Goal: Task Accomplishment & Management: Manage account settings

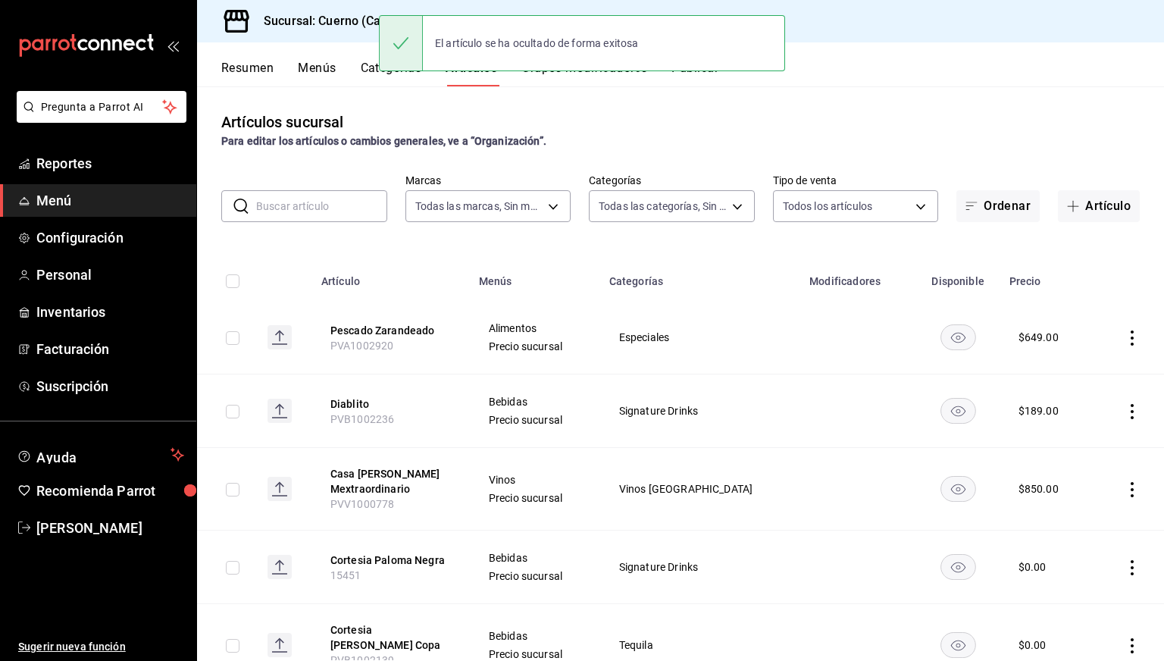
click at [310, 187] on div "​ ​ Marcas Todas las marcas, Sin marca b7ae777b-2dfc-42e0-9650-6cefdf37a424,c00…" at bounding box center [680, 198] width 967 height 48
click at [303, 196] on input "text" at bounding box center [321, 206] width 131 height 30
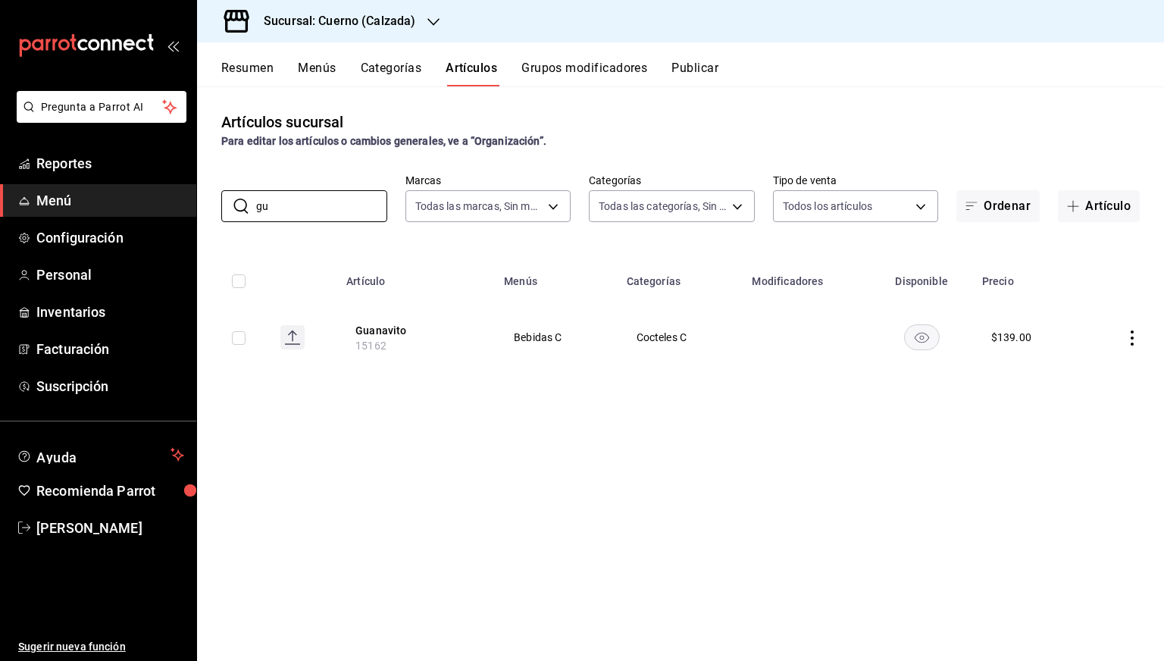
type input "g"
type input "ajuste"
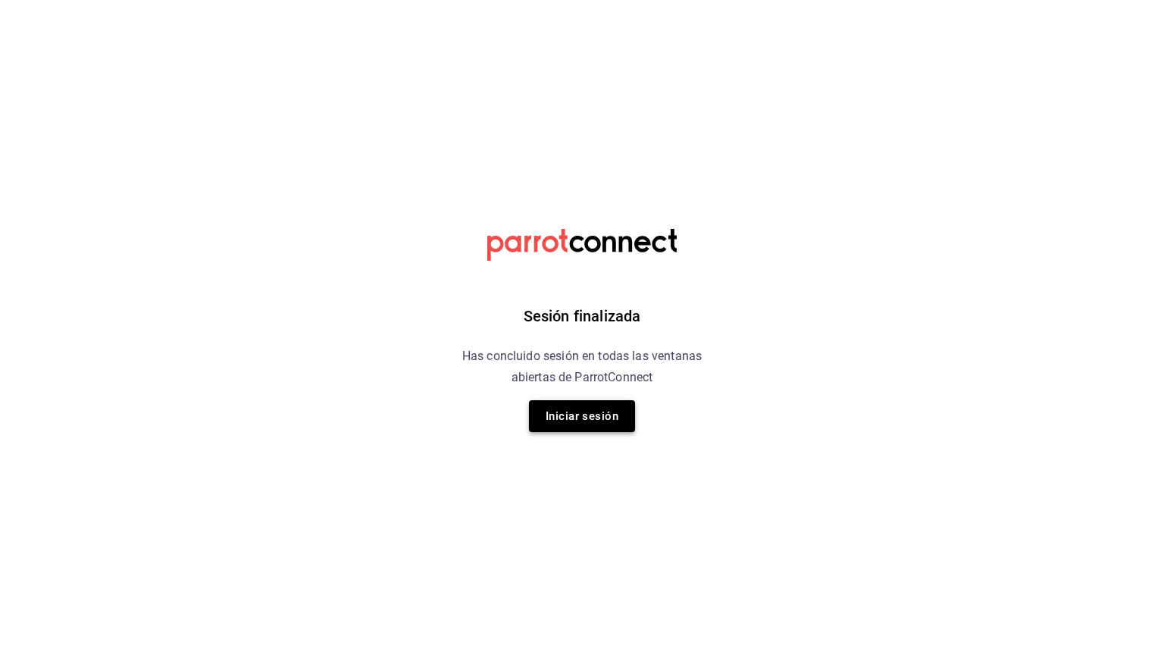
click at [591, 425] on button "Iniciar sesión" at bounding box center [582, 416] width 106 height 32
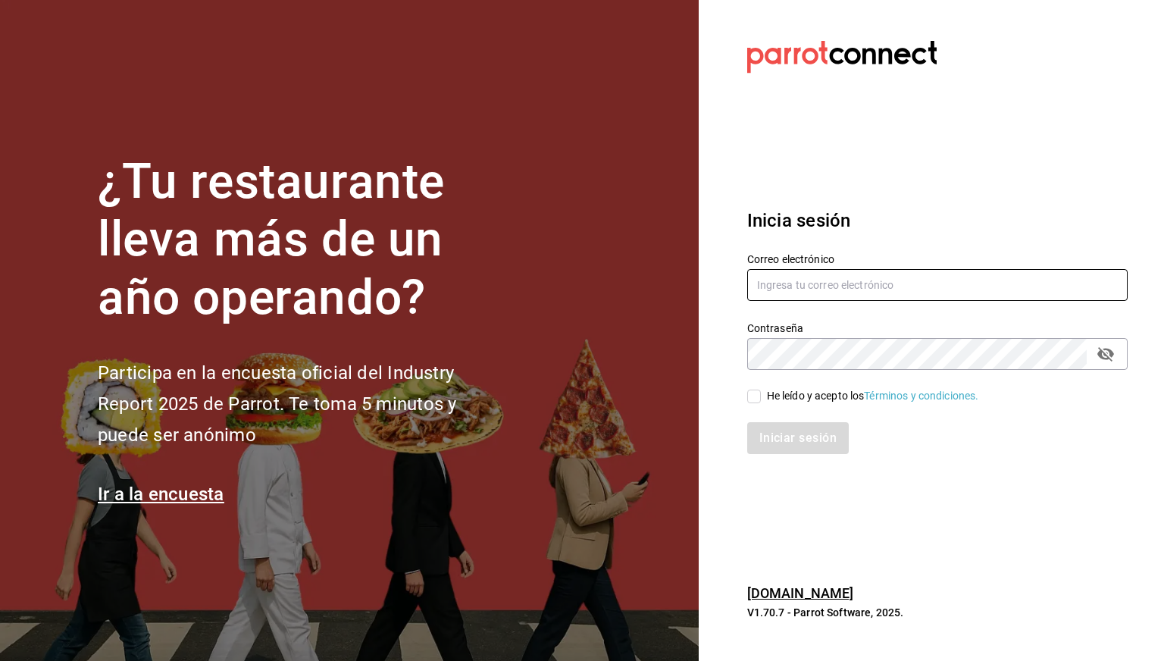
type input "[EMAIL_ADDRESS][PERSON_NAME][DOMAIN_NAME]"
click at [767, 396] on div "He leído y acepto los Términos y condiciones." at bounding box center [873, 396] width 212 height 16
click at [761, 396] on input "He leído y acepto los Términos y condiciones." at bounding box center [754, 396] width 14 height 14
checkbox input "true"
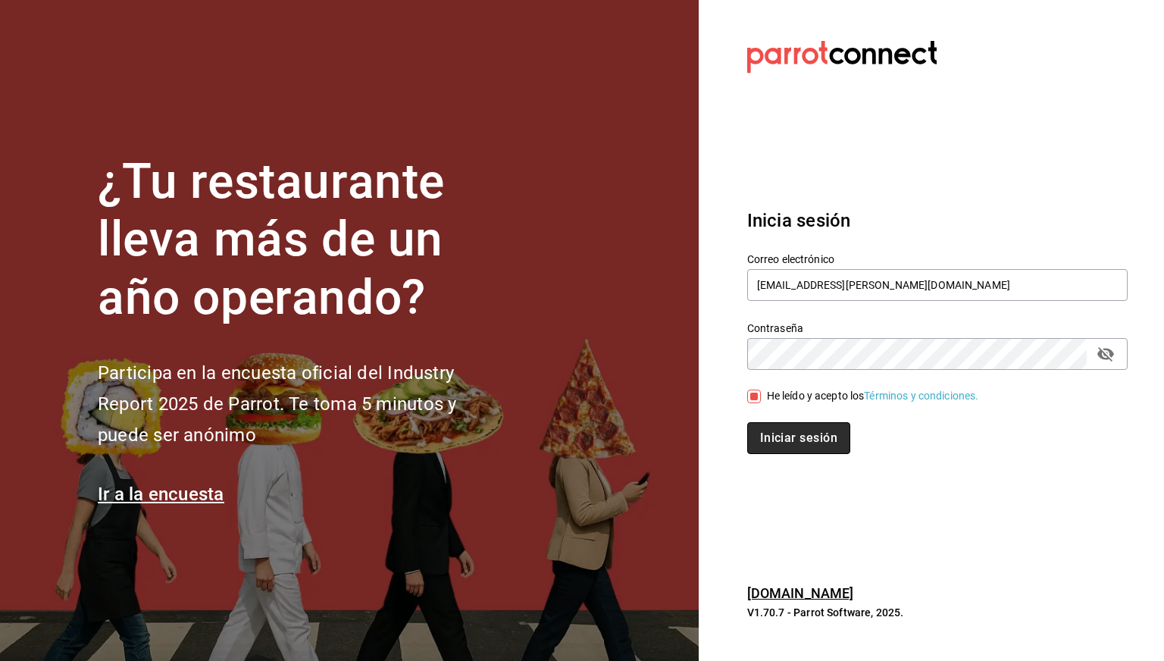
click at [771, 428] on button "Iniciar sesión" at bounding box center [798, 438] width 103 height 32
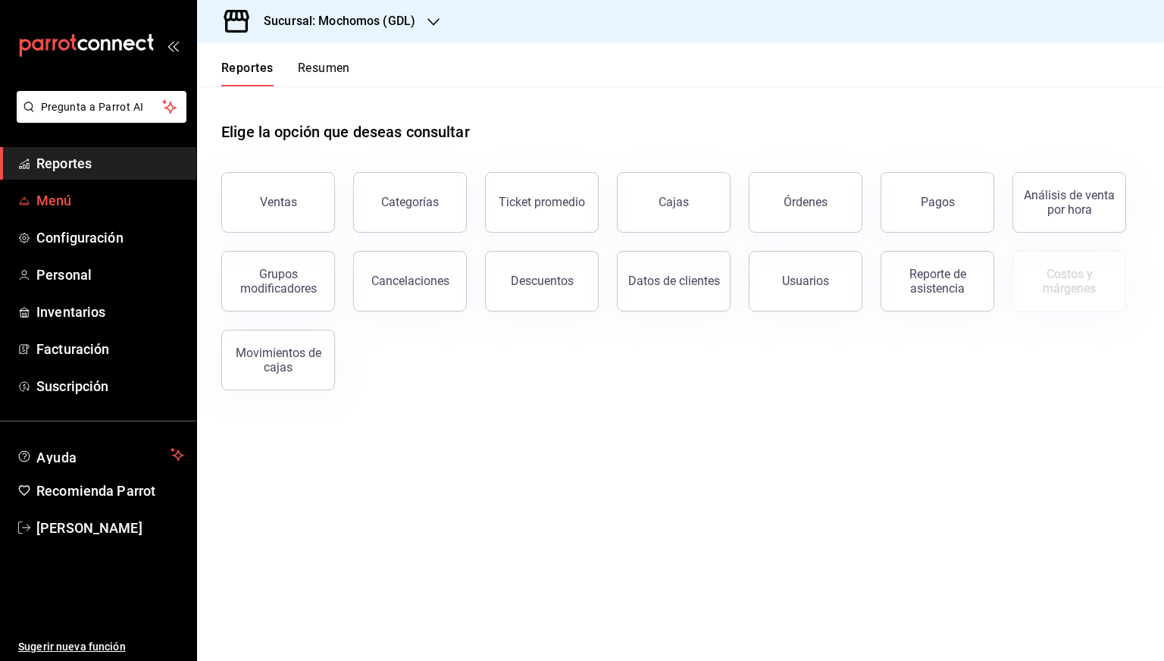
click at [112, 204] on span "Menú" at bounding box center [110, 200] width 148 height 20
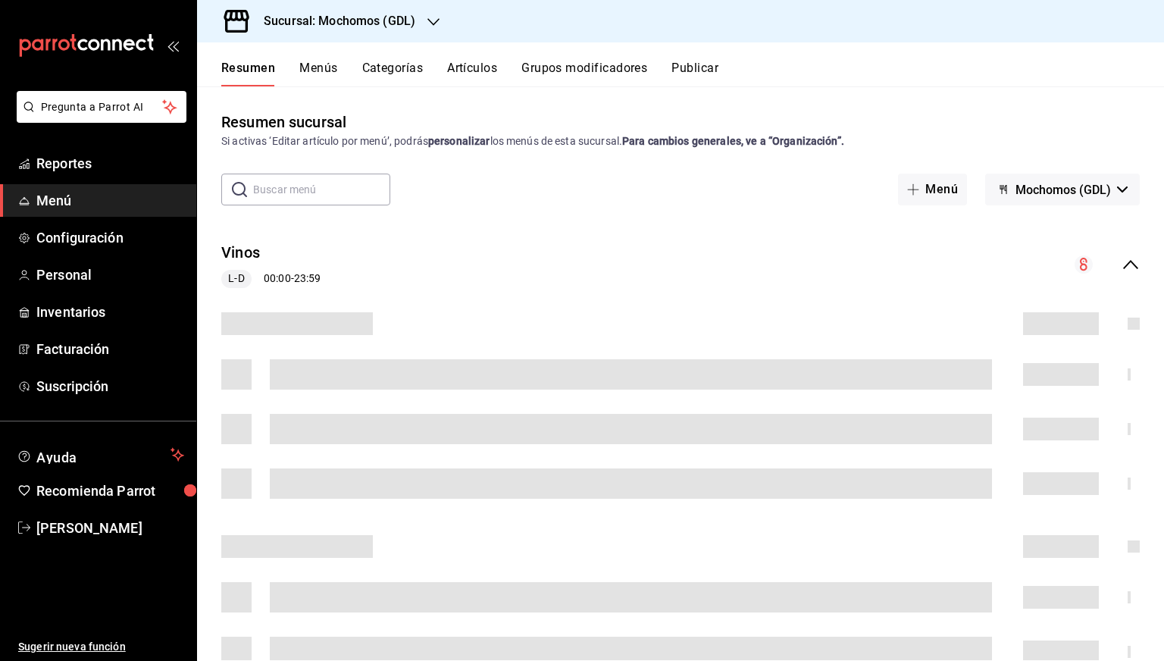
click at [346, 24] on h3 "Sucursal: Mochomos (GDL)" at bounding box center [334, 21] width 164 height 18
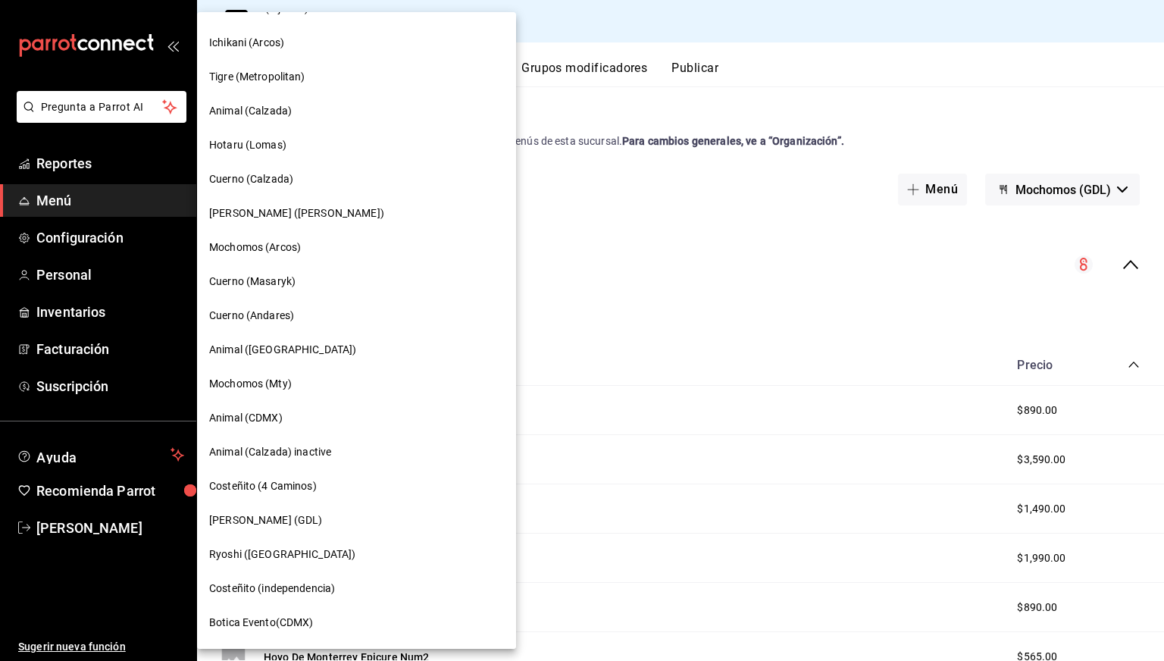
scroll to position [300, 0]
click at [277, 180] on span "Cuerno (Calzada)" at bounding box center [251, 179] width 84 height 16
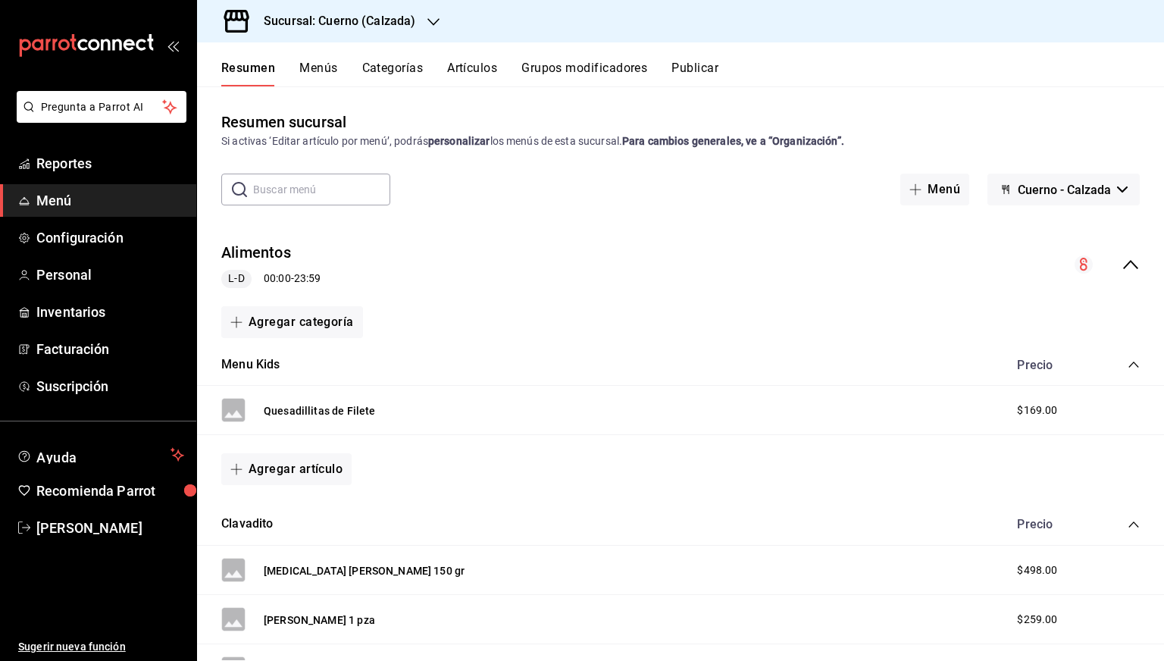
click at [467, 75] on button "Artículos" at bounding box center [472, 74] width 50 height 26
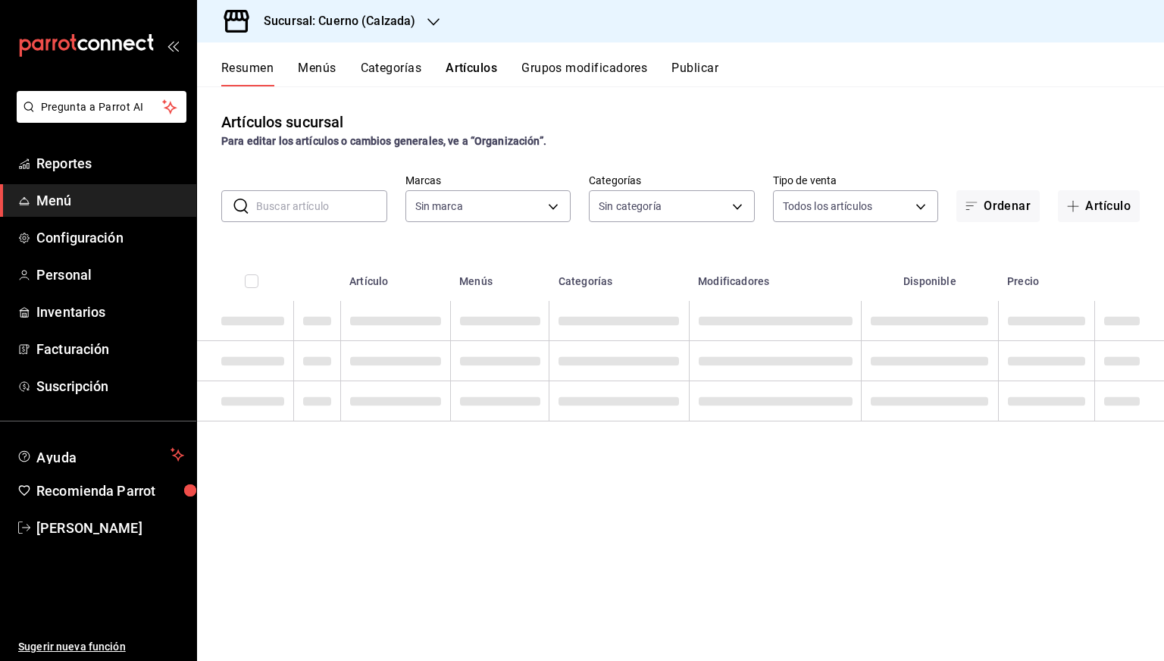
click at [337, 201] on input "text" at bounding box center [321, 206] width 131 height 30
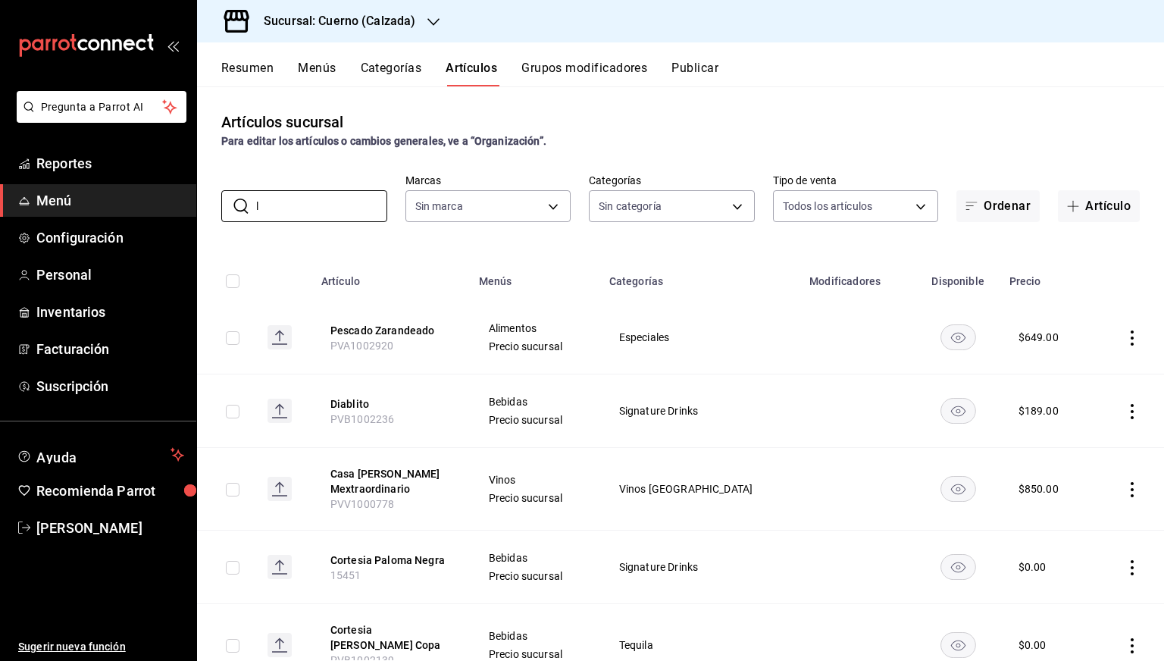
type input "li"
type input "b7ae777b-2dfc-42e0-9650-6cefdf37a424,c000f1c0-fb9f-4016-8e6a-f0d1e83e893d"
type input "fcad426d-22b8-4bc7-85b2-27ee6775f3f6,560d4c35-d9fc-4089-91ff-402d238ea400,30284…"
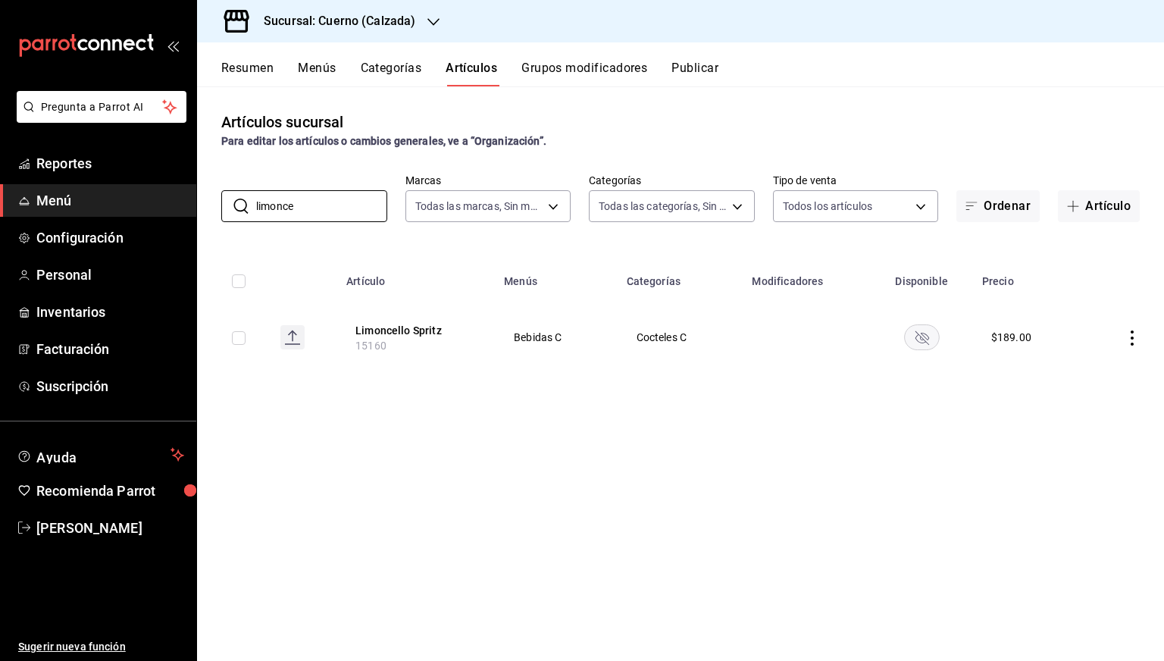
paste input "15451"
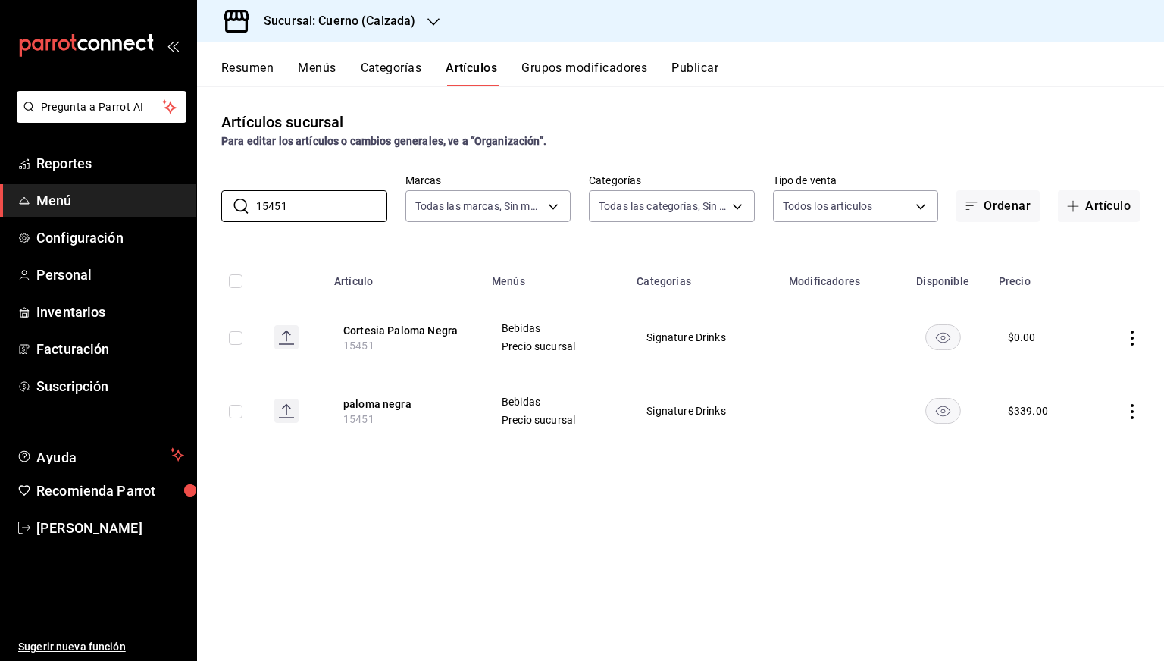
type input "15451"
click at [360, 17] on h3 "Sucursal: Cuerno (Calzada)" at bounding box center [334, 21] width 164 height 18
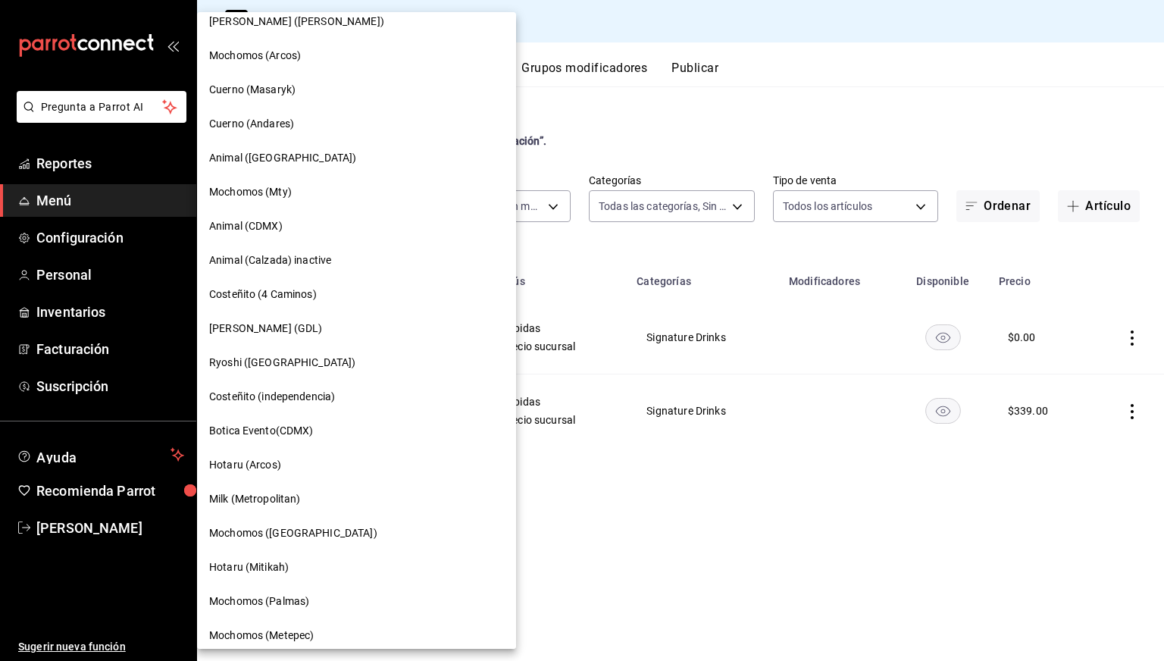
scroll to position [876, 0]
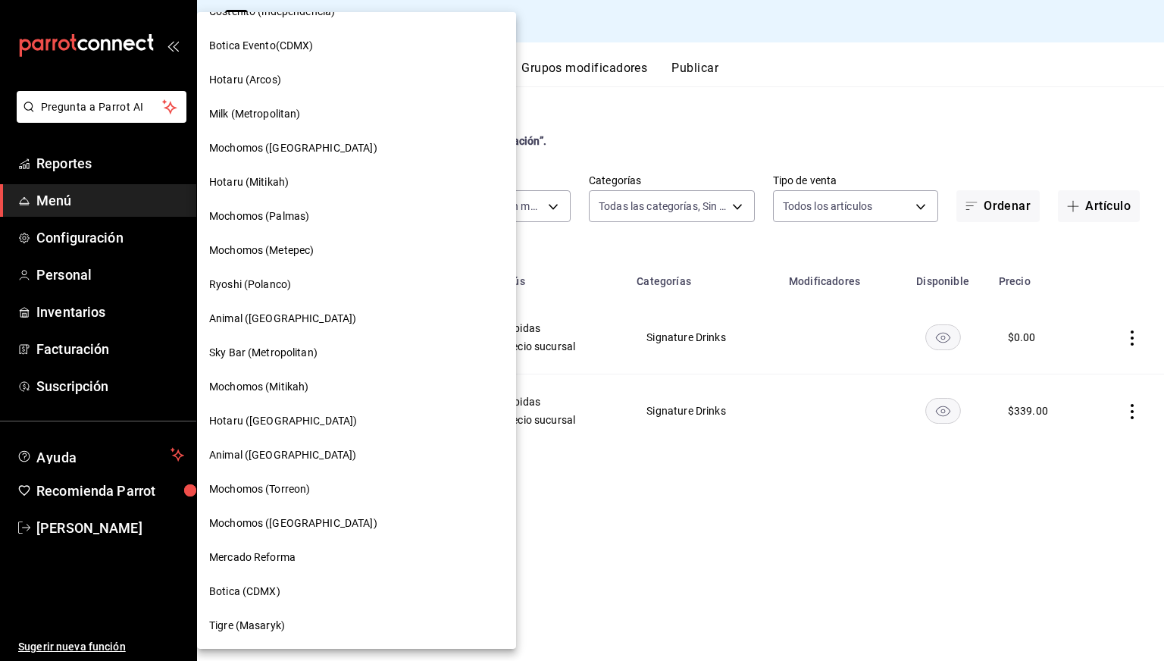
click at [264, 615] on div "Tigre (Masaryk)" at bounding box center [356, 625] width 319 height 34
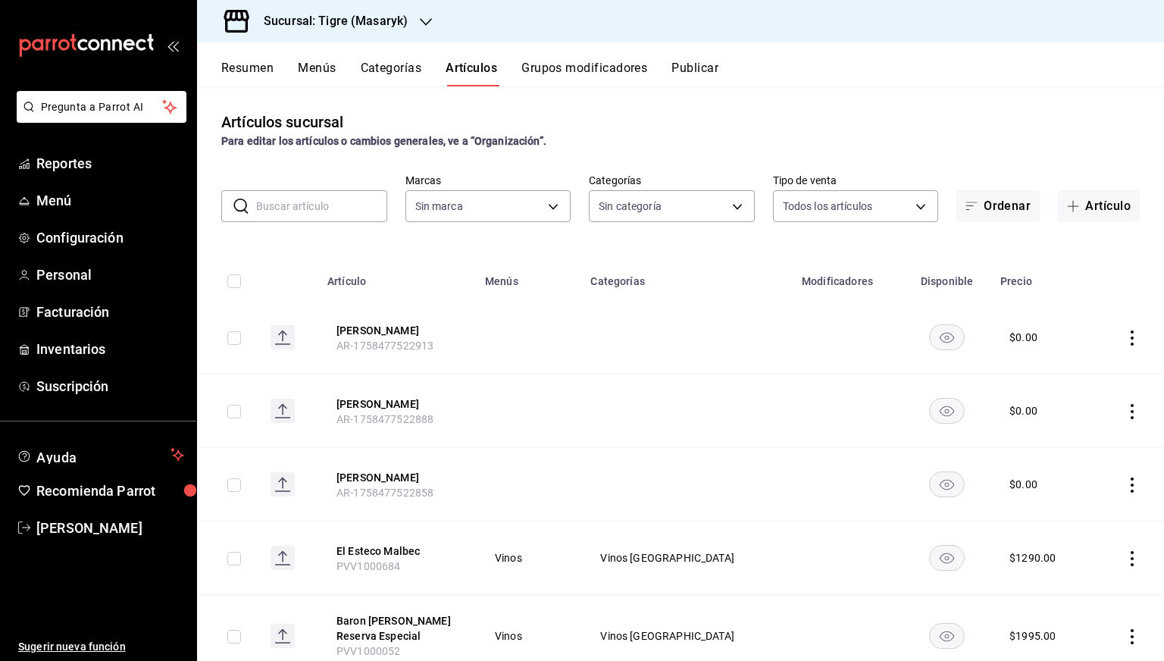
type input "7cd27861-1019-4265-ada8-0a6349b72ebc,77c47ebf-2aa7-4ca3-900f-d4e8133ed13d,d84ff…"
click at [311, 202] on input "text" at bounding box center [321, 206] width 131 height 30
type input "0f86158e-2edf-4eb8-b958-7d07c808eb5c"
click at [1077, 214] on button "Artículo" at bounding box center [1099, 206] width 82 height 32
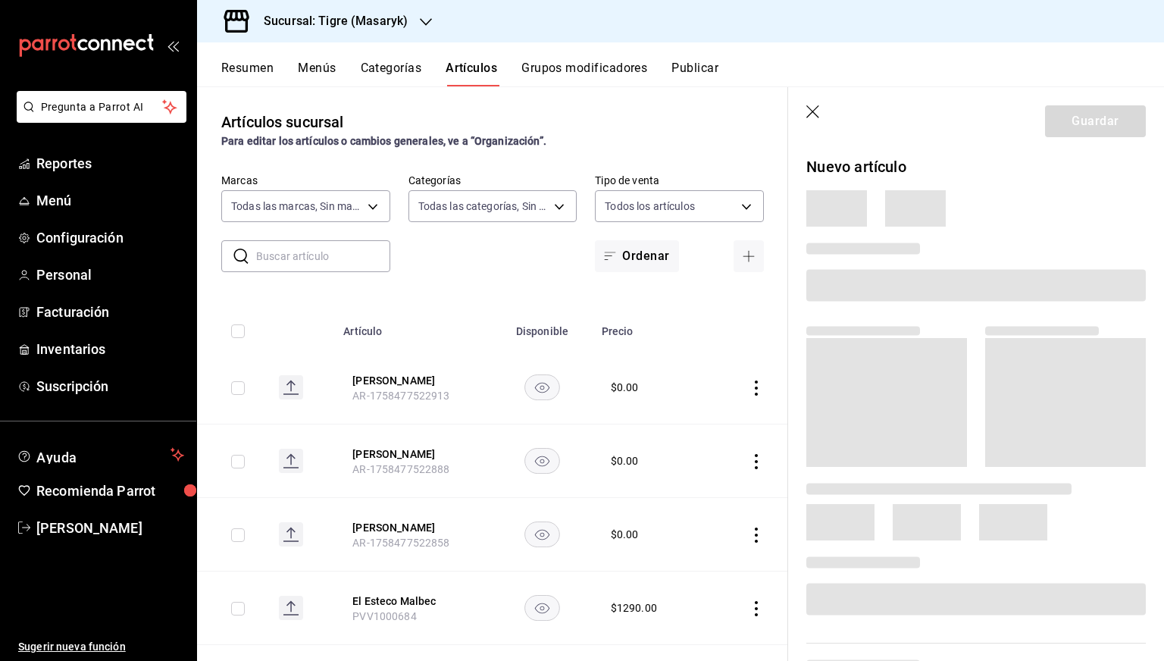
click at [875, 279] on span at bounding box center [975, 285] width 339 height 32
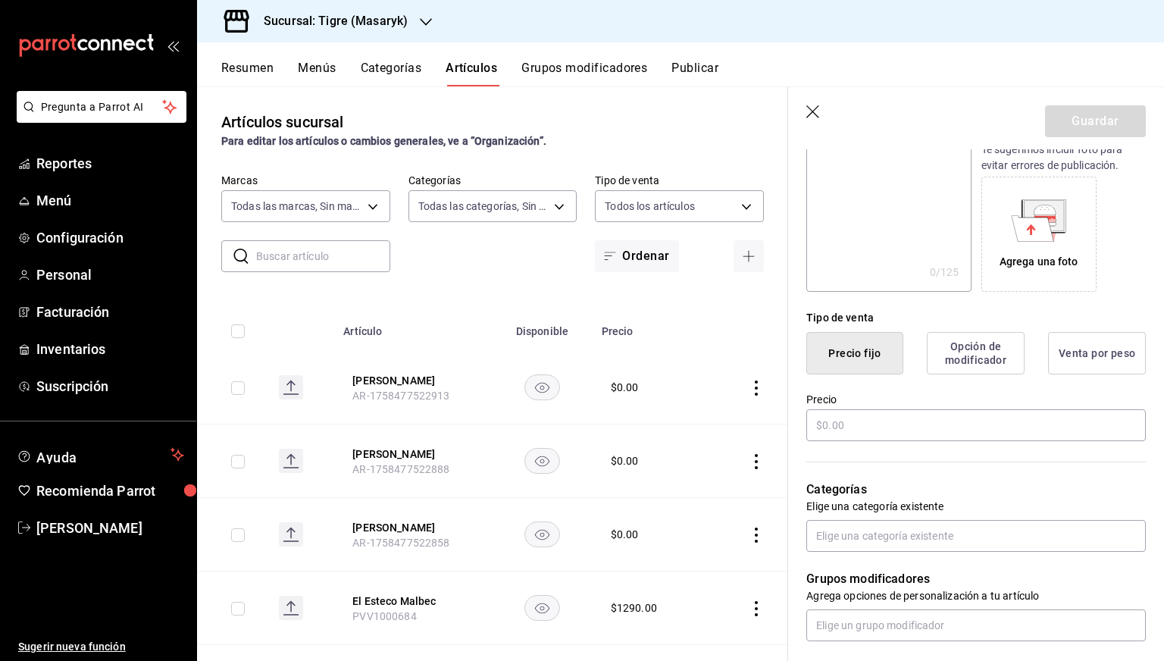
scroll to position [215, 0]
type input "Ajuste de Auditoria"
click at [844, 416] on input "text" at bounding box center [975, 424] width 339 height 32
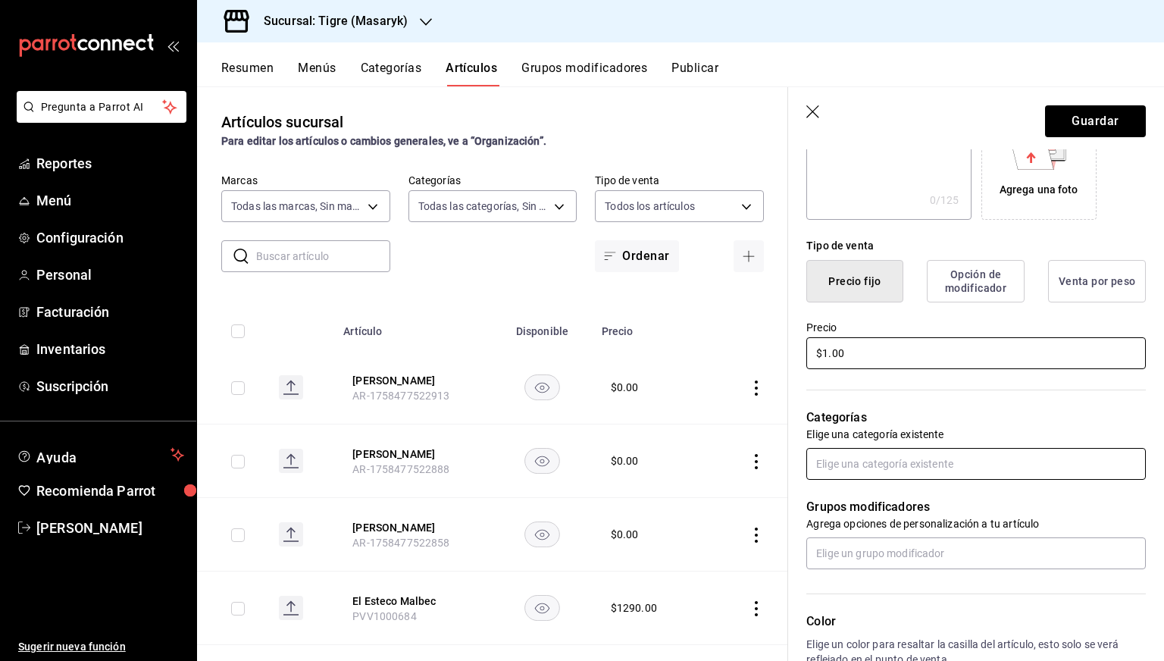
type input "$1.00"
click at [859, 456] on input "text" at bounding box center [975, 464] width 339 height 32
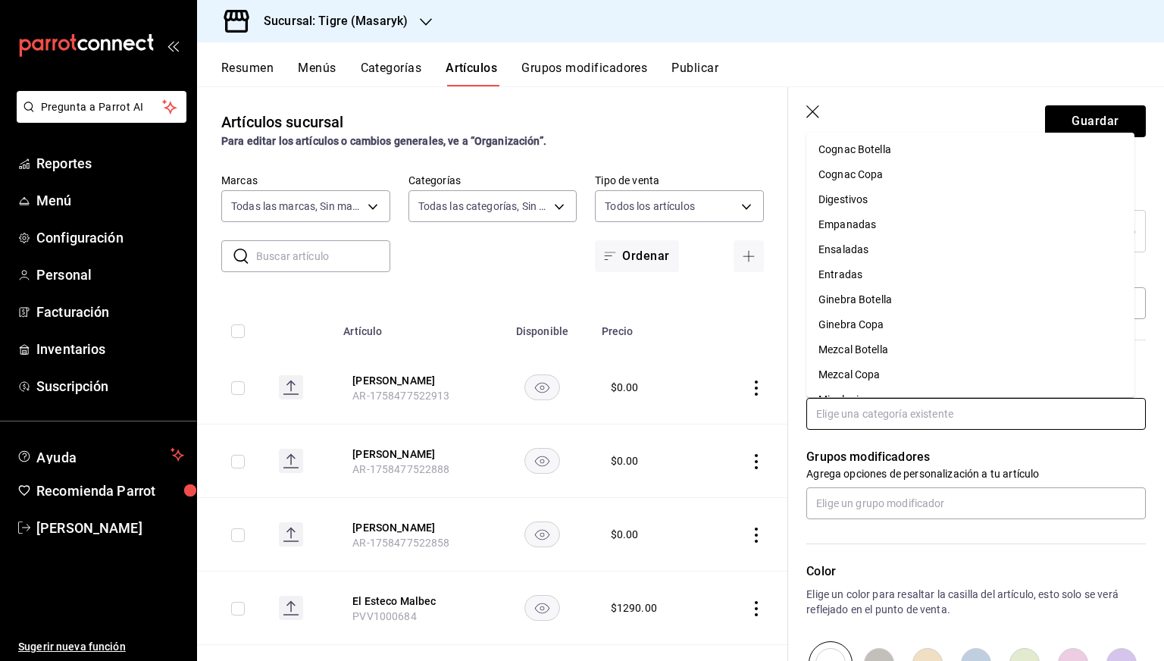
scroll to position [361, 0]
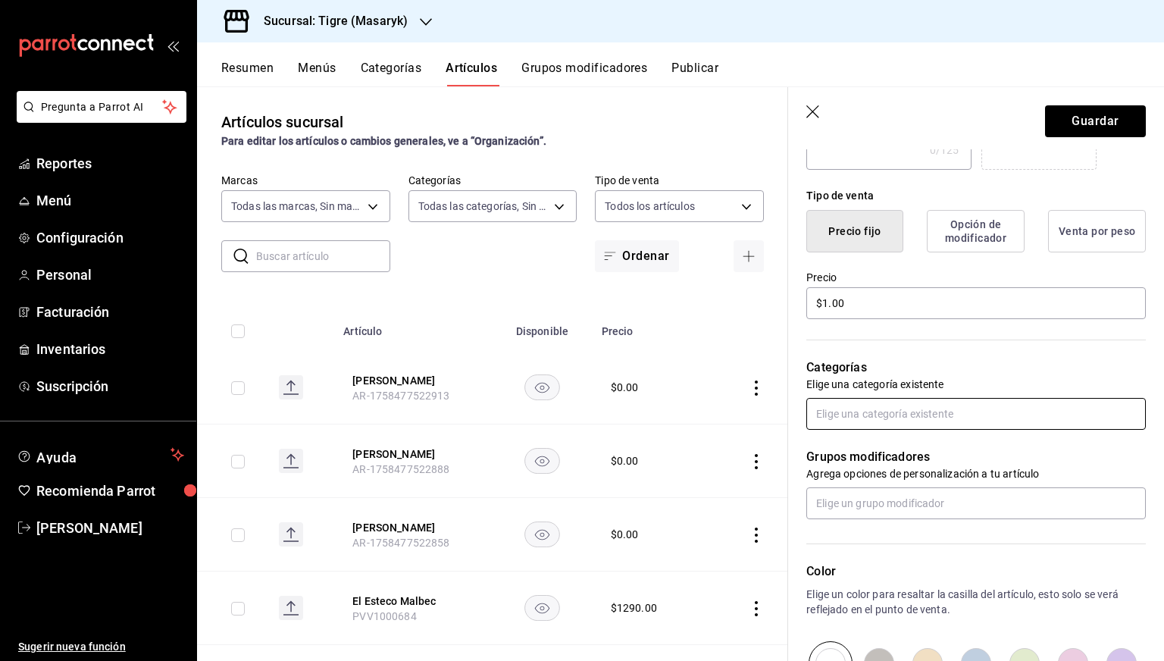
click at [865, 419] on input "text" at bounding box center [975, 414] width 339 height 32
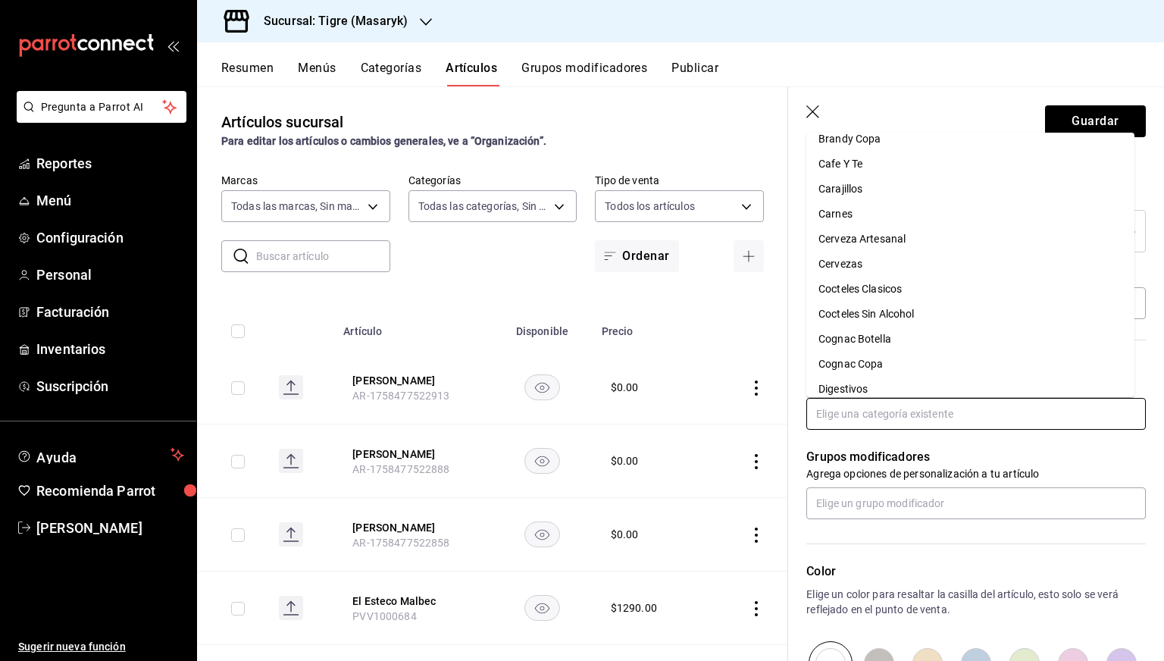
scroll to position [0, 0]
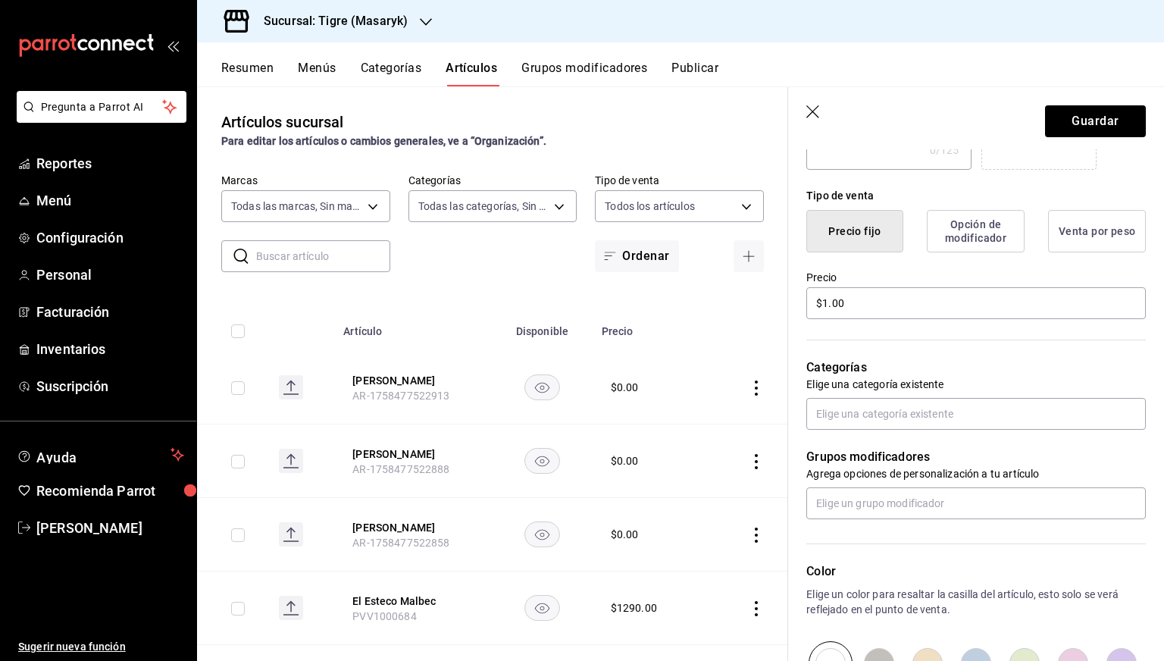
click at [808, 114] on icon "button" at bounding box center [813, 112] width 15 height 15
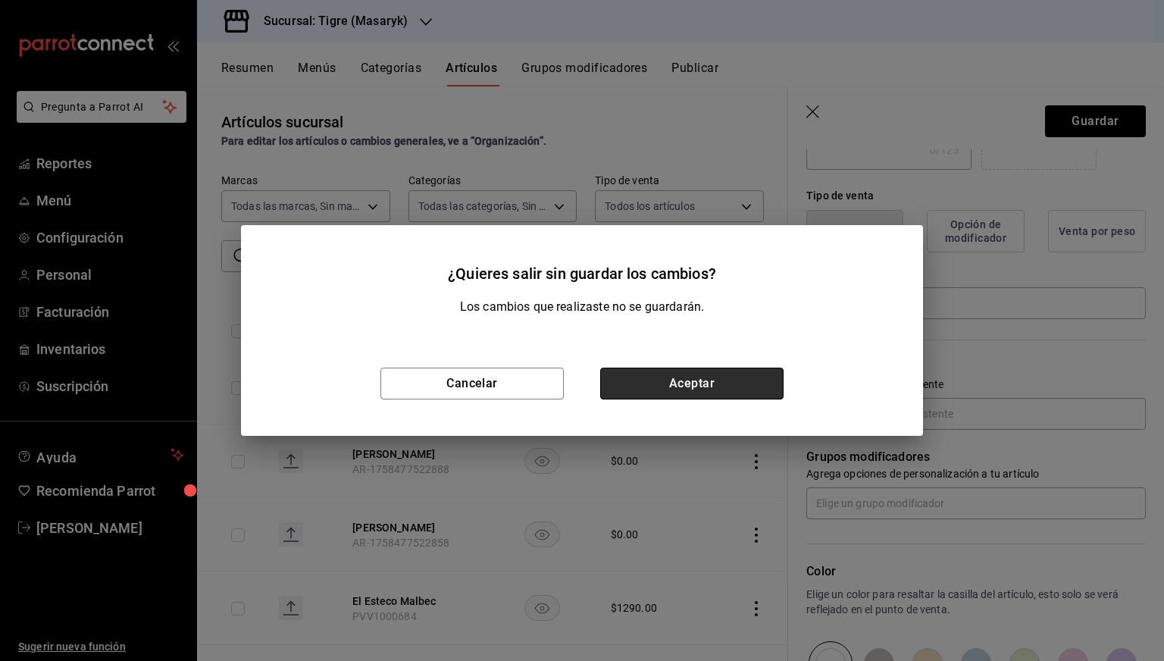
click at [643, 385] on button "Aceptar" at bounding box center [691, 384] width 183 height 32
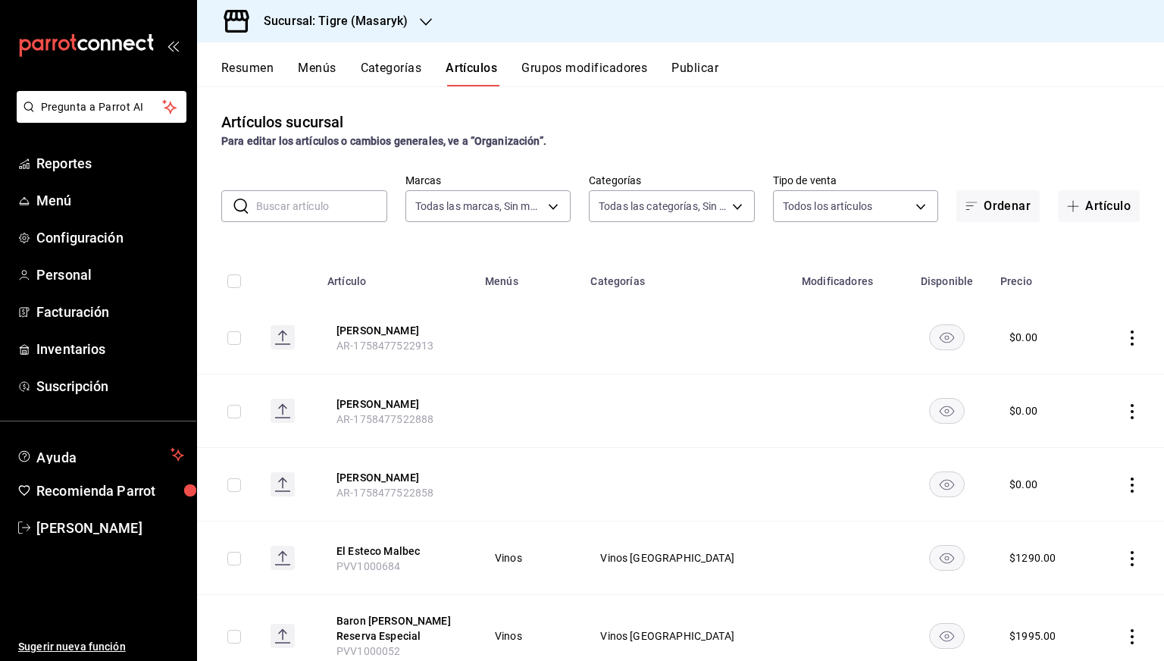
click at [402, 72] on button "Categorías" at bounding box center [391, 74] width 61 height 26
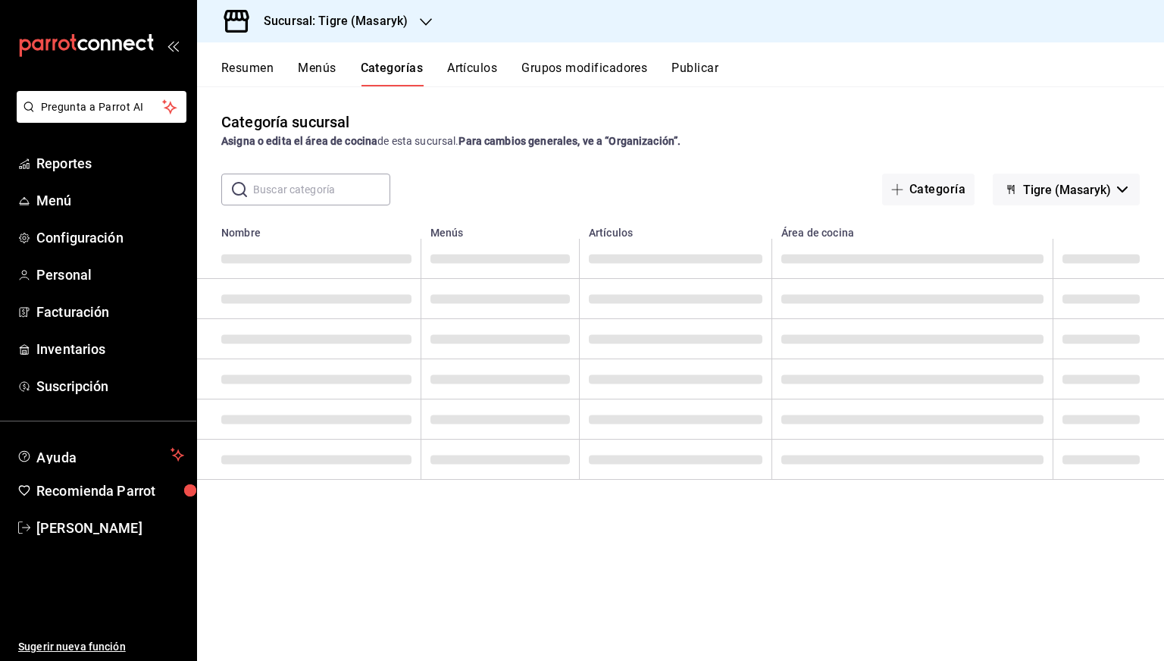
click at [358, 35] on div "Sucursal: Tigre (Masaryk)" at bounding box center [323, 21] width 229 height 42
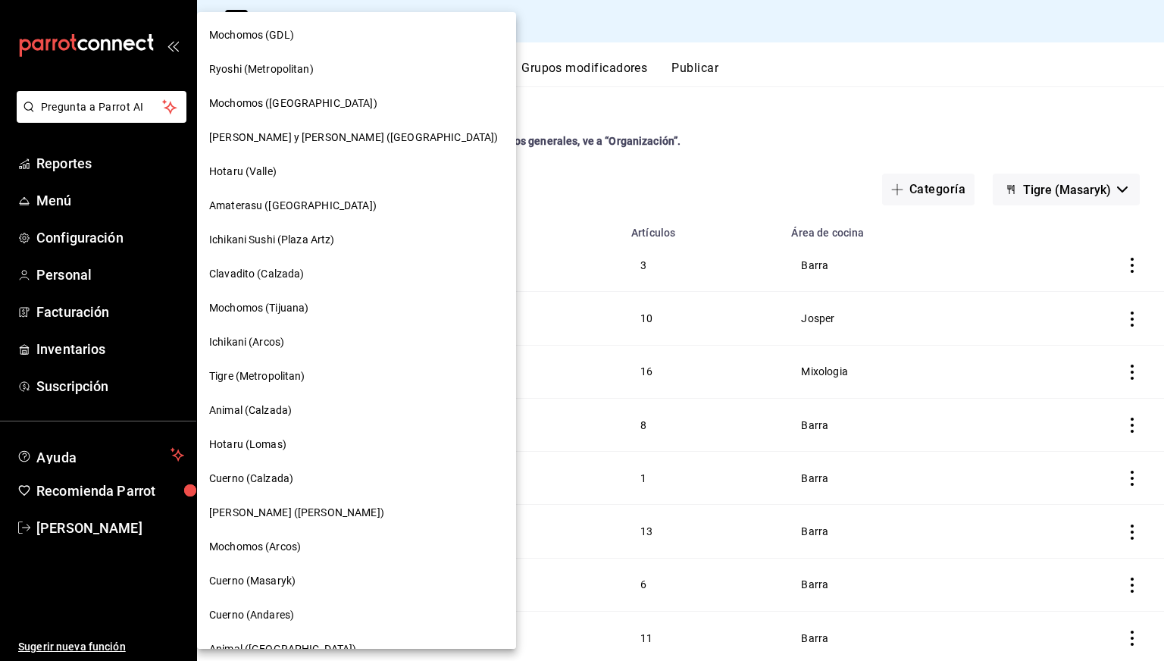
click at [261, 364] on div "Tigre (Metropolitan)" at bounding box center [356, 376] width 319 height 34
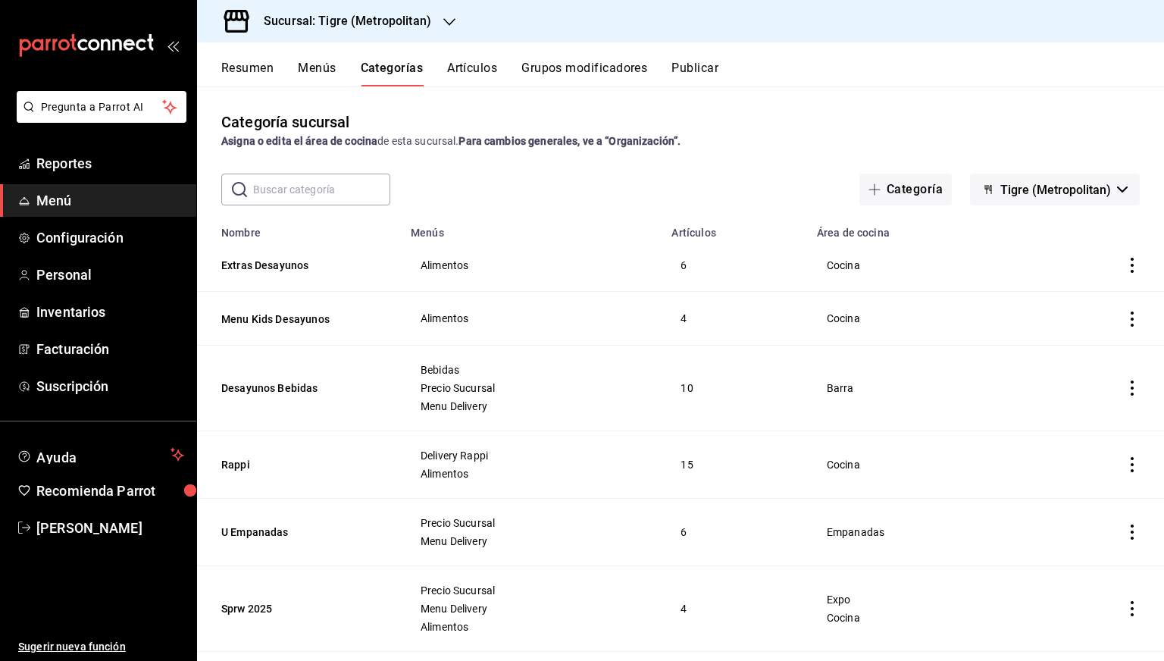
click at [473, 71] on button "Artículos" at bounding box center [472, 74] width 50 height 26
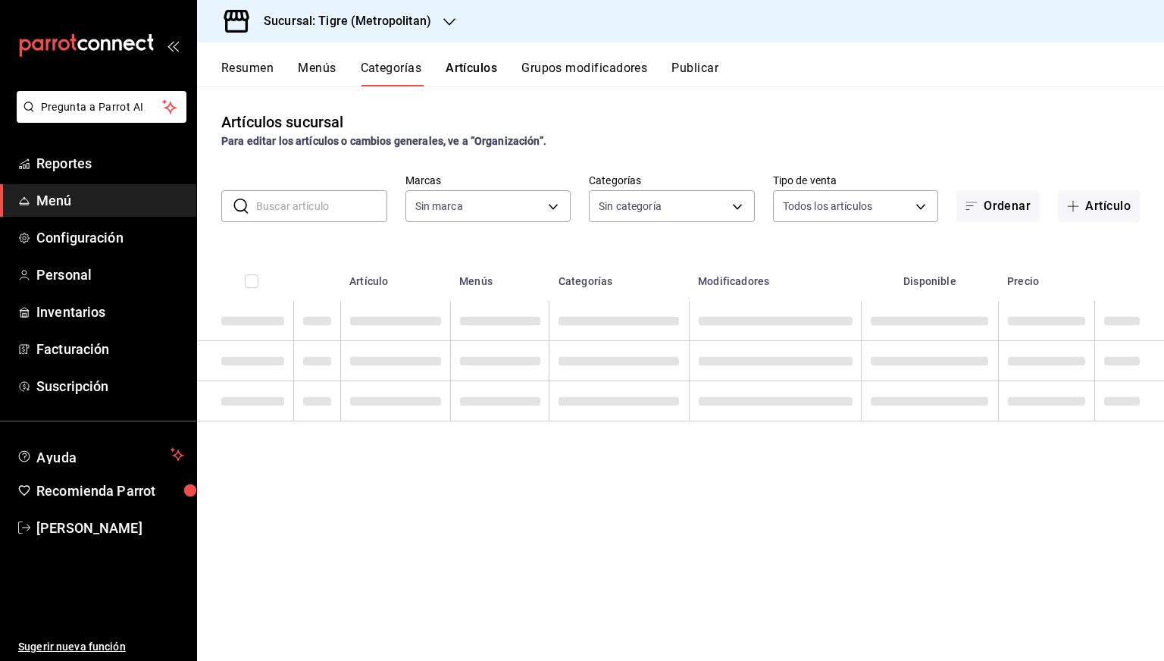
click at [298, 219] on input "text" at bounding box center [321, 206] width 131 height 30
type input "ajuste"
type input "d2a20516-989b-40fe-838d-c8b0b31ef0ff"
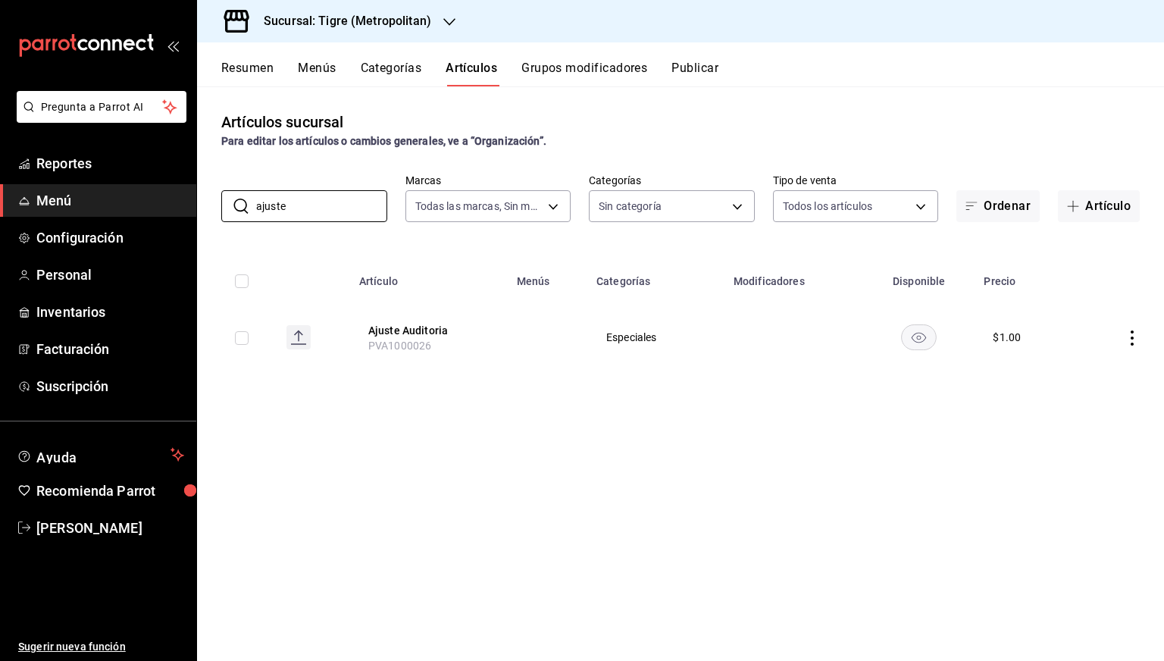
type input "ajuste"
drag, startPoint x: 429, startPoint y: 349, endPoint x: 364, endPoint y: 346, distance: 65.2
click at [364, 346] on th "Ajuste Auditoria PVA1000026" at bounding box center [429, 337] width 158 height 73
copy span "PVA1000026"
click at [385, 23] on h3 "Sucursal: Tigre (Metropolitan)" at bounding box center [342, 21] width 180 height 18
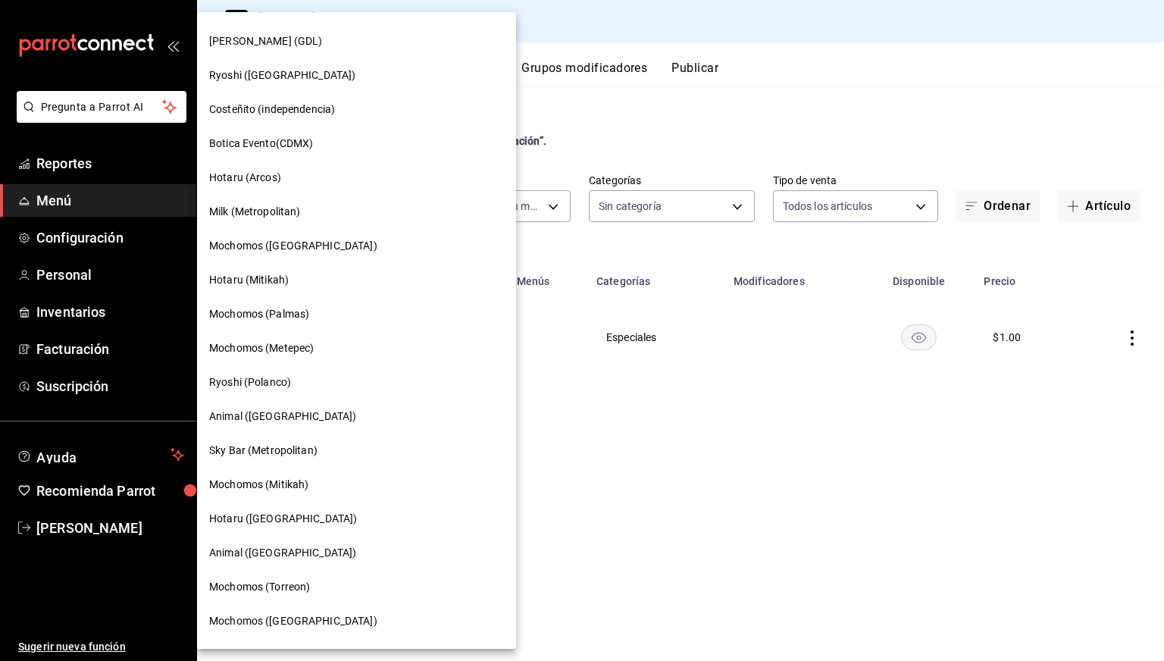
scroll to position [876, 0]
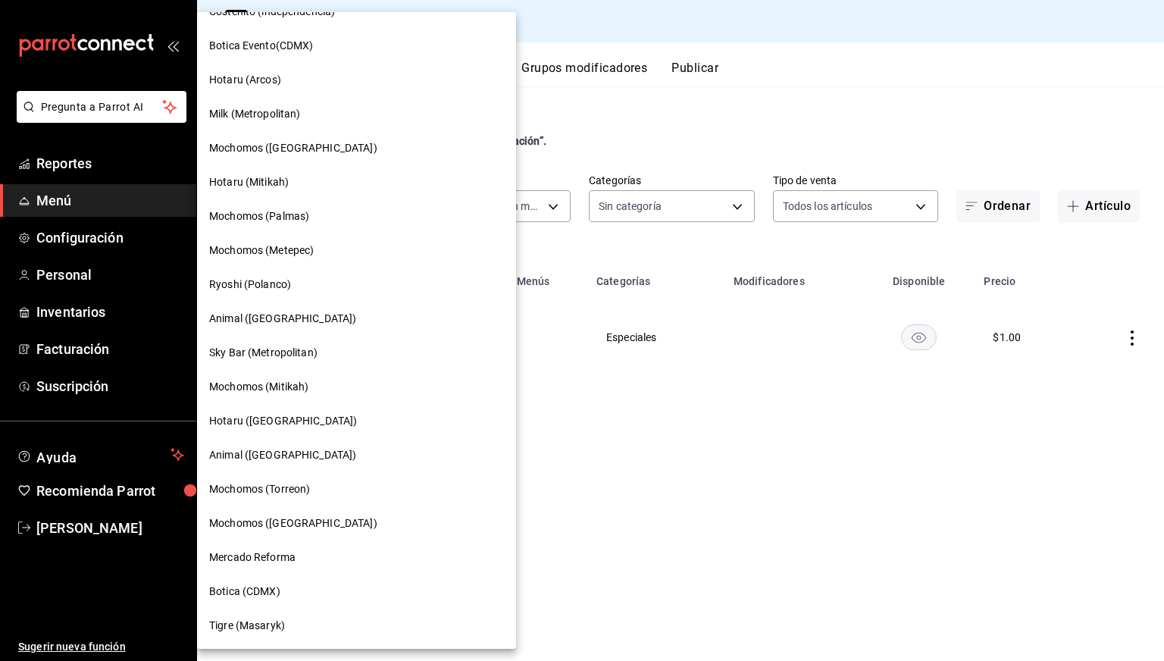
click at [268, 627] on span "Tigre (Masaryk)" at bounding box center [247, 626] width 76 height 16
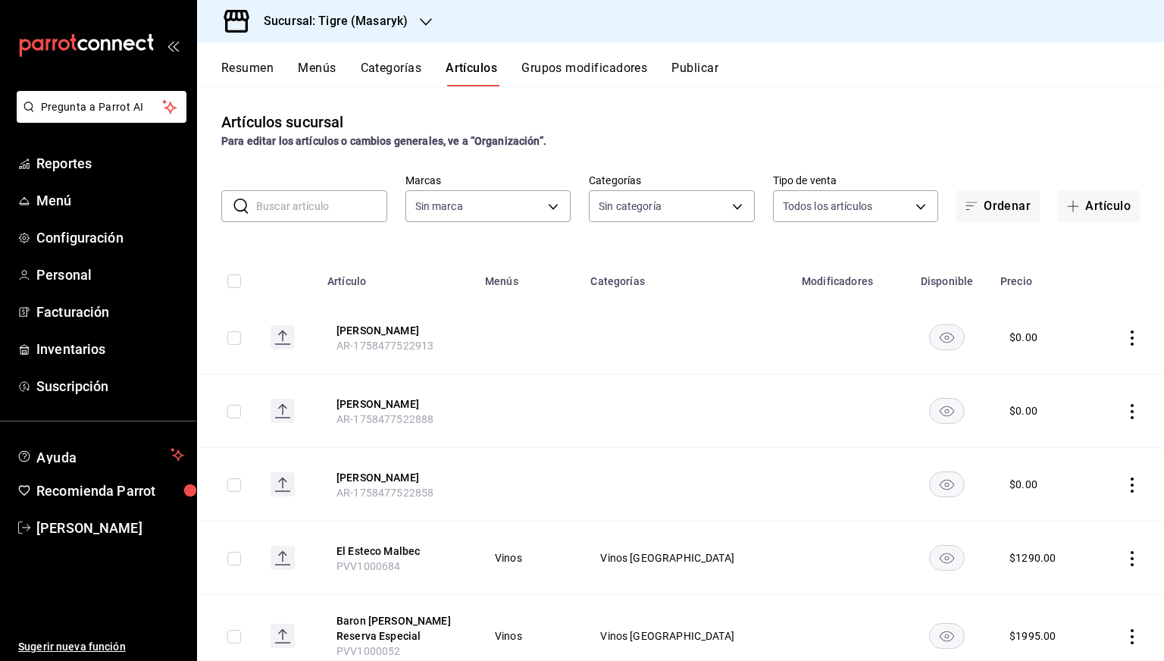
type input "7cd27861-1019-4265-ada8-0a6349b72ebc,77c47ebf-2aa7-4ca3-900f-d4e8133ed13d,d84ff…"
click at [349, 71] on div "Resumen Menús Categorías Artículos Grupos modificadores Publicar" at bounding box center [692, 74] width 943 height 26
type input "0f86158e-2edf-4eb8-b958-7d07c808eb5c"
click at [356, 71] on div "Resumen Menús Categorías Artículos Grupos modificadores Publicar" at bounding box center [692, 74] width 943 height 26
click at [365, 71] on button "Categorías" at bounding box center [391, 74] width 61 height 26
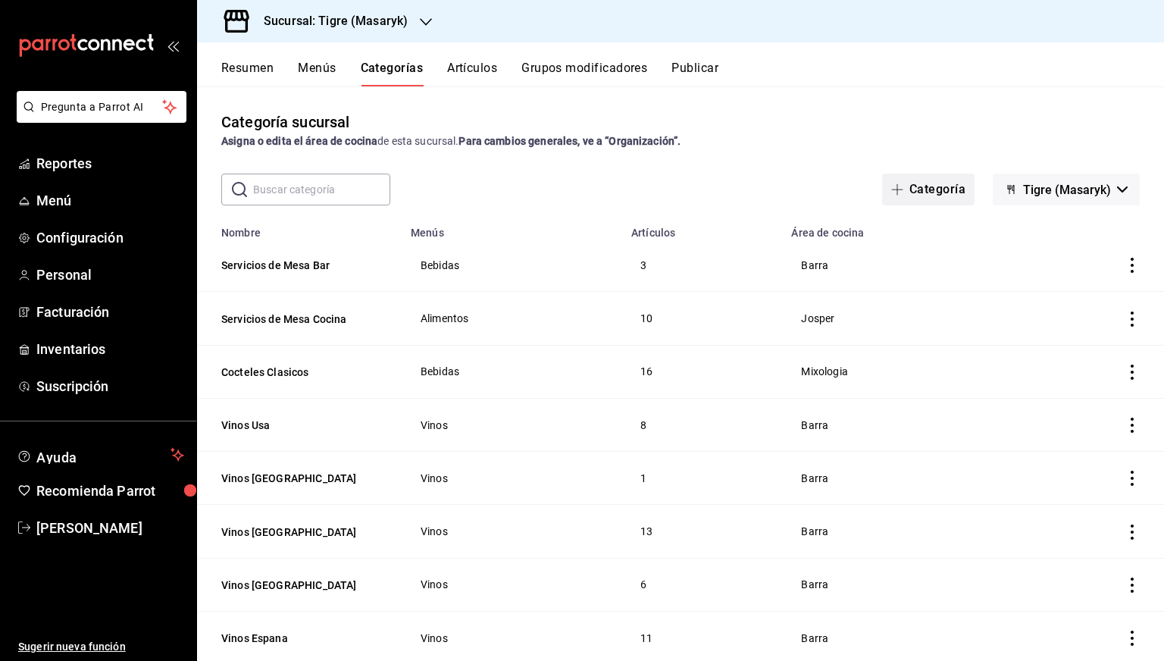
click at [910, 191] on button "Categoría" at bounding box center [928, 190] width 92 height 32
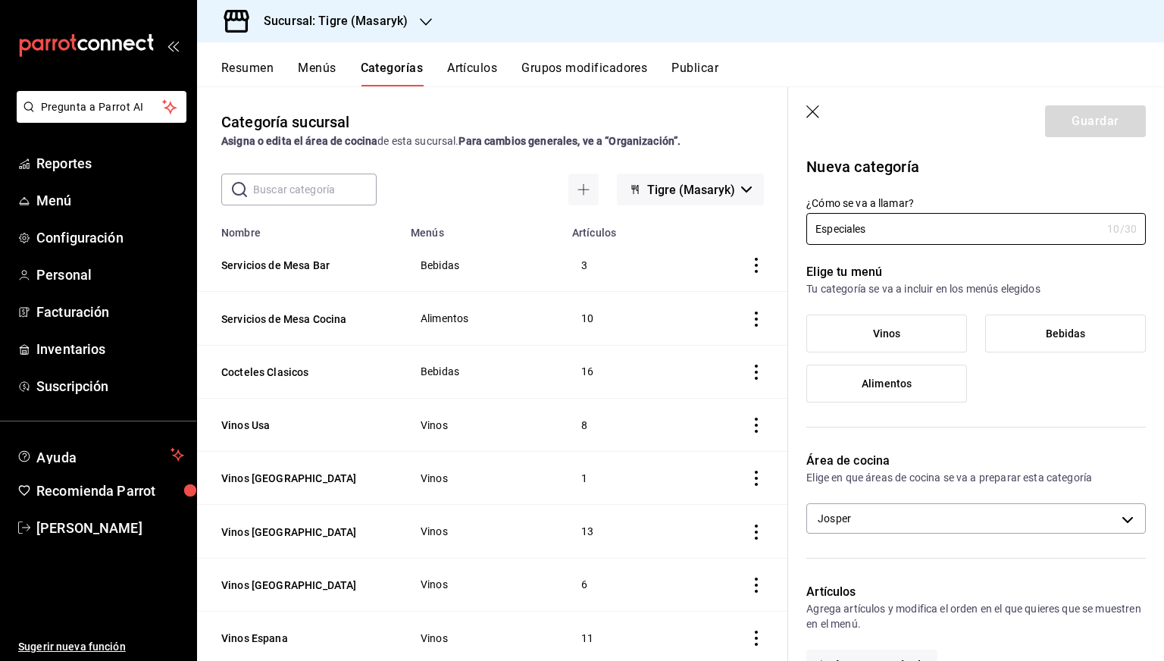
type input "Especiales"
click at [889, 377] on span "Alimentos" at bounding box center [887, 383] width 50 height 13
click at [0, 0] on input "Alimentos" at bounding box center [0, 0] width 0 height 0
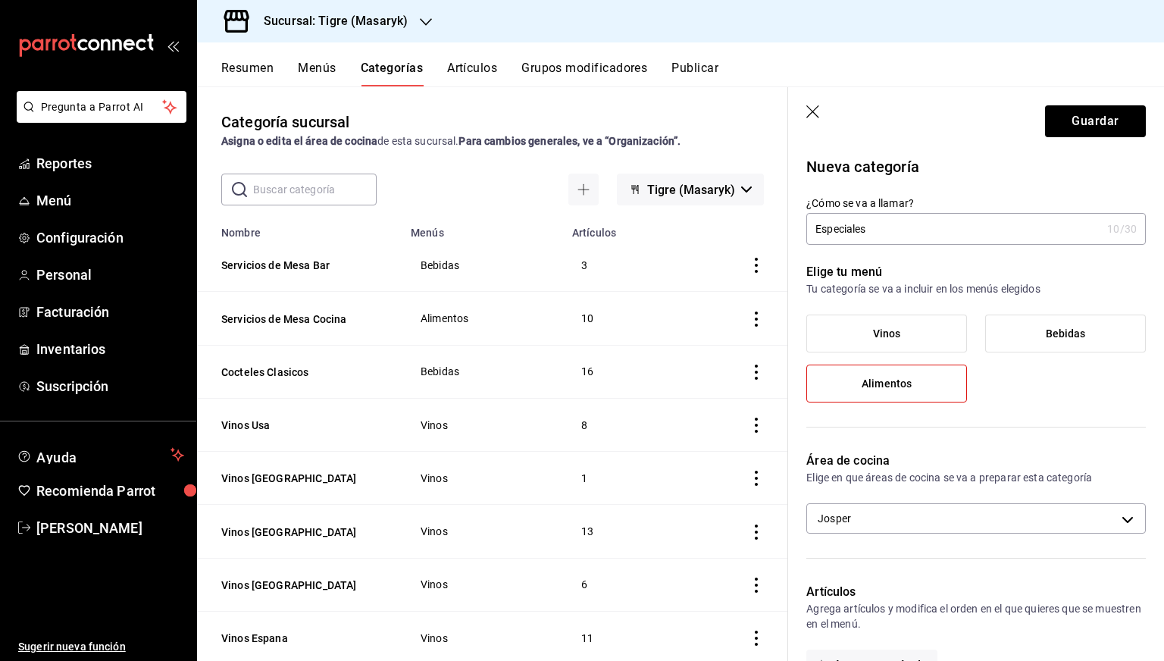
scroll to position [117, 0]
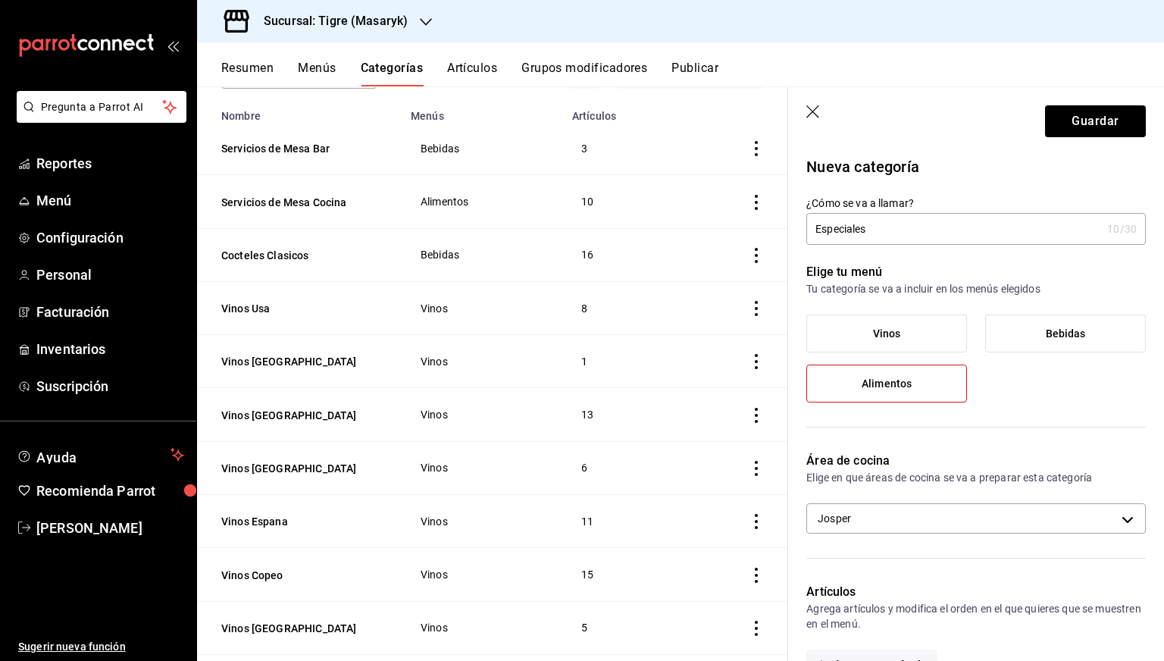
click at [863, 498] on div "Área de cocina Elige en que áreas de cocina se va a preparar esta categoría Jos…" at bounding box center [967, 498] width 358 height 131
click at [863, 505] on body "Pregunta a Parrot AI Reportes Menú Configuración Personal Facturación Inventari…" at bounding box center [582, 330] width 1164 height 661
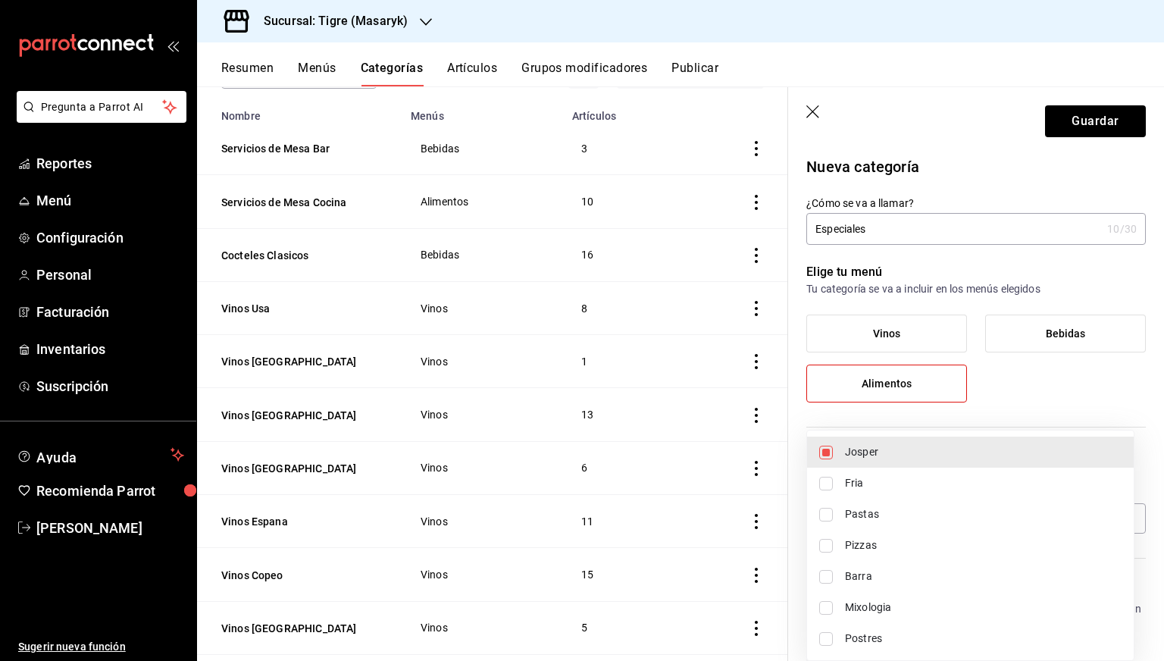
click at [855, 452] on span "Josper" at bounding box center [983, 452] width 277 height 16
checkbox input "false"
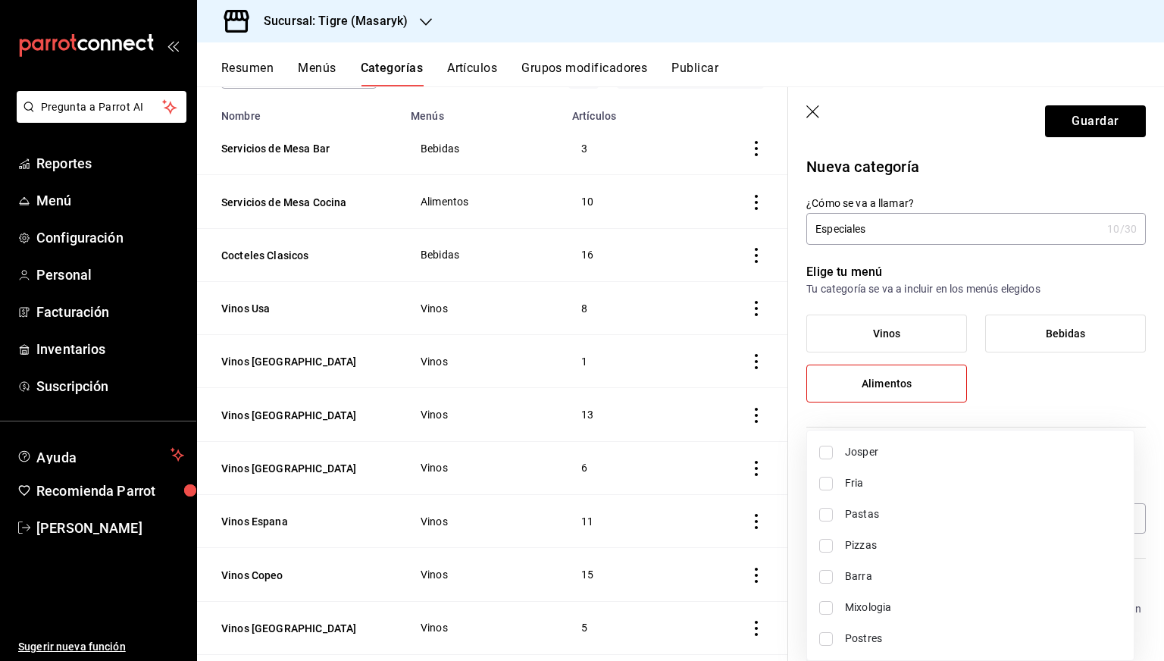
click at [858, 583] on span "Barra" at bounding box center [983, 576] width 277 height 16
type input "f8c8e585-45ec-4263-87bd-0f829d16b74c"
checkbox input "true"
click at [1014, 401] on div at bounding box center [582, 330] width 1164 height 661
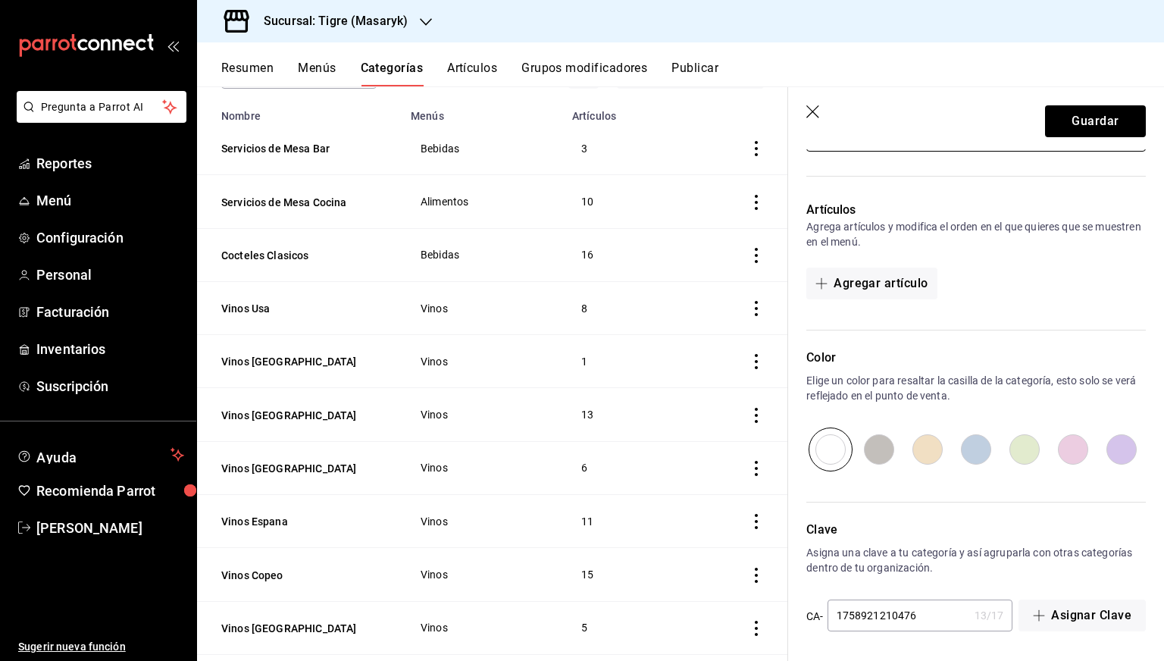
scroll to position [383, 0]
click at [1074, 125] on button "Guardar" at bounding box center [1095, 121] width 101 height 32
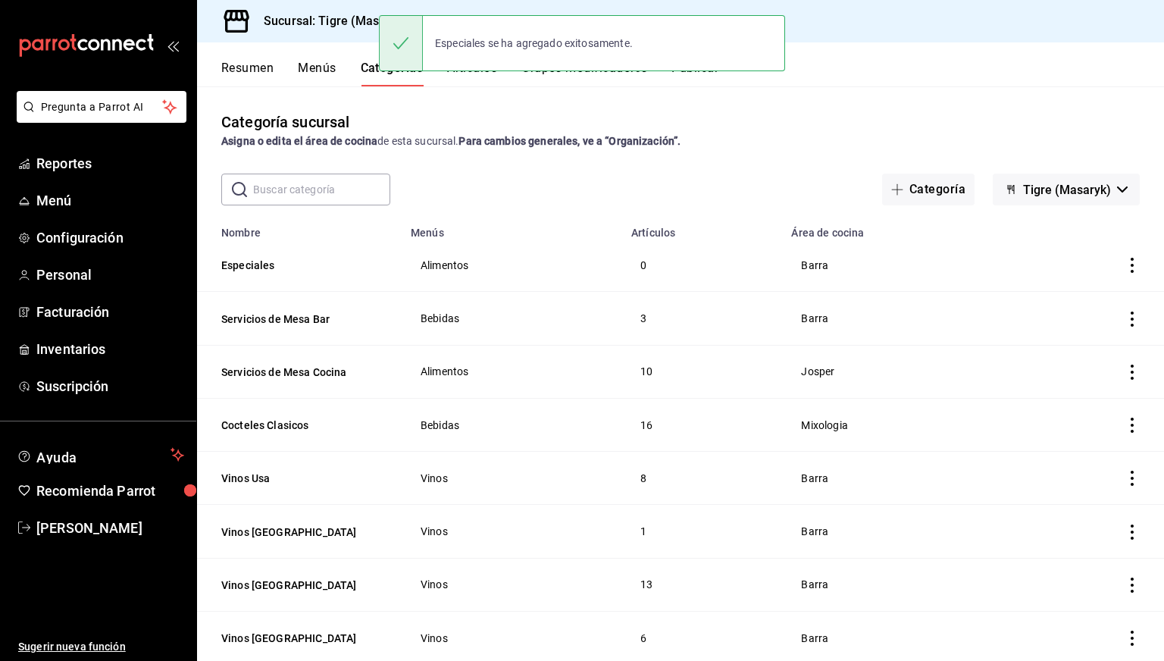
click at [478, 84] on button "Artículos" at bounding box center [472, 74] width 50 height 26
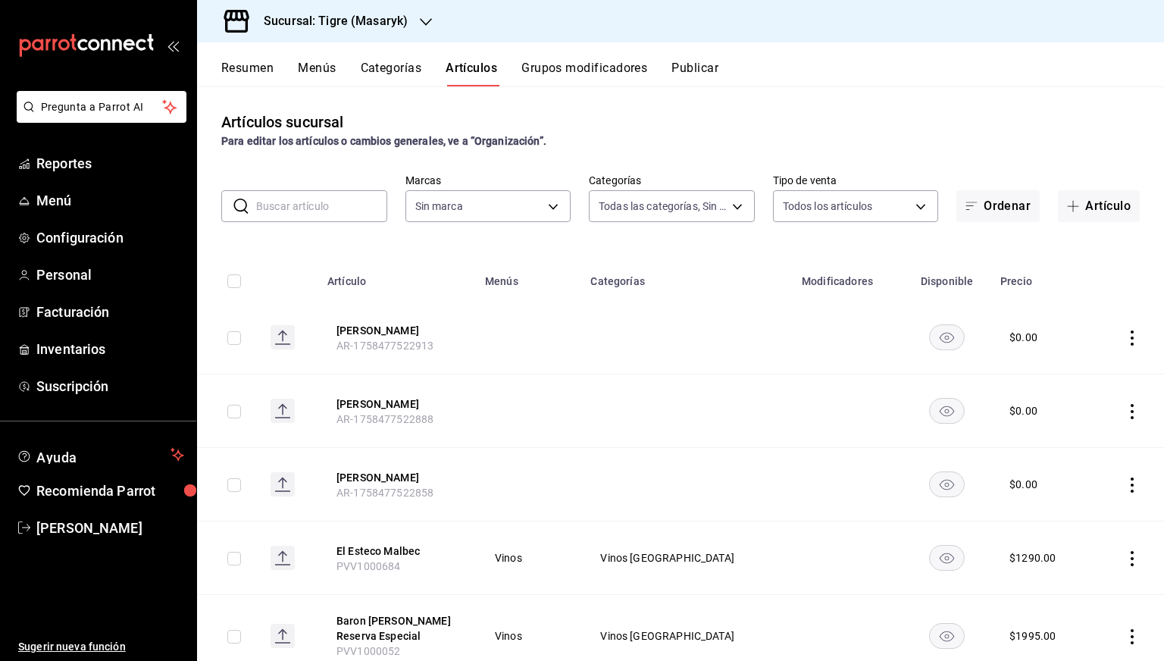
type input "e0ae1dca-3283-4e1f-ab25-91c78c4c2bea,7cd27861-1019-4265-ada8-0a6349b72ebc,77c47…"
type input "0f86158e-2edf-4eb8-b958-7d07c808eb5c"
click at [1068, 203] on span "button" at bounding box center [1076, 206] width 18 height 12
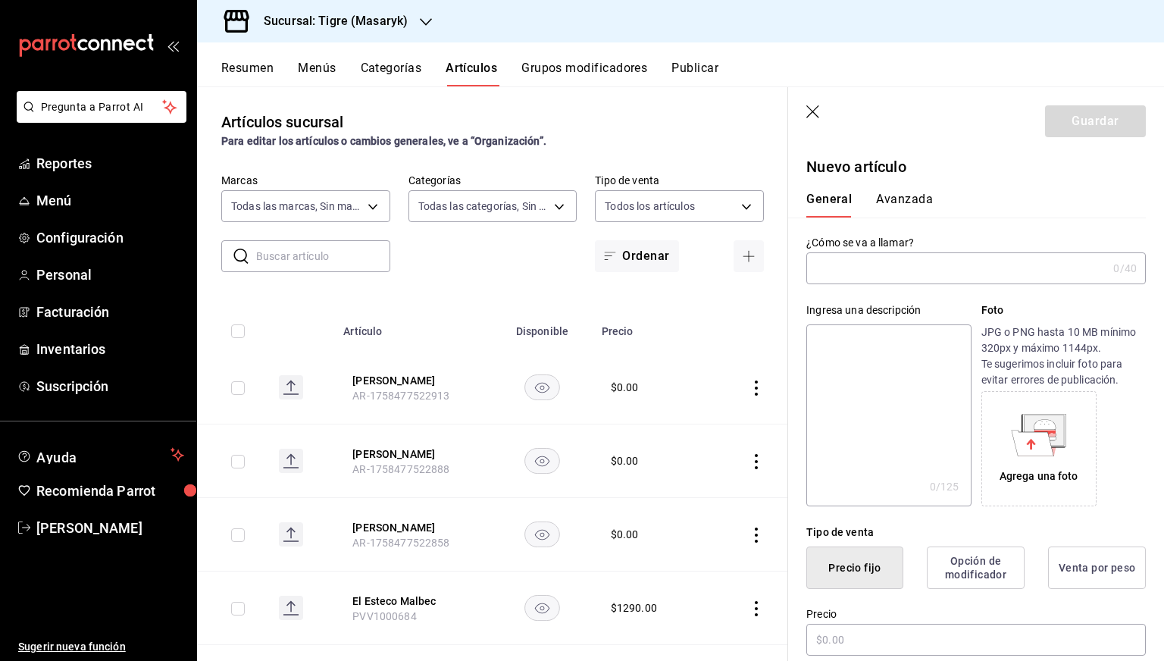
click at [864, 281] on input "text" at bounding box center [956, 268] width 301 height 30
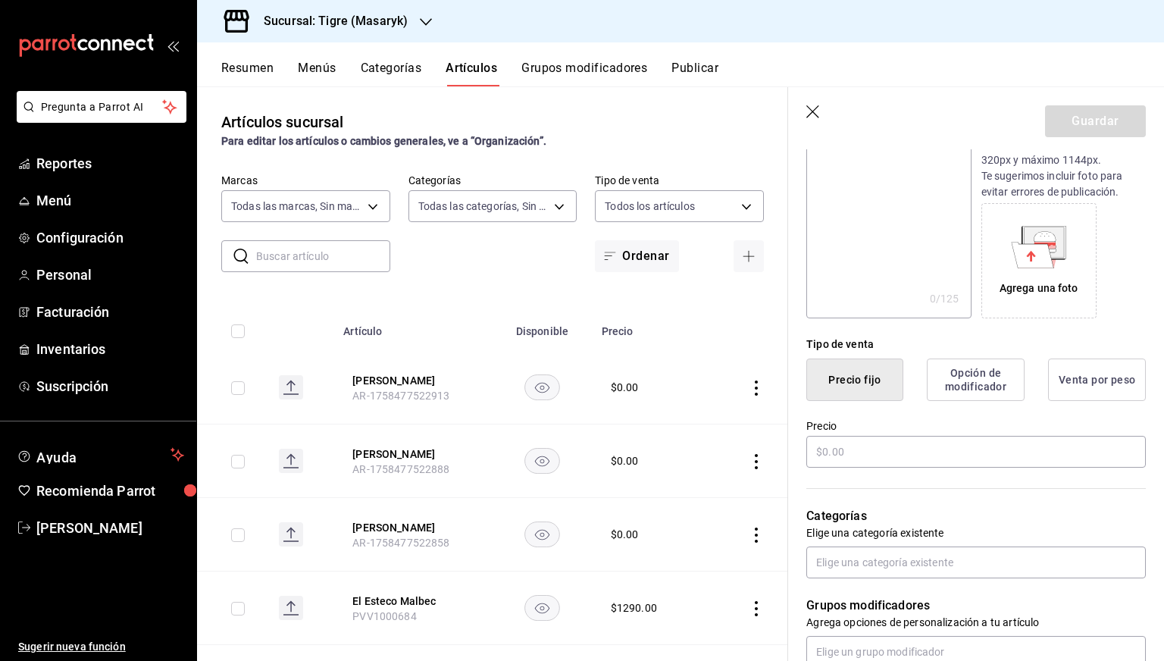
scroll to position [199, 0]
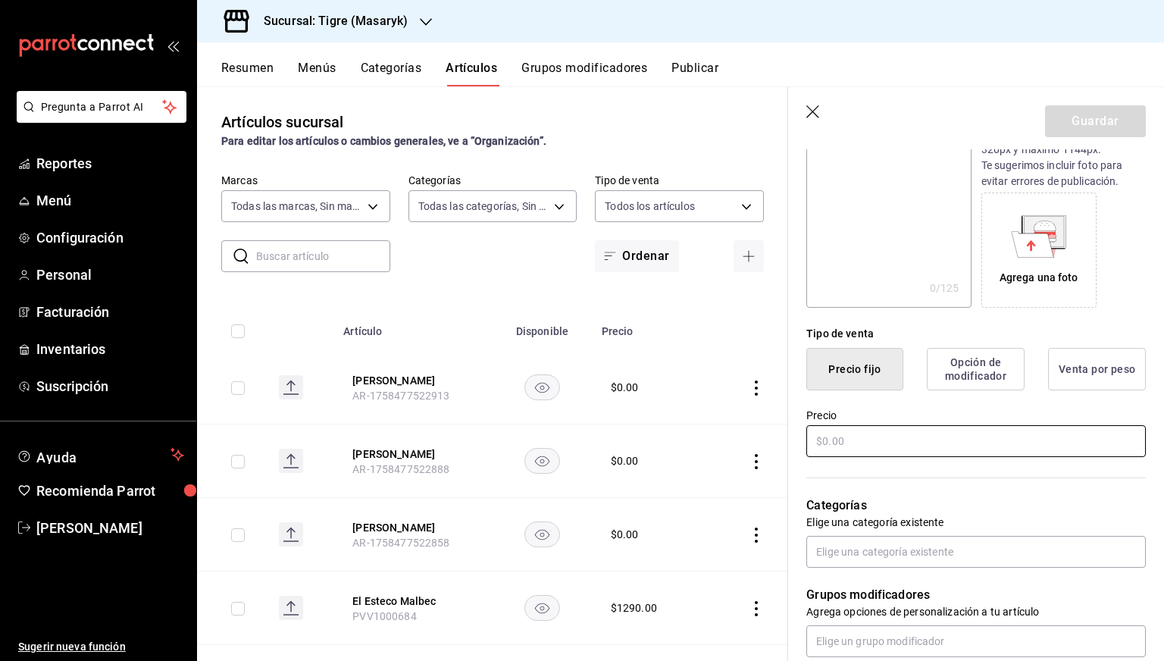
type input "Ajuste de Auditoría"
click at [843, 443] on input "text" at bounding box center [975, 441] width 339 height 32
type input "$0.00"
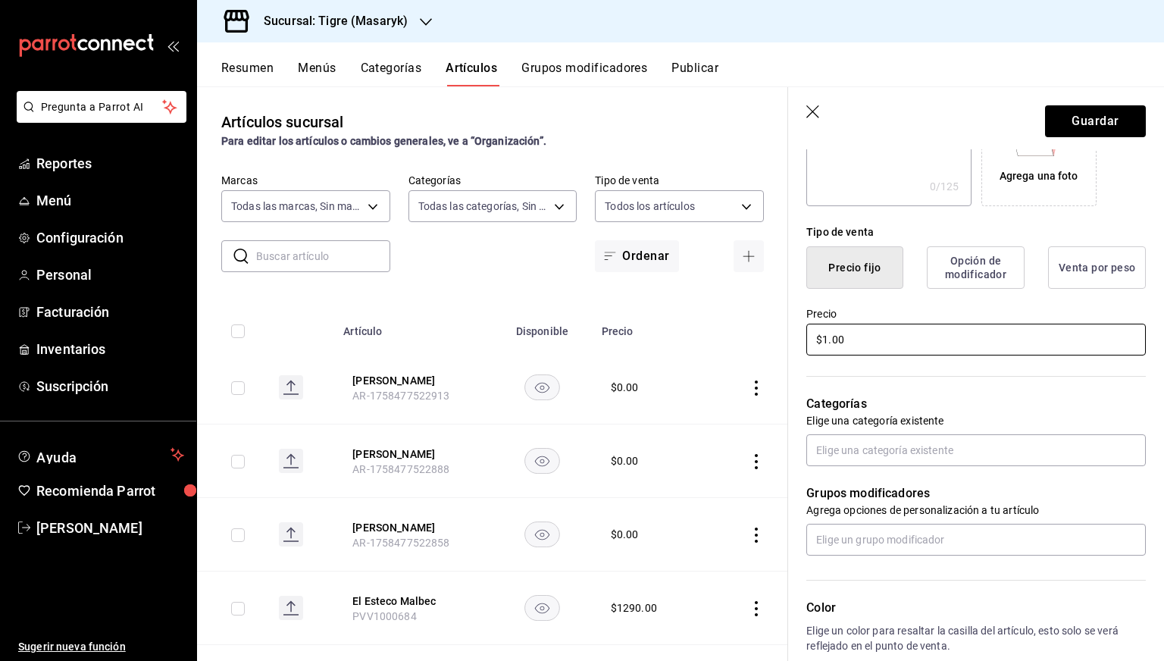
scroll to position [415, 0]
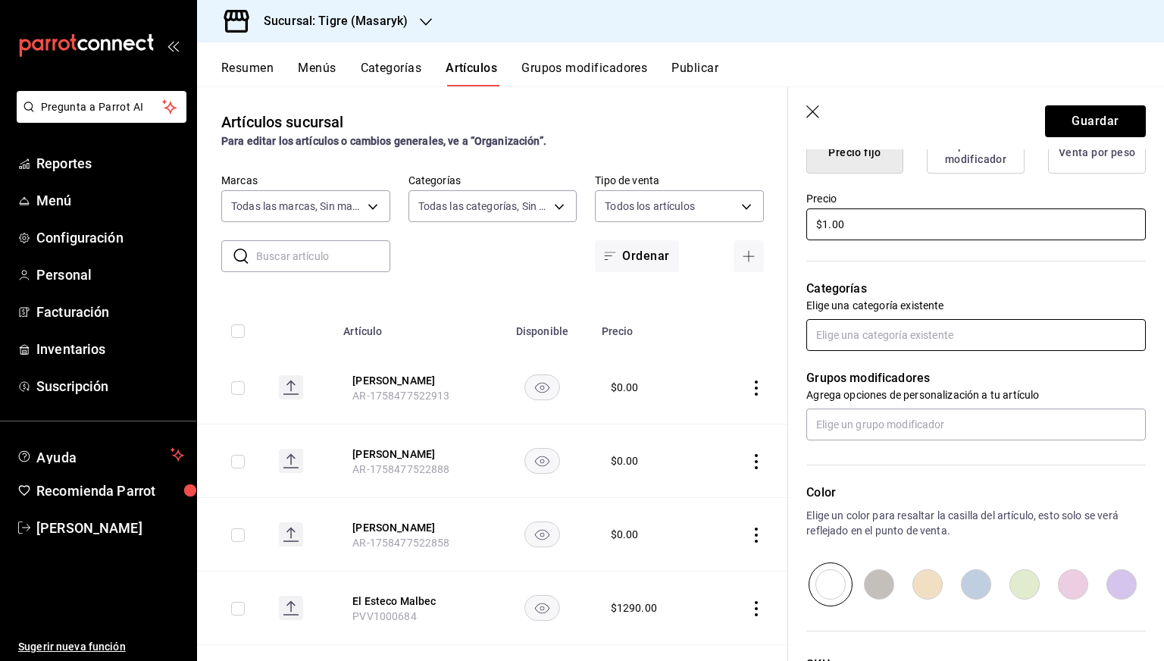
type input "$1.00"
click at [855, 347] on input "text" at bounding box center [975, 335] width 339 height 32
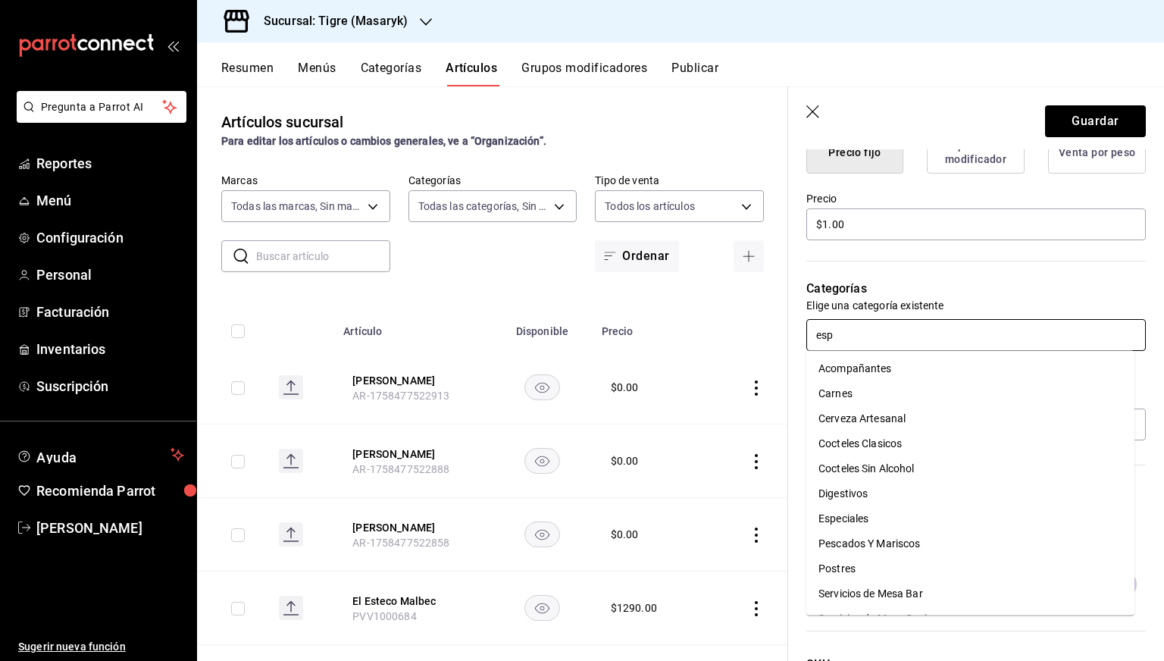
type input "espe"
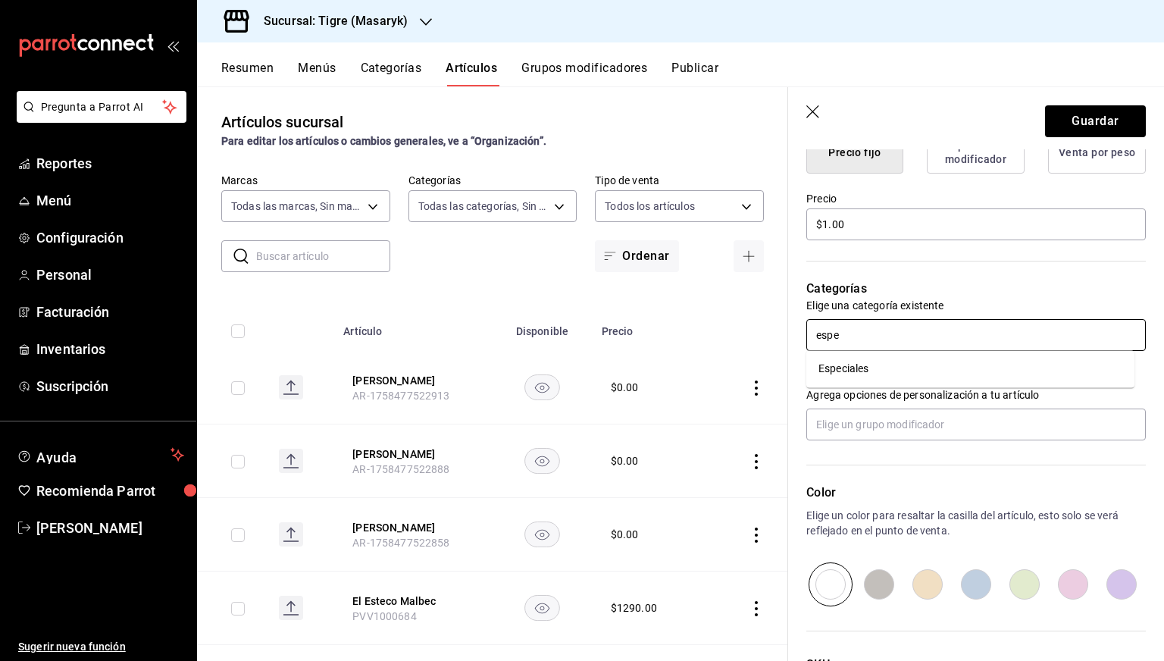
click at [852, 368] on li "Especiales" at bounding box center [970, 368] width 328 height 25
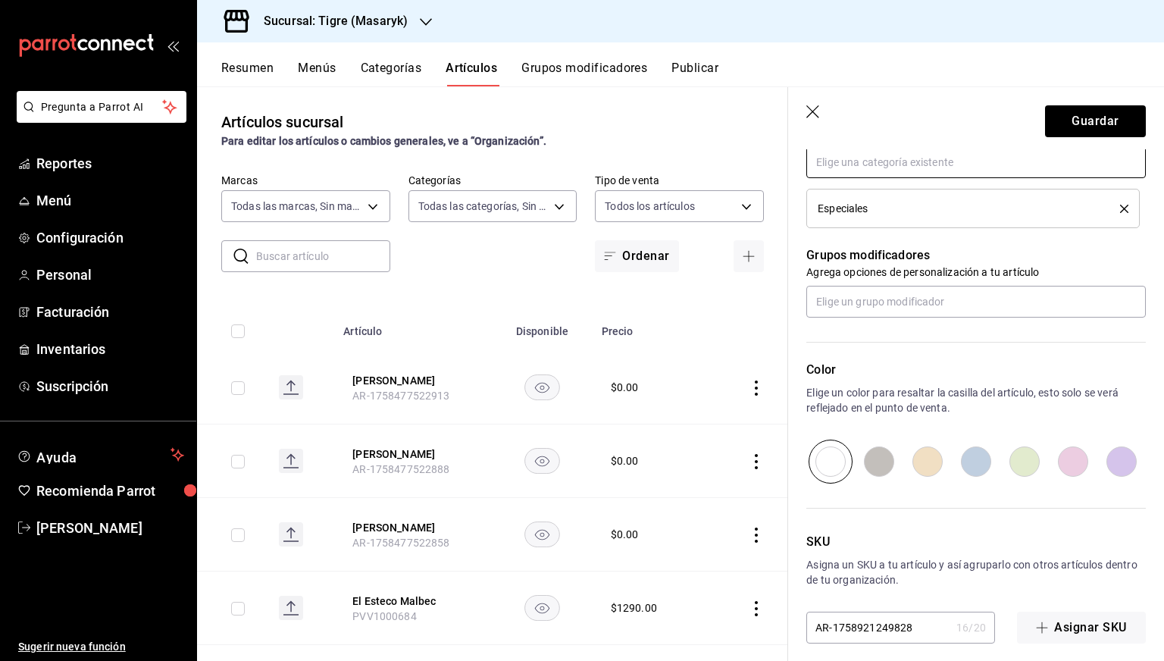
scroll to position [600, 0]
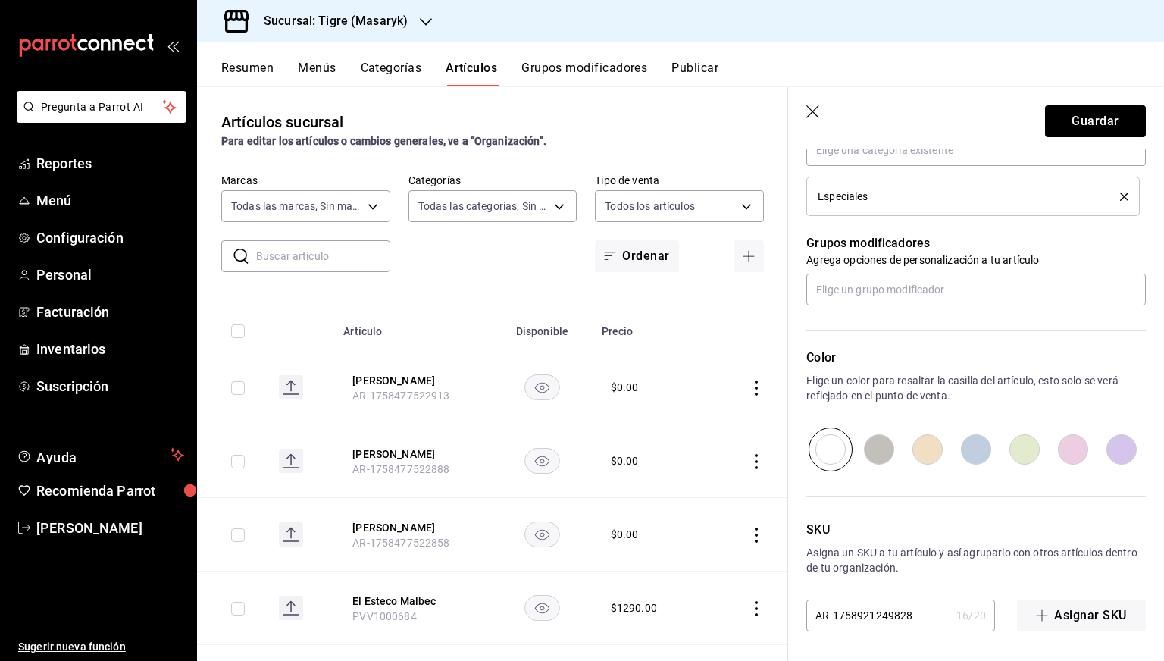
click at [846, 611] on input "AR-1758921249828" at bounding box center [878, 615] width 144 height 30
paste input "PVA1000026"
type input "PVA1000026"
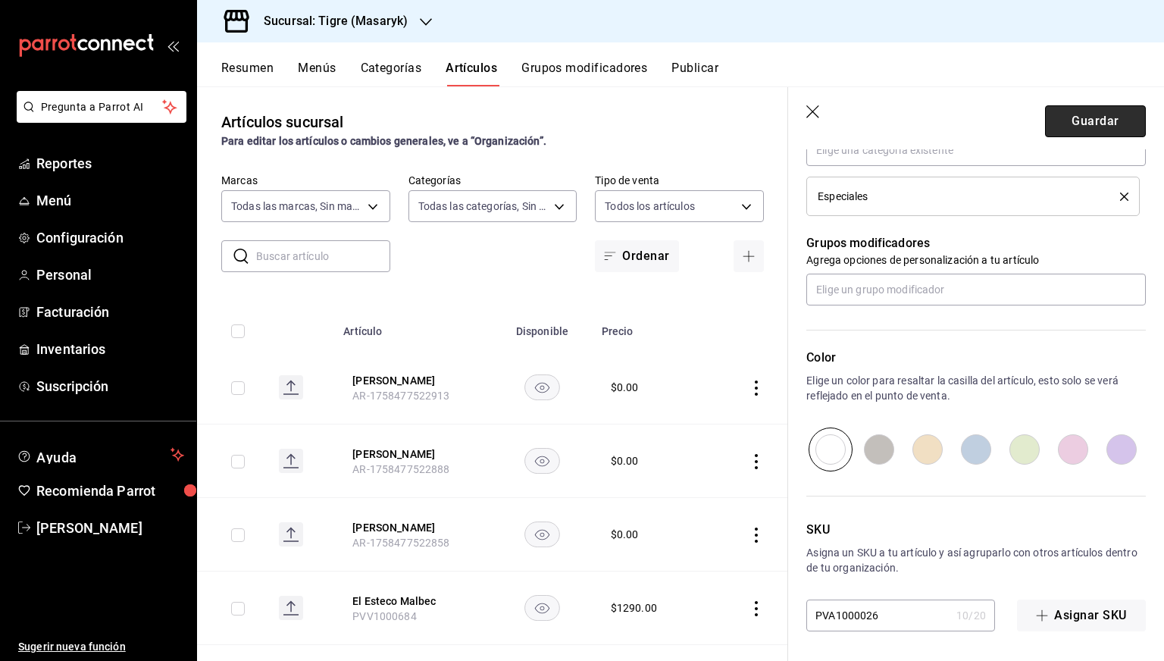
click at [1070, 125] on button "Guardar" at bounding box center [1095, 121] width 101 height 32
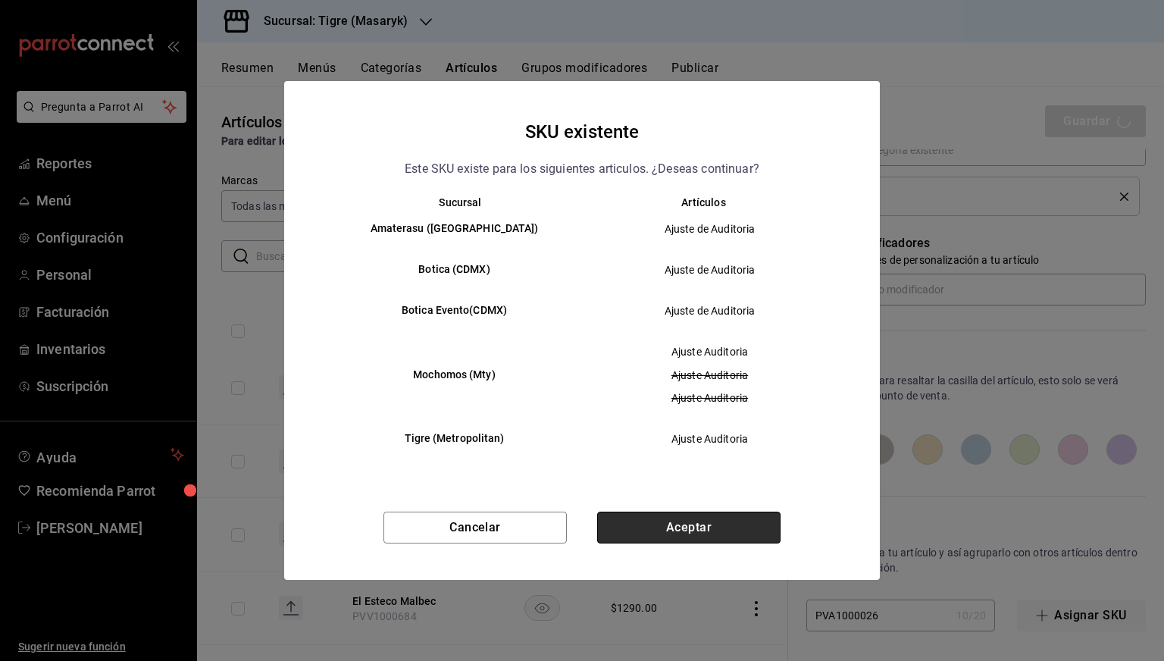
click at [695, 534] on button "Aceptar" at bounding box center [688, 528] width 183 height 32
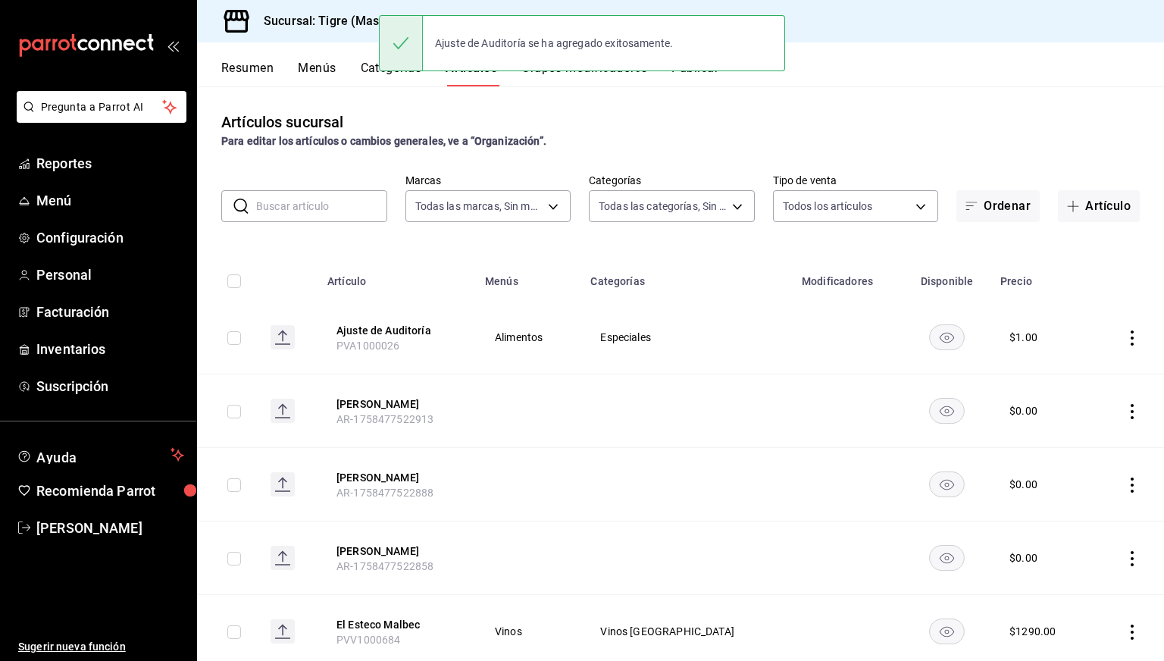
click at [237, 337] on input "checkbox" at bounding box center [234, 338] width 14 height 14
checkbox input "true"
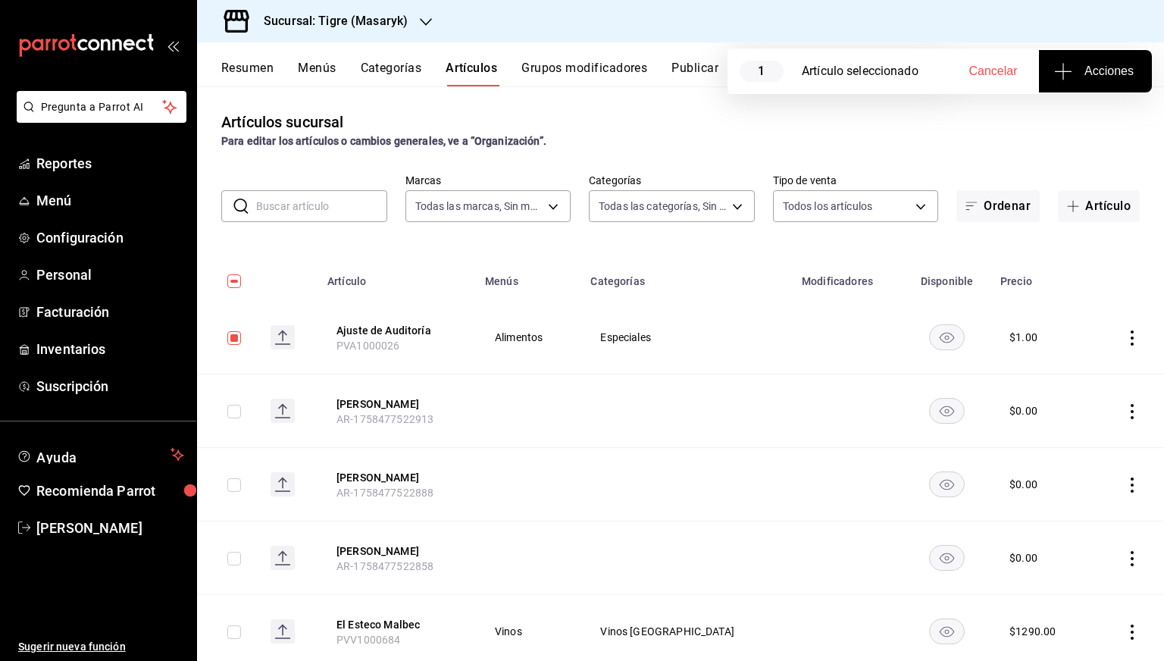
click at [1063, 68] on icon "button" at bounding box center [1063, 71] width 1 height 17
click at [1056, 130] on li "Agregar tipo" at bounding box center [1095, 119] width 114 height 40
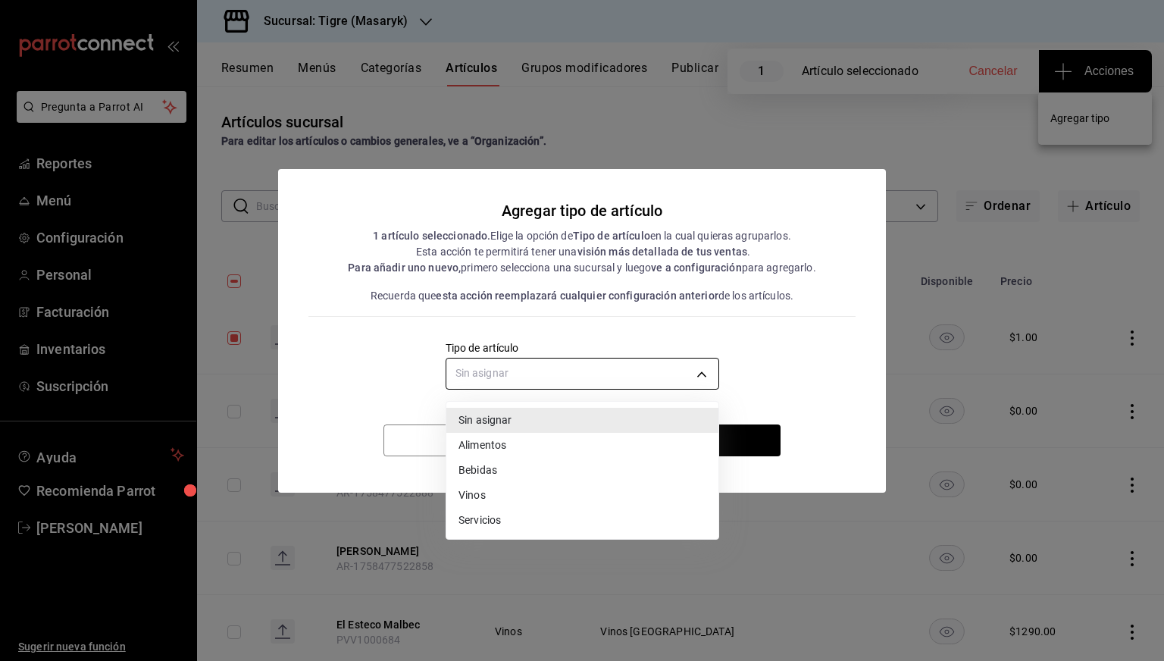
click at [700, 368] on body "Pregunta a Parrot AI Reportes Menú Configuración Personal Facturación Inventari…" at bounding box center [582, 330] width 1164 height 661
click at [497, 445] on li "Alimentos" at bounding box center [582, 445] width 272 height 25
type input "a9c5c5d7-09f7-4d61-88a6-a13d33eec0fd"
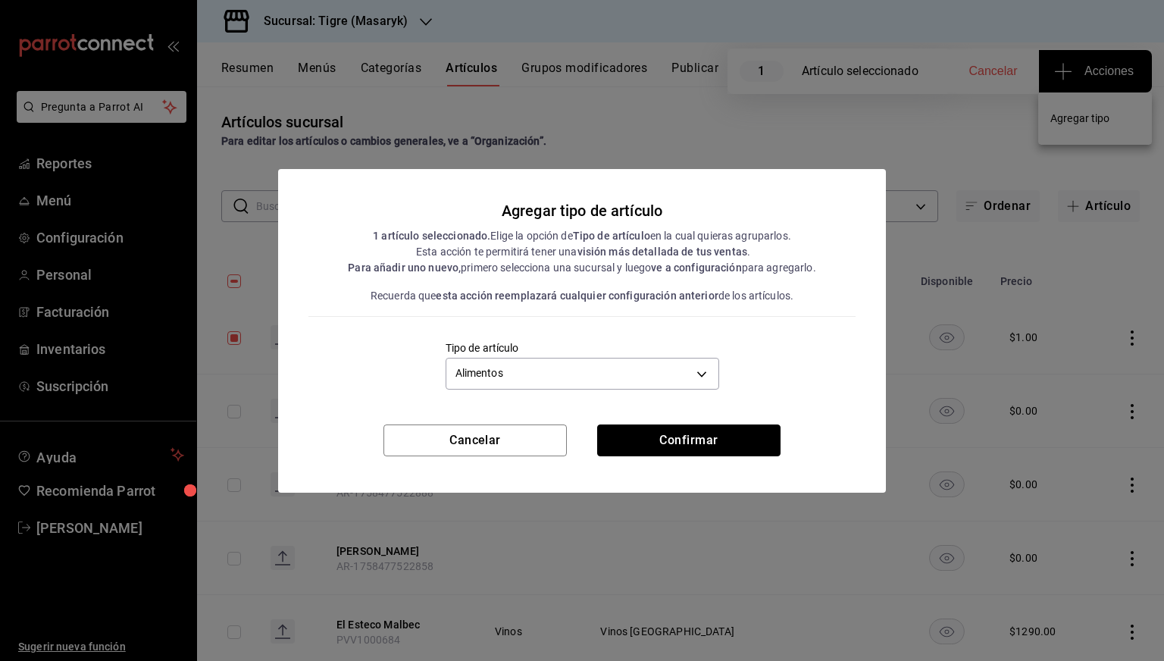
click at [623, 434] on button "Confirmar" at bounding box center [688, 440] width 183 height 32
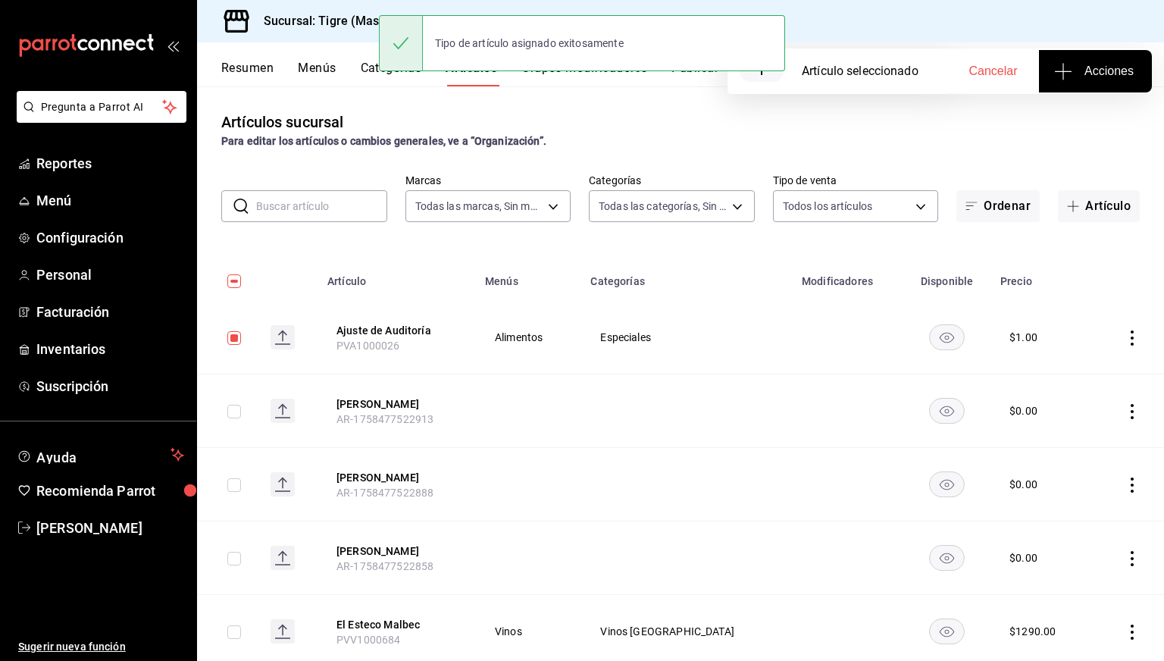
click at [236, 283] on input "checkbox" at bounding box center [234, 281] width 14 height 14
checkbox input "false"
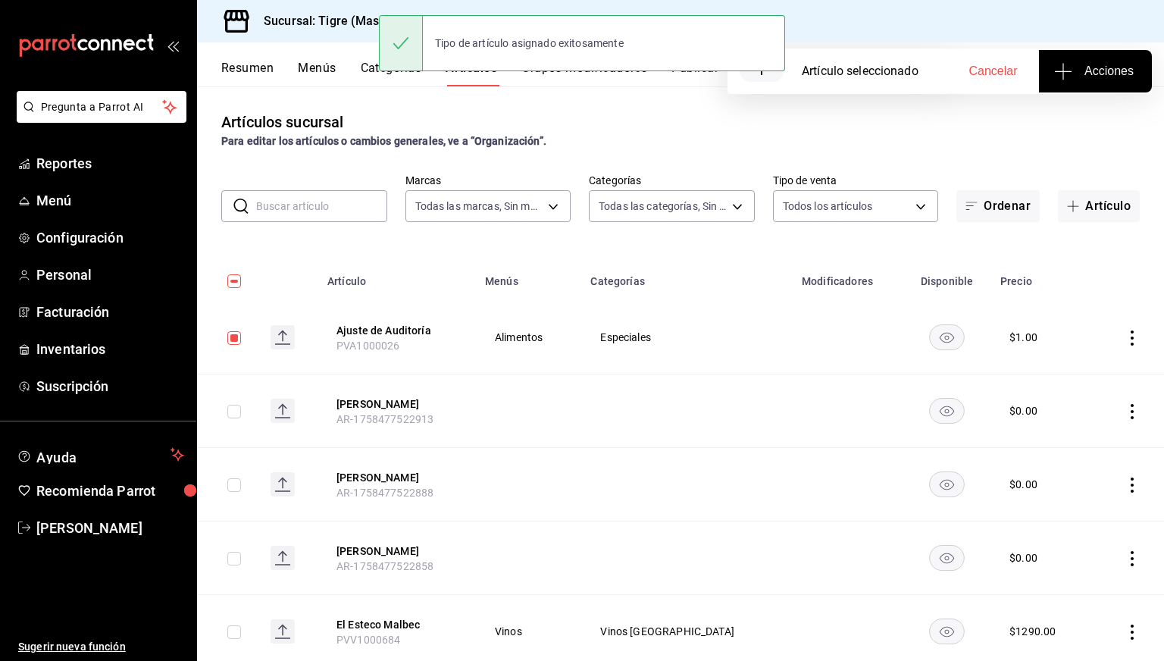
checkbox input "false"
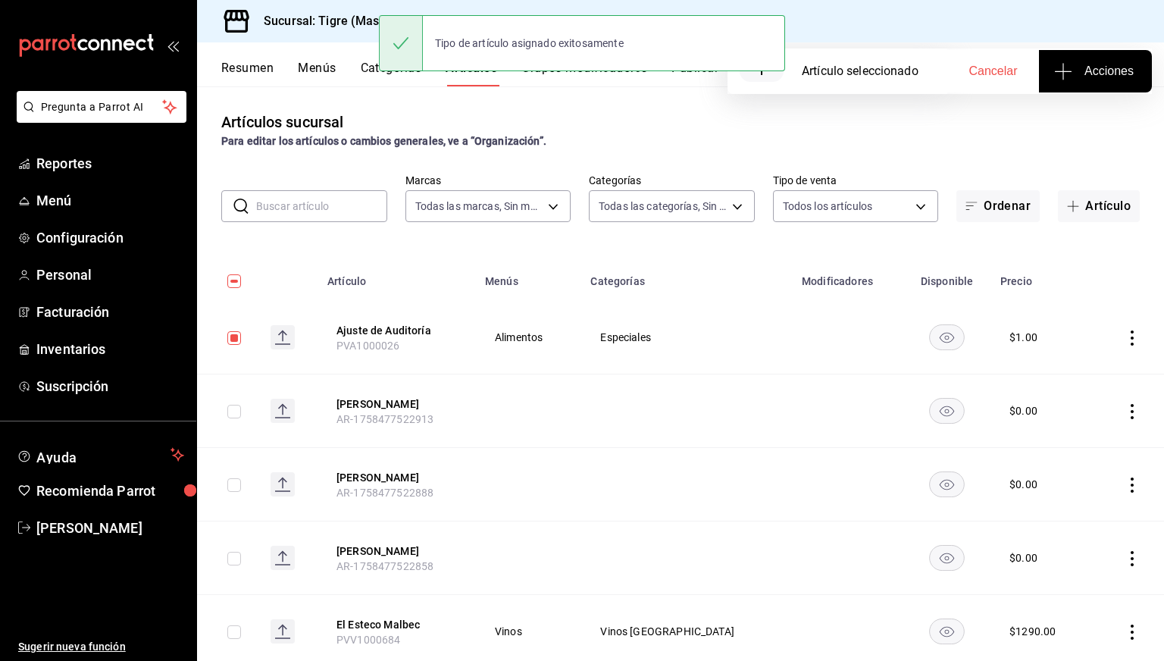
checkbox input "false"
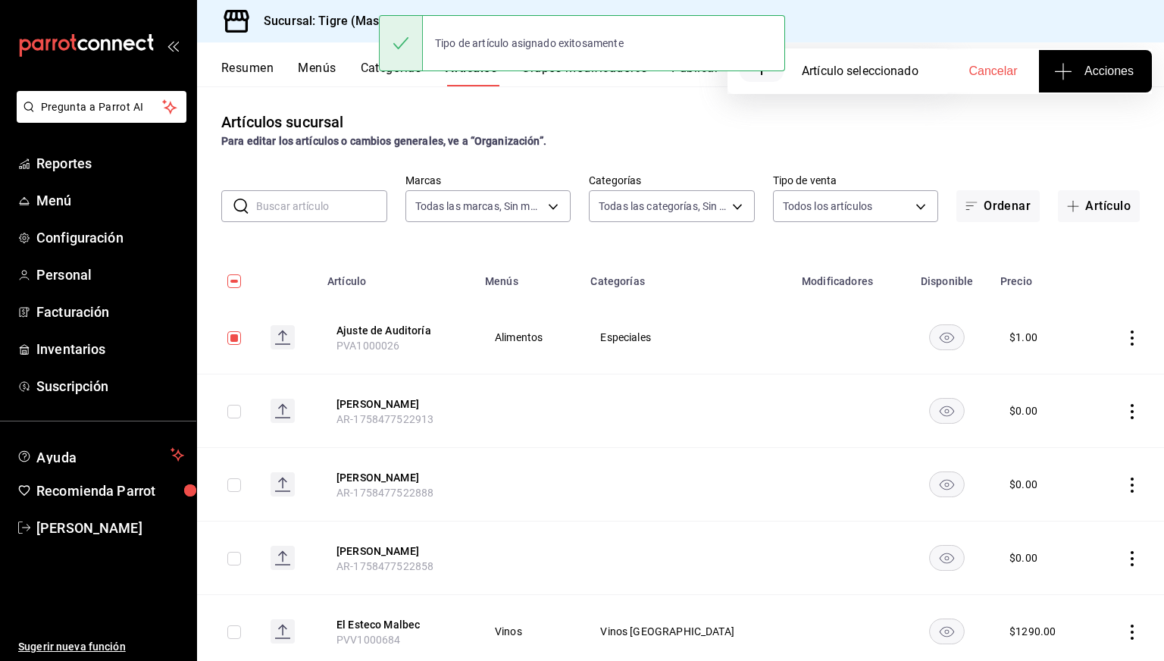
checkbox input "false"
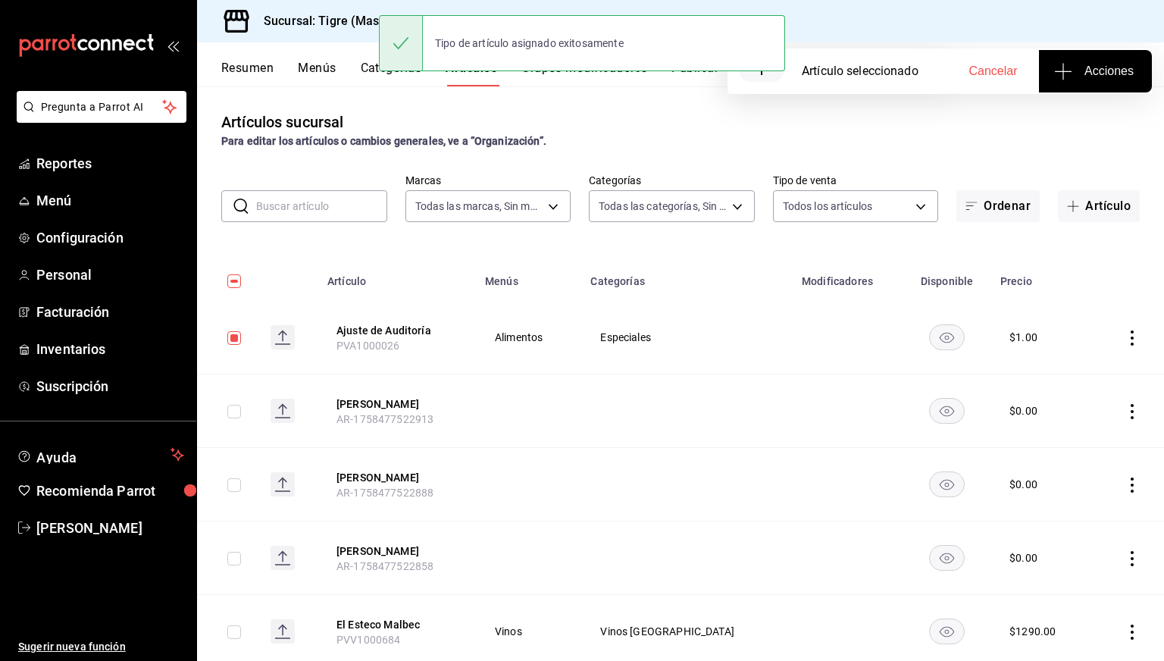
checkbox input "false"
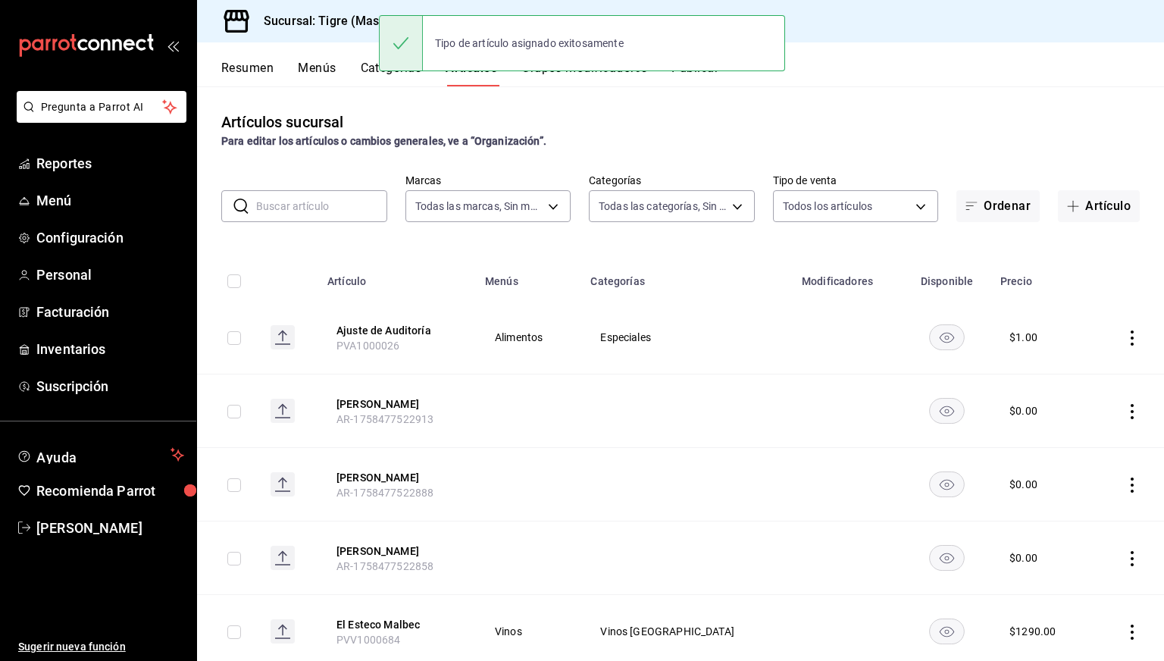
click at [305, 262] on th at bounding box center [288, 276] width 60 height 48
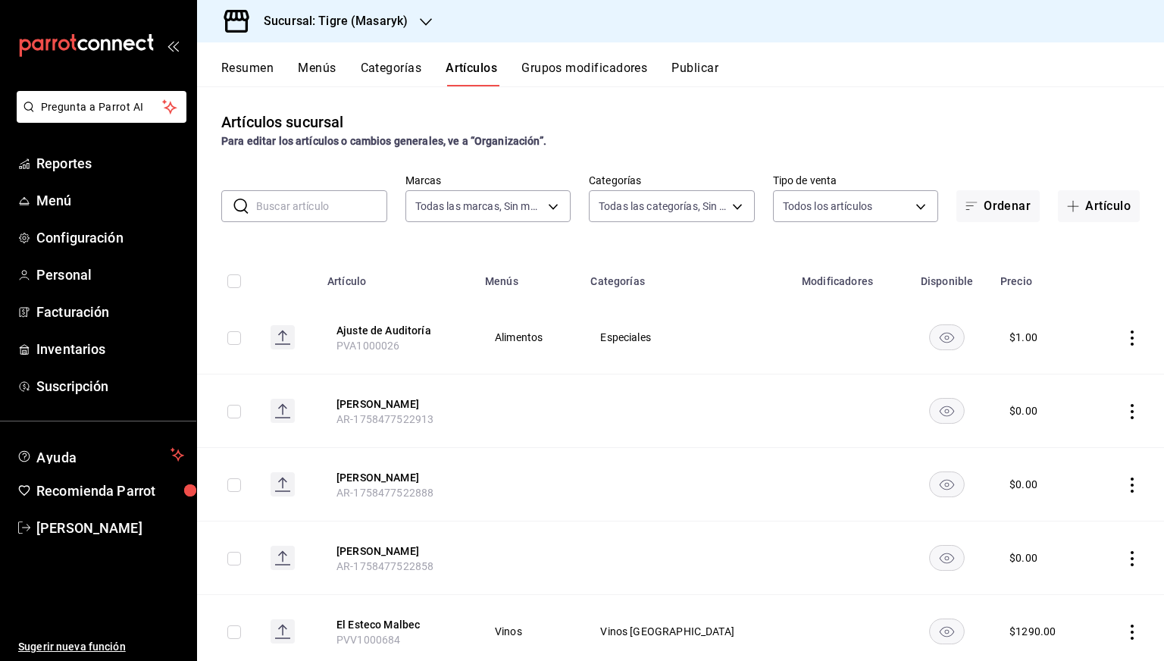
click at [378, 25] on h3 "Sucursal: Tigre (Masaryk)" at bounding box center [330, 21] width 156 height 18
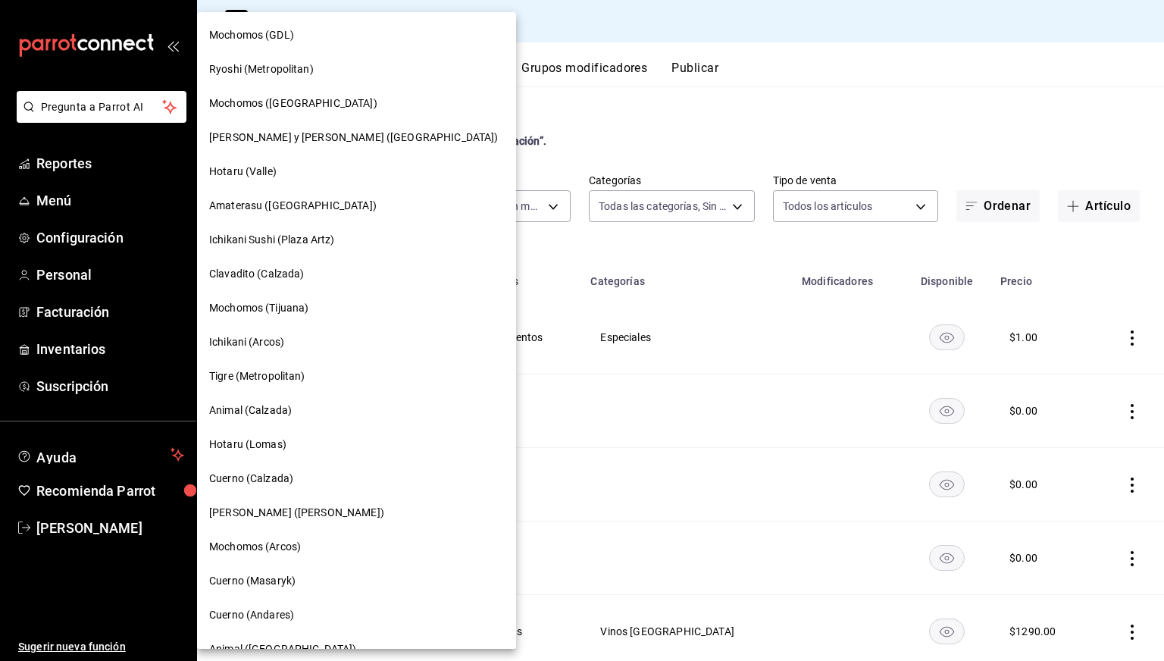
click at [284, 267] on span "Clavadito (Calzada)" at bounding box center [256, 274] width 95 height 16
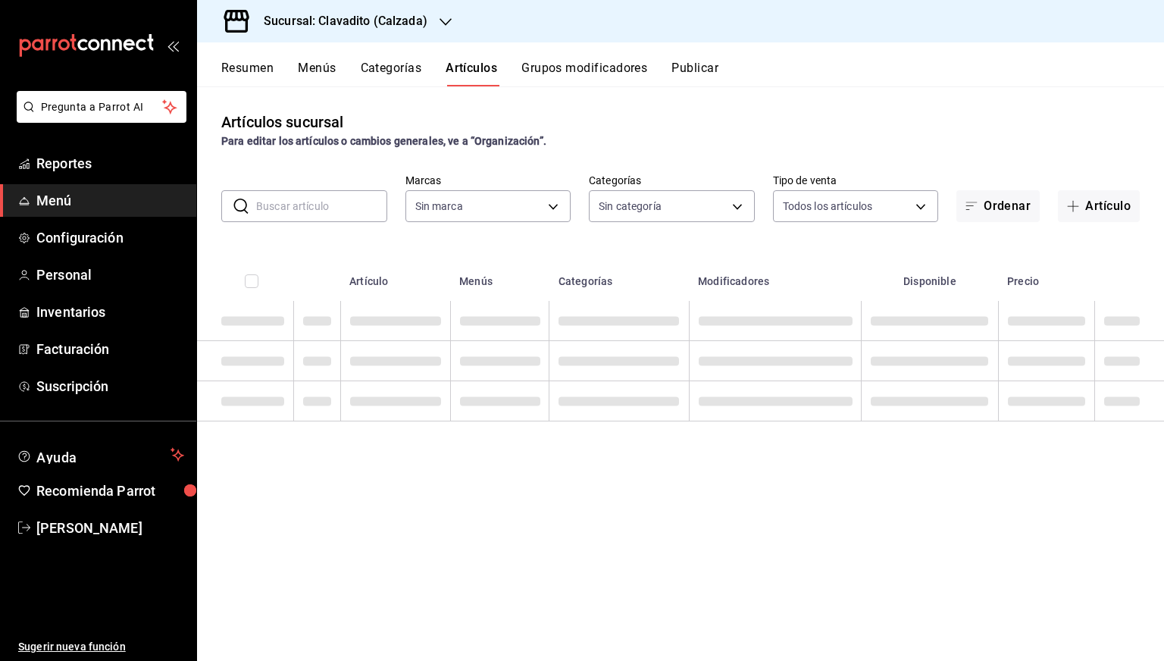
click at [328, 213] on input "text" at bounding box center [321, 206] width 131 height 30
paste input "12887"
type input "12887"
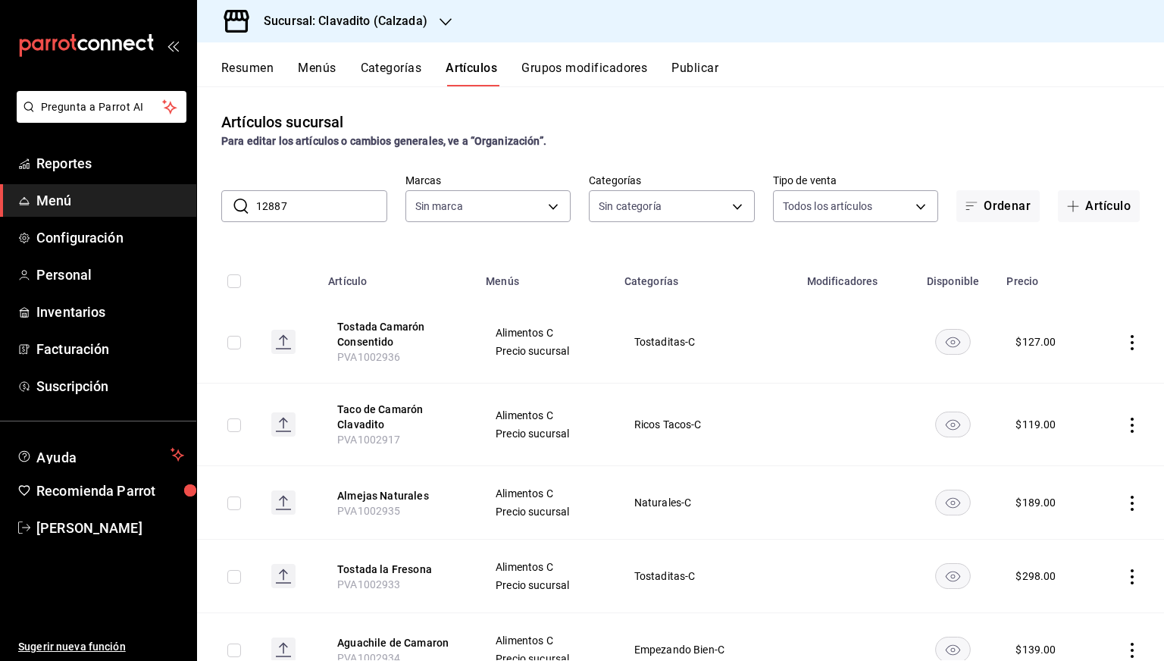
type input "7c6329b2-7c80-4d0a-92e1-359a60270725"
type input "baf57ed1-919f-4c82-8763-5f61bb5ecf6c,a733550a-1833-4f39-b337-4b288d8ef239,37b97…"
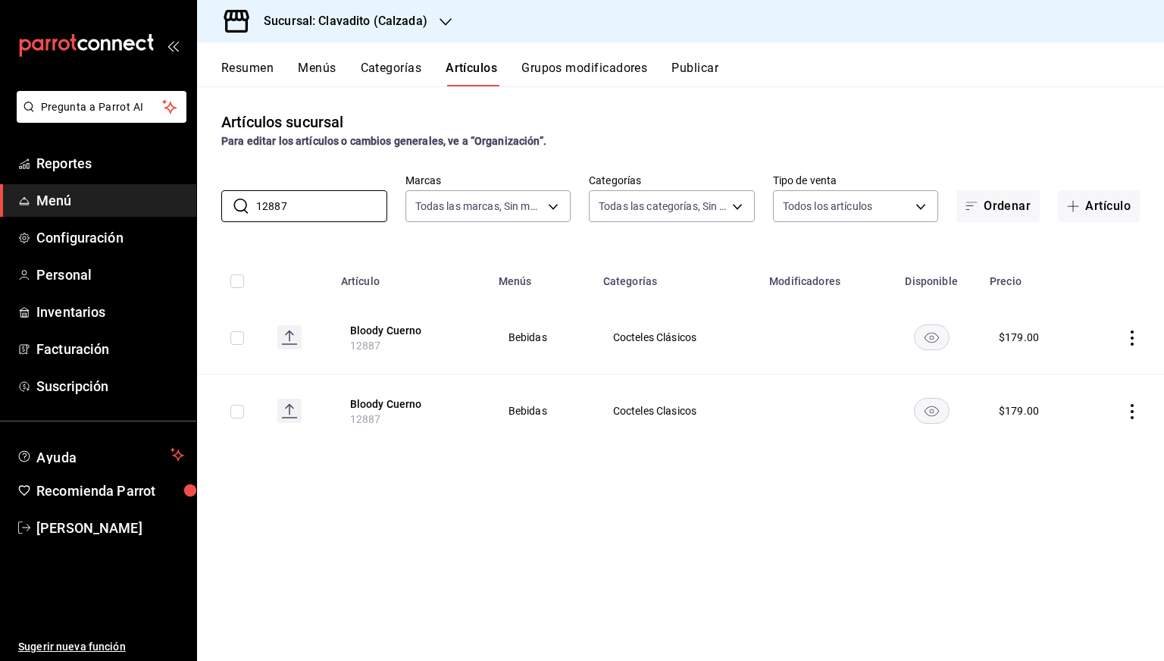
click at [934, 337] on icon "availability-product" at bounding box center [931, 338] width 14 height 11
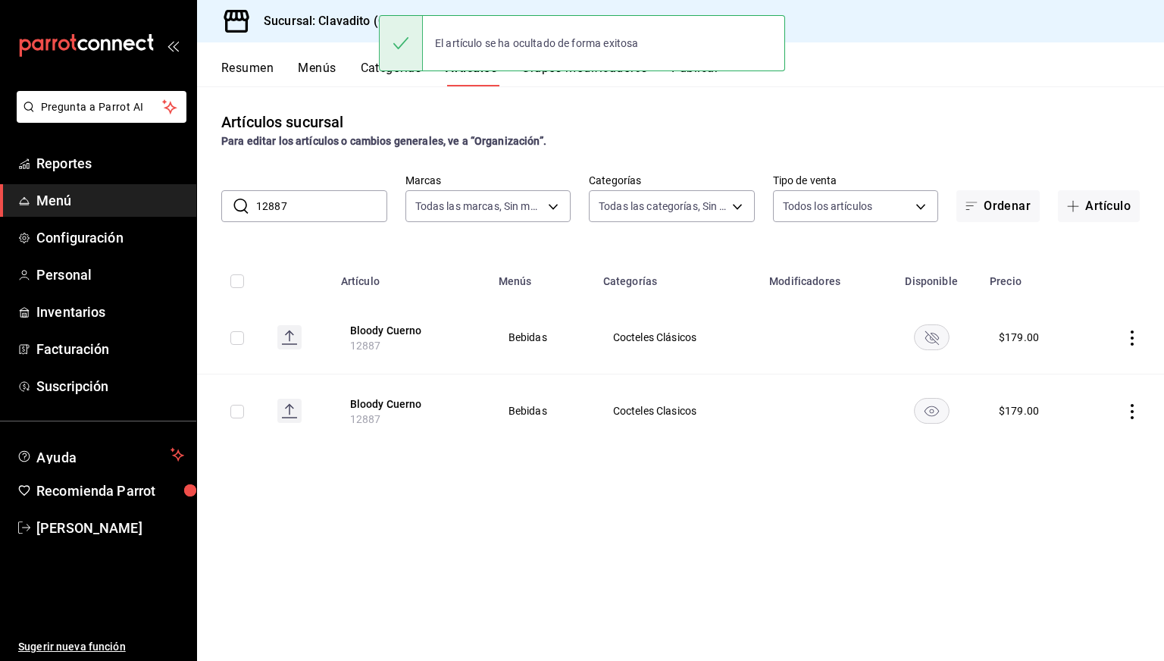
click at [931, 406] on icon "availability-product" at bounding box center [931, 411] width 14 height 11
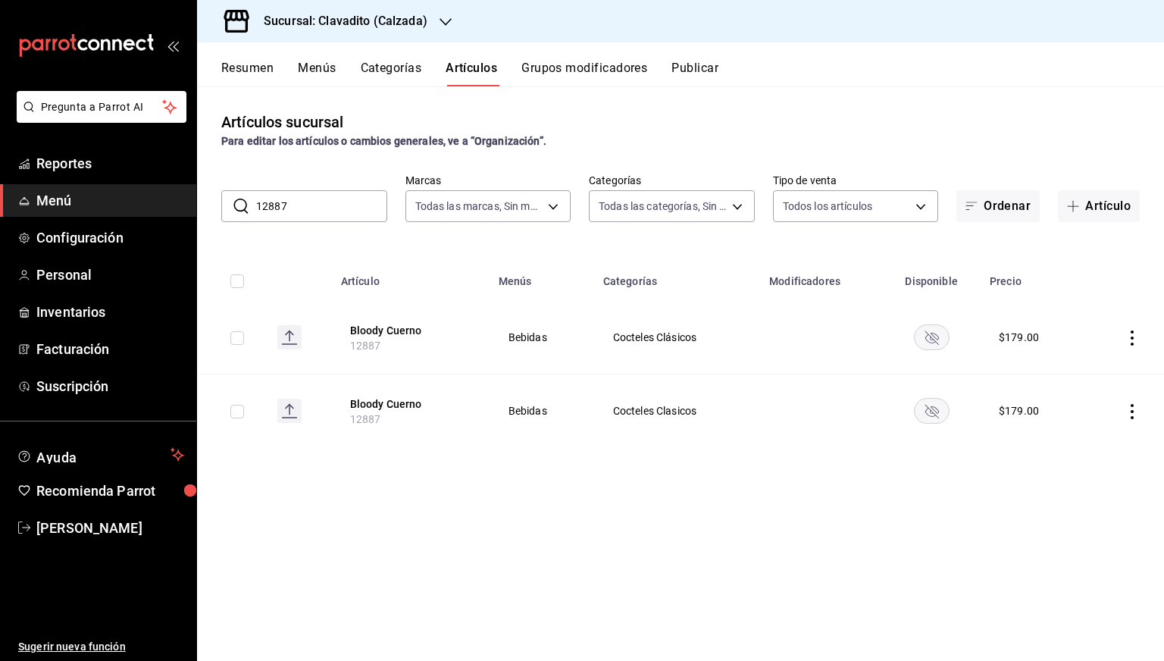
click at [315, 208] on input "12887" at bounding box center [321, 206] width 131 height 30
paste input "5165"
paste input "15230"
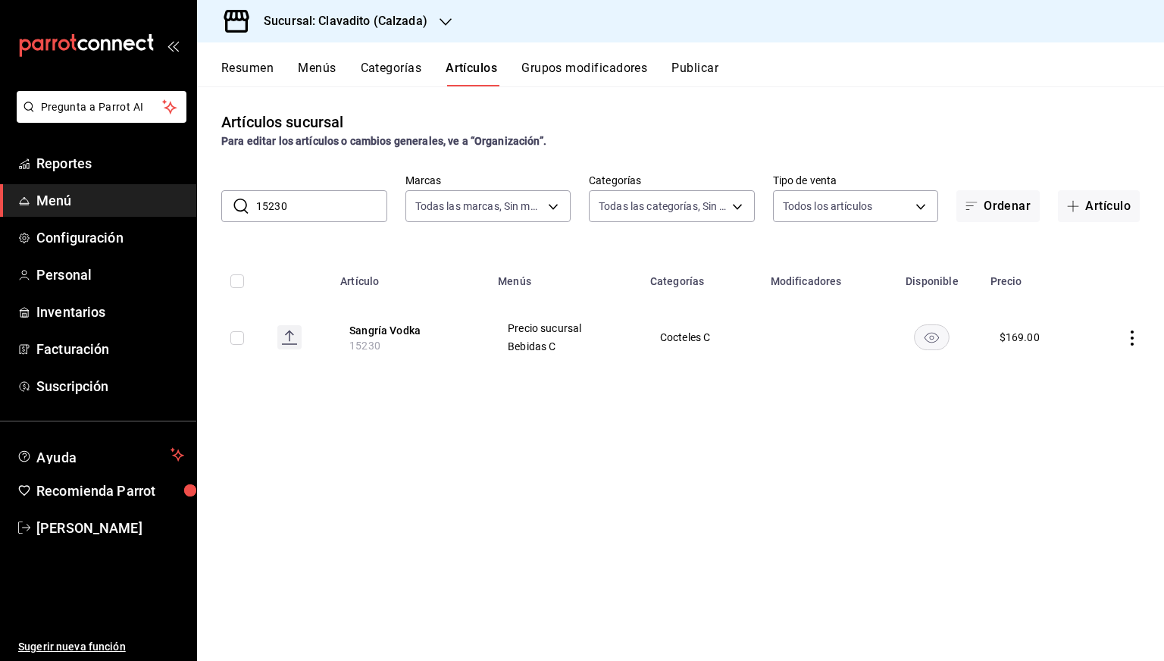
paste input "168"
paste input "450"
type input "15450"
click at [335, 20] on h3 "Sucursal: Clavadito (Calzada)" at bounding box center [340, 21] width 176 height 18
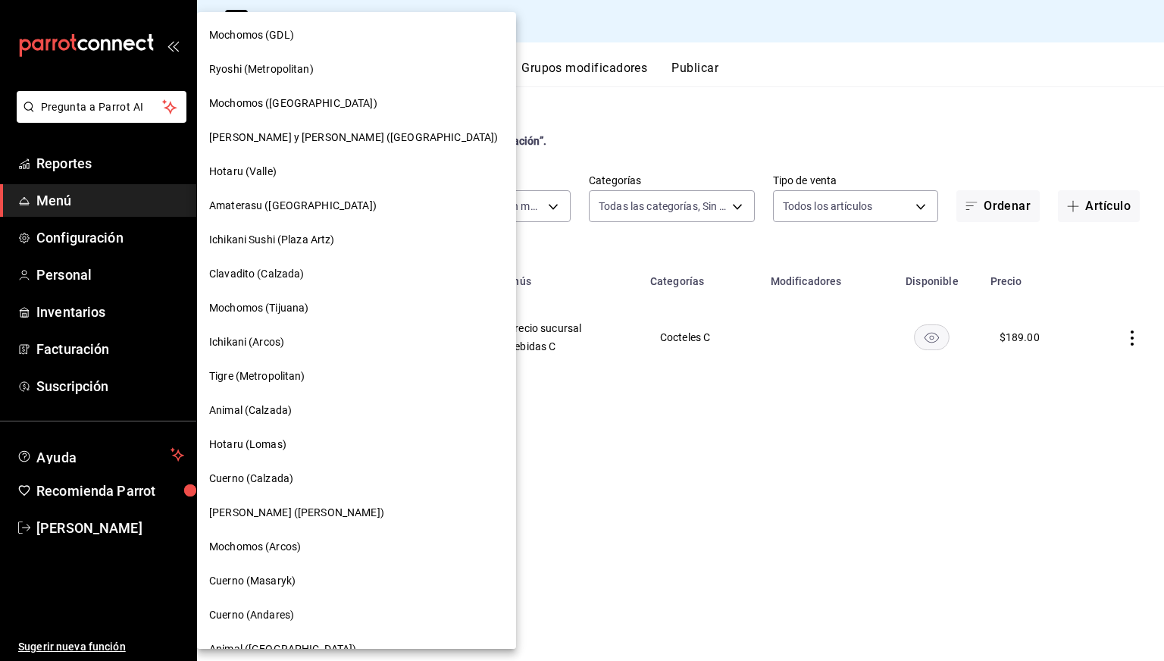
click at [261, 468] on div "Cuerno (Calzada)" at bounding box center [356, 478] width 319 height 34
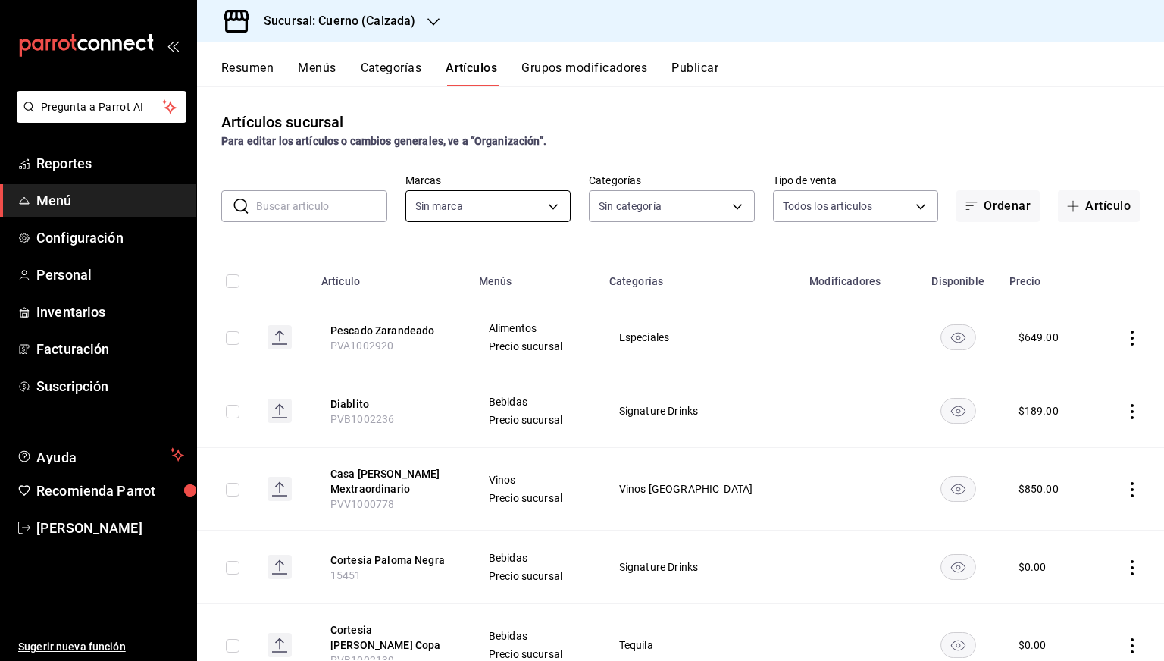
type input "fcad426d-22b8-4bc7-85b2-27ee6775f3f6,560d4c35-d9fc-4089-91ff-402d238ea400,30284…"
type input "b7ae777b-2dfc-42e0-9650-6cefdf37a424,c000f1c0-fb9f-4016-8e6a-f0d1e83e893d"
click at [337, 204] on input "text" at bounding box center [321, 206] width 131 height 30
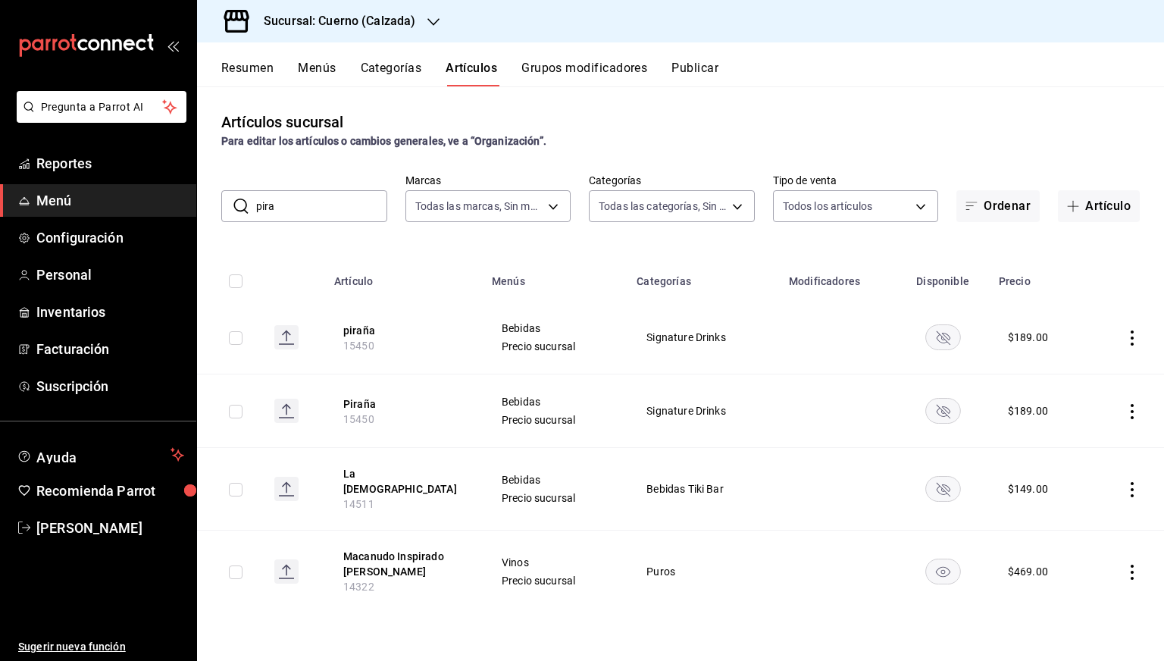
type input "pira"
click at [352, 31] on div "Sucursal: Cuerno (Calzada)" at bounding box center [327, 21] width 236 height 42
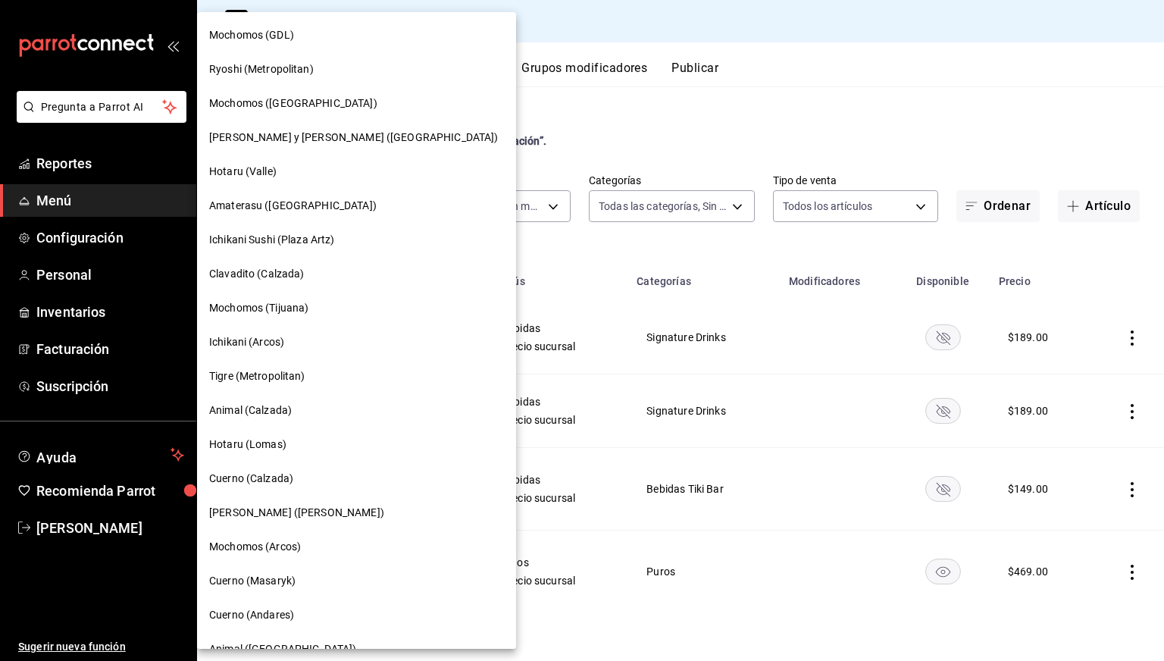
click at [256, 275] on span "Clavadito (Calzada)" at bounding box center [256, 274] width 95 height 16
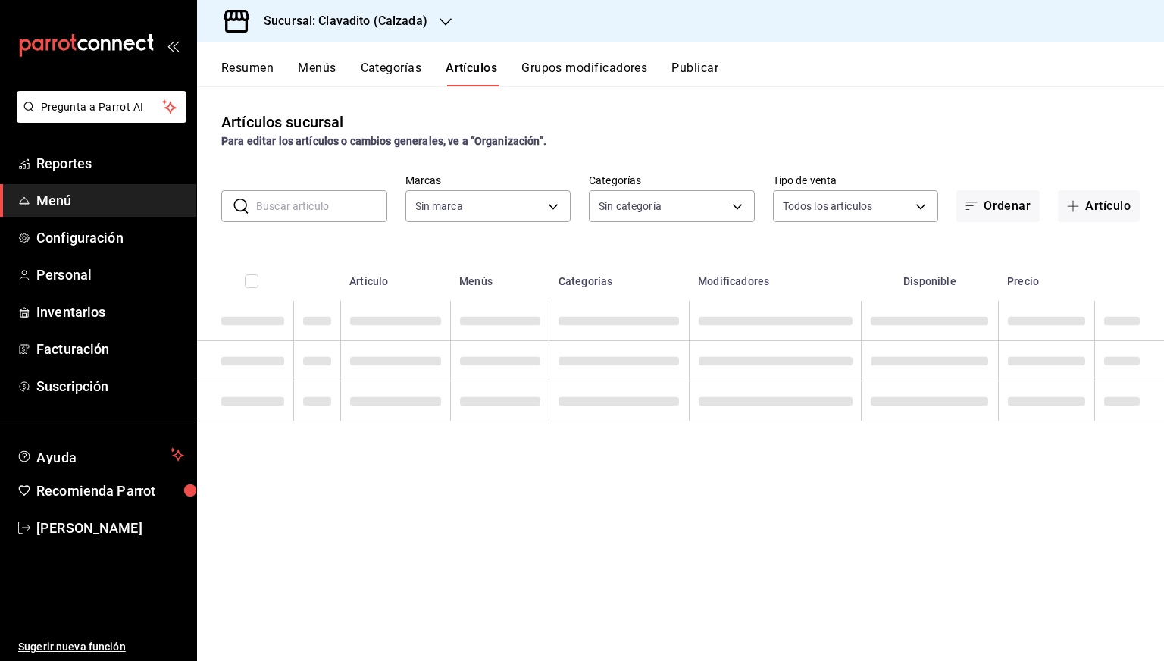
click at [305, 209] on input "text" at bounding box center [321, 206] width 131 height 30
paste input "15450"
type input "15450"
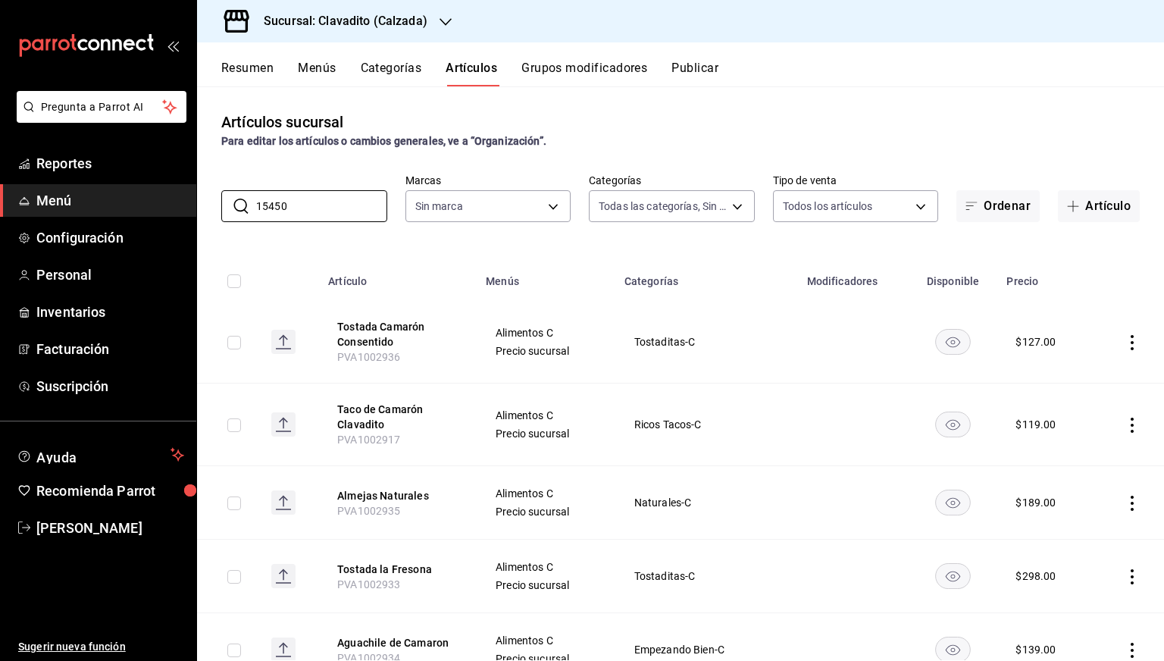
type input "baf57ed1-919f-4c82-8763-5f61bb5ecf6c,a733550a-1833-4f39-b337-4b288d8ef239,37b97…"
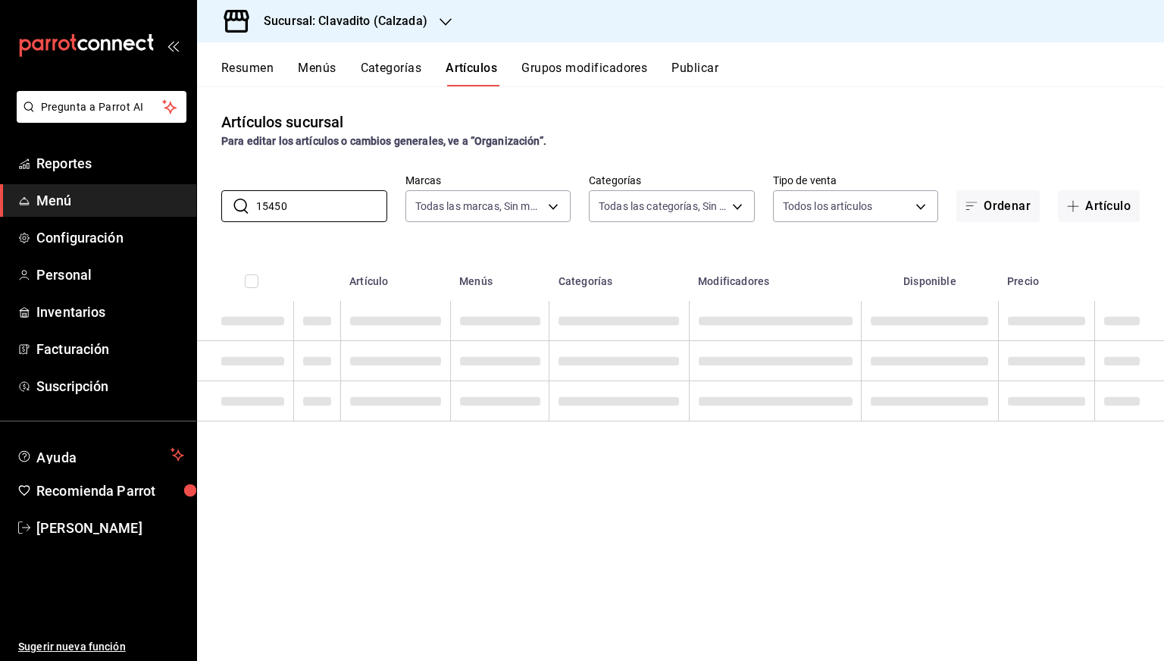
type input "7c6329b2-7c80-4d0a-92e1-359a60270725"
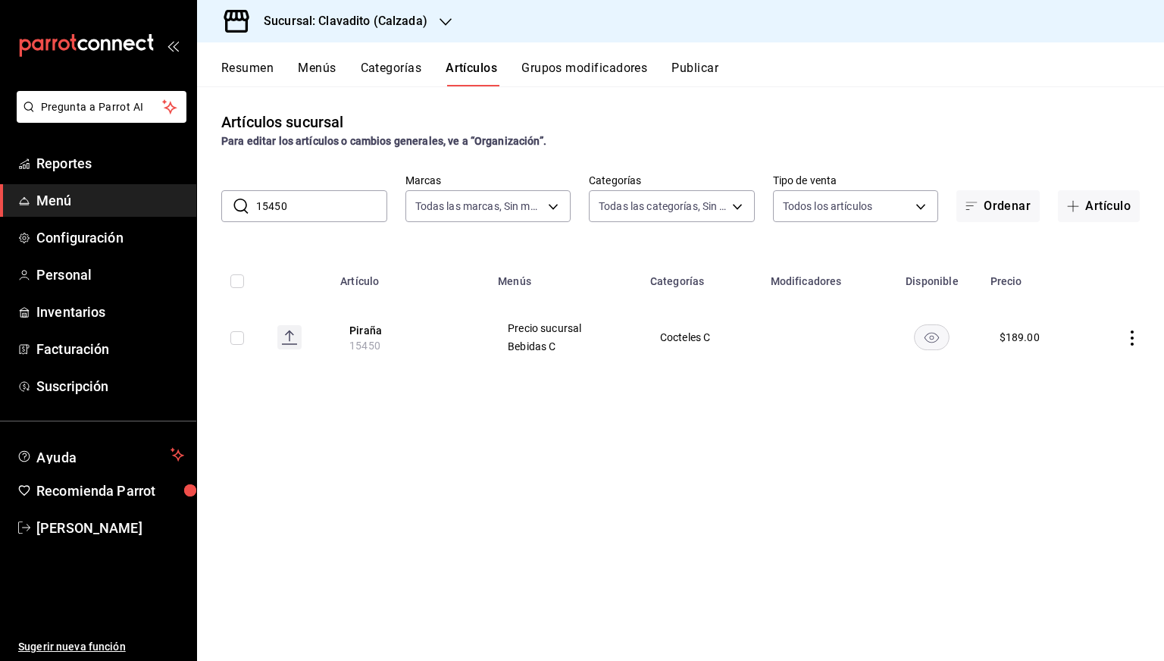
click at [931, 338] on icon "availability-product" at bounding box center [931, 338] width 14 height 11
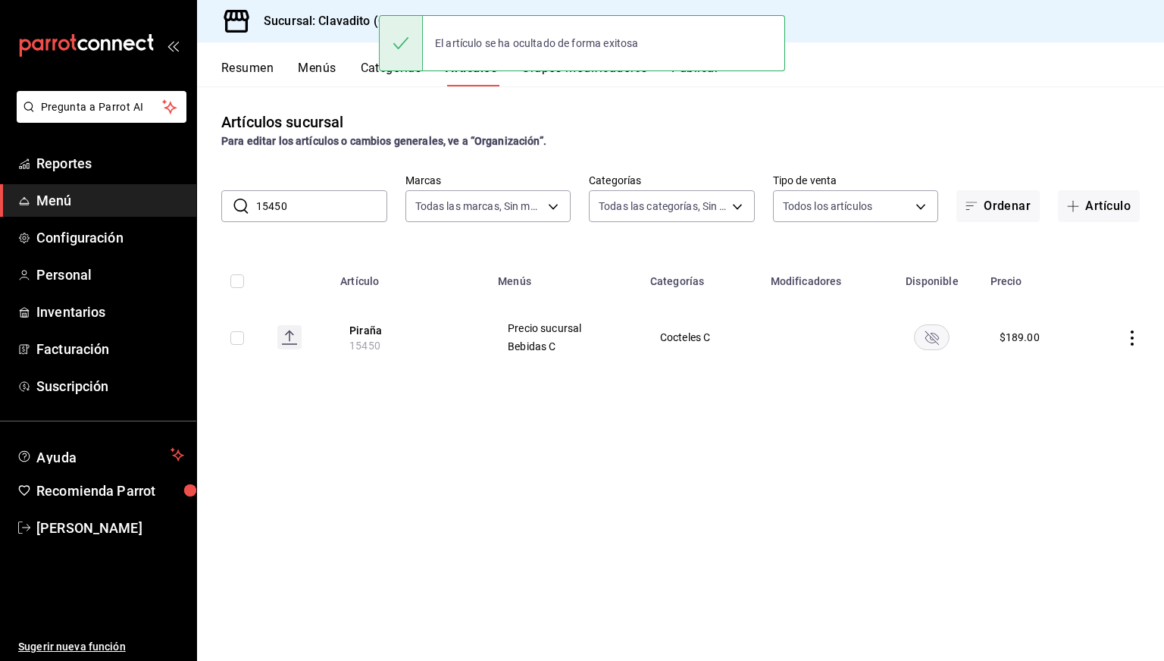
click at [369, 214] on input "15450" at bounding box center [321, 206] width 131 height 30
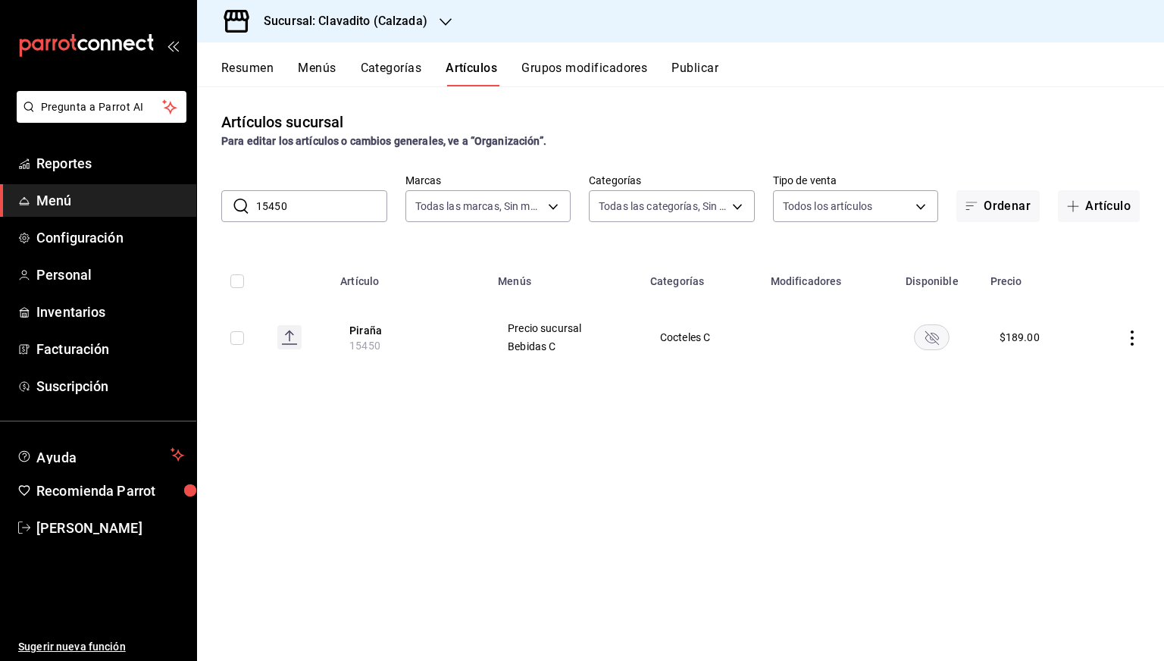
paste input "3"
click at [314, 214] on input "15453" at bounding box center [321, 206] width 131 height 30
paste input "48"
click at [314, 214] on input "15448" at bounding box center [321, 206] width 131 height 30
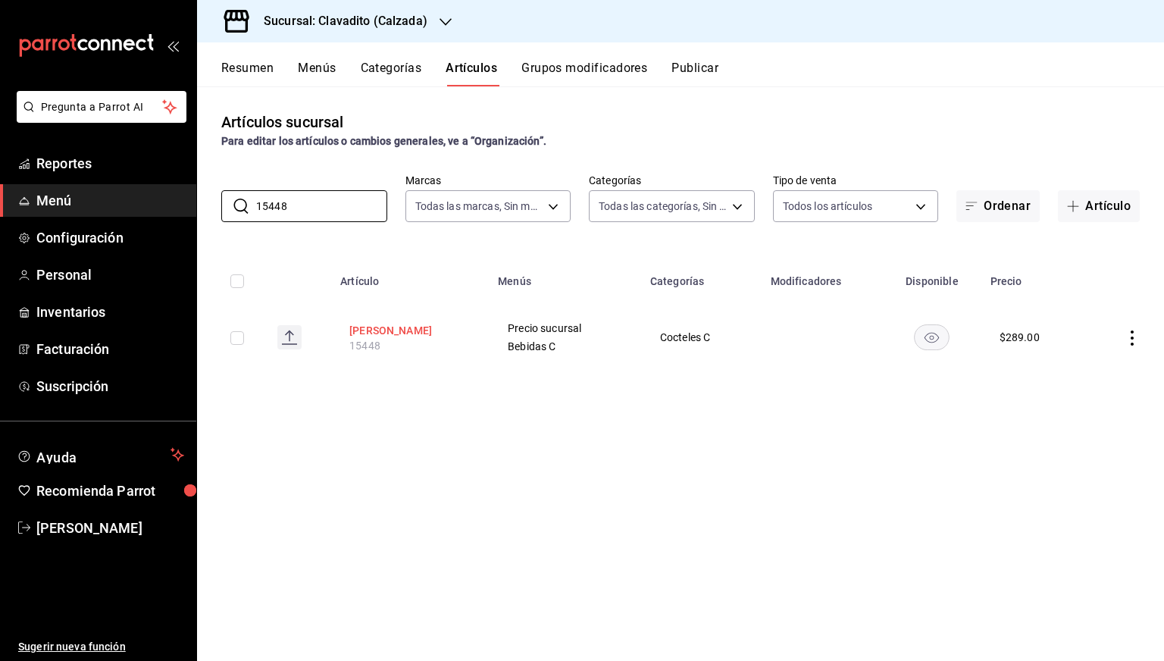
type input "15448"
click at [391, 333] on button "Violeta Sour" at bounding box center [409, 330] width 121 height 15
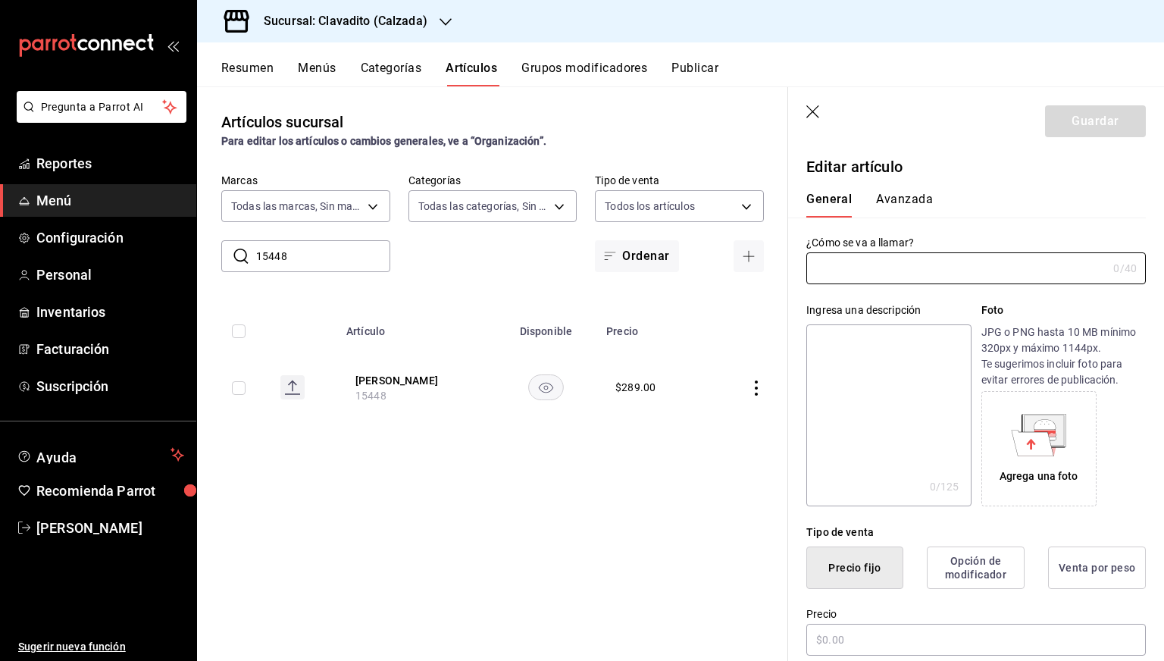
type input "Violeta Sour"
type input "15448"
type input "$289.00"
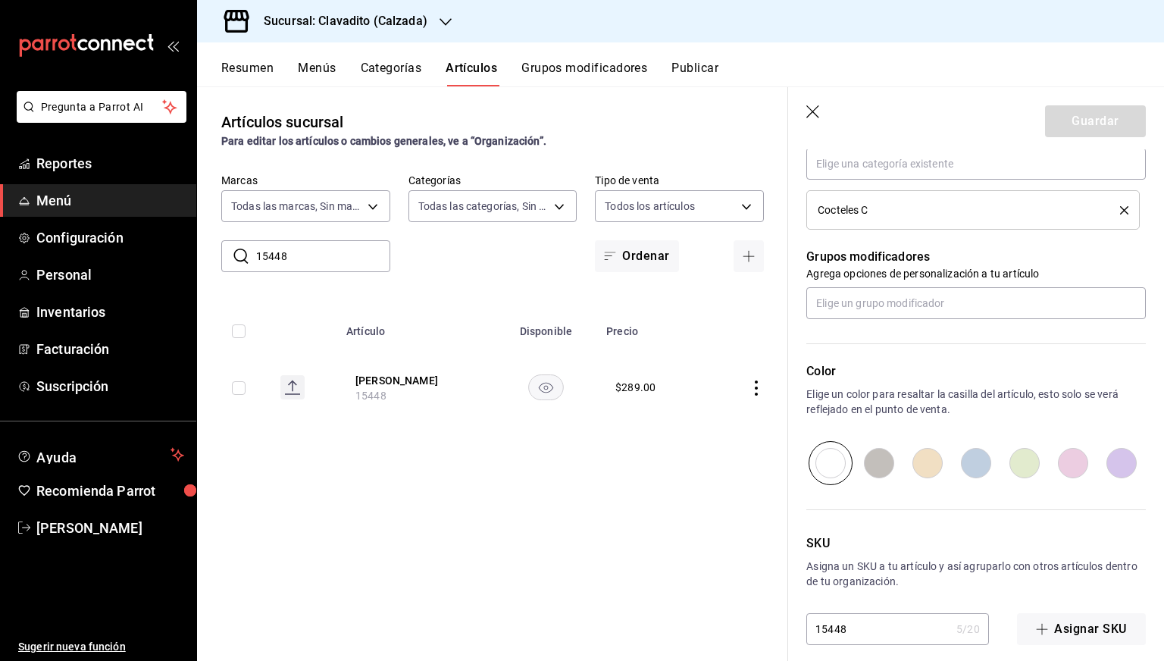
scroll to position [591, 0]
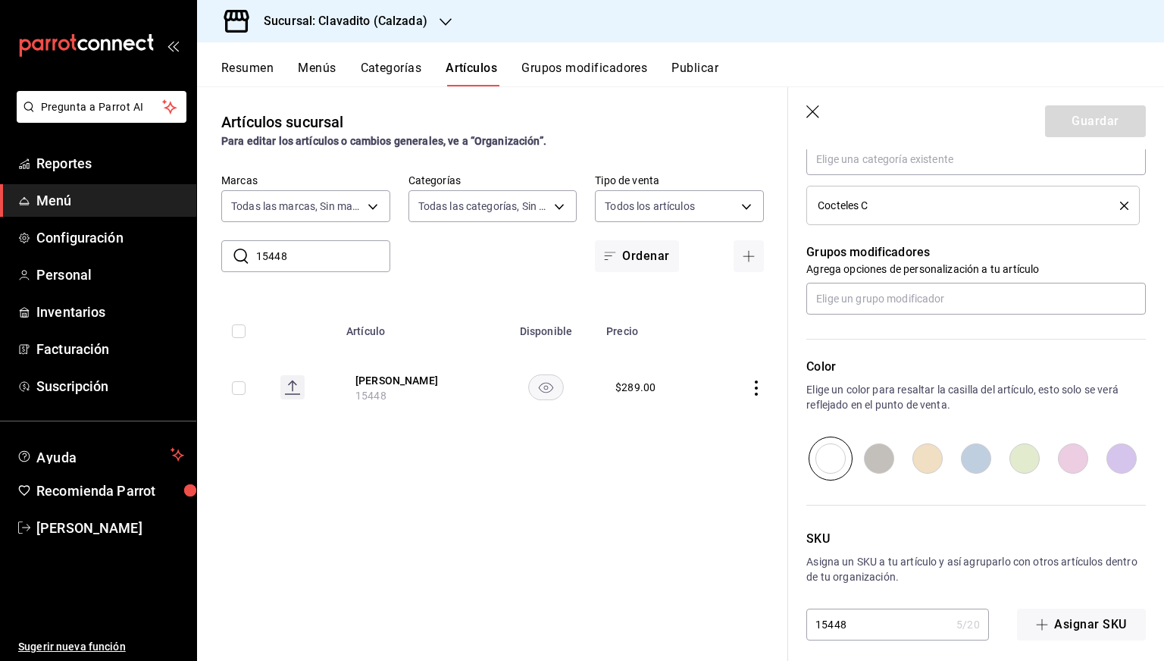
click at [872, 612] on input "15448" at bounding box center [878, 624] width 144 height 30
paste input "PVB1002235"
type input "PVB1002235"
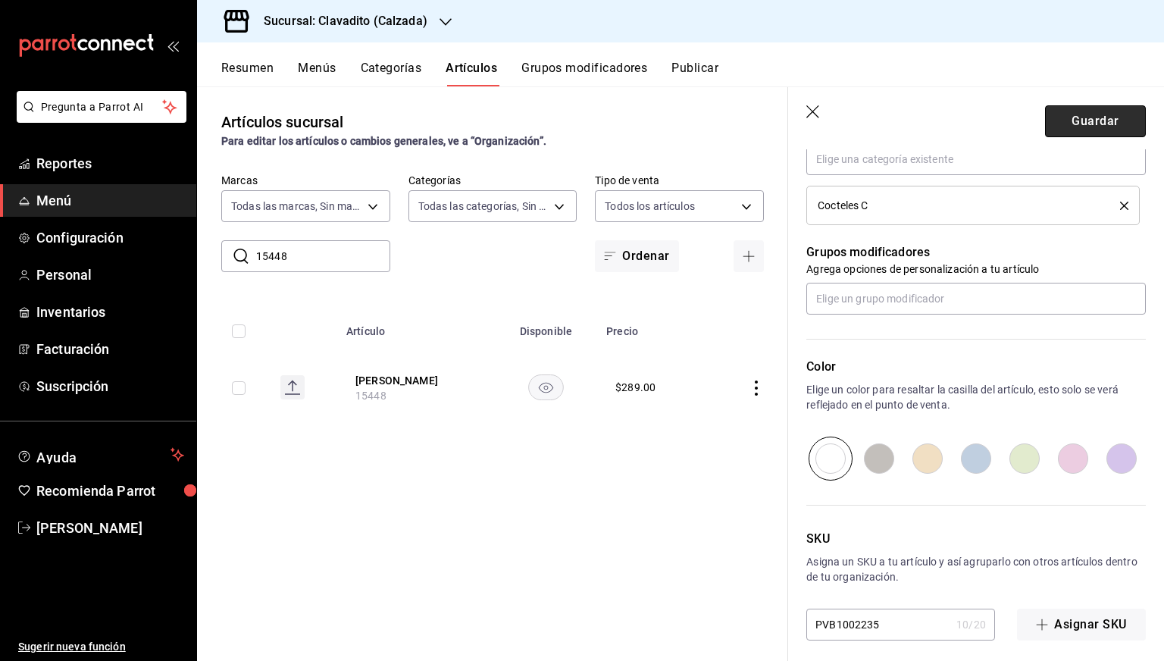
click at [1077, 131] on button "Guardar" at bounding box center [1095, 121] width 101 height 32
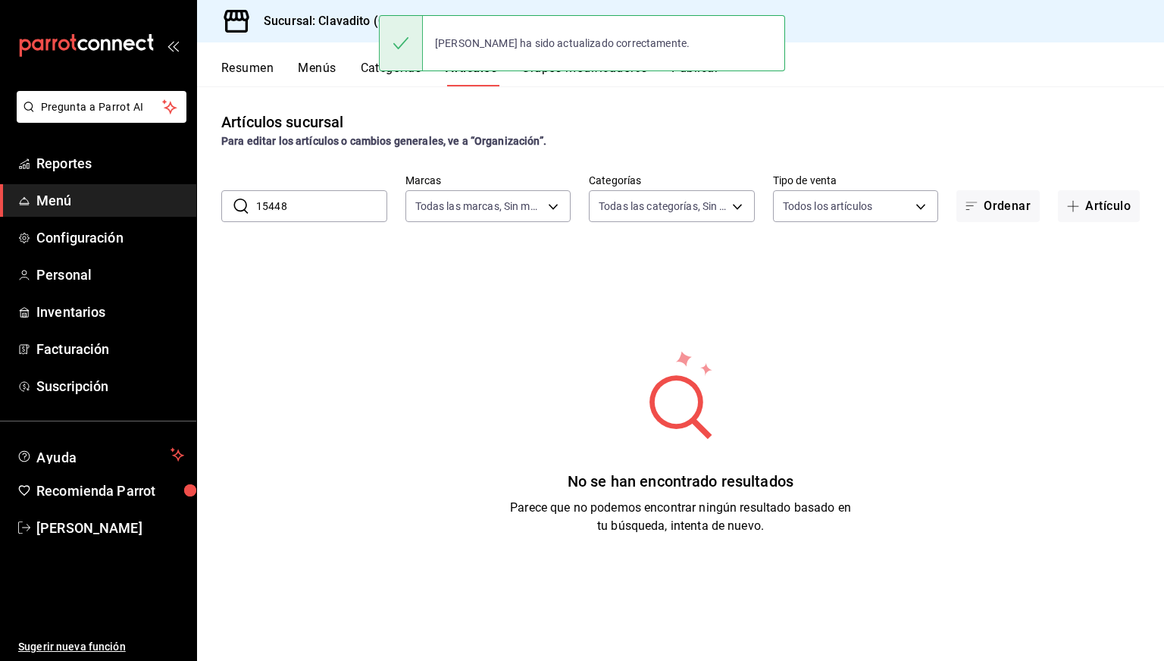
click at [309, 198] on input "15448" at bounding box center [321, 206] width 131 height 30
paste input "PVB1002235"
type input "PVB1002235"
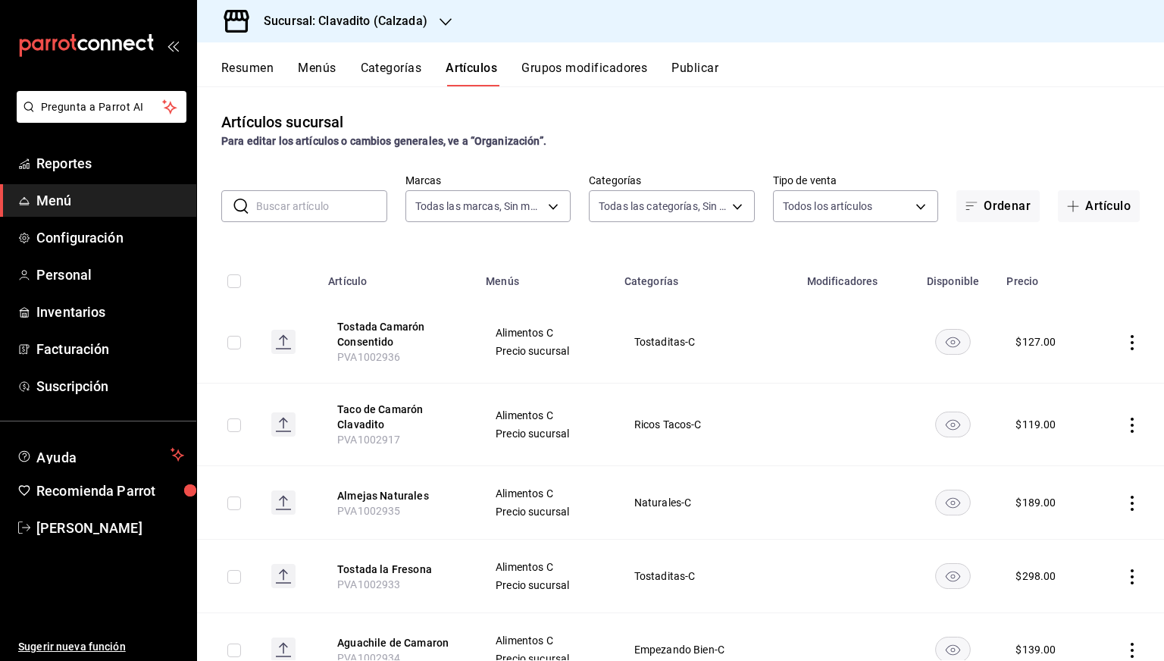
paste input "12992"
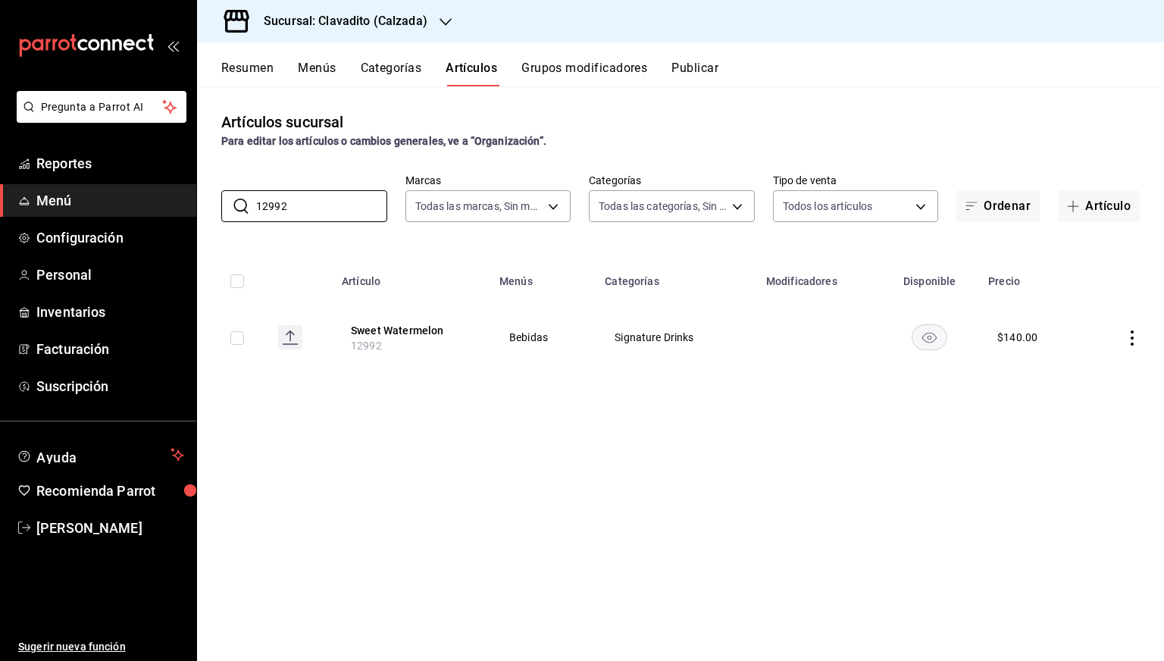
type input "12992"
click at [374, 318] on th "Sweet Watermelon 12992" at bounding box center [412, 337] width 158 height 73
click at [374, 319] on th "Sweet Watermelon 12992" at bounding box center [412, 337] width 158 height 73
click at [374, 325] on button "Sweet Watermelon" at bounding box center [411, 330] width 121 height 15
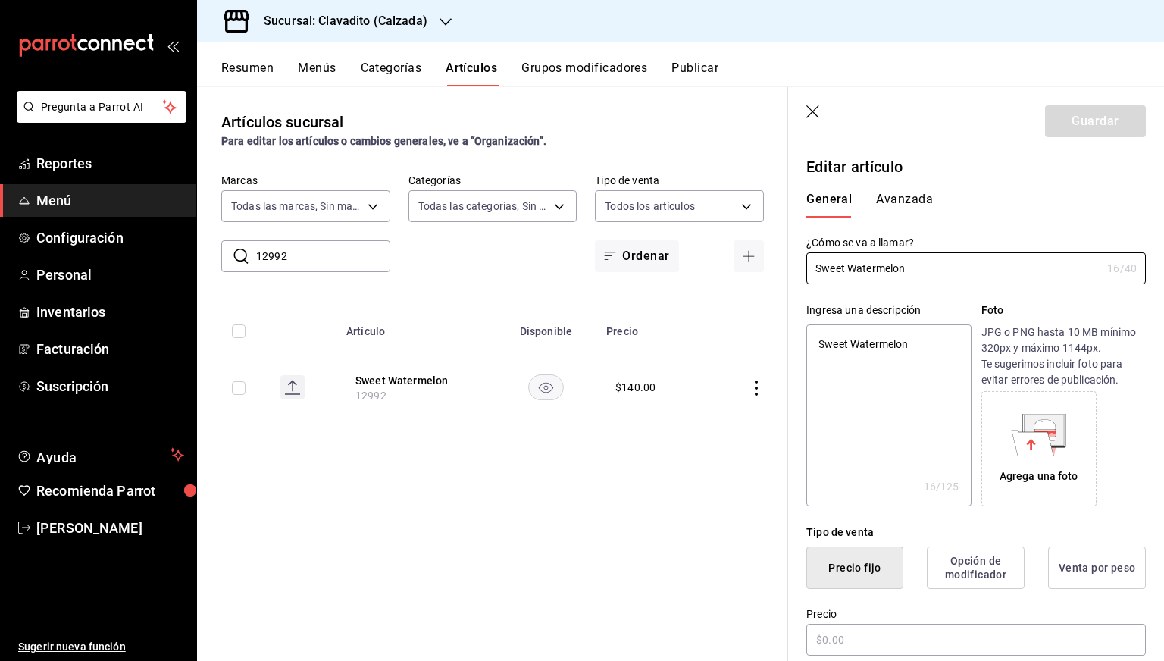
type textarea "x"
type input "$140.00"
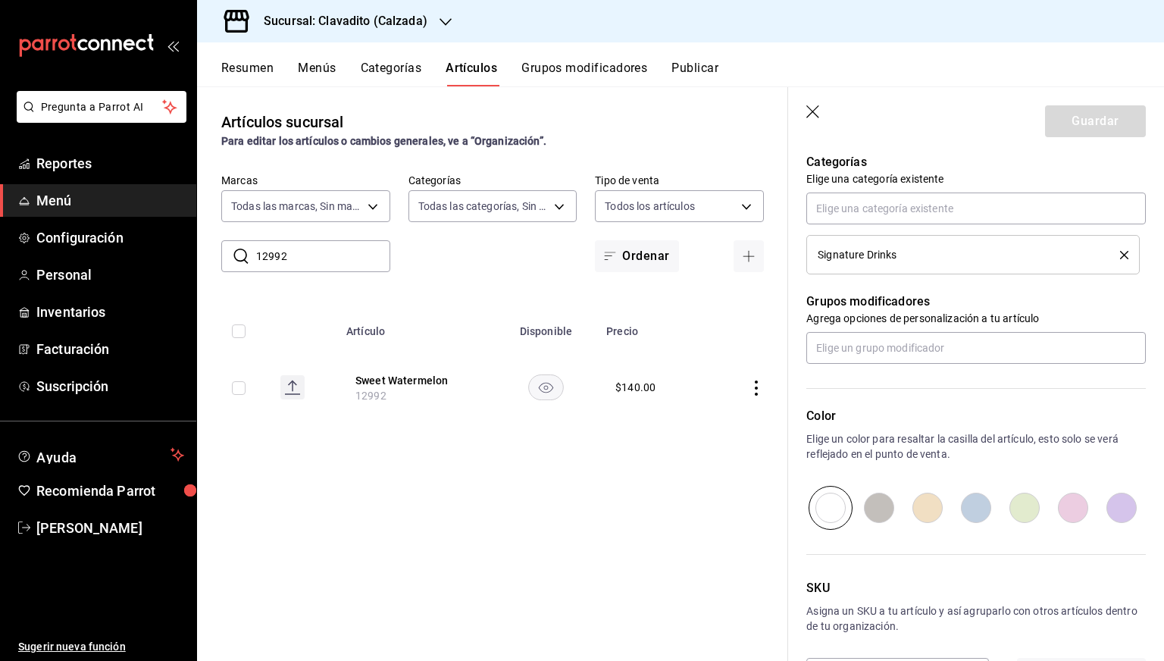
scroll to position [600, 0]
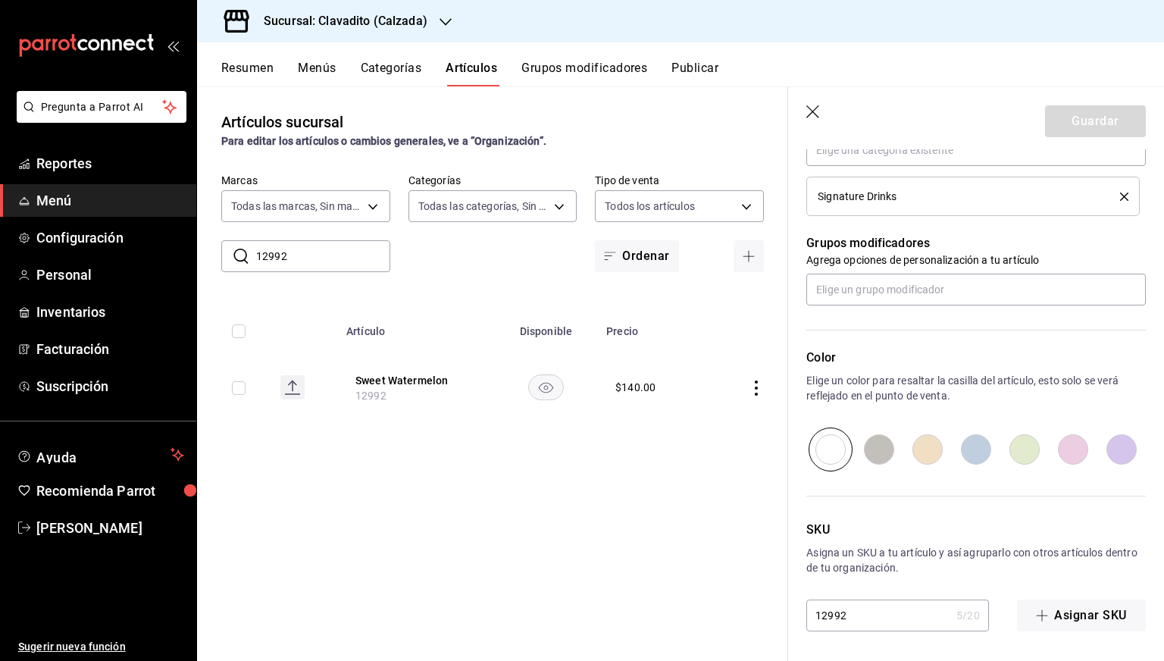
click at [851, 618] on input "12992" at bounding box center [878, 615] width 144 height 30
click at [334, 260] on input "12992" at bounding box center [323, 256] width 134 height 30
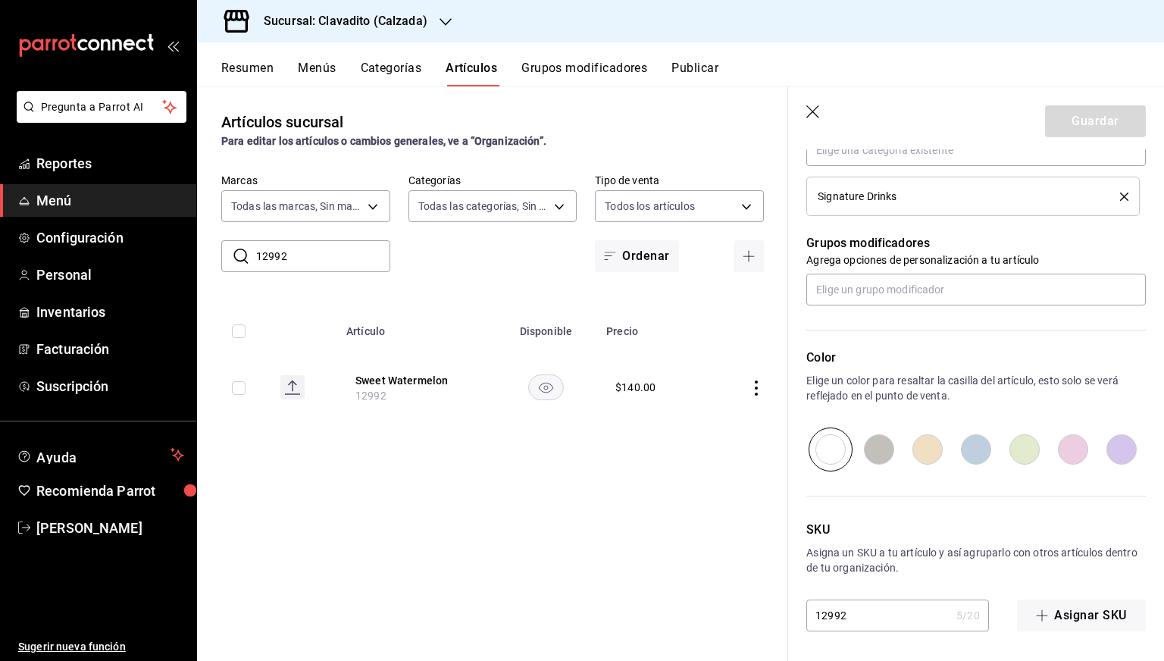
paste input "5455"
type input "15455"
click at [334, 260] on input "15455" at bounding box center [323, 256] width 134 height 30
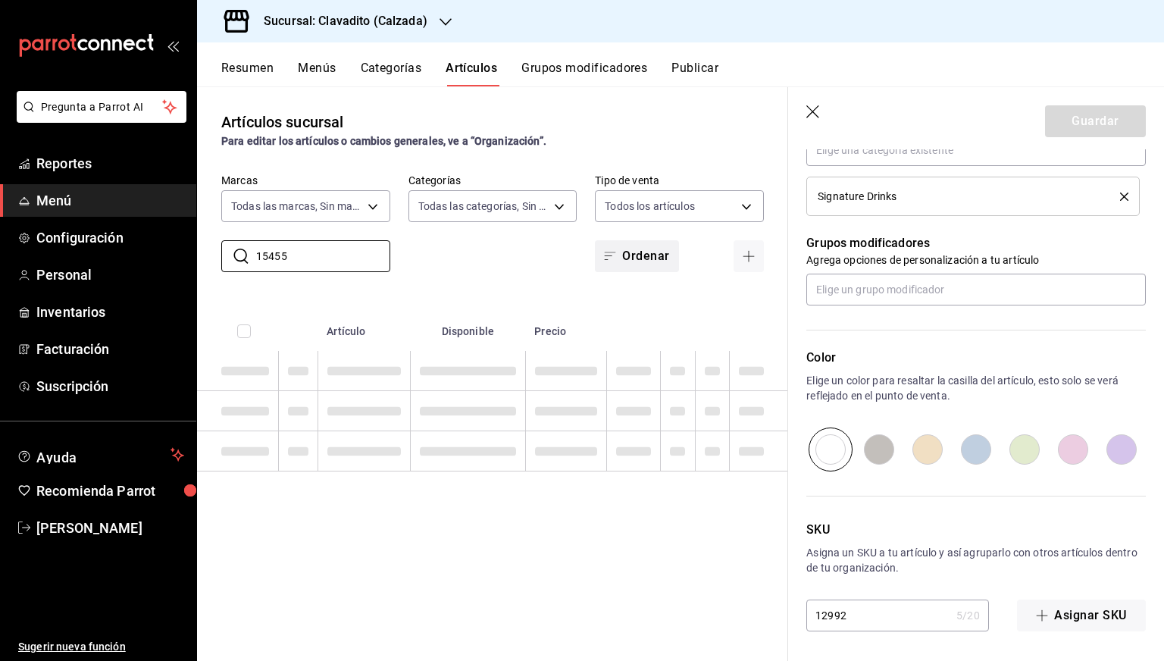
type textarea "x"
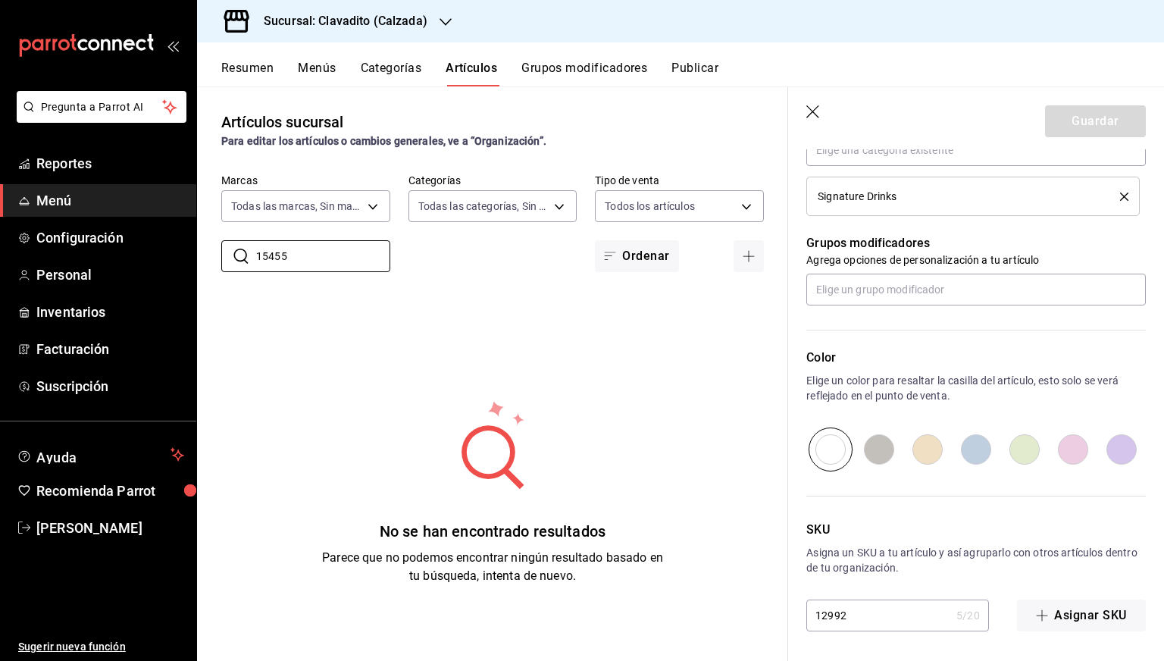
type input "15455"
click at [852, 605] on input "12992" at bounding box center [878, 615] width 144 height 30
paste input "5455"
click at [852, 605] on input "12992" at bounding box center [878, 615] width 144 height 30
type input "15455"
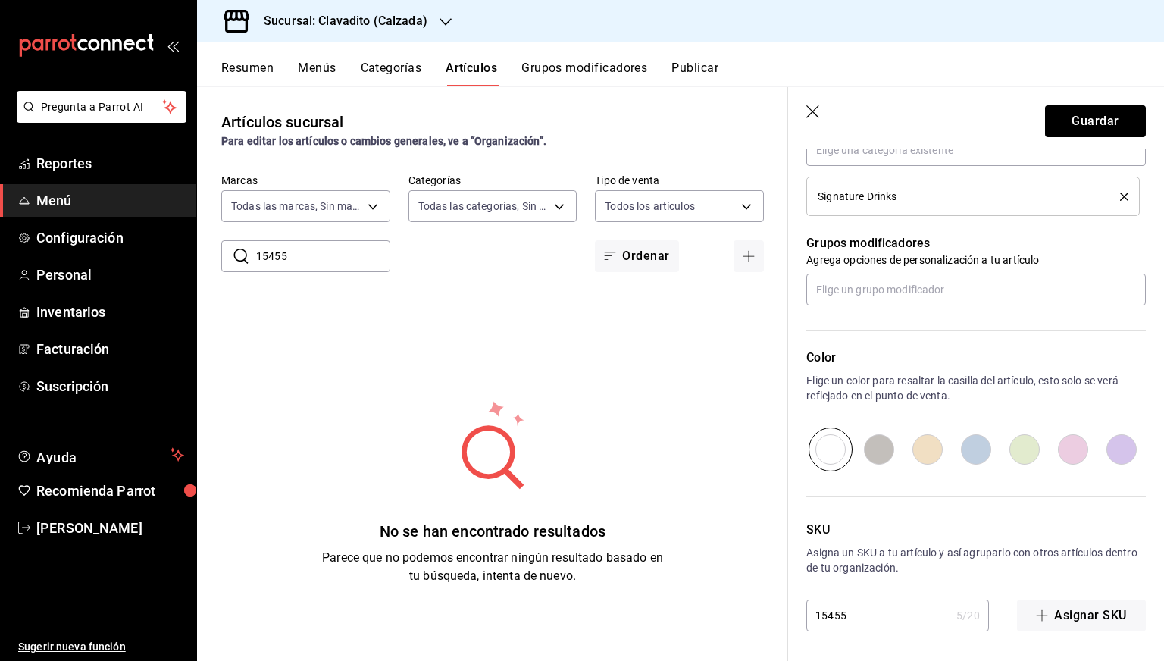
type textarea "x"
type input "15455"
click at [1087, 116] on button "Guardar" at bounding box center [1095, 121] width 101 height 32
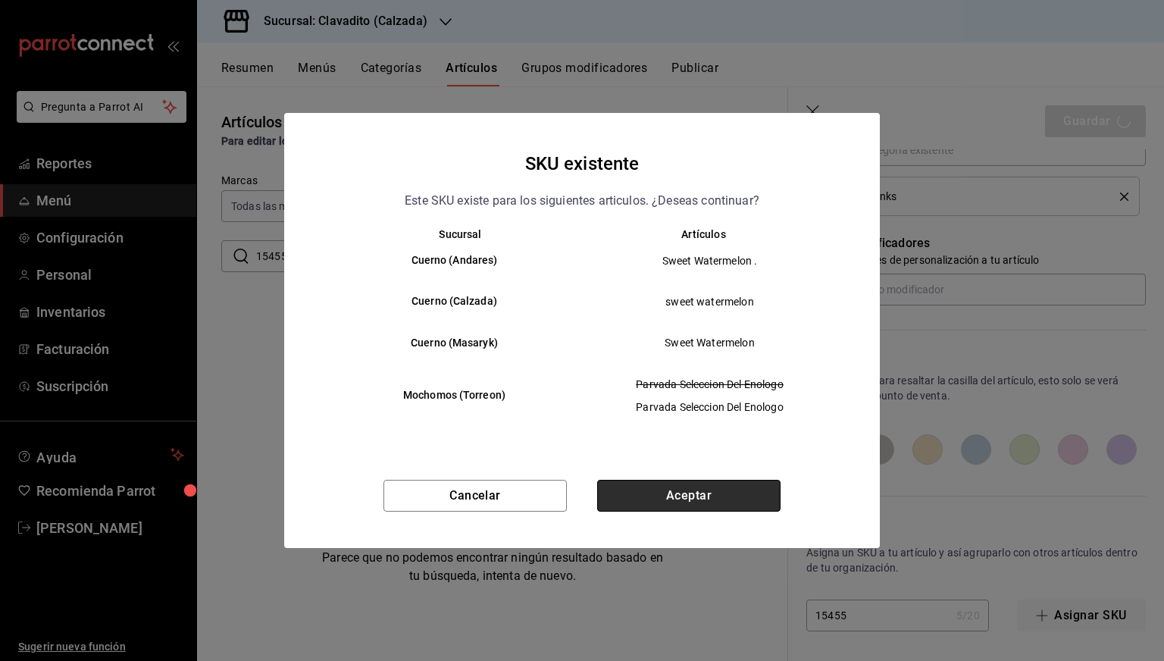
click at [665, 496] on button "Aceptar" at bounding box center [688, 496] width 183 height 32
type textarea "x"
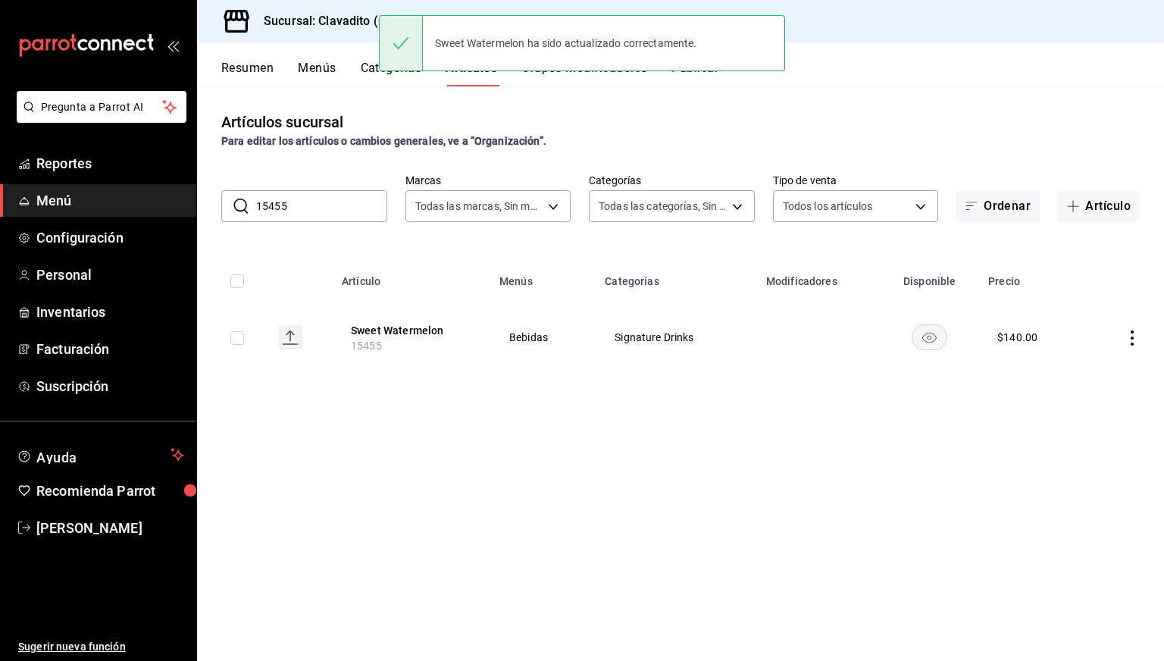
click at [327, 209] on input "15455" at bounding box center [321, 206] width 131 height 30
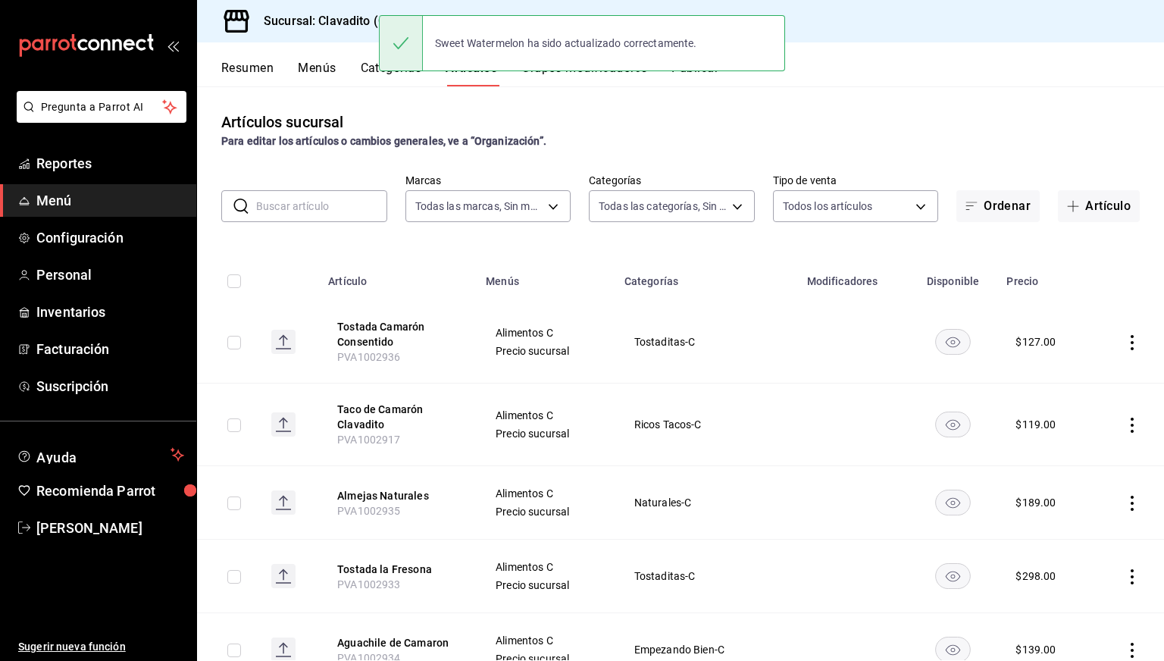
paste input "14313"
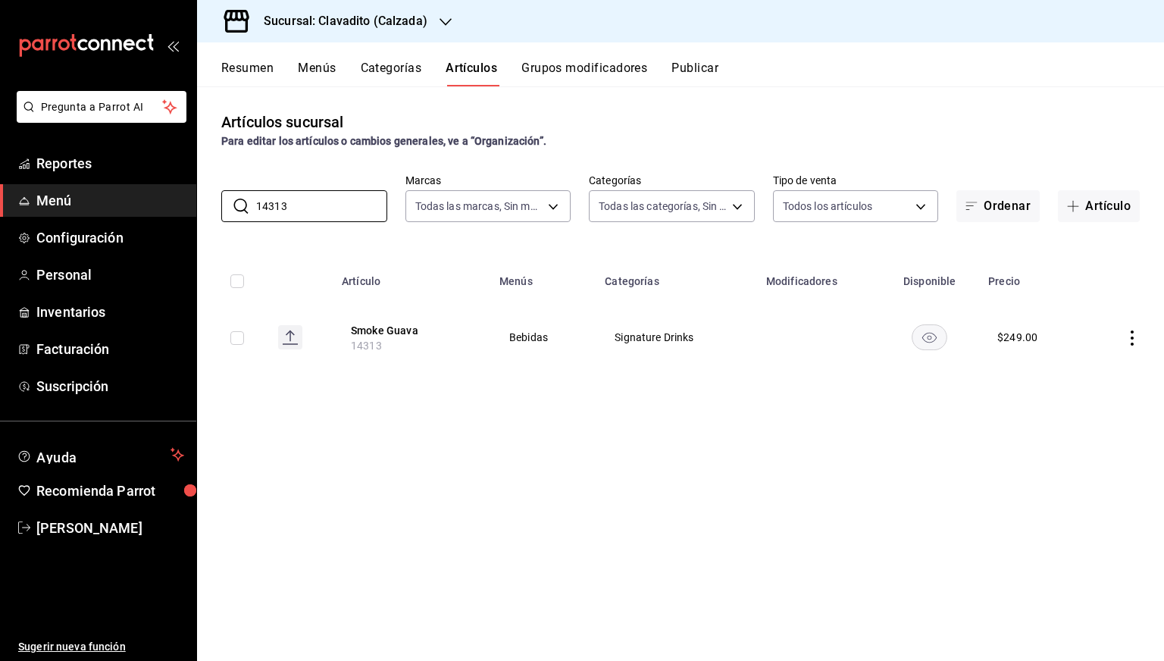
click at [915, 336] on rect "availability-product" at bounding box center [929, 336] width 35 height 25
click at [303, 218] on input "14313" at bounding box center [321, 206] width 131 height 30
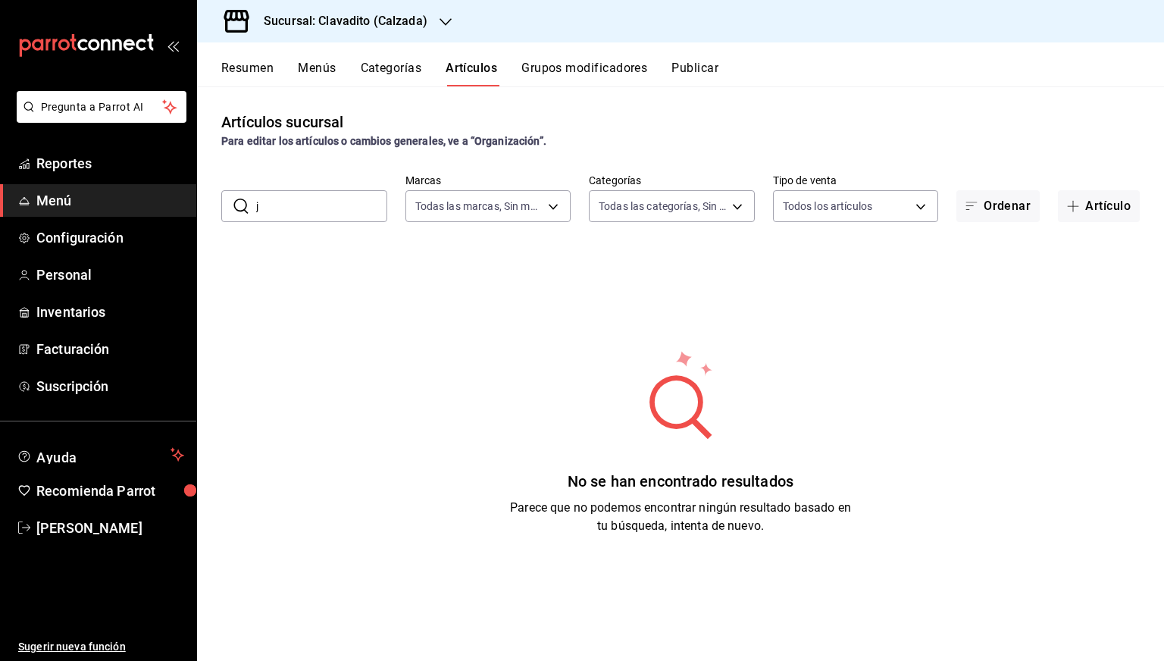
type input "j"
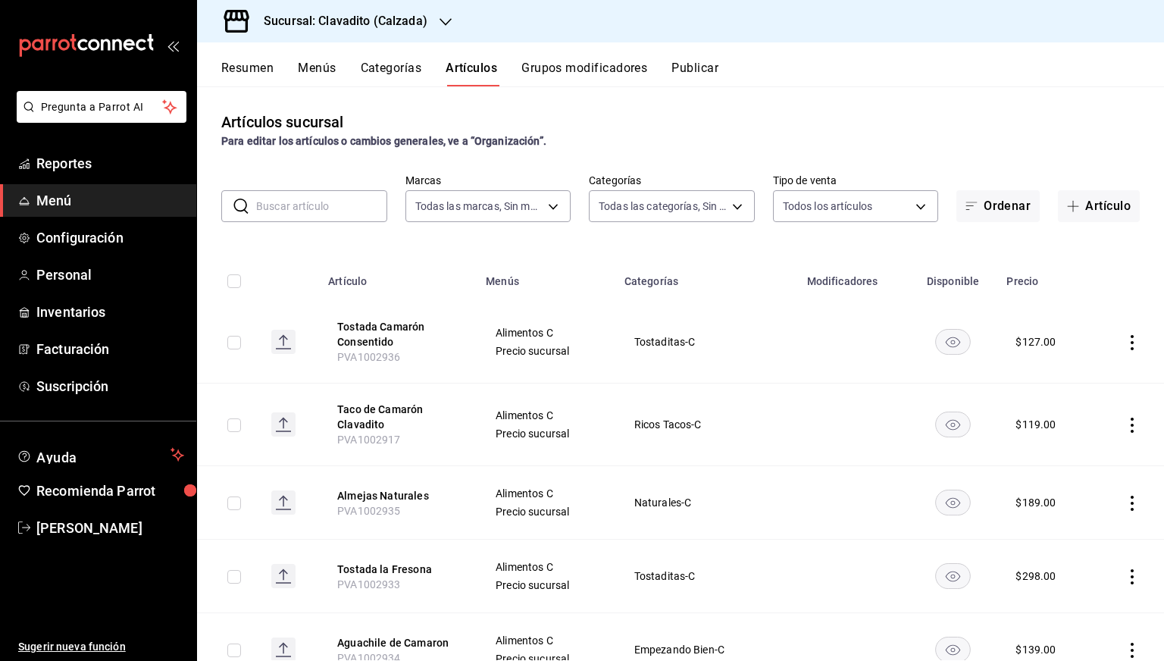
paste input "15179"
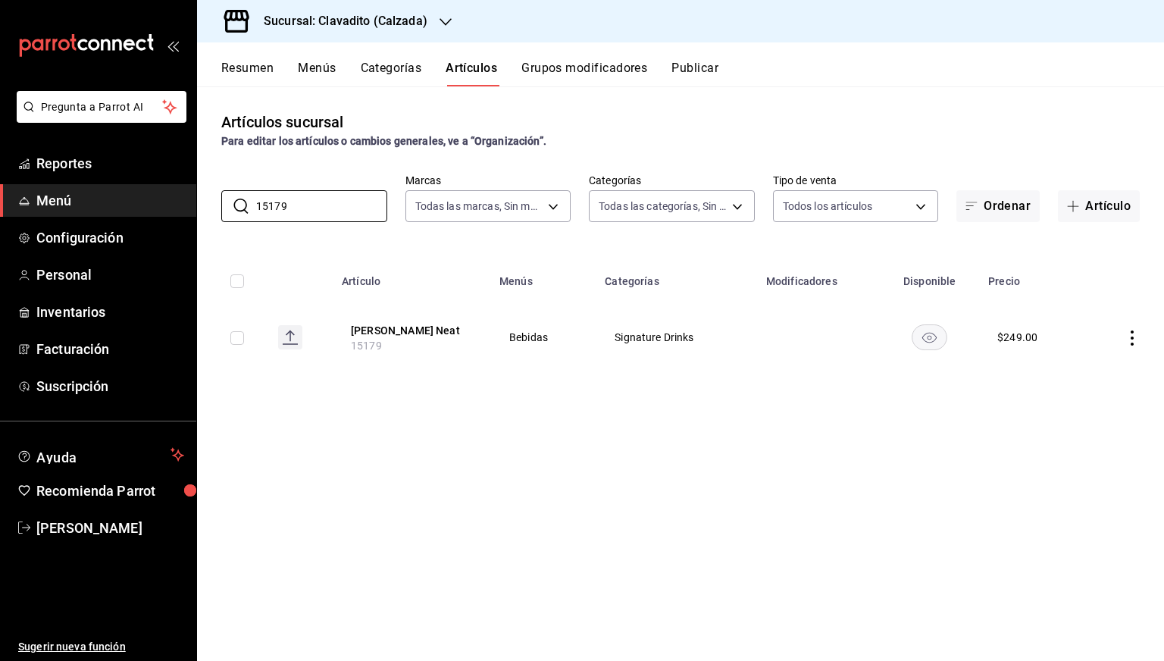
click at [927, 337] on rect "availability-product" at bounding box center [929, 336] width 35 height 25
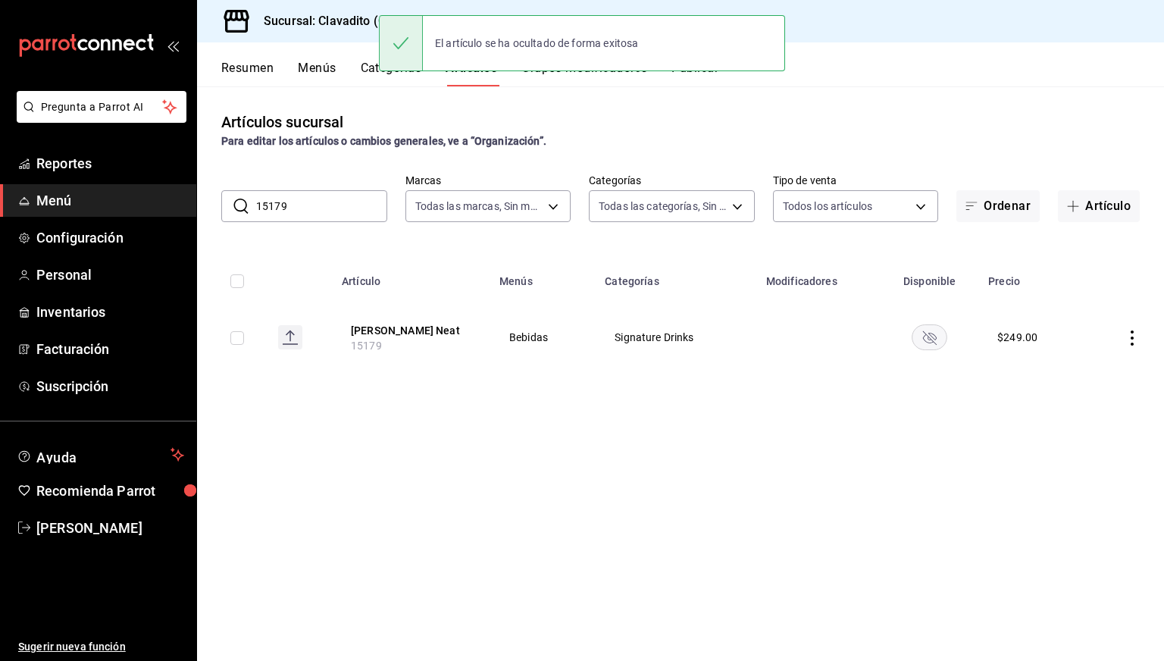
click at [349, 204] on input "15179" at bounding box center [321, 206] width 131 height 30
paste input "4854"
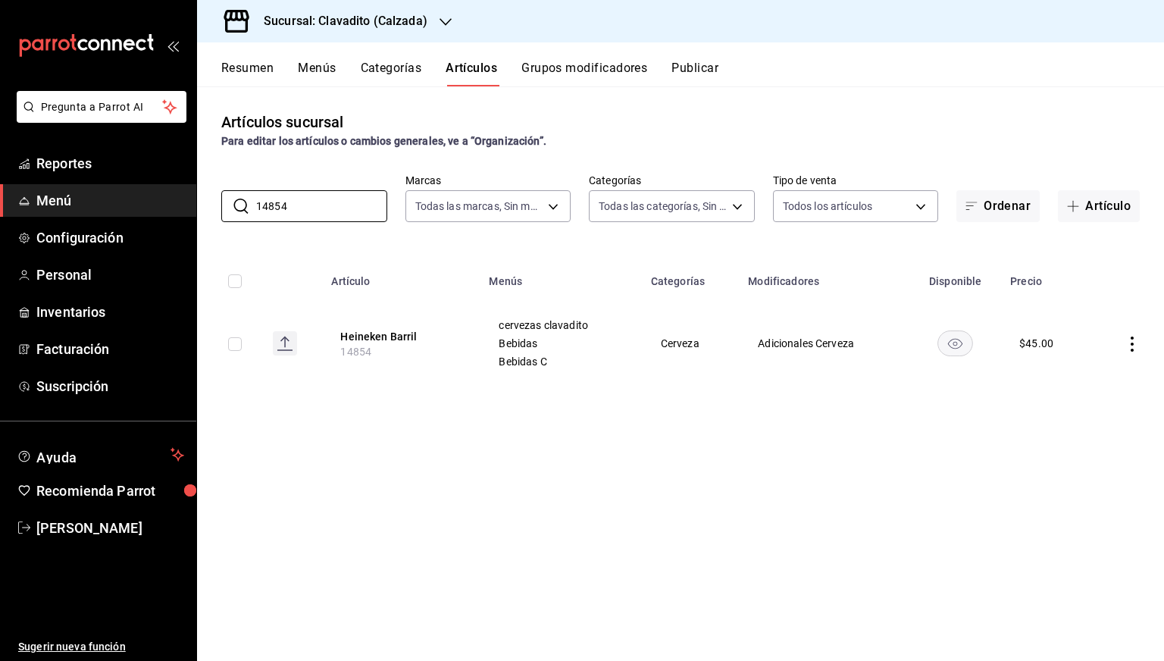
click at [961, 355] on rect "availability-product" at bounding box center [955, 342] width 35 height 25
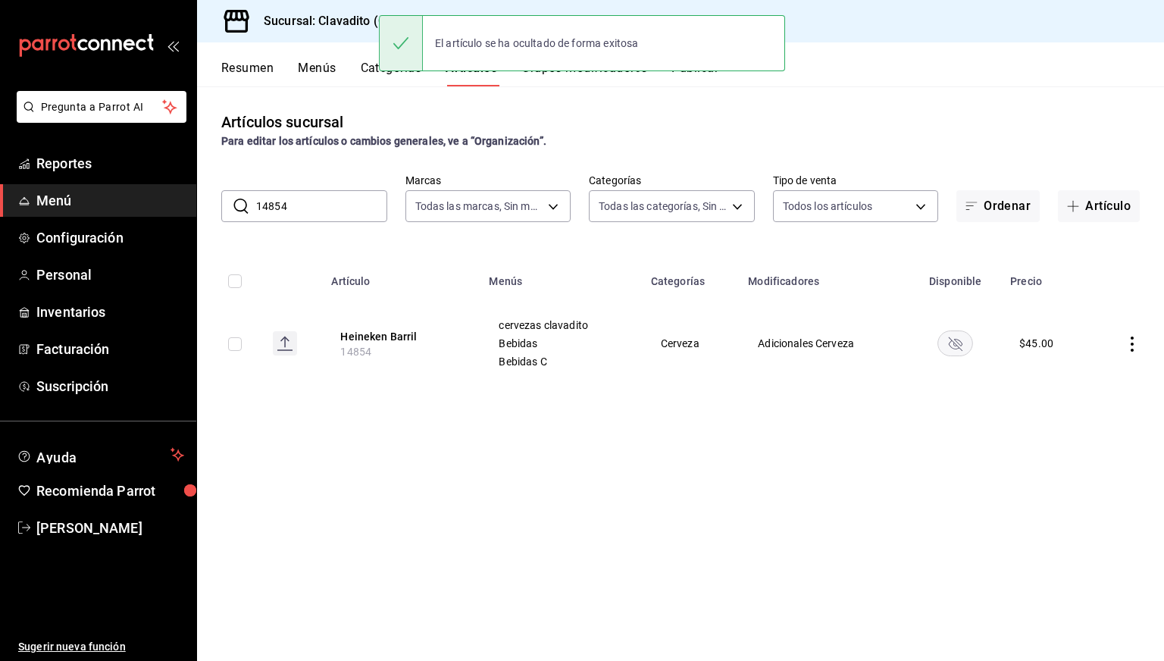
click at [310, 205] on input "14854" at bounding box center [321, 206] width 131 height 30
paste input "2849"
click at [307, 203] on input "14854" at bounding box center [321, 206] width 131 height 30
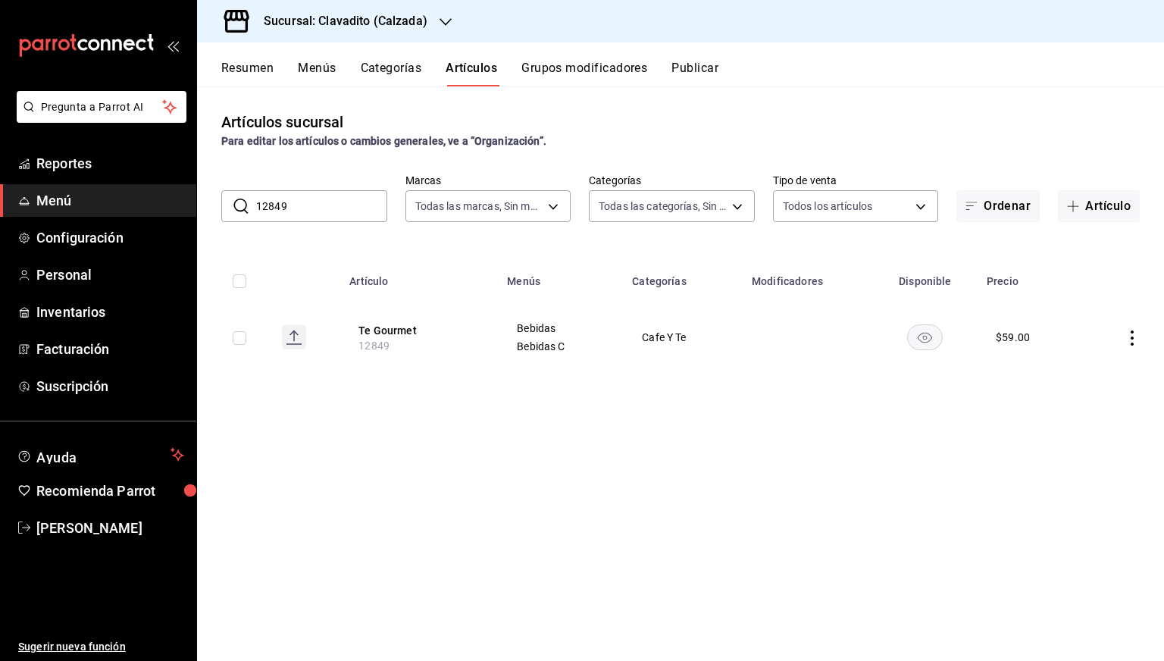
click at [932, 330] on rect "availability-product" at bounding box center [925, 336] width 35 height 25
click at [918, 327] on rect "availability-product" at bounding box center [925, 336] width 35 height 25
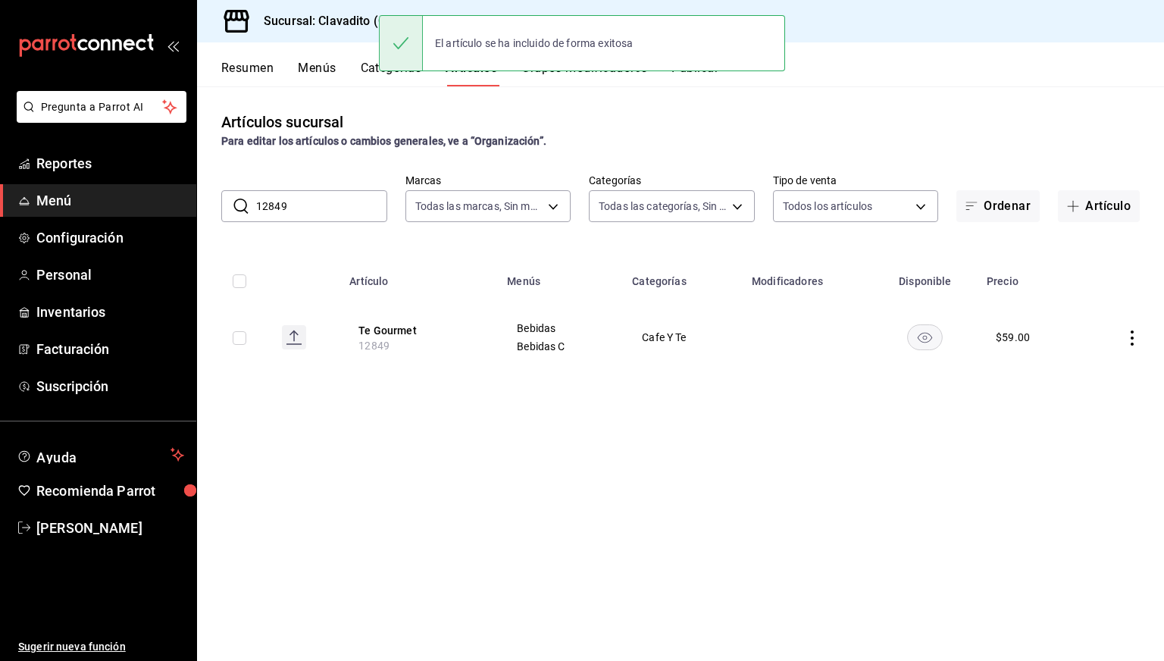
click at [312, 207] on input "12849" at bounding box center [321, 206] width 131 height 30
paste input "5066"
click at [312, 207] on input "15066" at bounding box center [321, 206] width 131 height 30
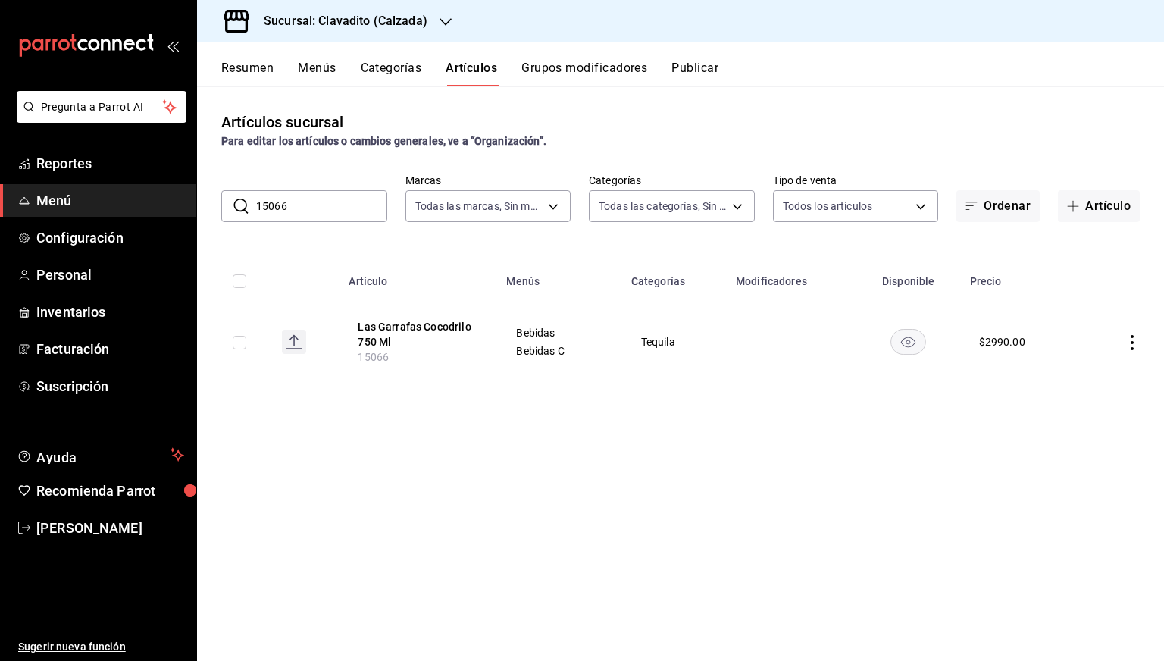
click at [903, 340] on icon "availability-product" at bounding box center [908, 342] width 14 height 11
click at [313, 186] on div "​ 15066 ​ Marcas Todas las marcas, Sin marca 7c6329b2-7c80-4d0a-92e1-359a602707…" at bounding box center [680, 198] width 967 height 48
click at [315, 194] on input "15066" at bounding box center [321, 206] width 131 height 30
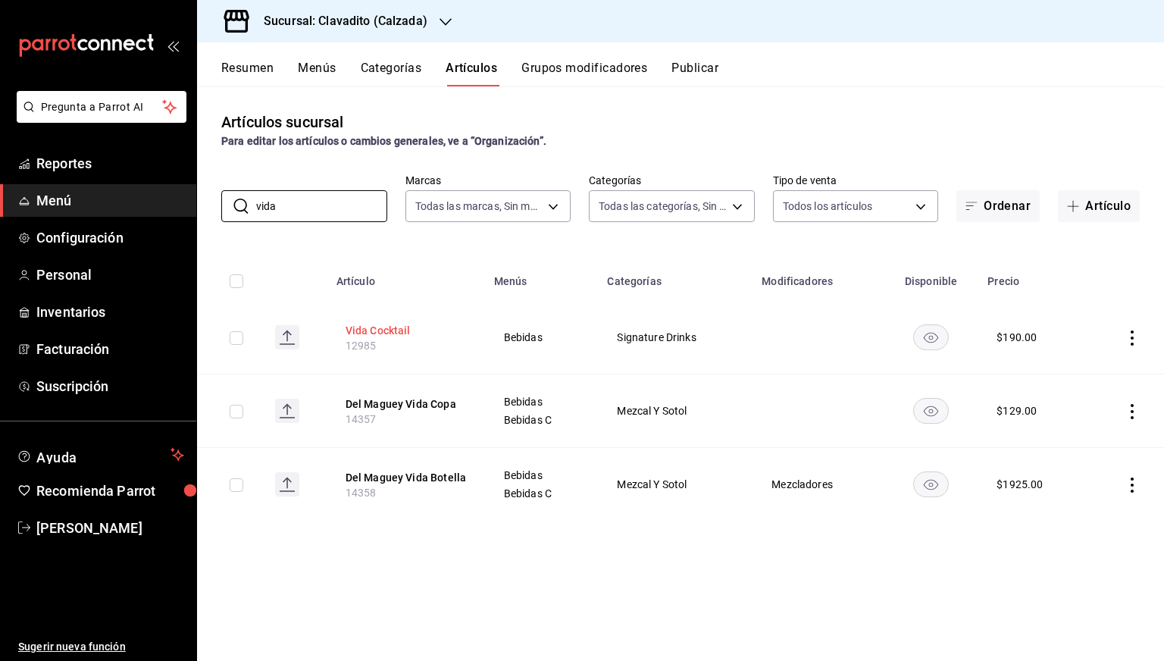
type input "vida"
click at [386, 329] on button "Vida Cocktail" at bounding box center [406, 330] width 121 height 15
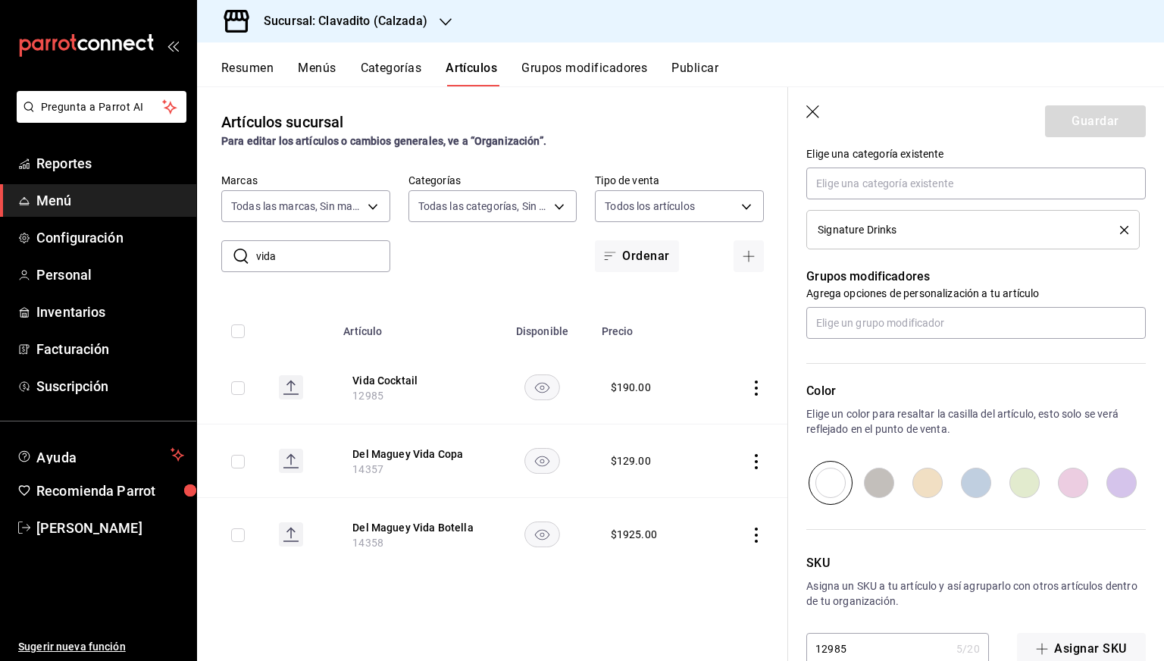
scroll to position [600, 0]
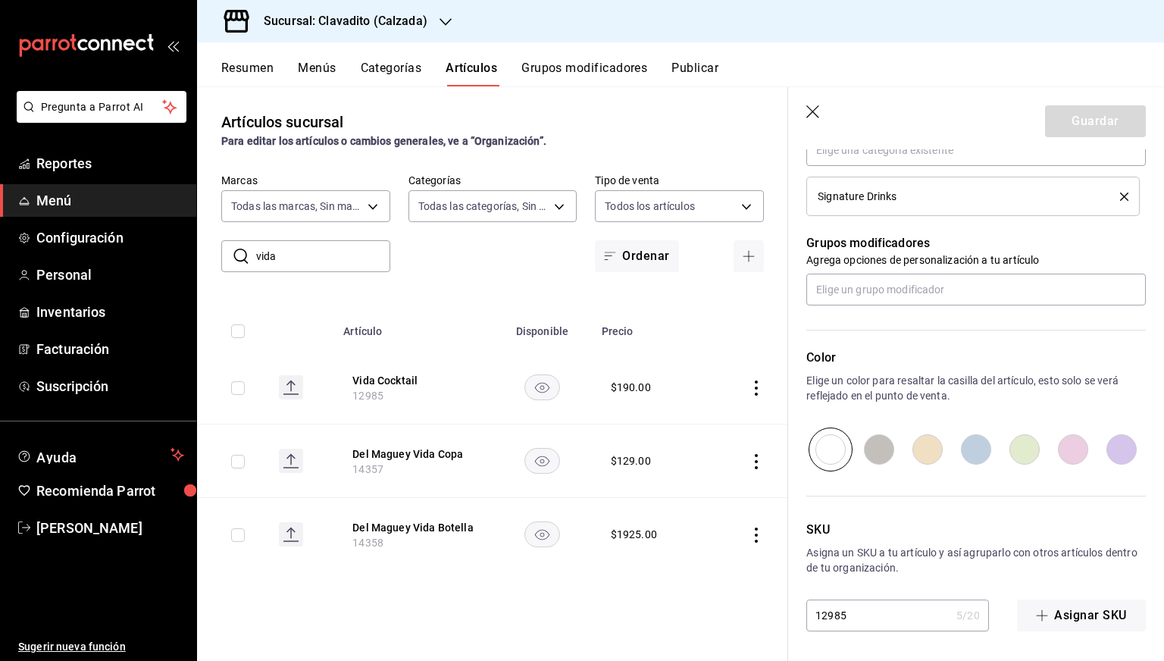
click at [867, 617] on input "12985" at bounding box center [878, 615] width 144 height 30
paste input "5457"
type input "15457"
click at [867, 617] on input "15457" at bounding box center [878, 615] width 144 height 30
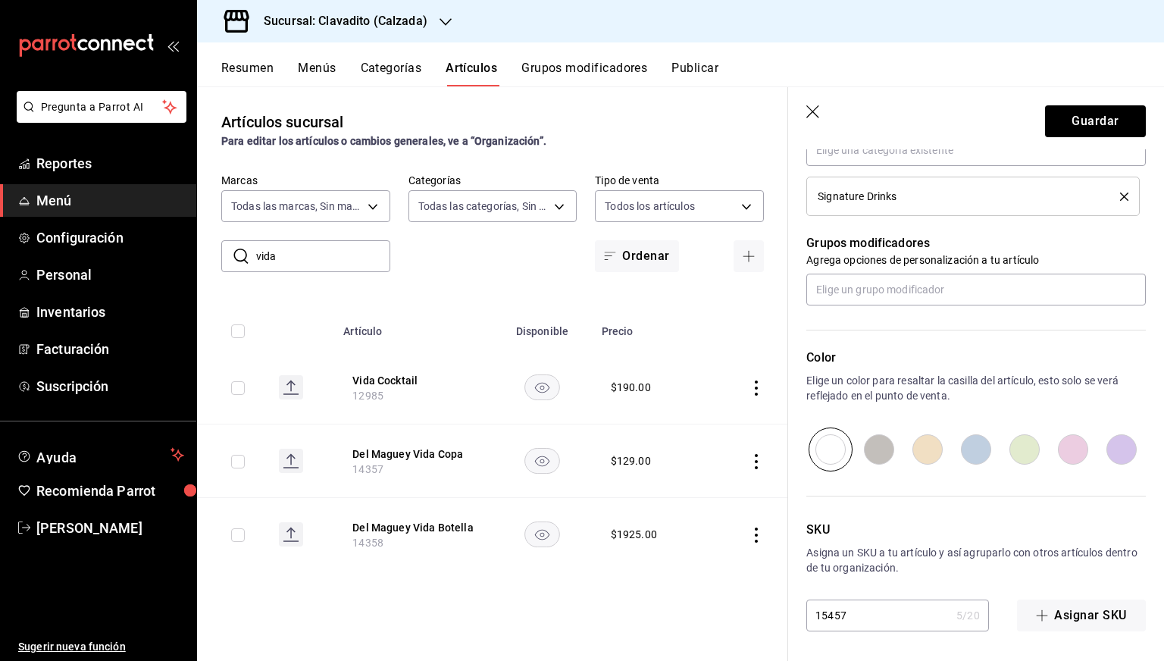
type textarea "x"
type input "15457"
click at [1079, 124] on button "Guardar" at bounding box center [1095, 121] width 101 height 32
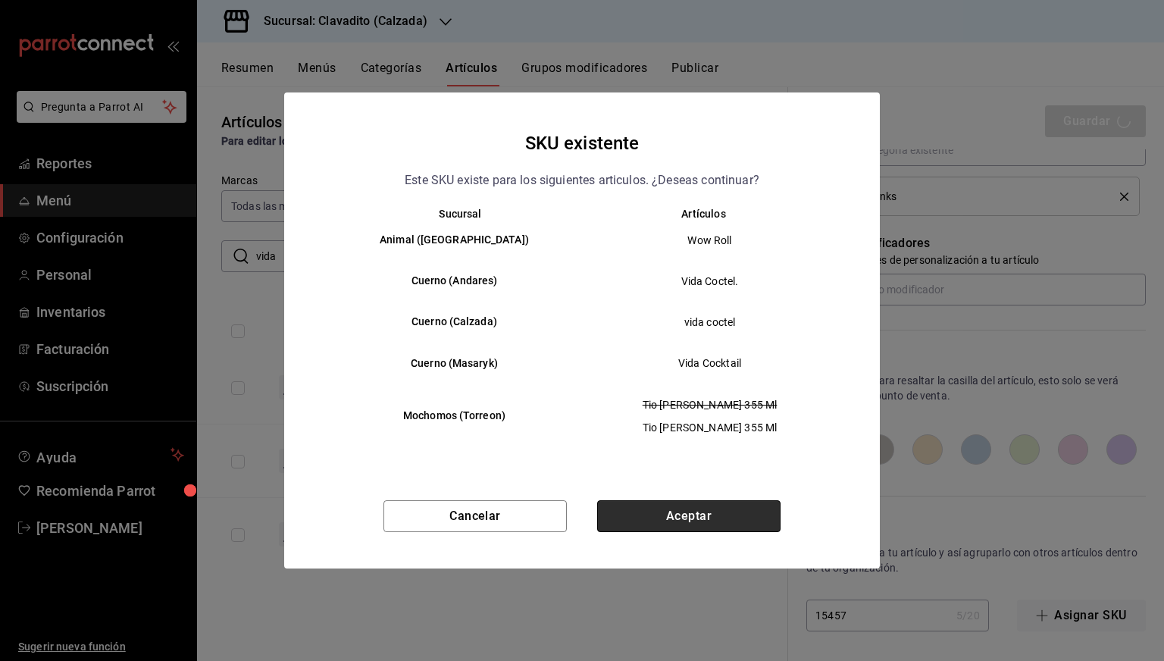
click at [672, 529] on button "Aceptar" at bounding box center [688, 516] width 183 height 32
type textarea "x"
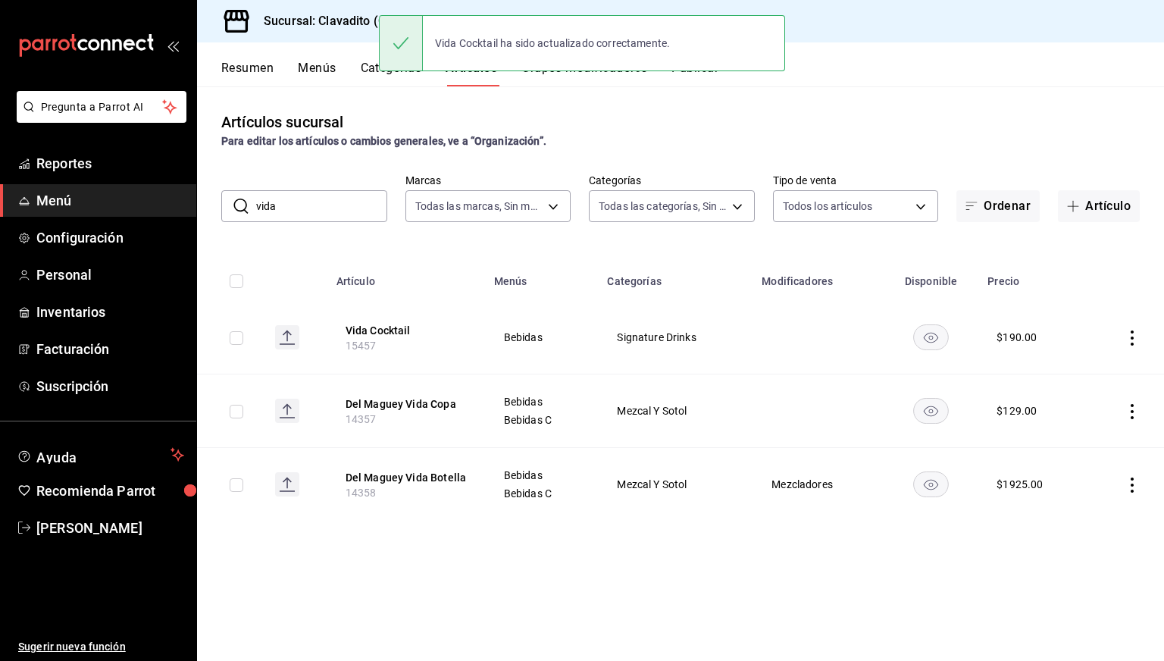
click at [342, 213] on input "vida" at bounding box center [321, 206] width 131 height 30
paste input "14865"
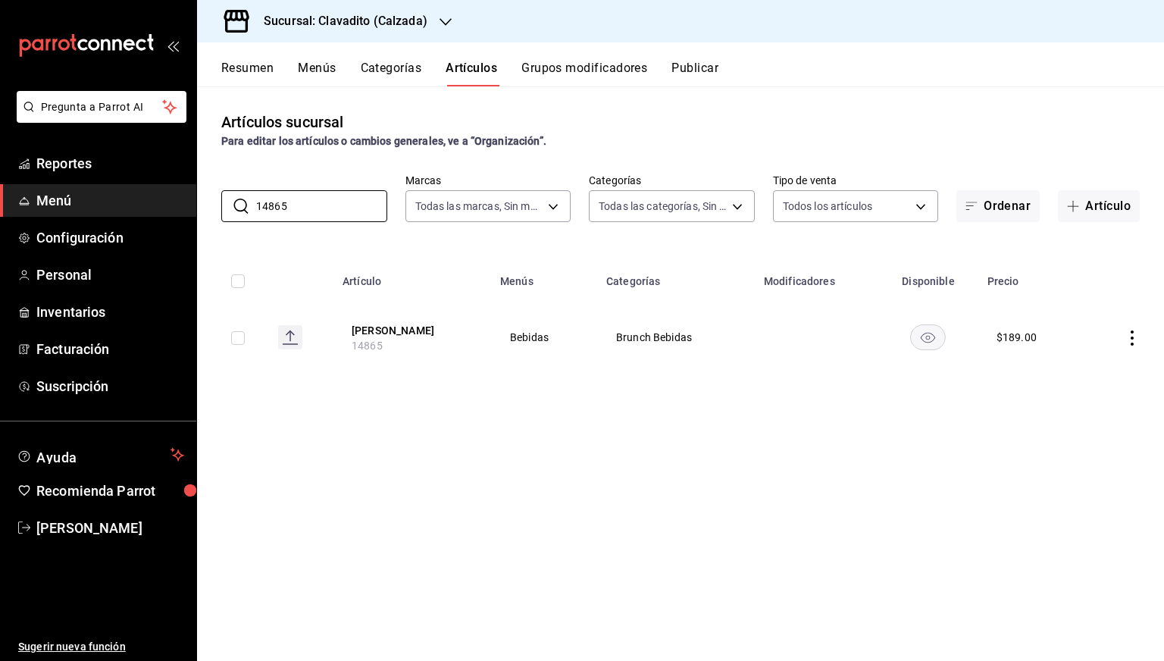
click at [921, 339] on rect "availability-product" at bounding box center [928, 336] width 35 height 25
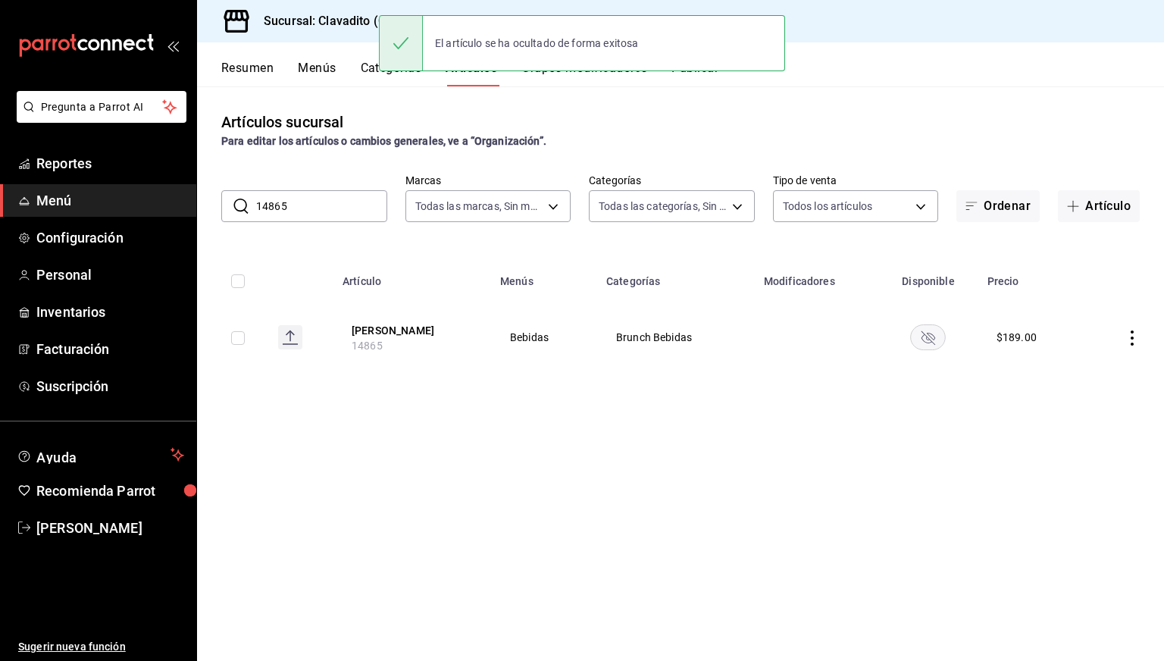
click at [296, 210] on input "14865" at bounding box center [321, 206] width 131 height 30
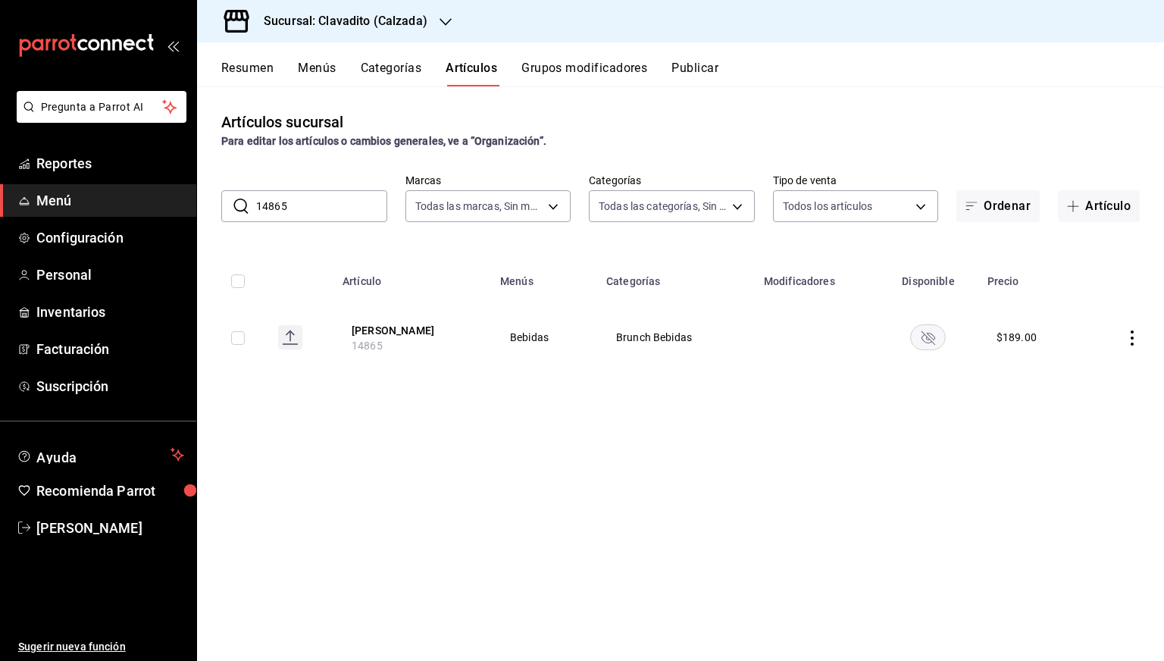
paste input "2887"
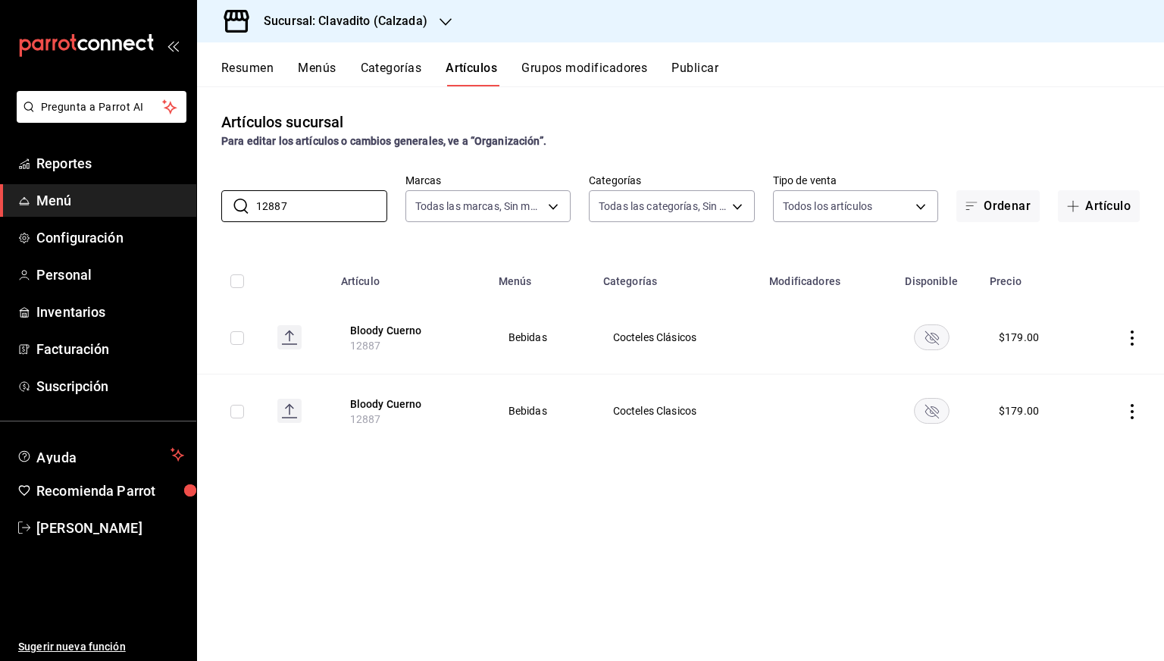
paste input "70"
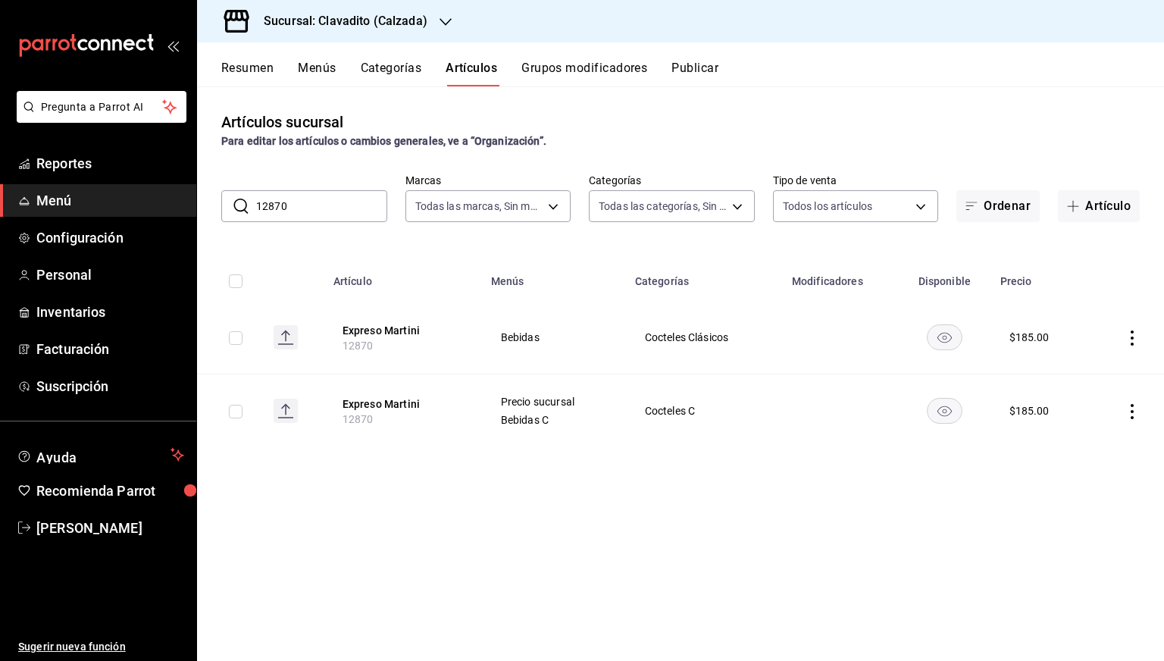
click at [958, 328] on rect "availability-product" at bounding box center [944, 336] width 35 height 25
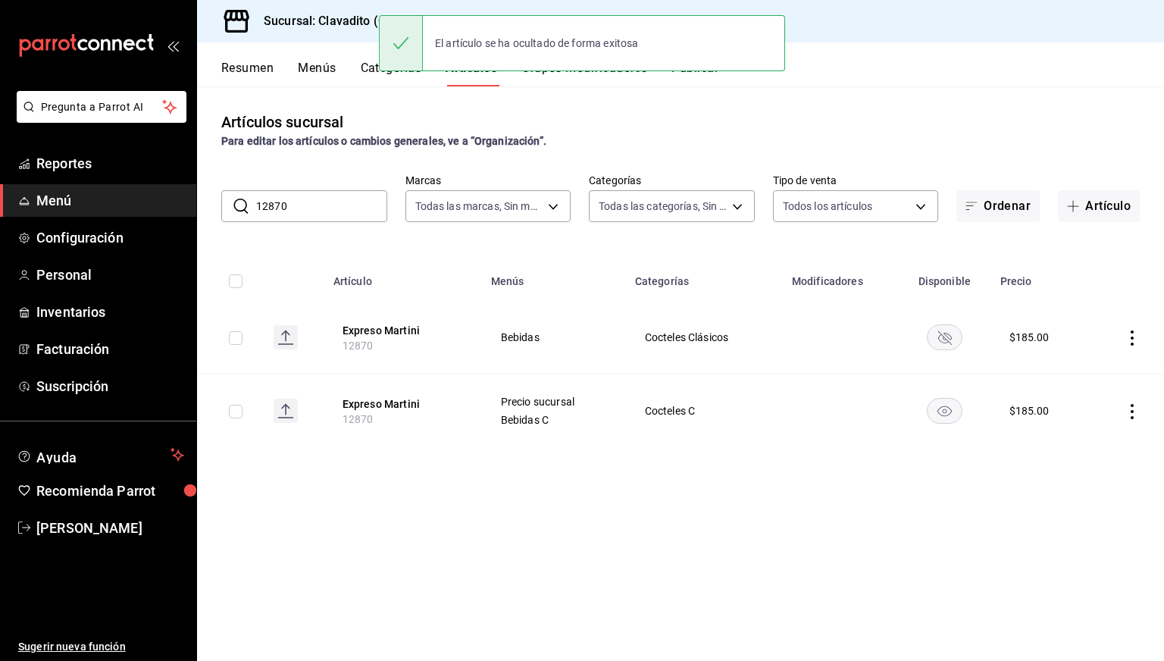
click at [358, 202] on input "12870" at bounding box center [321, 206] width 131 height 30
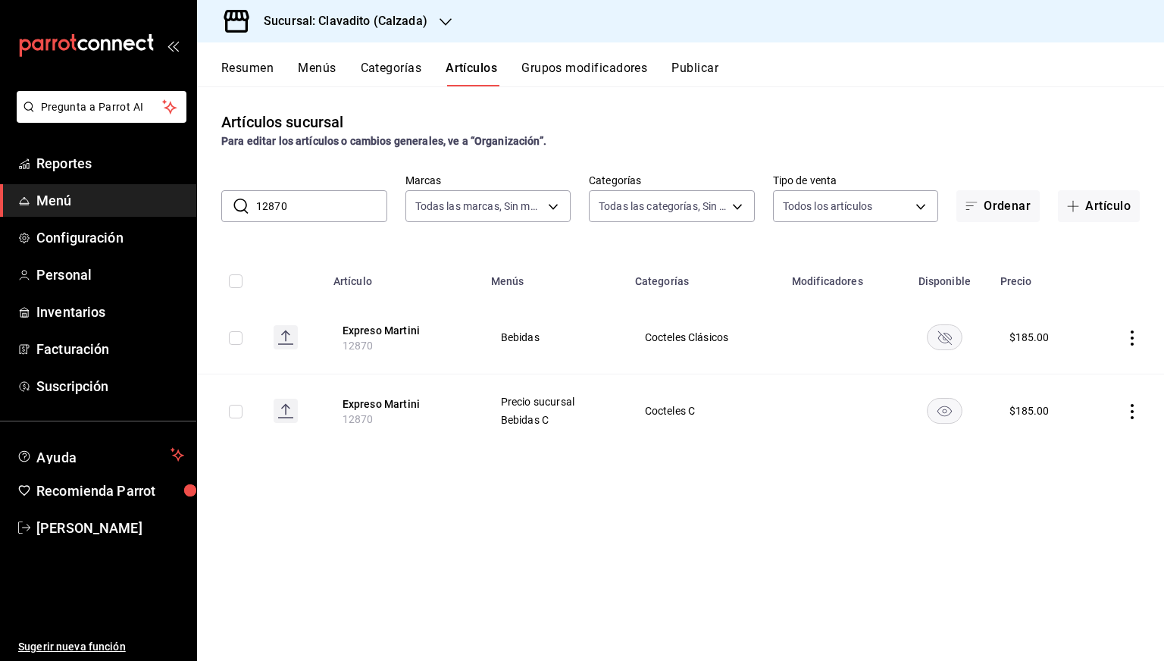
paste input "0851"
click at [358, 202] on input "10851" at bounding box center [321, 206] width 131 height 30
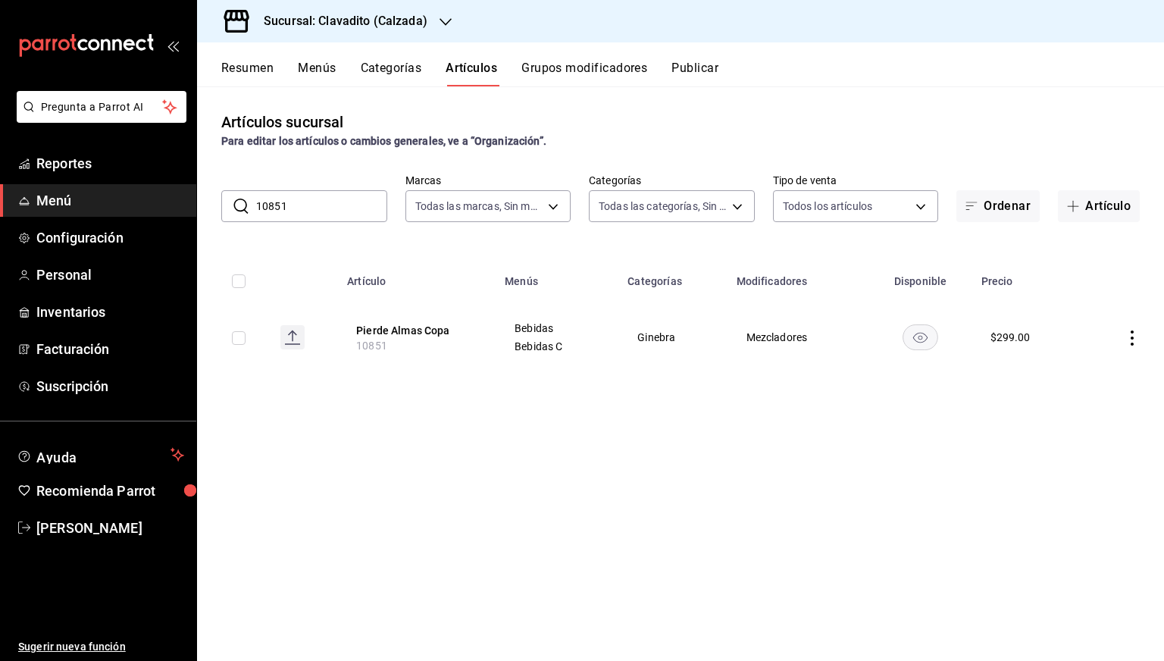
type input "10851"
click at [352, 21] on h3 "Sucursal: Clavadito (Calzada)" at bounding box center [340, 21] width 176 height 18
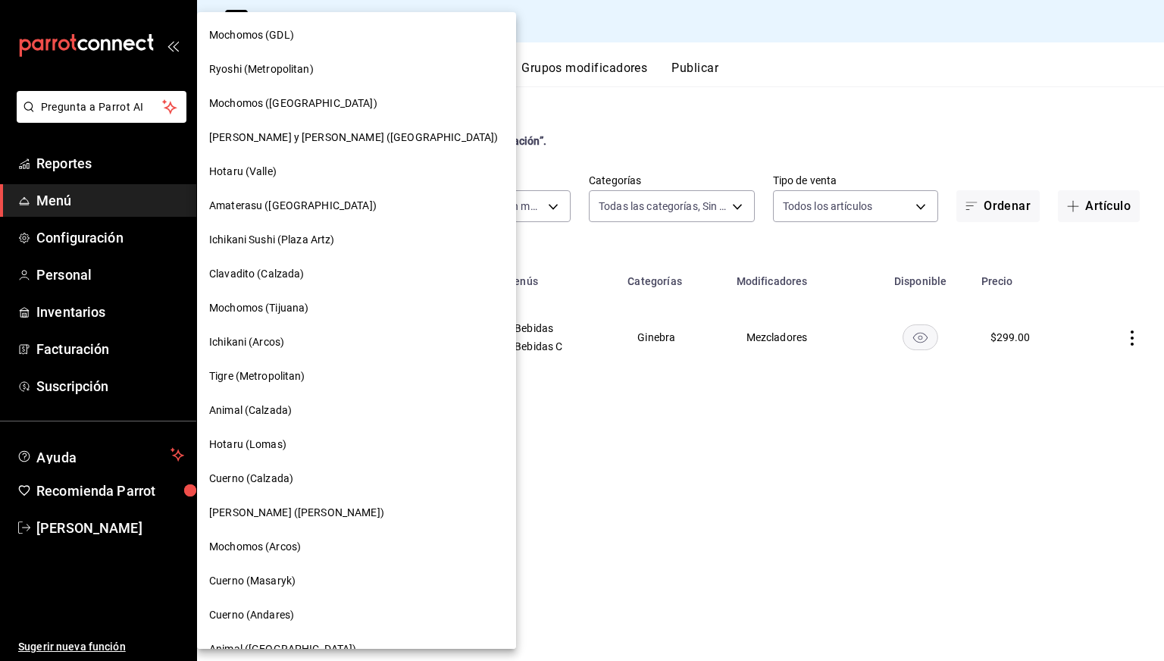
click at [593, 108] on div at bounding box center [582, 330] width 1164 height 661
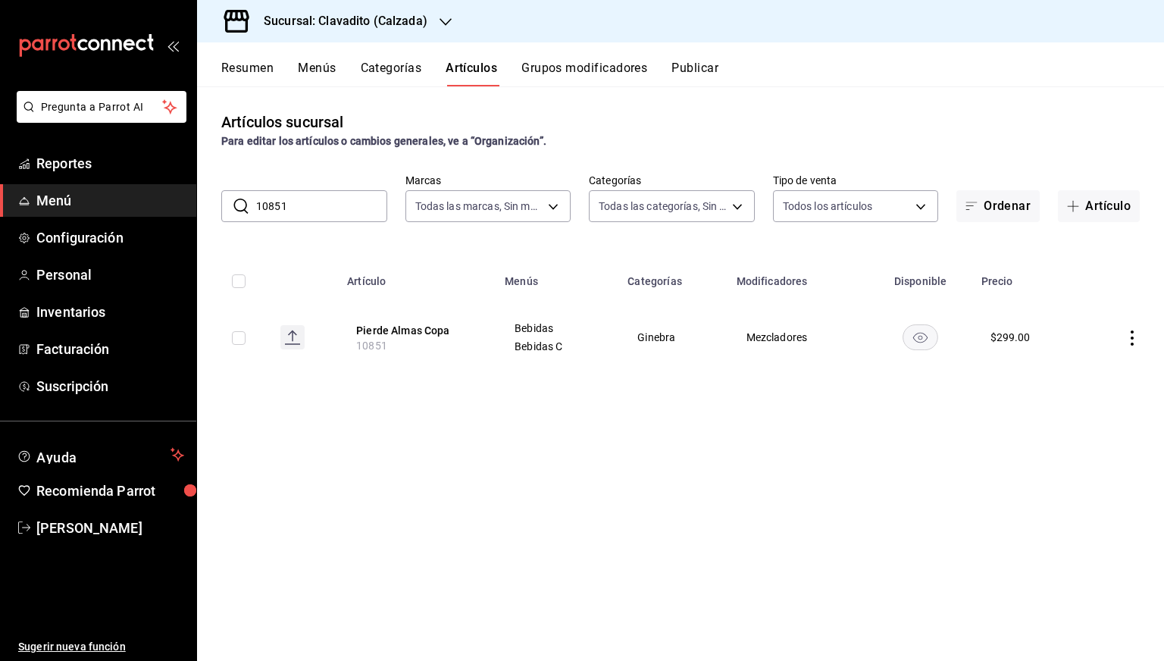
click at [393, 23] on h3 "Sucursal: Clavadito (Calzada)" at bounding box center [340, 21] width 176 height 18
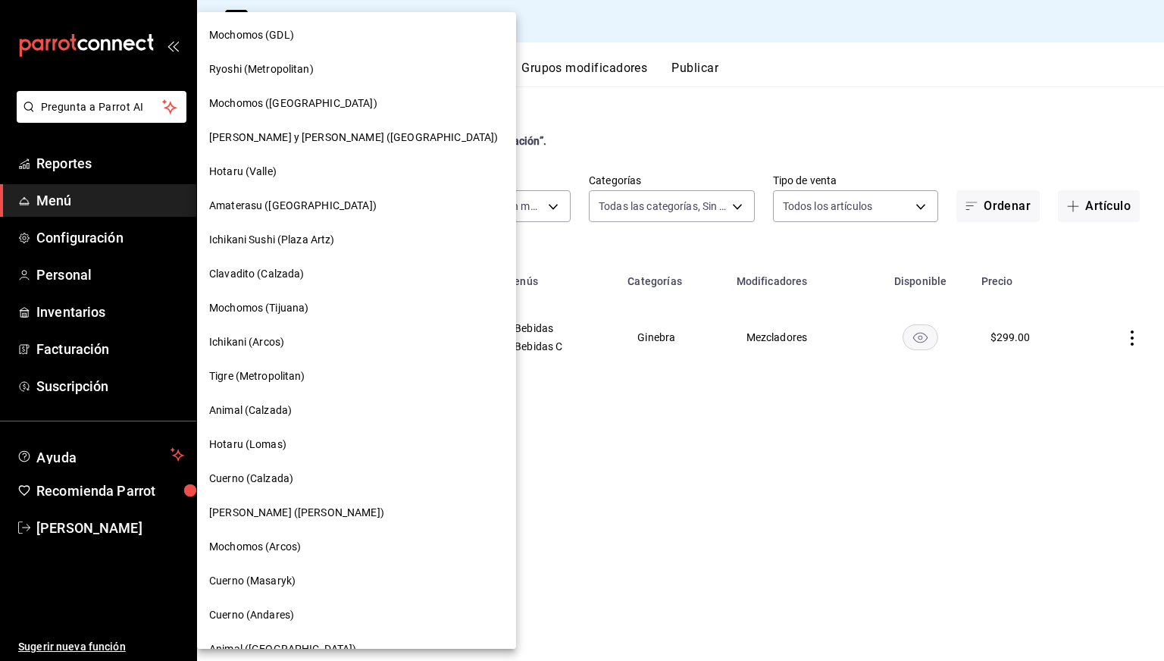
click at [299, 122] on div "Lazaro y Diego (Metropolitan)" at bounding box center [356, 137] width 319 height 34
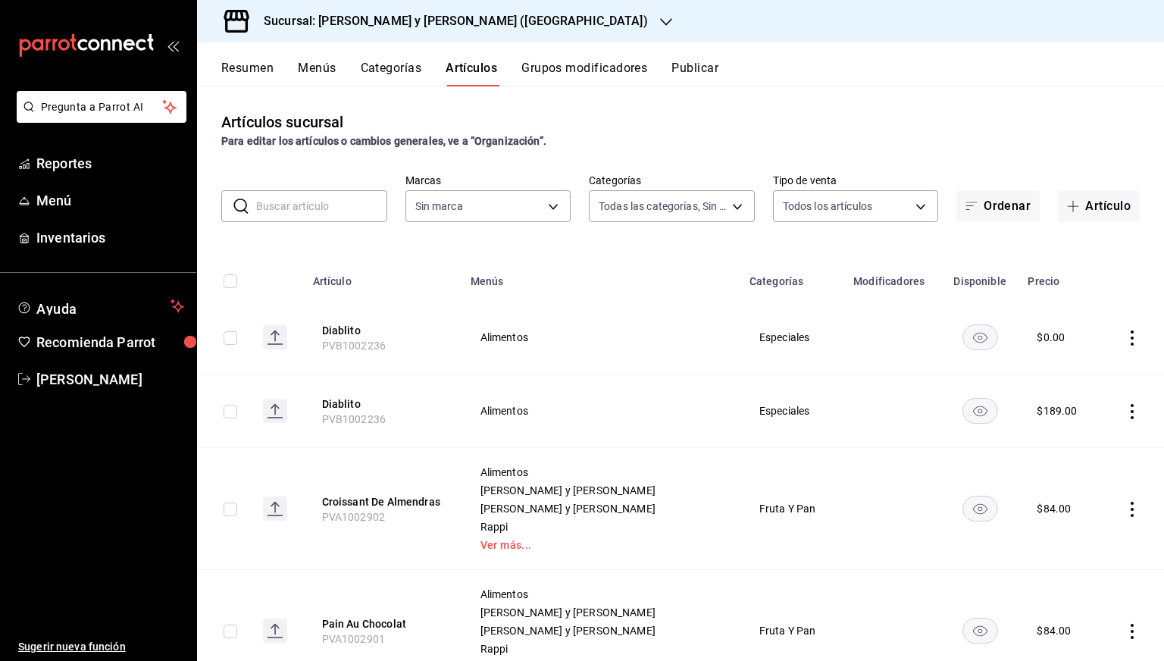
type input "463cbe58-69f9-49c2-85c9-e7a3a82fd125,93b19971-b18f-4184-ad12-5f617cec116c,3e3b7…"
type input "5c4b5436-b9cd-4a1a-b4e8-85329c7394cf"
click at [508, 545] on link "Ver más..." at bounding box center [600, 545] width 241 height 11
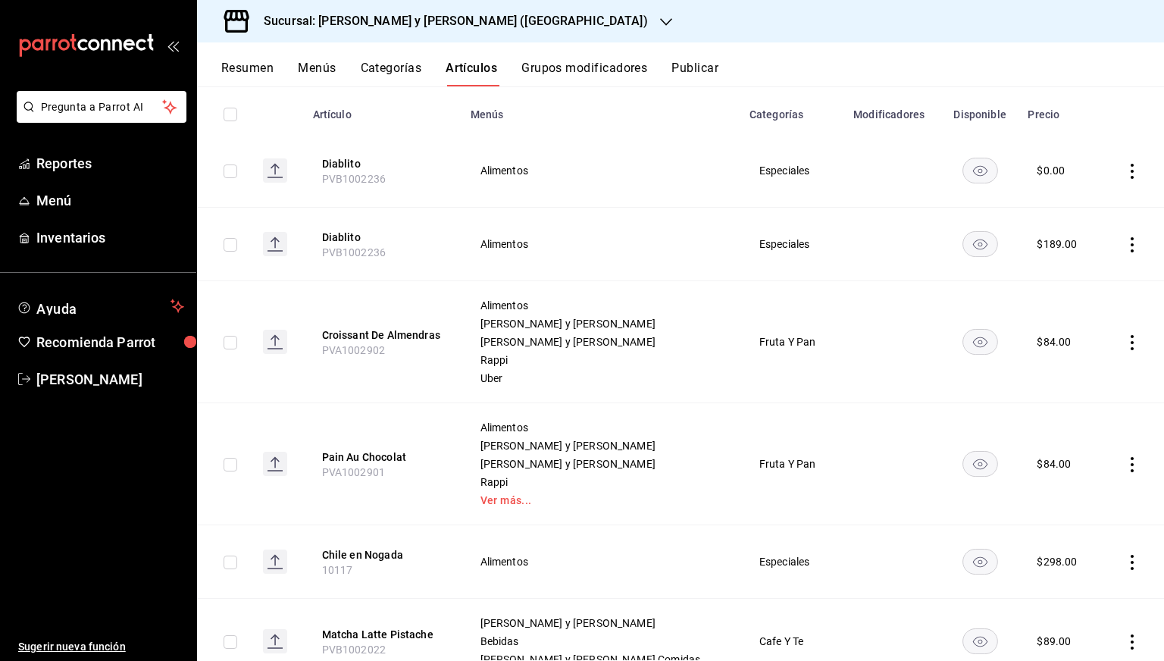
scroll to position [202, 0]
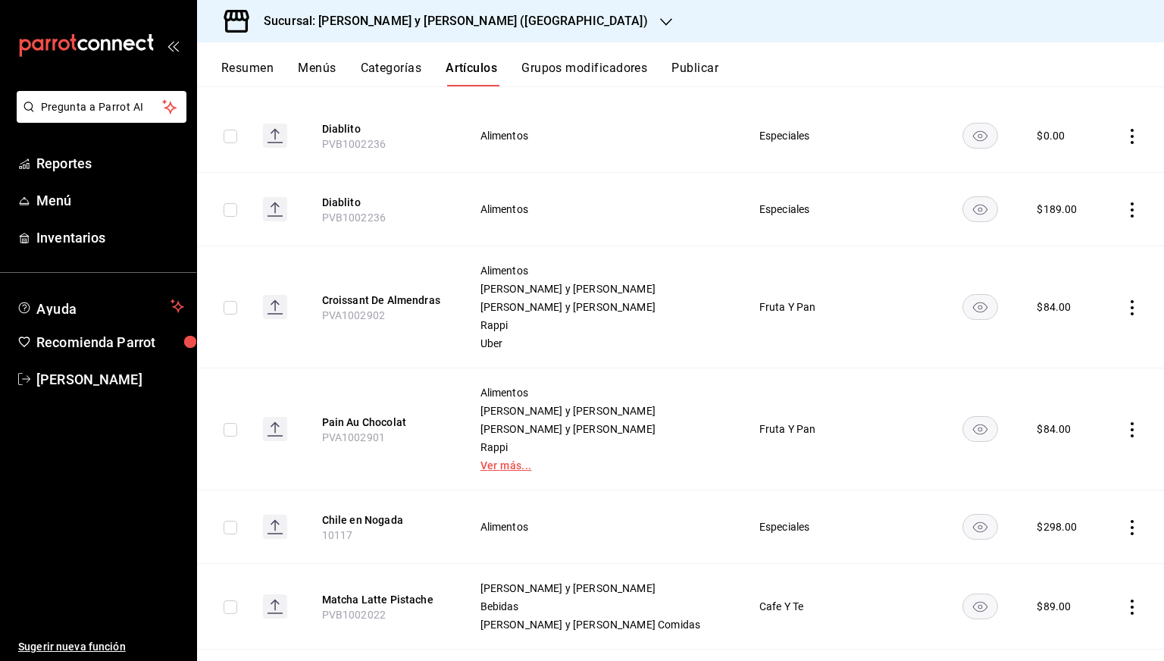
click at [500, 470] on link "Ver más..." at bounding box center [600, 465] width 241 height 11
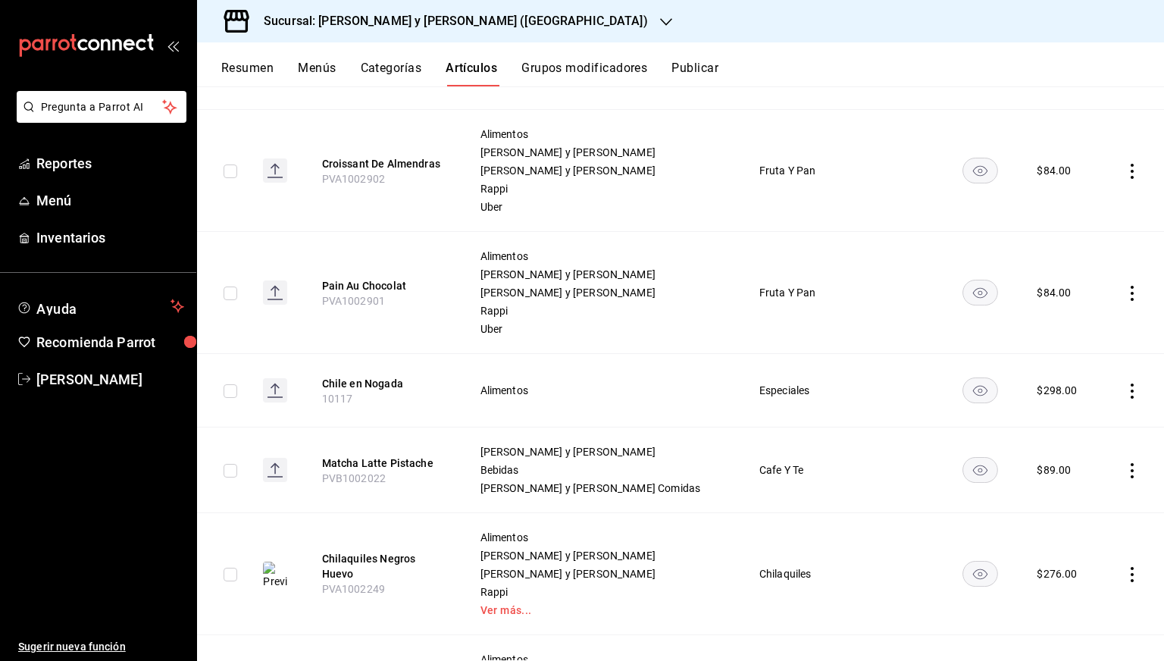
scroll to position [0, 0]
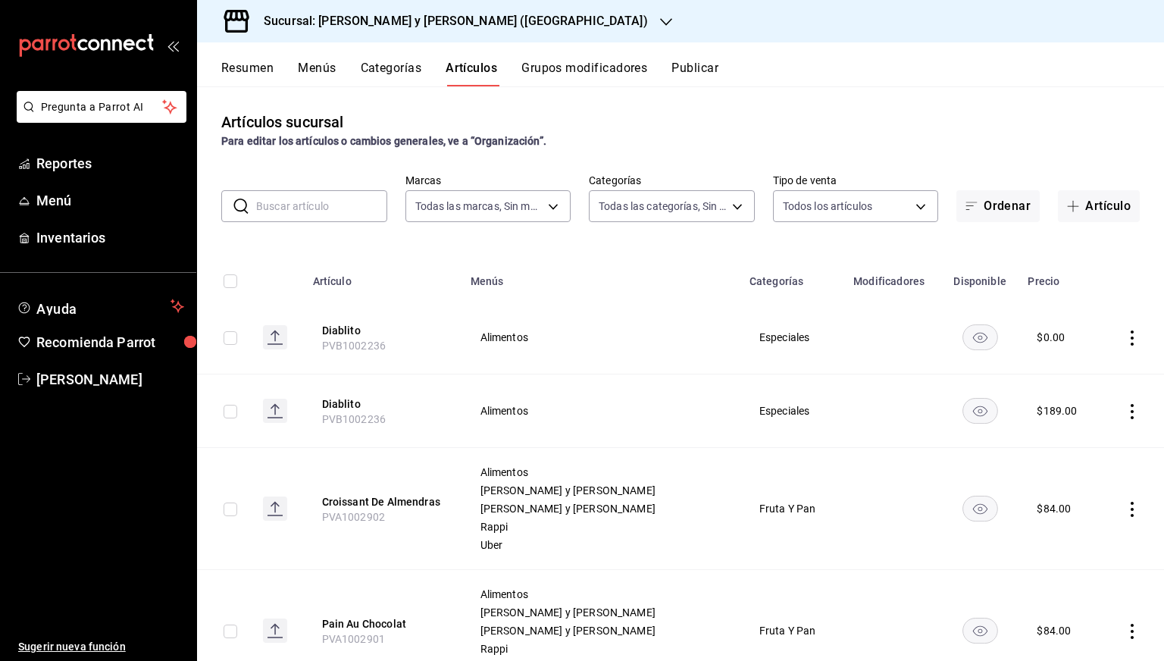
click at [270, 64] on button "Resumen" at bounding box center [247, 74] width 52 height 26
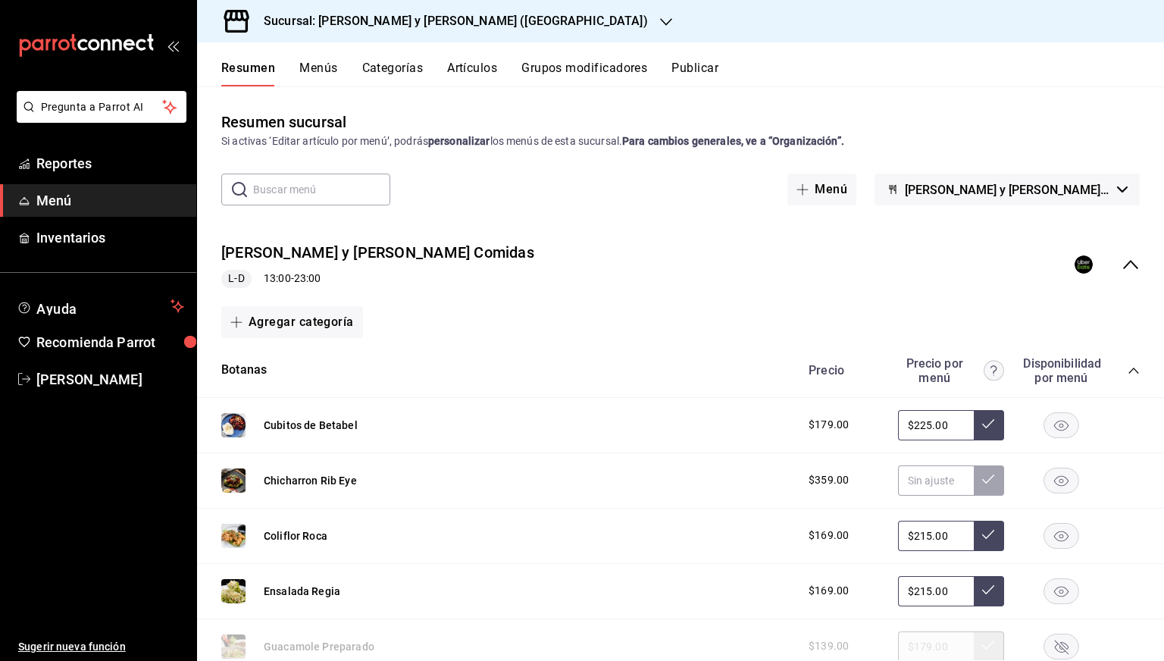
click at [1122, 261] on icon "collapse-menu-row" at bounding box center [1131, 264] width 18 height 18
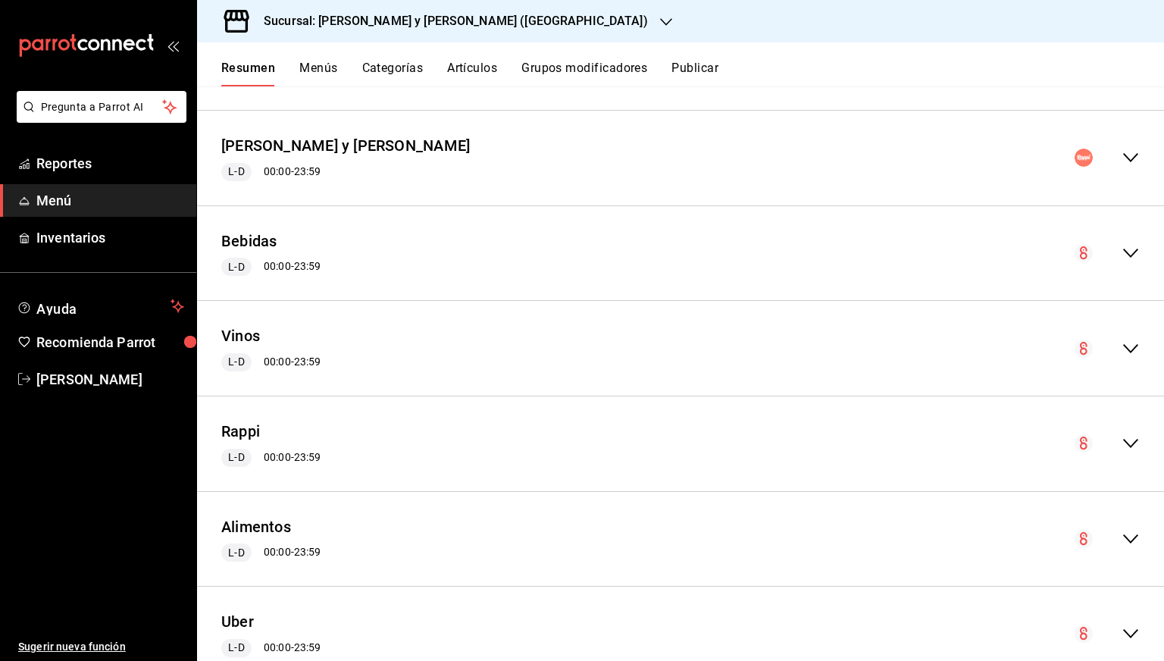
scroll to position [372, 0]
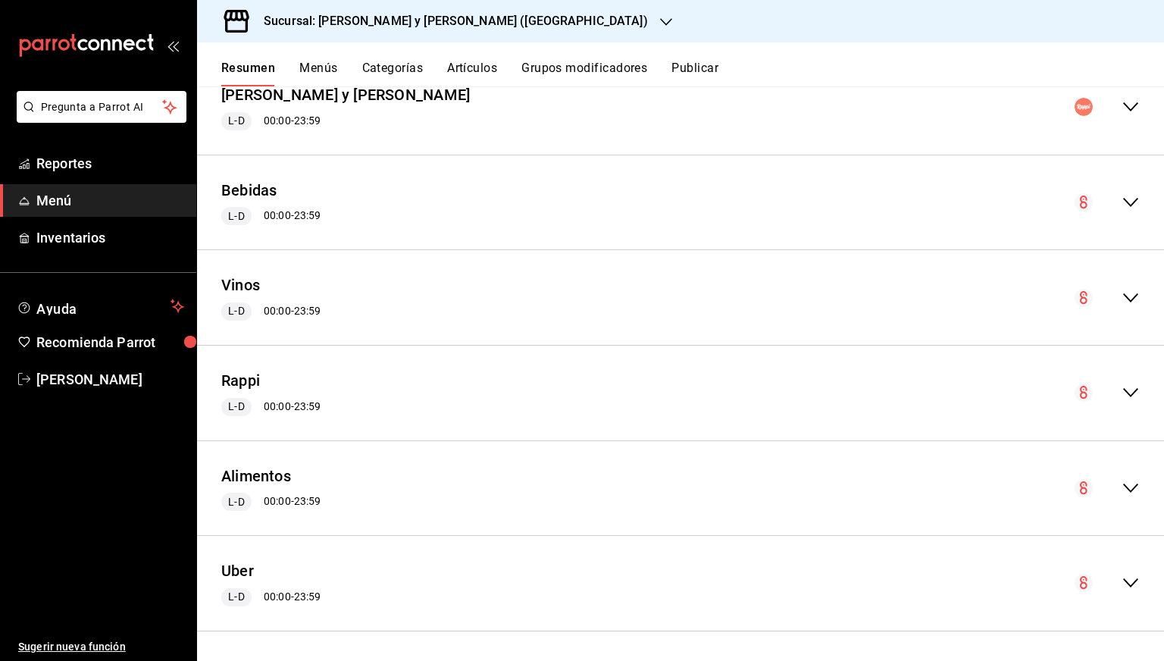
click at [1125, 392] on icon "collapse-menu-row" at bounding box center [1131, 392] width 18 height 18
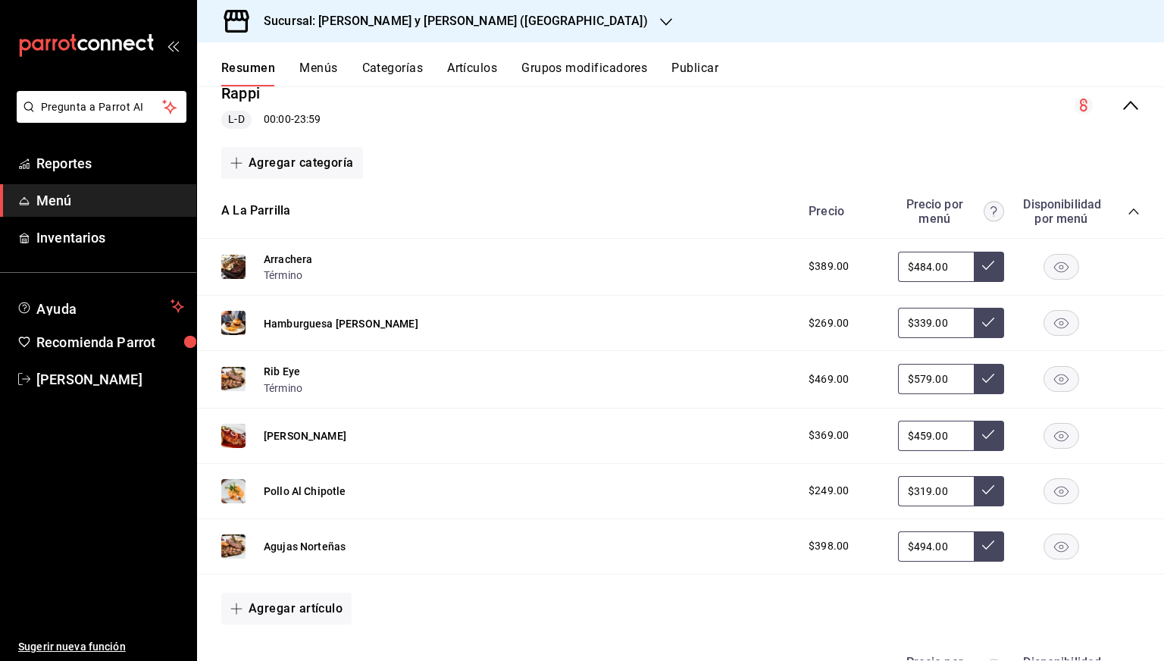
scroll to position [749, 0]
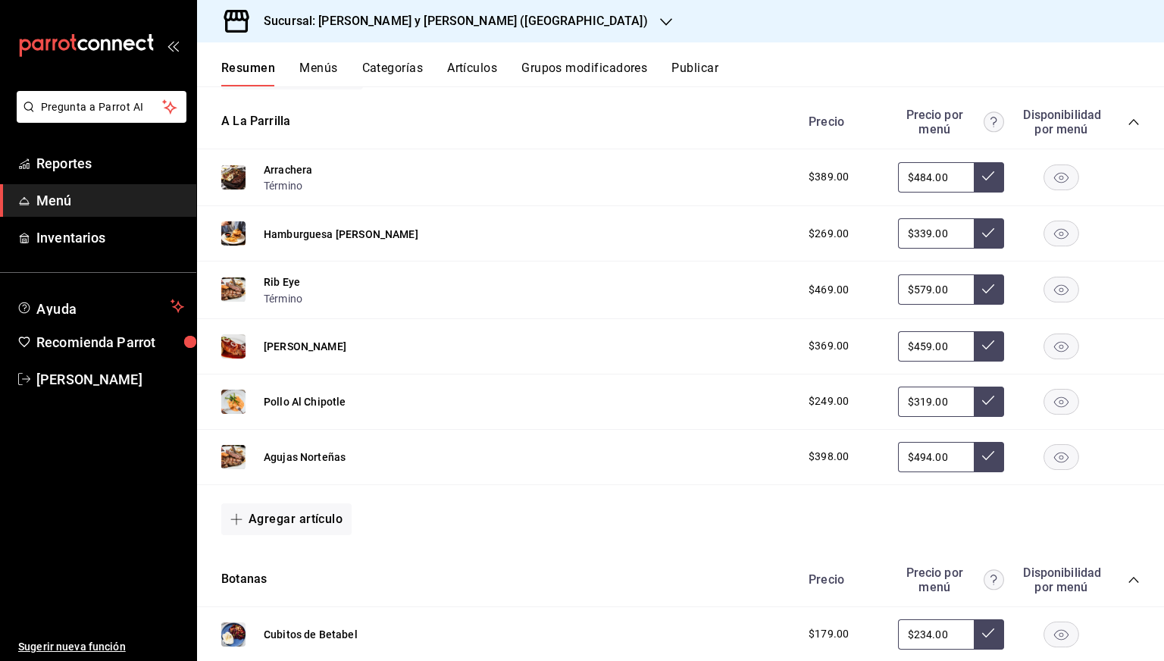
click at [911, 171] on input "$484.00" at bounding box center [936, 177] width 76 height 30
click at [702, 212] on div "Hamburguesa Lázaro $269.00 $339.00" at bounding box center [680, 233] width 967 height 55
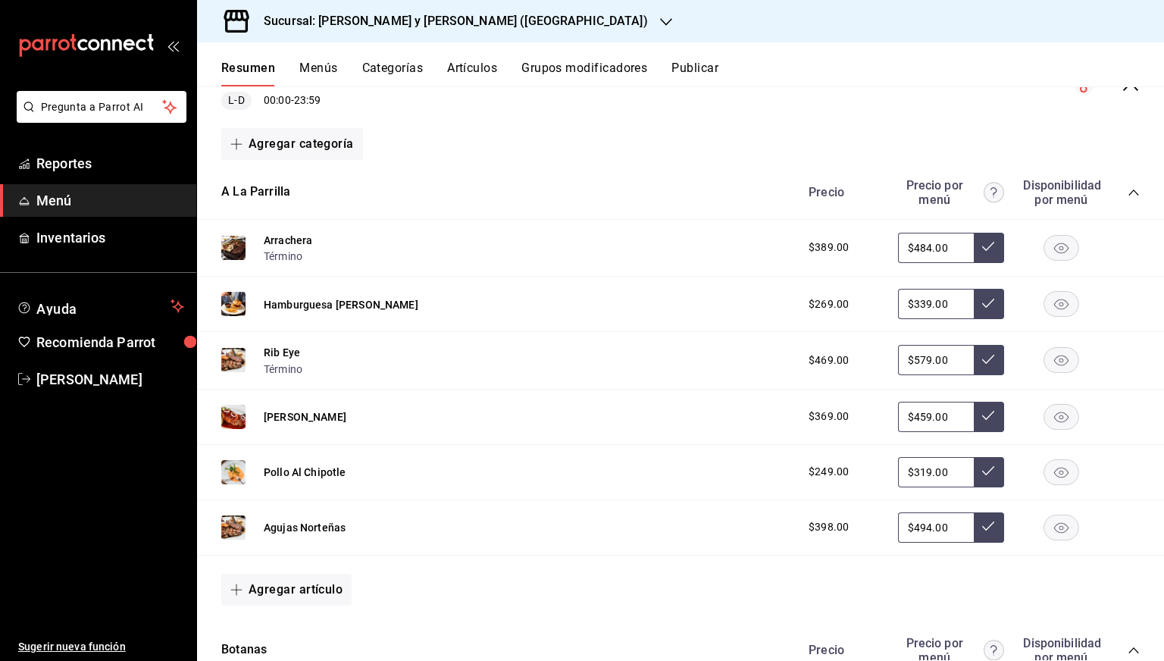
scroll to position [714, 0]
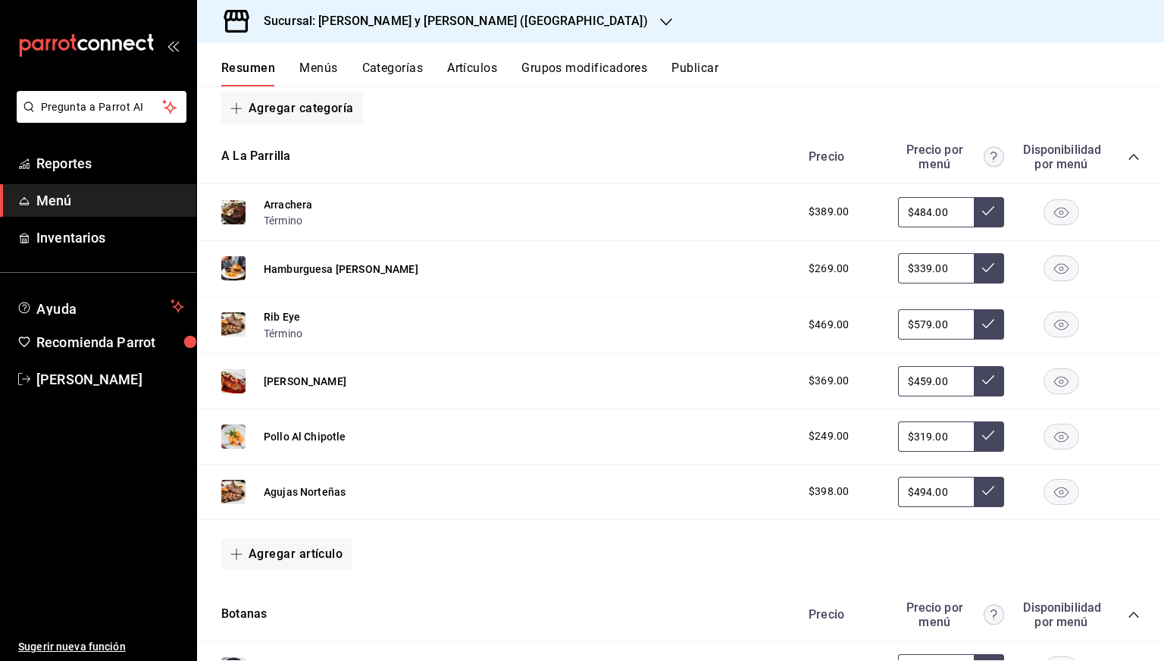
click at [924, 207] on input "$484.00" at bounding box center [936, 212] width 76 height 30
type input "$459.00"
click at [974, 199] on button at bounding box center [989, 212] width 30 height 30
click at [1128, 157] on icon "collapse-category-row" at bounding box center [1134, 157] width 12 height 12
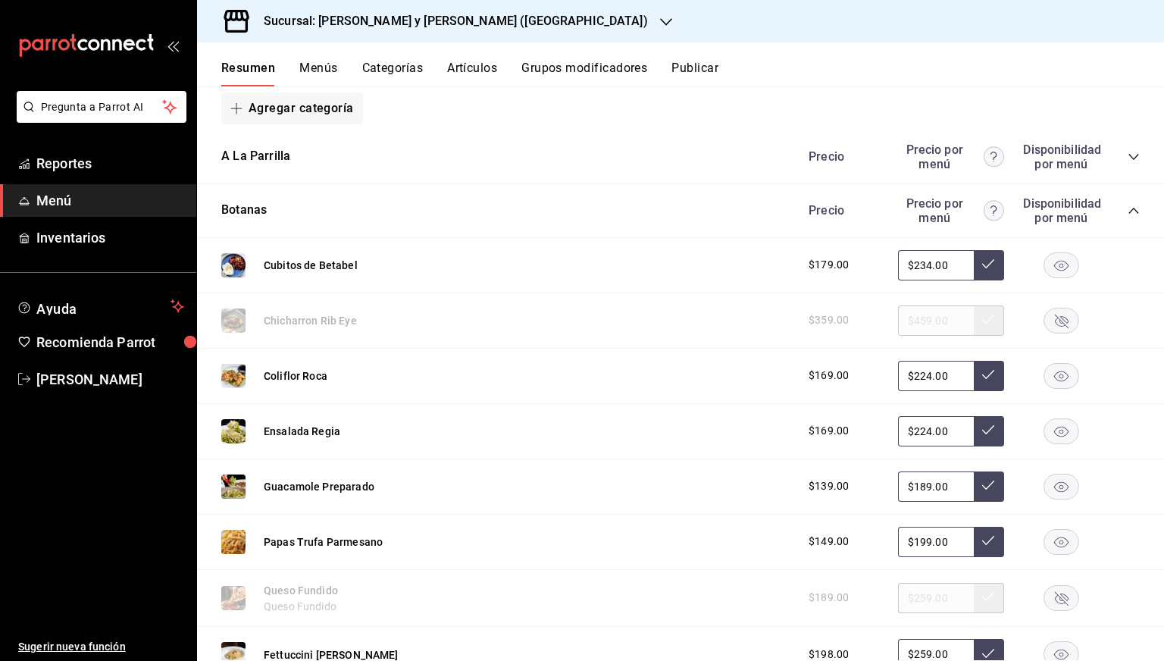
click at [1128, 212] on icon "collapse-category-row" at bounding box center [1134, 211] width 12 height 12
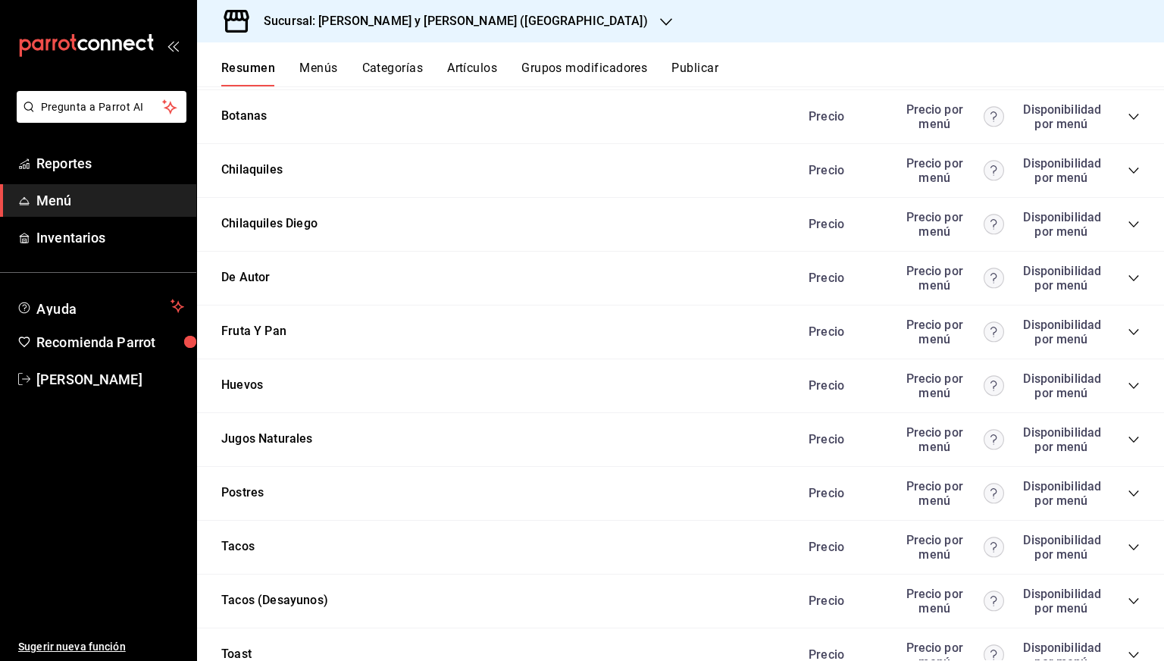
scroll to position [839, 0]
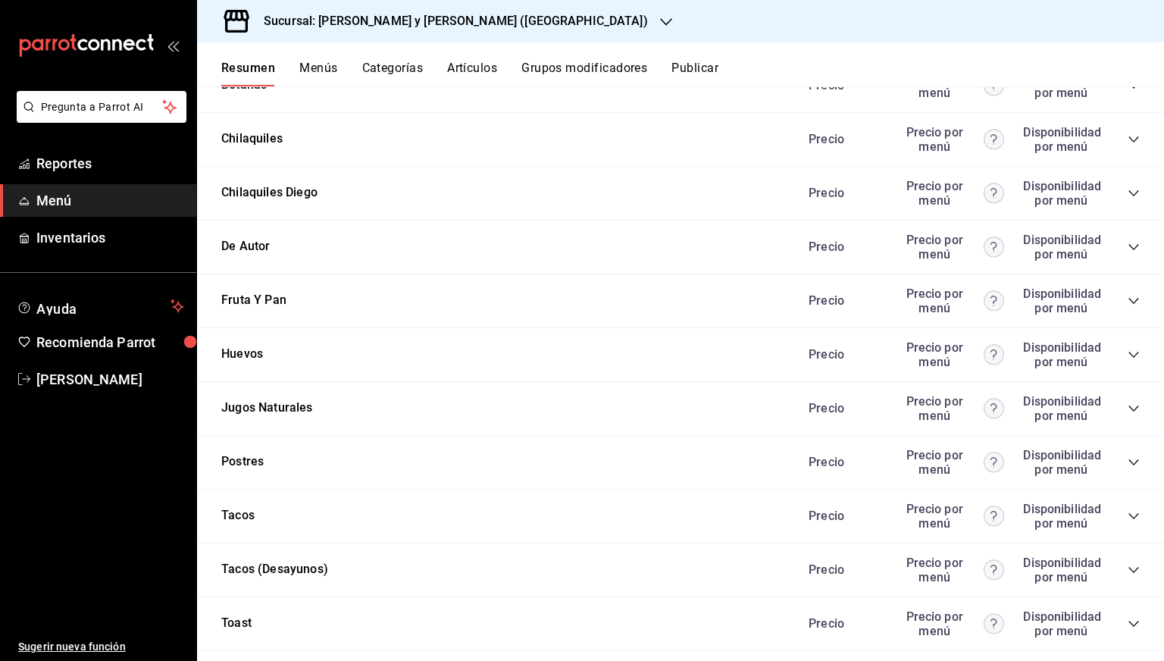
click at [1128, 296] on icon "collapse-category-row" at bounding box center [1134, 301] width 12 height 12
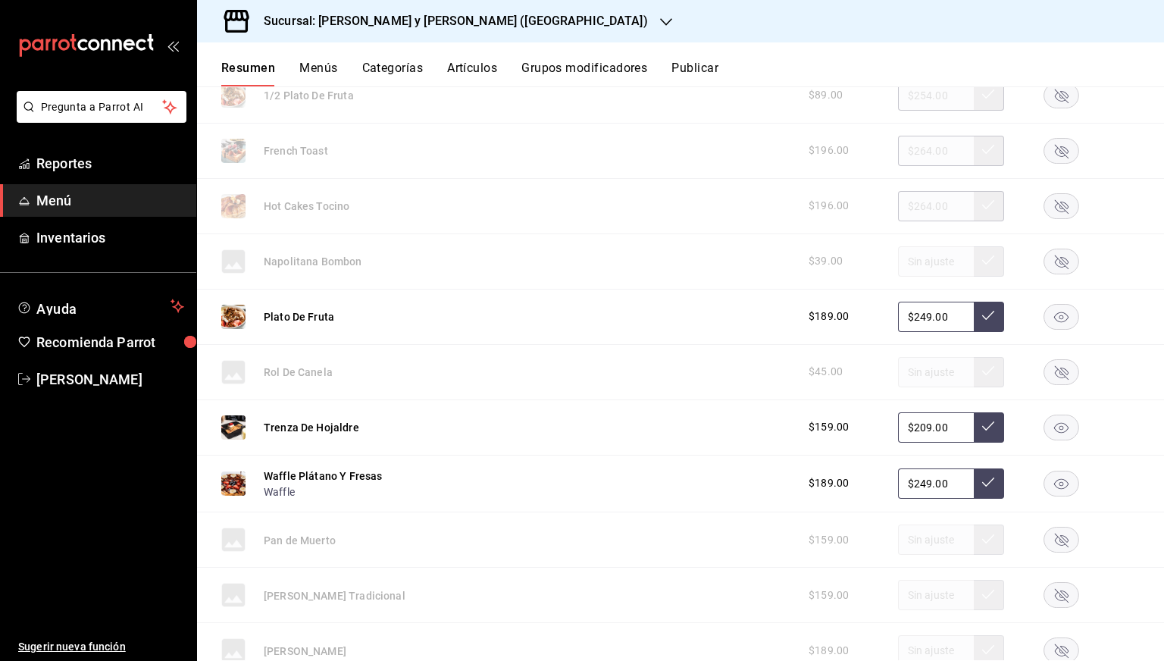
scroll to position [1148, 0]
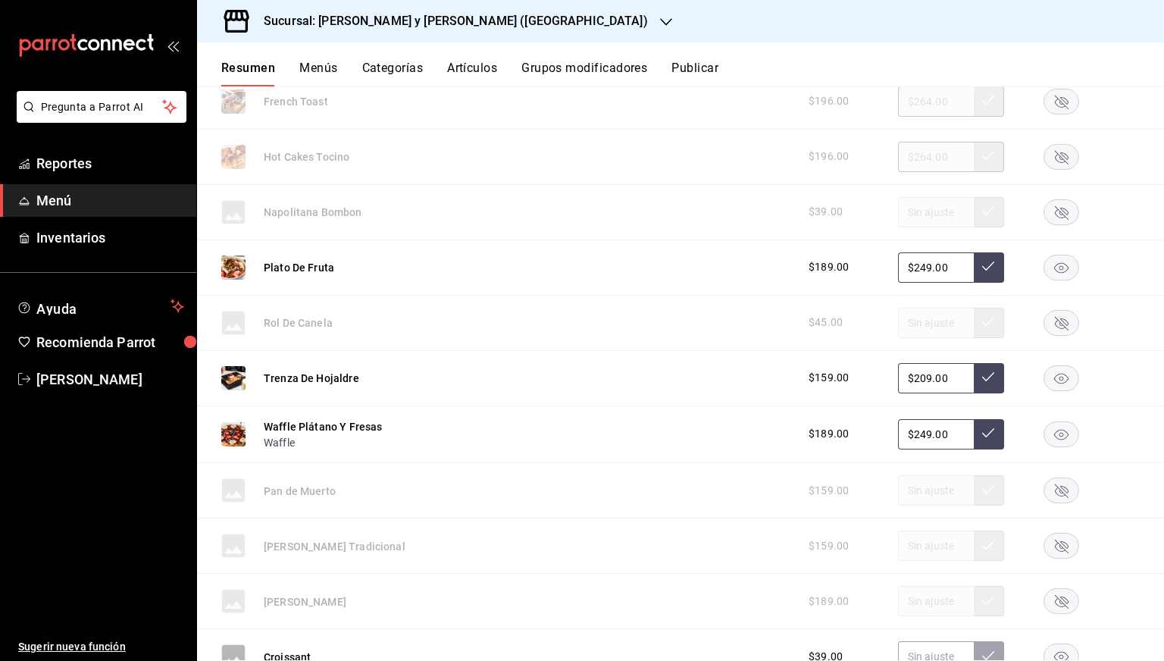
click at [917, 274] on input "$249.00" at bounding box center [936, 267] width 76 height 30
type input "$229.00"
click at [982, 260] on icon at bounding box center [988, 266] width 12 height 12
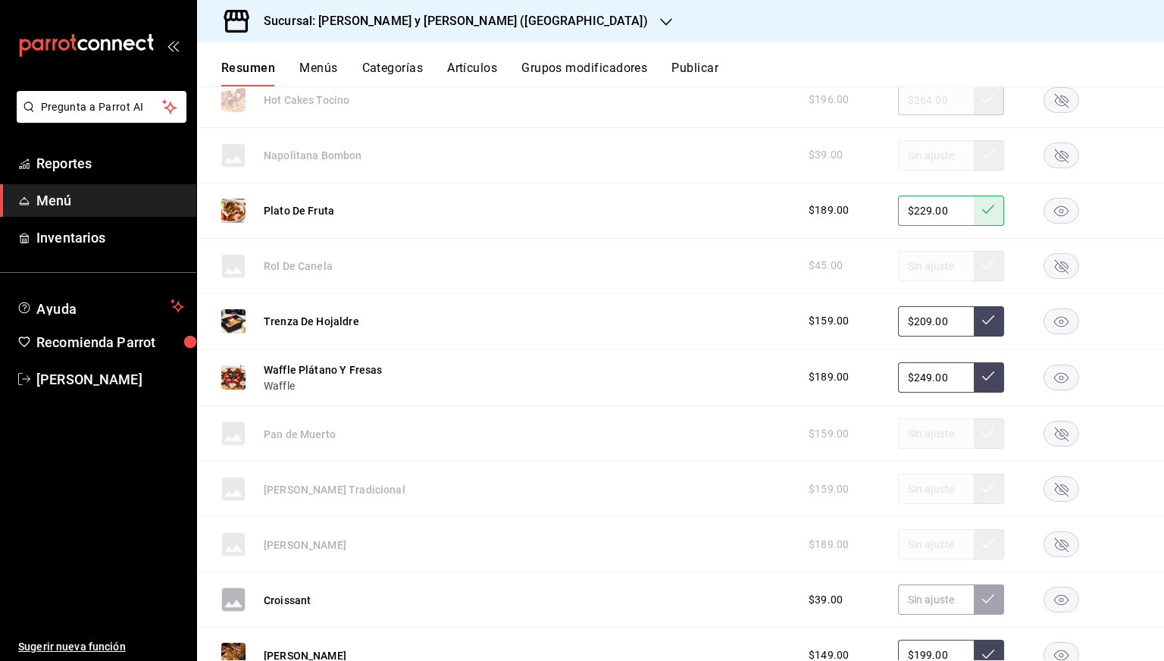
scroll to position [1234, 0]
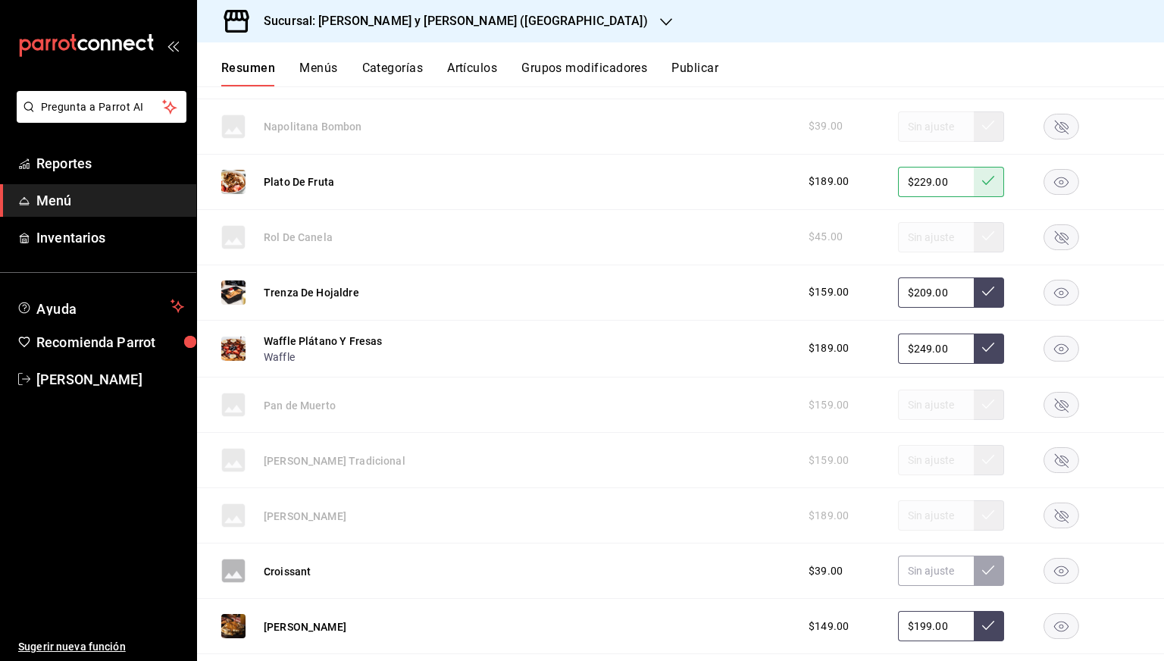
click at [912, 289] on input "$209.00" at bounding box center [936, 292] width 76 height 30
type input "$2.00"
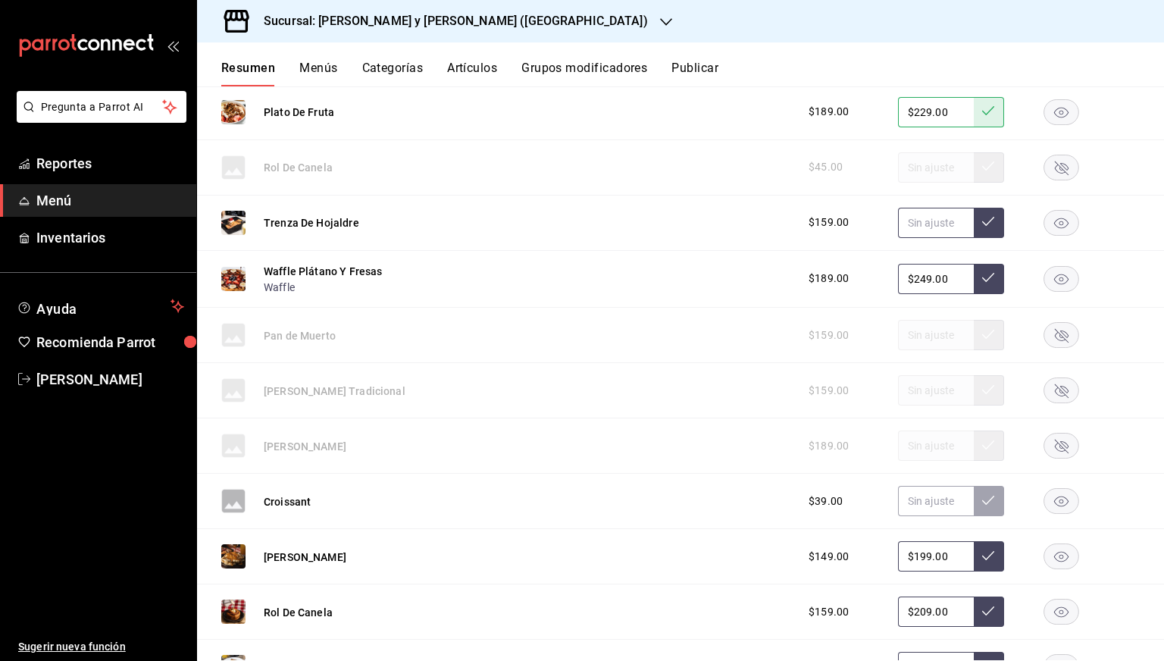
scroll to position [1304, 0]
type input "$198.00"
click at [974, 217] on button at bounding box center [989, 222] width 30 height 30
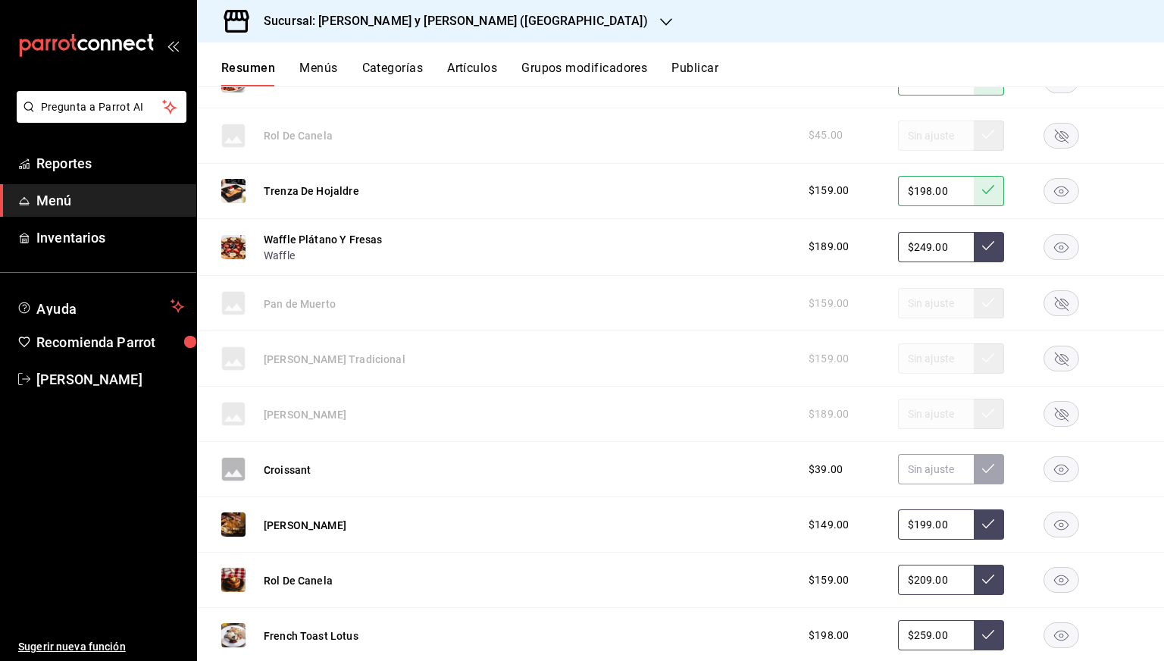
click at [914, 247] on input "$249.00" at bounding box center [936, 247] width 76 height 30
type input "$229.00"
click at [982, 249] on icon at bounding box center [988, 245] width 12 height 12
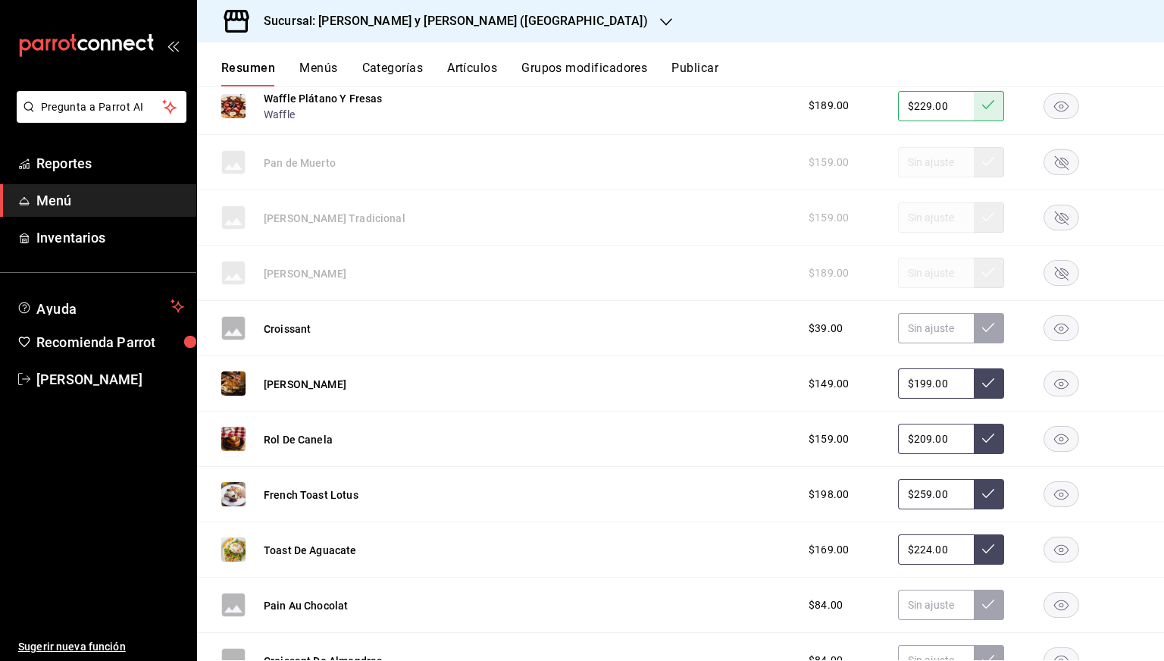
scroll to position [1547, 0]
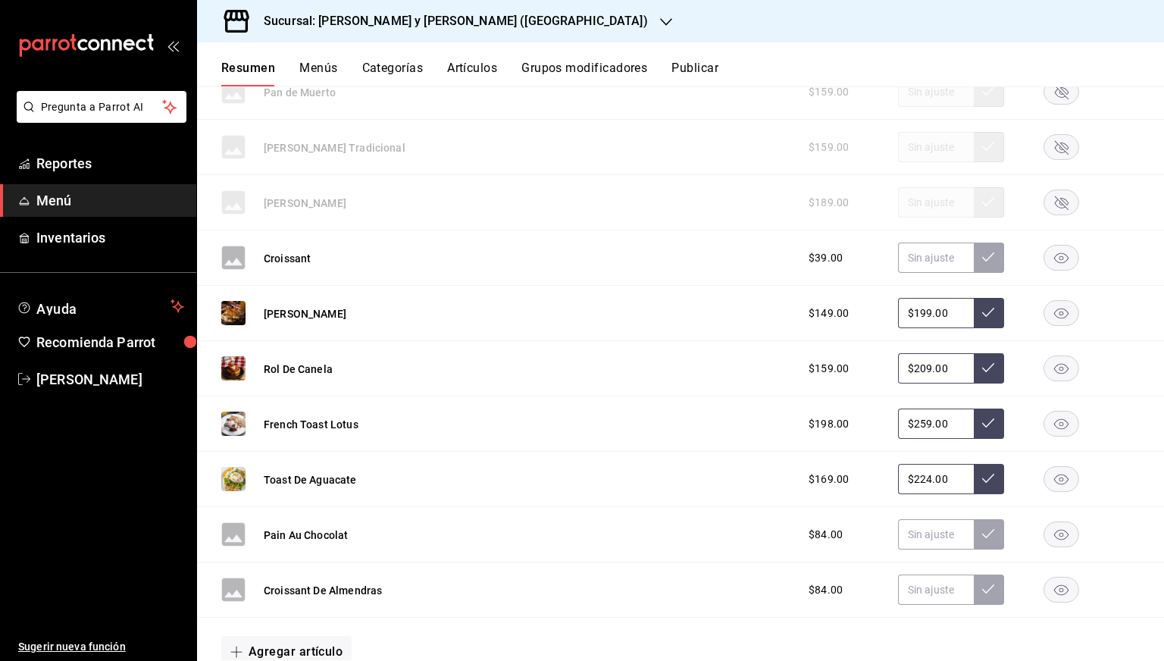
click at [900, 480] on input "$224.00" at bounding box center [936, 479] width 76 height 30
type input "$2.00"
type input "$199.00"
click at [974, 483] on button at bounding box center [989, 479] width 30 height 30
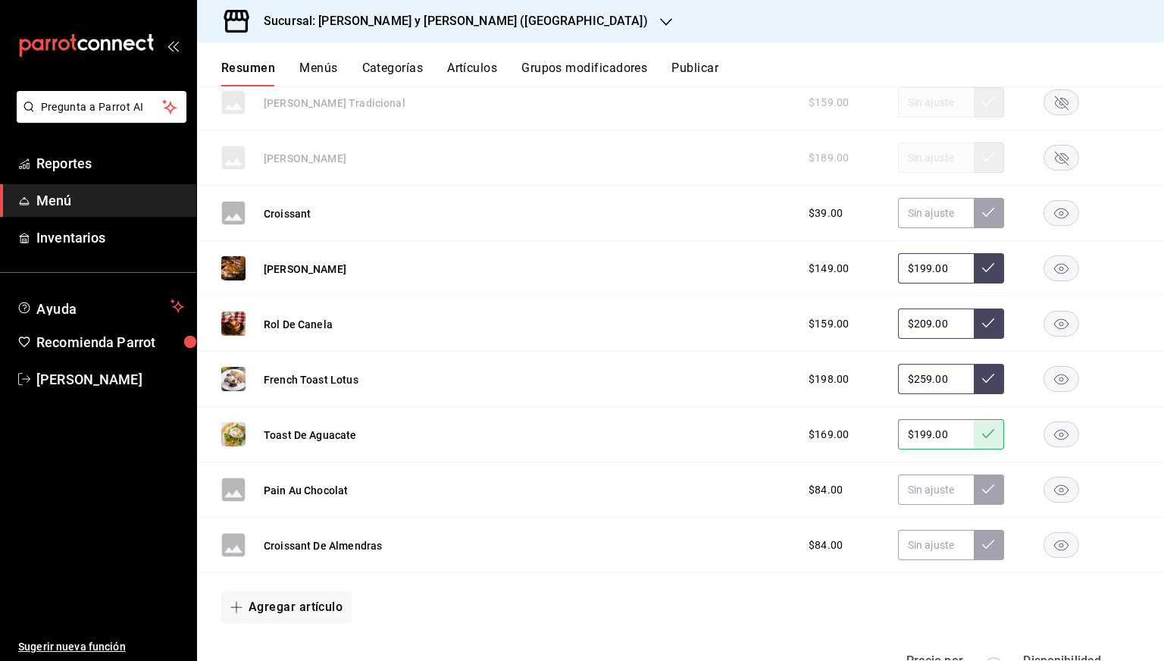
scroll to position [1597, 0]
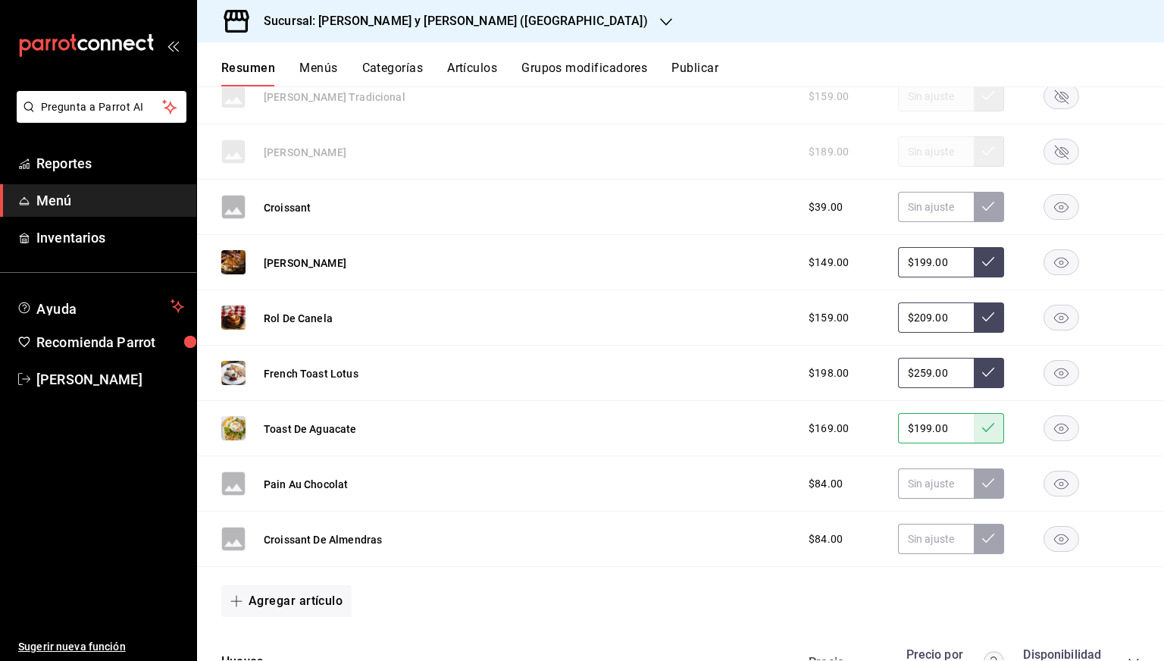
click at [919, 373] on input "$259.00" at bounding box center [936, 373] width 76 height 30
type input "$239.00"
click at [974, 372] on button at bounding box center [989, 373] width 30 height 30
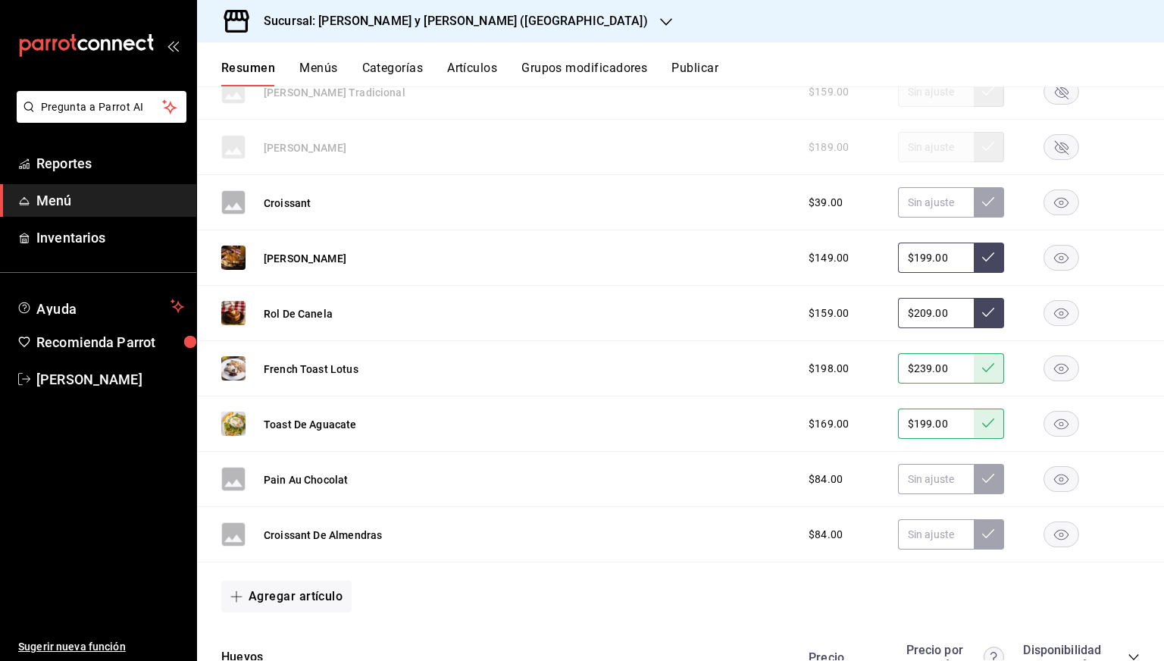
scroll to position [1603, 0]
click at [912, 254] on input "$199.00" at bounding box center [936, 256] width 76 height 30
type input "$188.00"
click at [974, 255] on button at bounding box center [989, 256] width 30 height 30
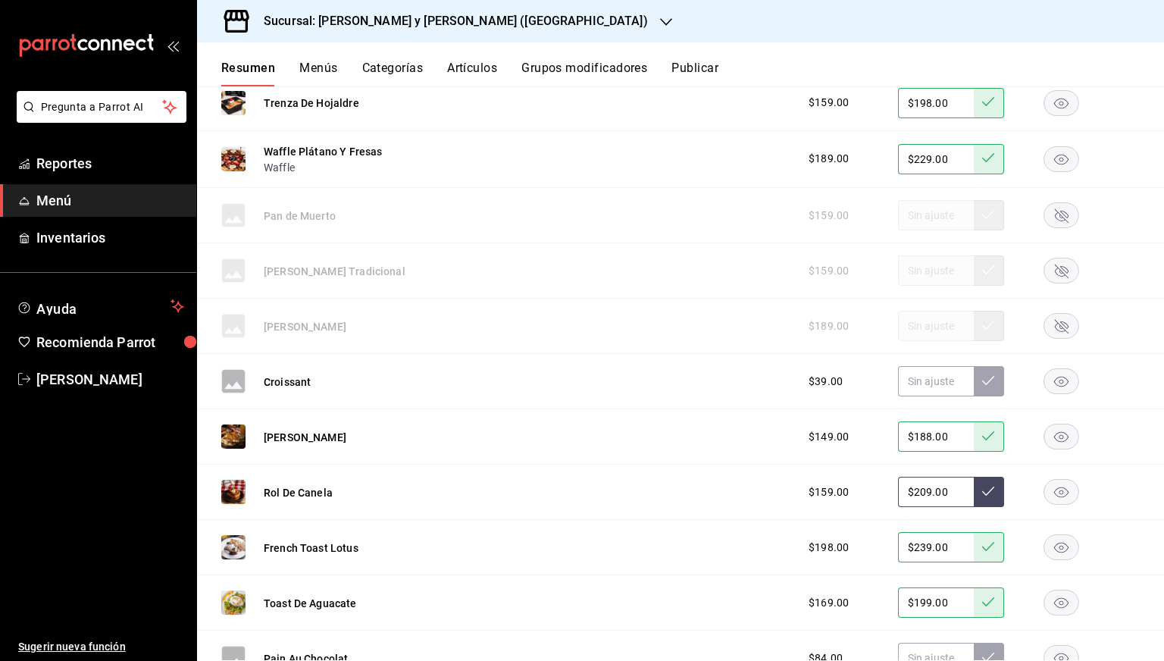
scroll to position [1528, 0]
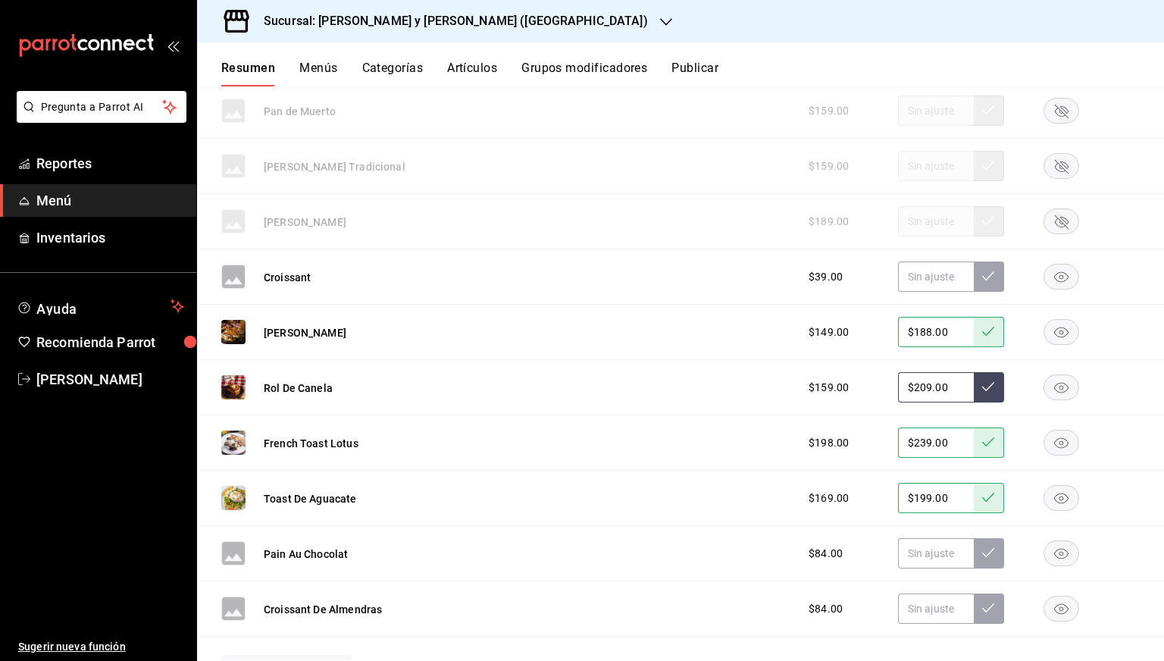
click at [919, 389] on input "$209.00" at bounding box center [936, 387] width 76 height 30
type input "$2.00"
type input "$198.00"
click at [987, 389] on button at bounding box center [989, 387] width 30 height 30
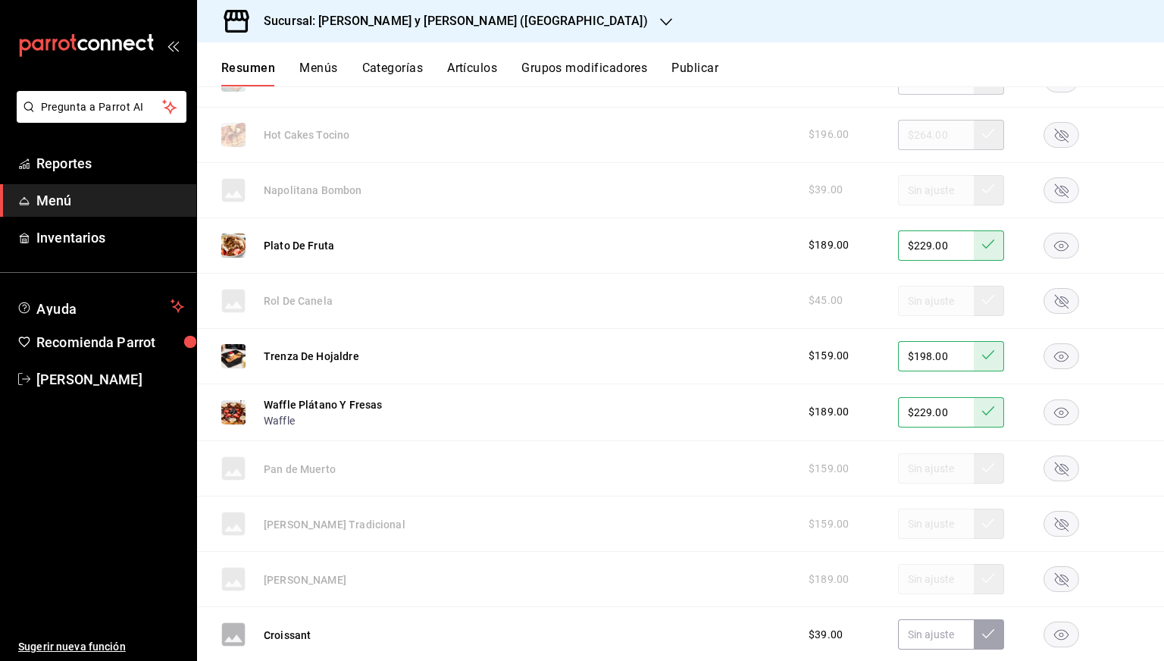
scroll to position [938, 0]
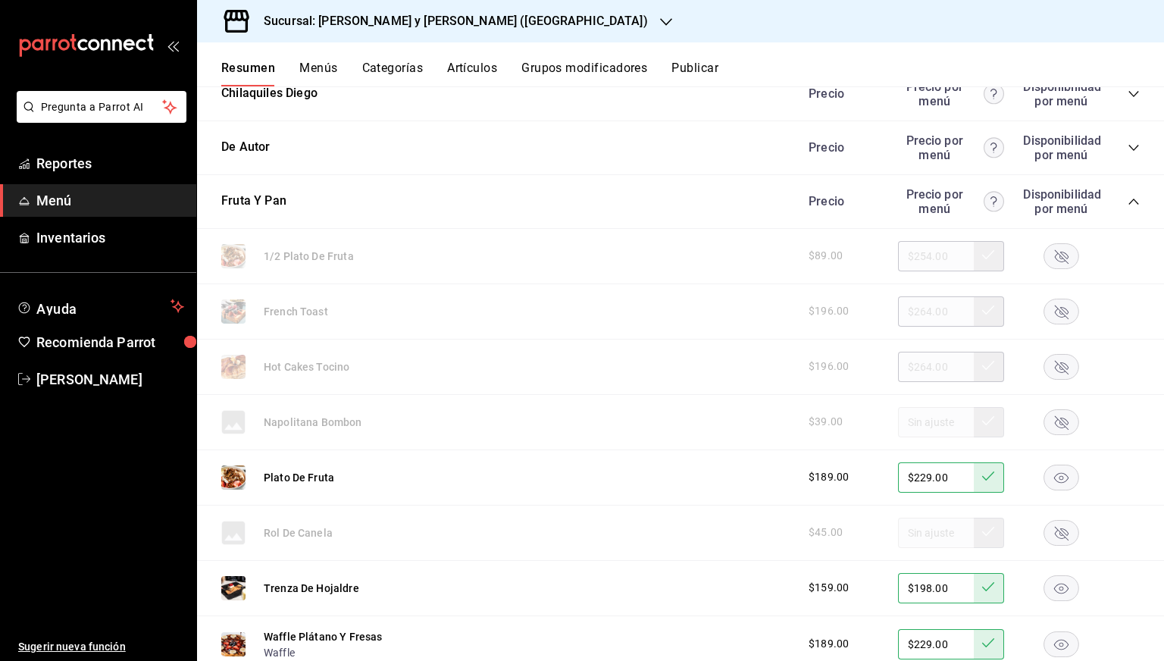
click at [1113, 197] on div "Precio Precio por menú Disponibilidad por menú" at bounding box center [966, 201] width 346 height 29
click at [1128, 198] on icon "collapse-category-row" at bounding box center [1134, 202] width 12 height 12
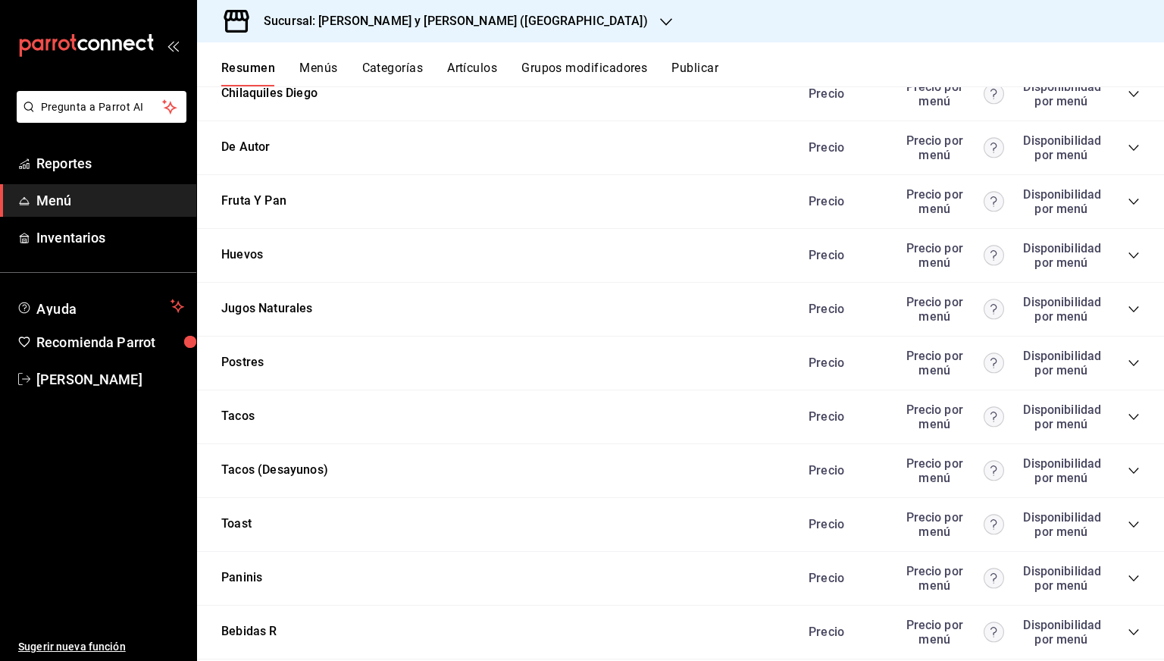
click at [1128, 253] on icon "collapse-category-row" at bounding box center [1134, 255] width 12 height 12
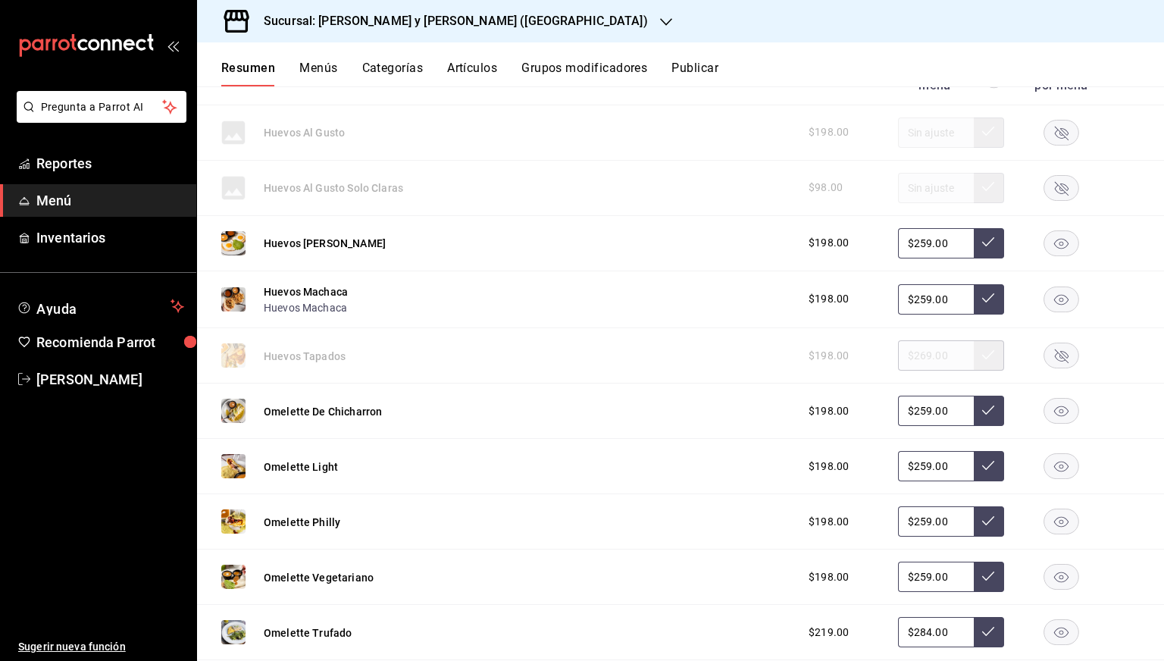
scroll to position [1118, 0]
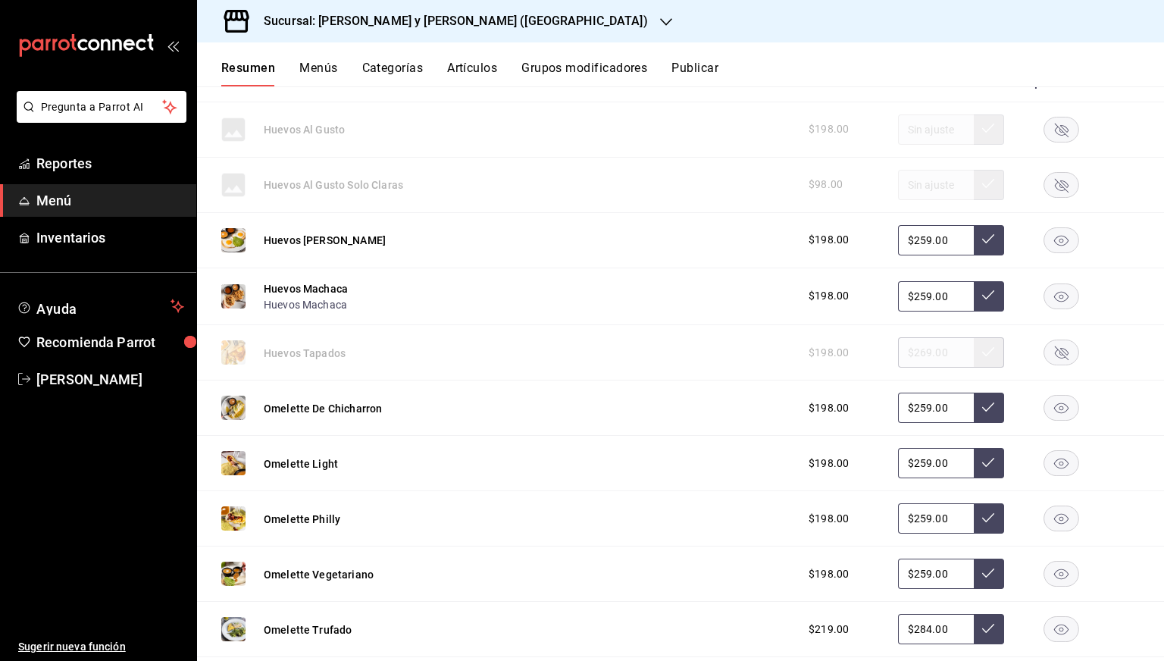
click at [915, 288] on input "$259.00" at bounding box center [936, 296] width 76 height 30
click at [1006, 291] on div "$198.00 $245.00" at bounding box center [966, 296] width 346 height 30
type input "$259.00"
click at [982, 297] on icon at bounding box center [988, 295] width 12 height 12
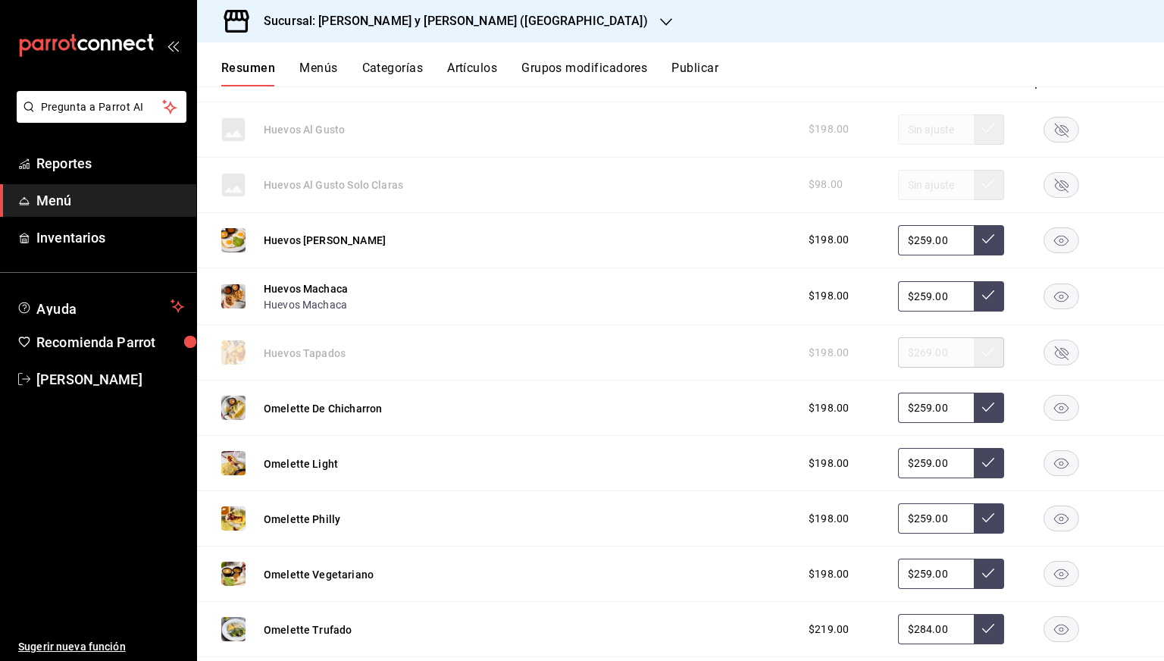
click at [982, 298] on icon at bounding box center [988, 295] width 12 height 12
click at [999, 251] on div "$198.00 $259.00" at bounding box center [966, 240] width 346 height 30
click at [976, 281] on button at bounding box center [989, 296] width 30 height 30
click at [982, 299] on icon at bounding box center [988, 295] width 12 height 12
click at [512, 230] on div "Huevos Lorenzas $198.00 $259.00" at bounding box center [680, 240] width 967 height 55
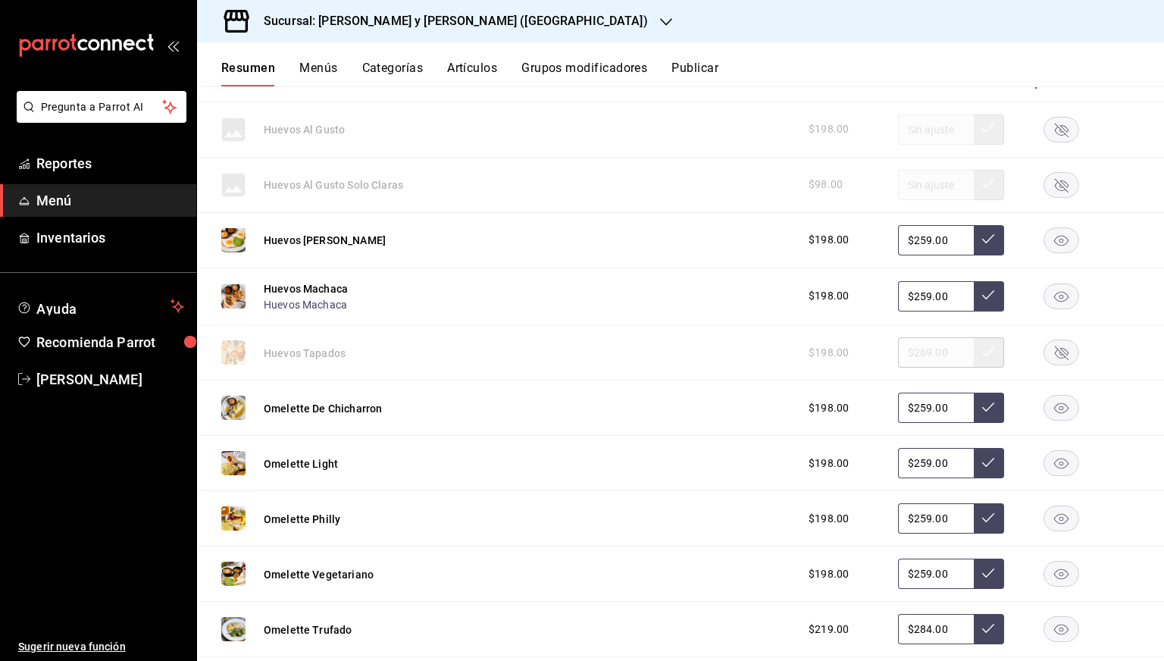
click at [934, 283] on input "$259.00" at bounding box center [936, 296] width 76 height 30
type input "$245.00"
click at [974, 297] on button at bounding box center [989, 296] width 30 height 30
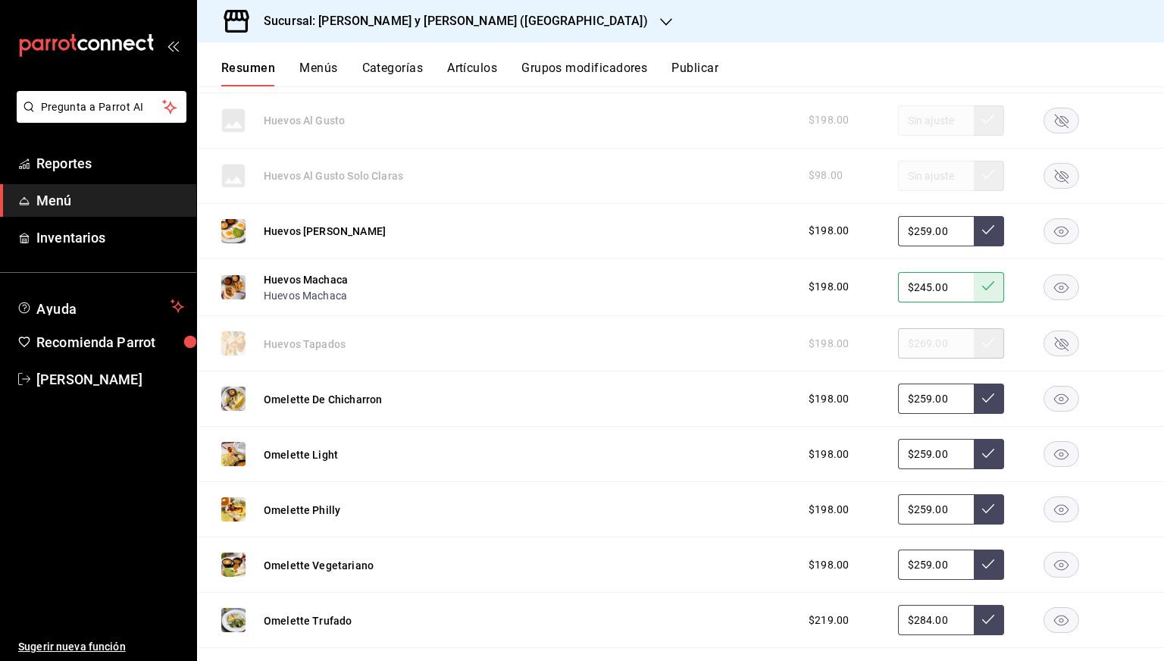
click at [910, 239] on input "$259.00" at bounding box center [936, 231] width 76 height 30
type input "$245.00"
click at [974, 230] on button at bounding box center [989, 231] width 30 height 30
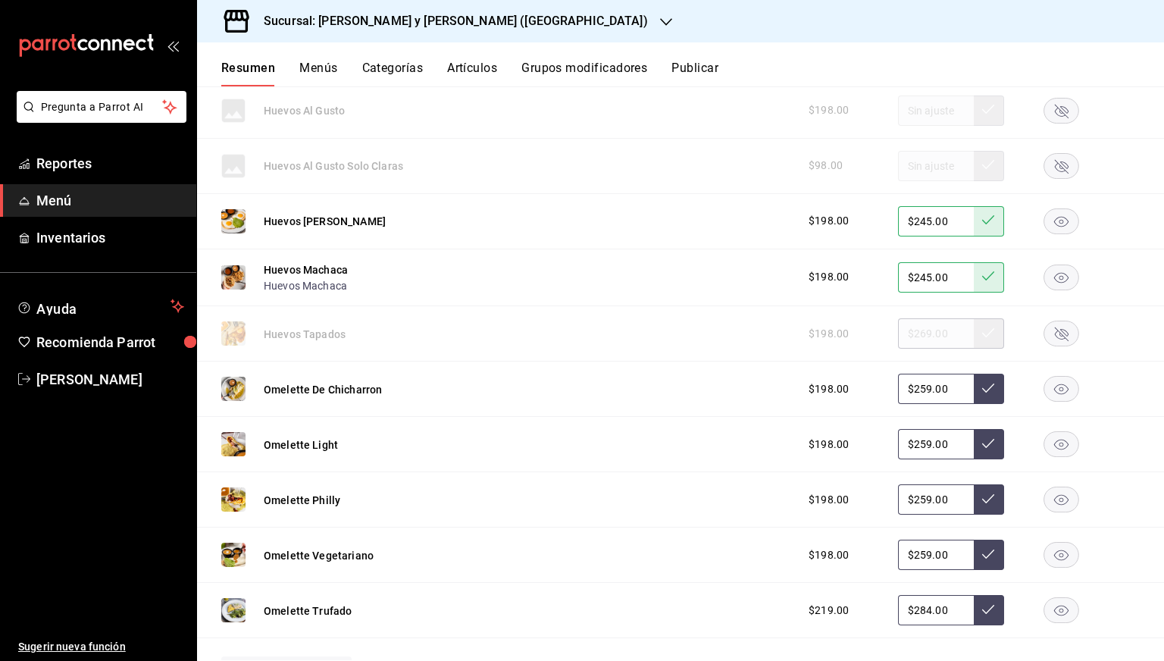
scroll to position [1140, 0]
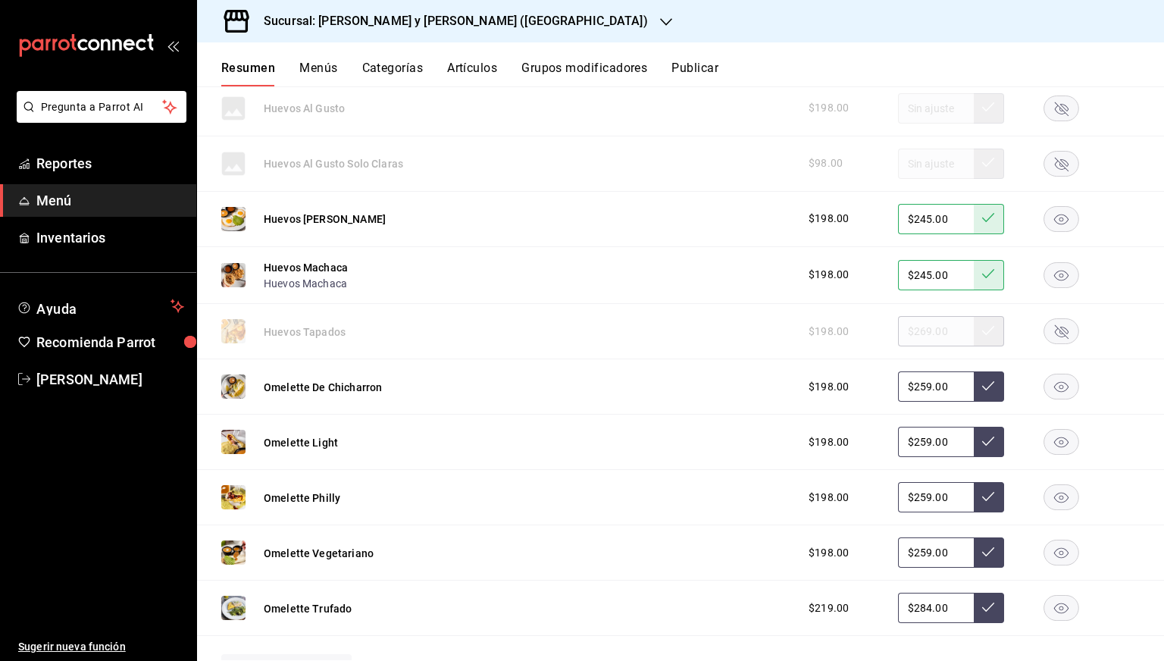
click at [910, 600] on input "$284.00" at bounding box center [936, 608] width 76 height 30
type input "$265.00"
click at [982, 601] on icon at bounding box center [988, 607] width 12 height 12
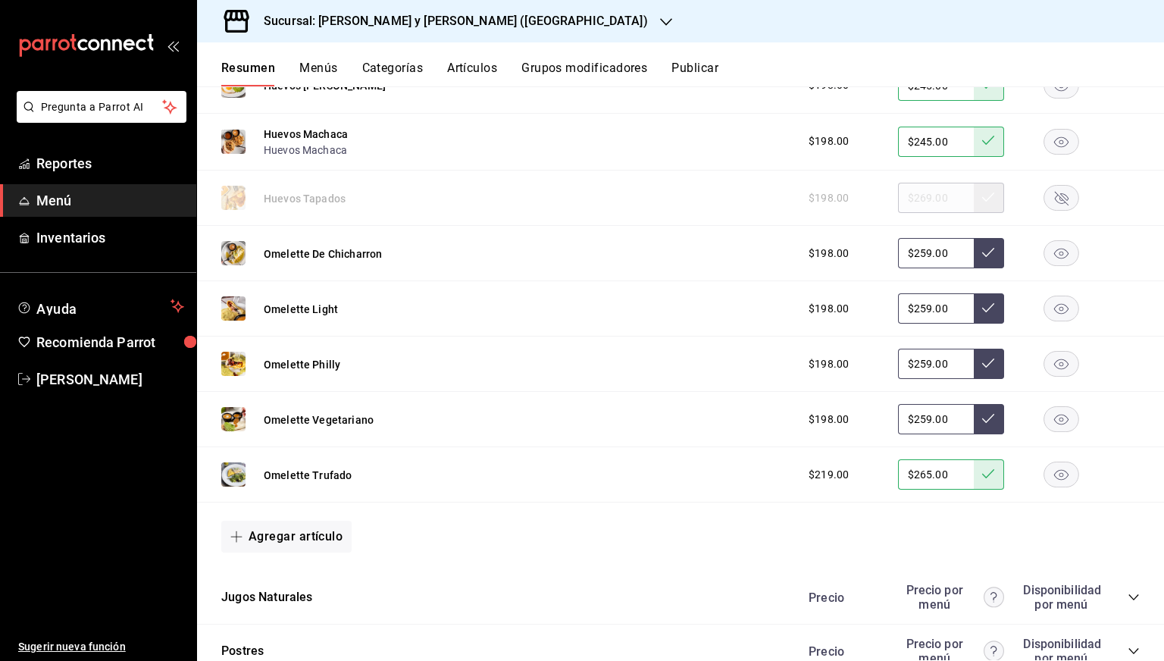
click at [909, 415] on input "$259.00" at bounding box center [936, 419] width 76 height 30
click at [920, 419] on input "$259.00" at bounding box center [936, 419] width 76 height 30
click at [958, 418] on input "$239.00" at bounding box center [936, 419] width 76 height 30
type input "$239.00"
click at [974, 416] on button at bounding box center [989, 419] width 30 height 30
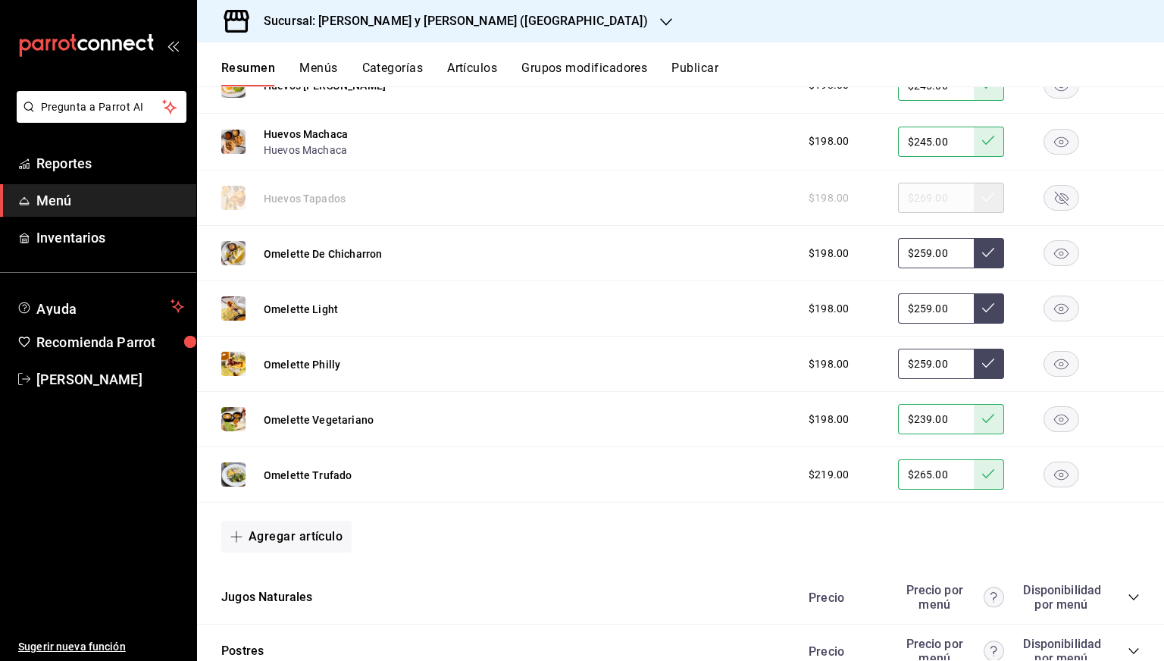
click at [910, 249] on input "$259.00" at bounding box center [936, 253] width 76 height 30
type input "$239.00"
click at [982, 253] on icon at bounding box center [988, 252] width 12 height 9
click at [909, 358] on input "$259.00" at bounding box center [936, 364] width 76 height 30
type input "$239.00"
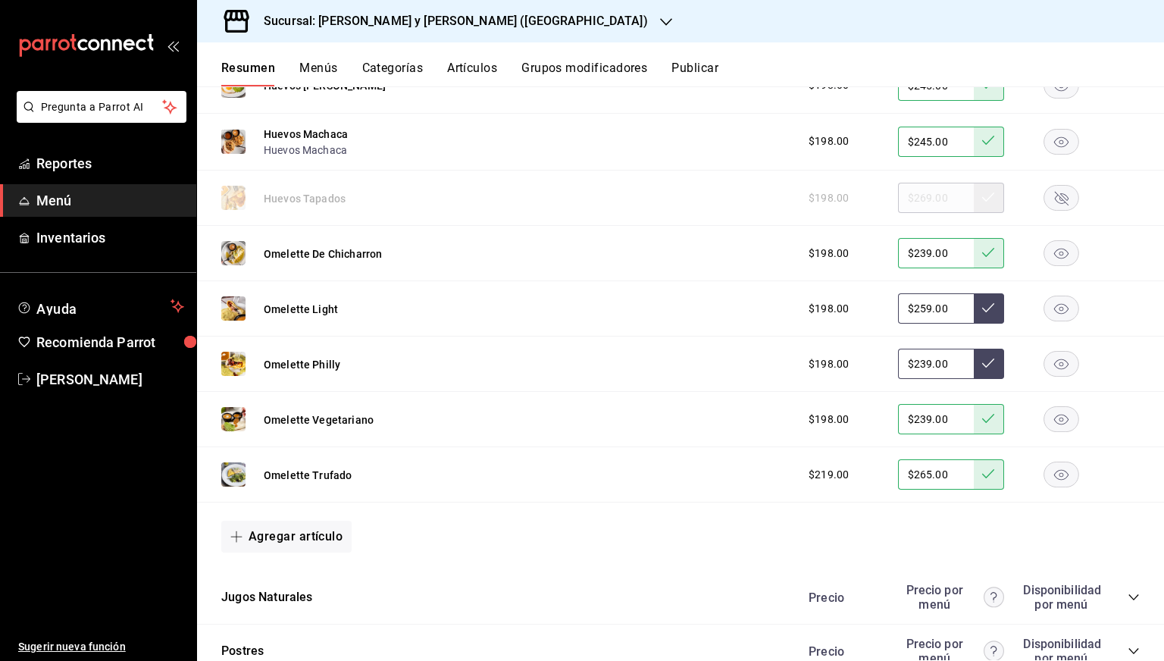
click at [991, 364] on button at bounding box center [989, 364] width 30 height 30
click at [913, 304] on input "$259.00" at bounding box center [936, 308] width 76 height 30
type input "$239.00"
click at [982, 308] on icon at bounding box center [988, 307] width 12 height 9
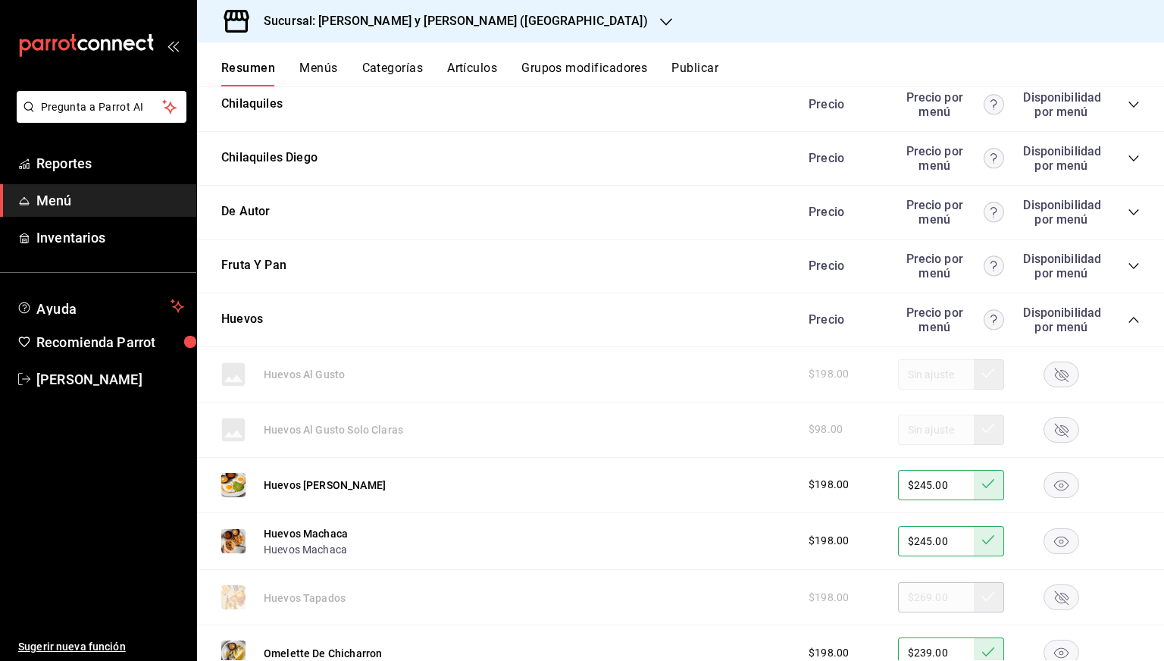
scroll to position [867, 0]
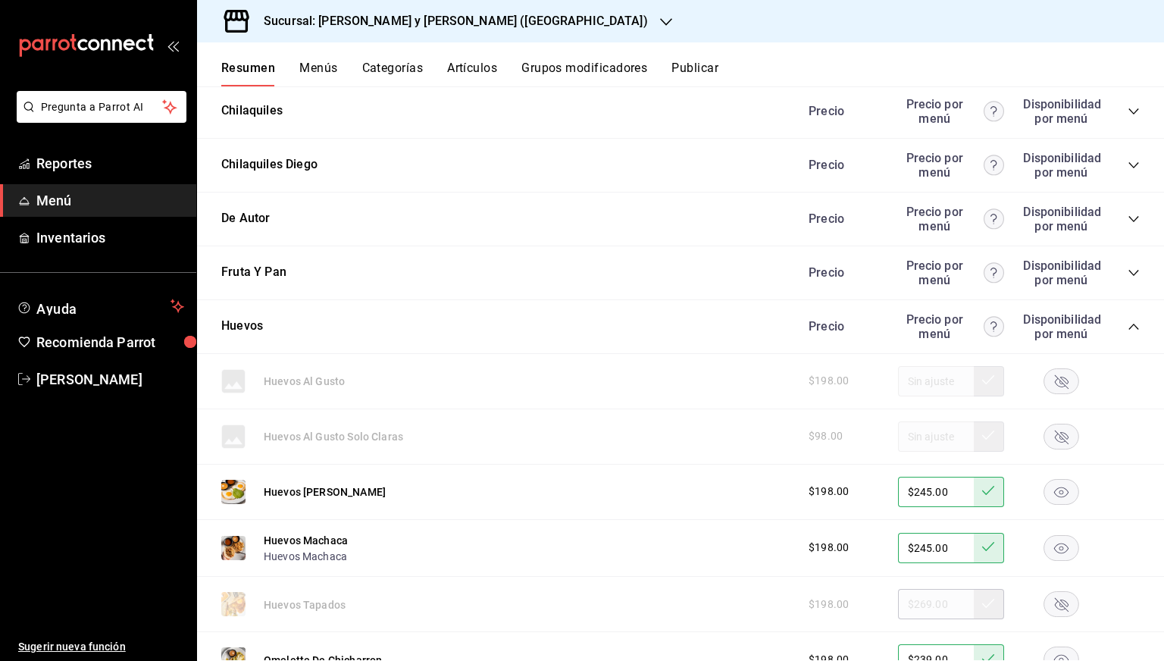
click at [1128, 325] on icon "collapse-category-row" at bounding box center [1134, 327] width 12 height 12
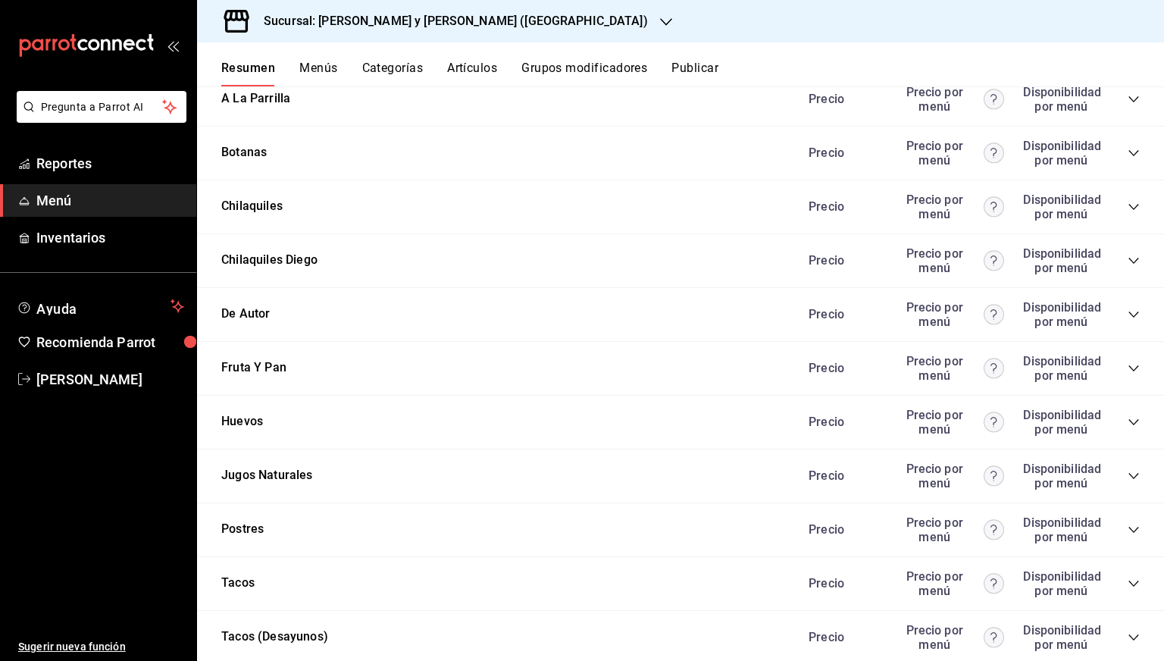
scroll to position [756, 0]
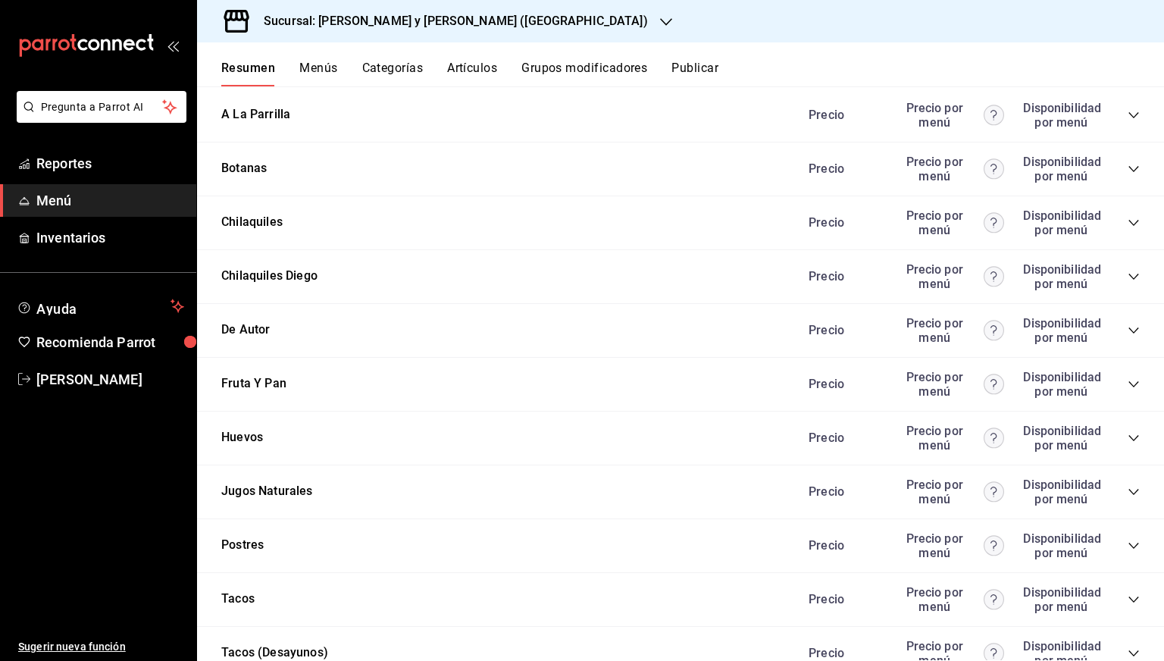
click at [1128, 215] on div "Chilaquiles Precio Precio por menú Disponibilidad por menú" at bounding box center [680, 223] width 967 height 54
click at [1128, 217] on icon "collapse-category-row" at bounding box center [1134, 223] width 12 height 12
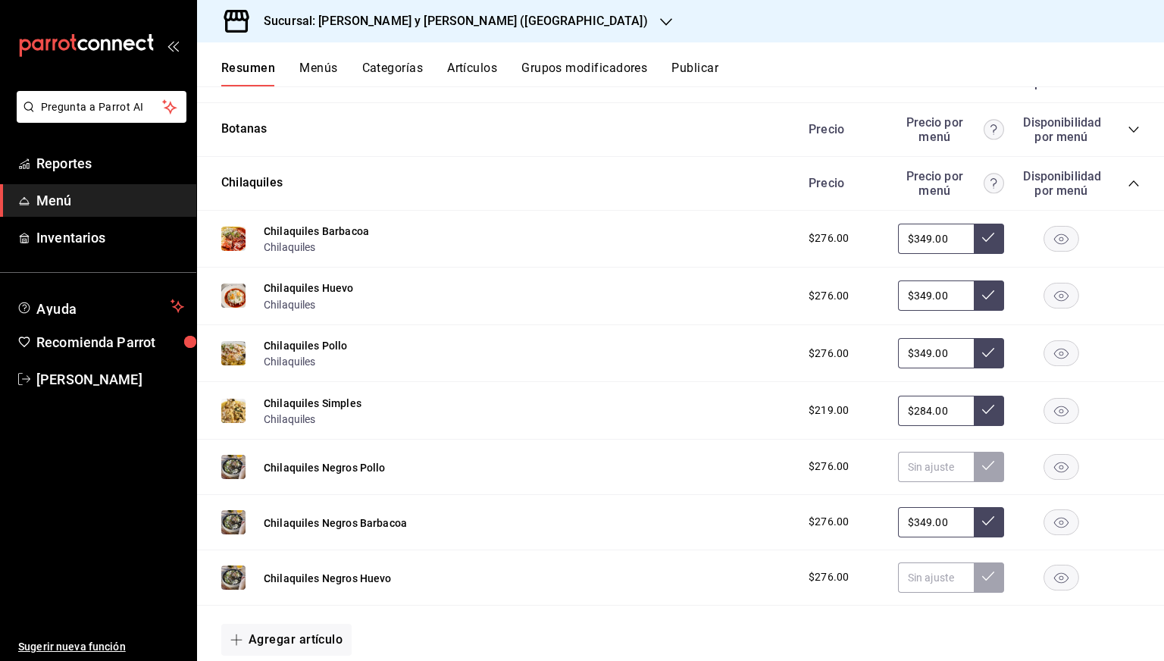
scroll to position [797, 0]
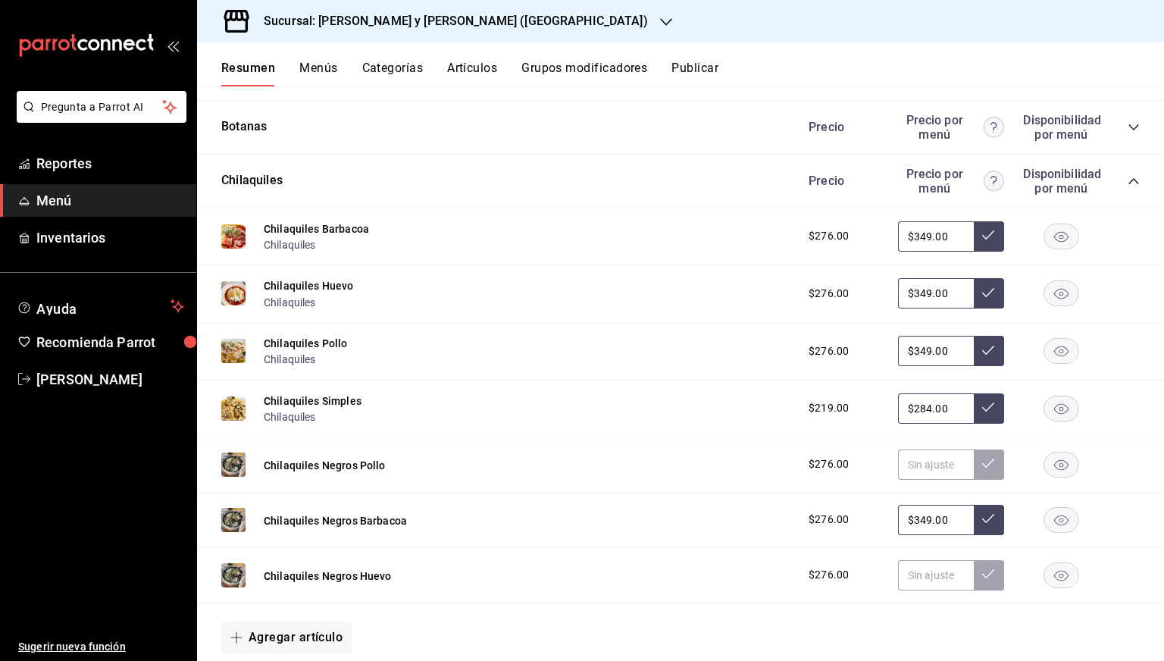
click at [926, 237] on input "$349.00" at bounding box center [936, 236] width 76 height 30
type input "$329.00"
click at [982, 229] on icon at bounding box center [988, 235] width 12 height 12
click at [917, 405] on input "$284.00" at bounding box center [936, 408] width 76 height 30
type input "$265.00"
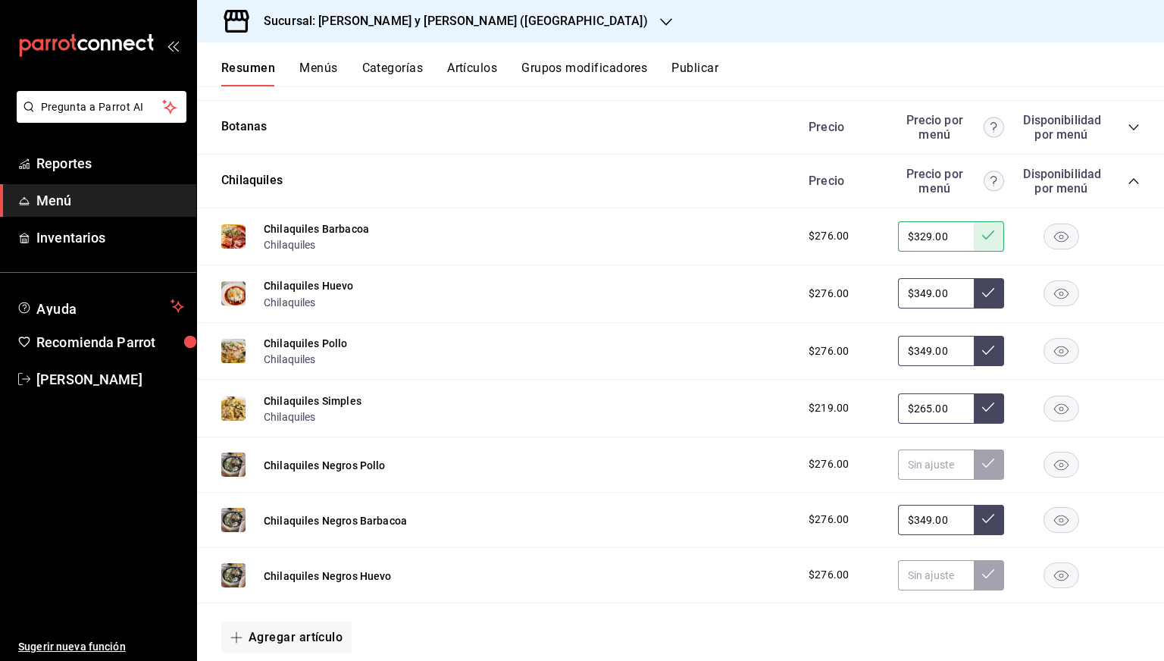
click at [982, 407] on icon at bounding box center [988, 407] width 12 height 12
click at [914, 354] on input "$349.00" at bounding box center [936, 351] width 76 height 30
type input "$329.00"
click at [974, 352] on button at bounding box center [989, 351] width 30 height 30
click at [914, 289] on input "$349.00" at bounding box center [936, 293] width 76 height 30
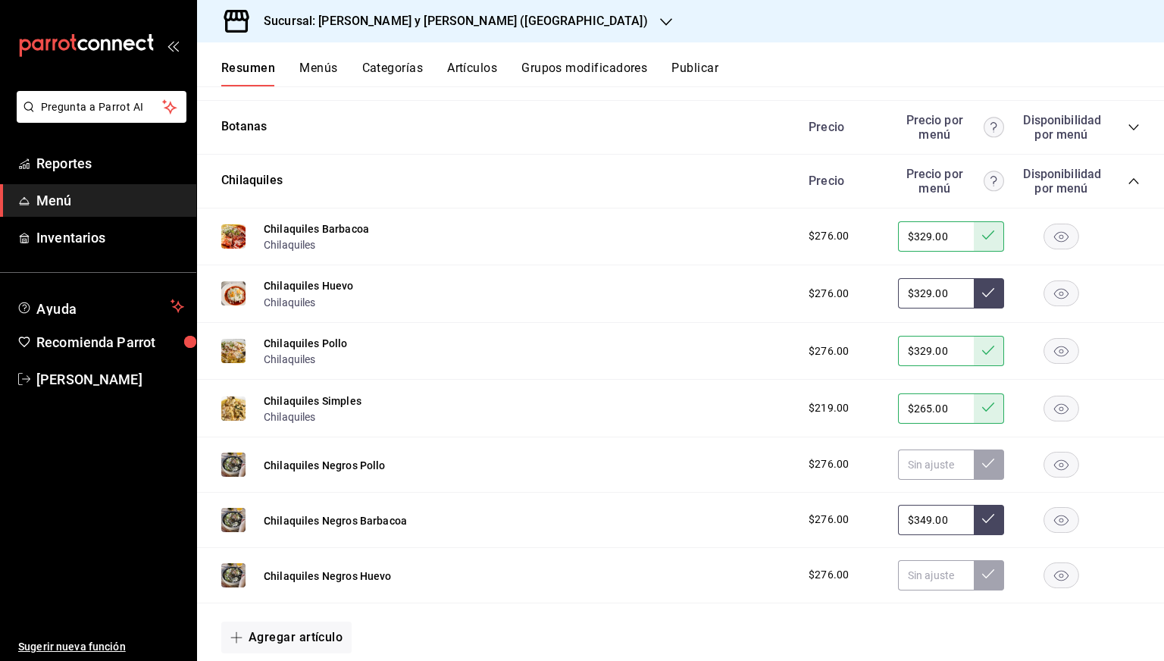
click at [991, 277] on div "Chilaquiles Huevo Chilaquiles $276.00 $329.00" at bounding box center [680, 294] width 967 height 58
click at [985, 284] on button at bounding box center [989, 293] width 30 height 30
click at [982, 294] on icon at bounding box center [988, 292] width 12 height 12
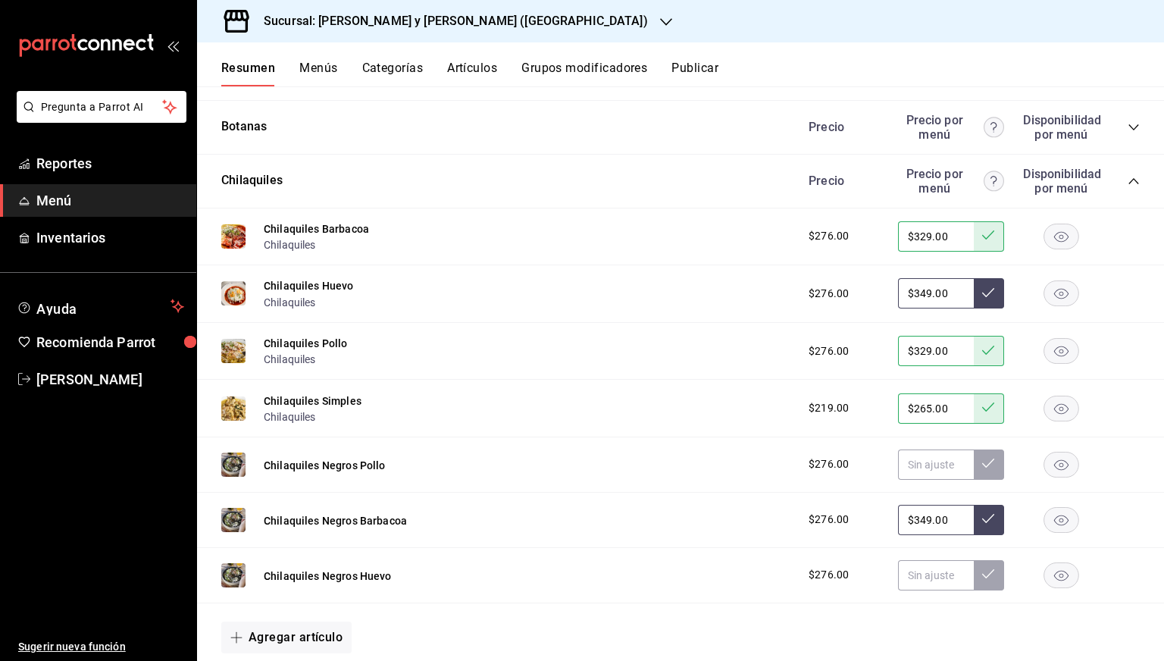
click at [917, 292] on input "$349.00" at bounding box center [936, 293] width 76 height 30
type input "$329.00"
click at [974, 293] on button at bounding box center [989, 293] width 30 height 30
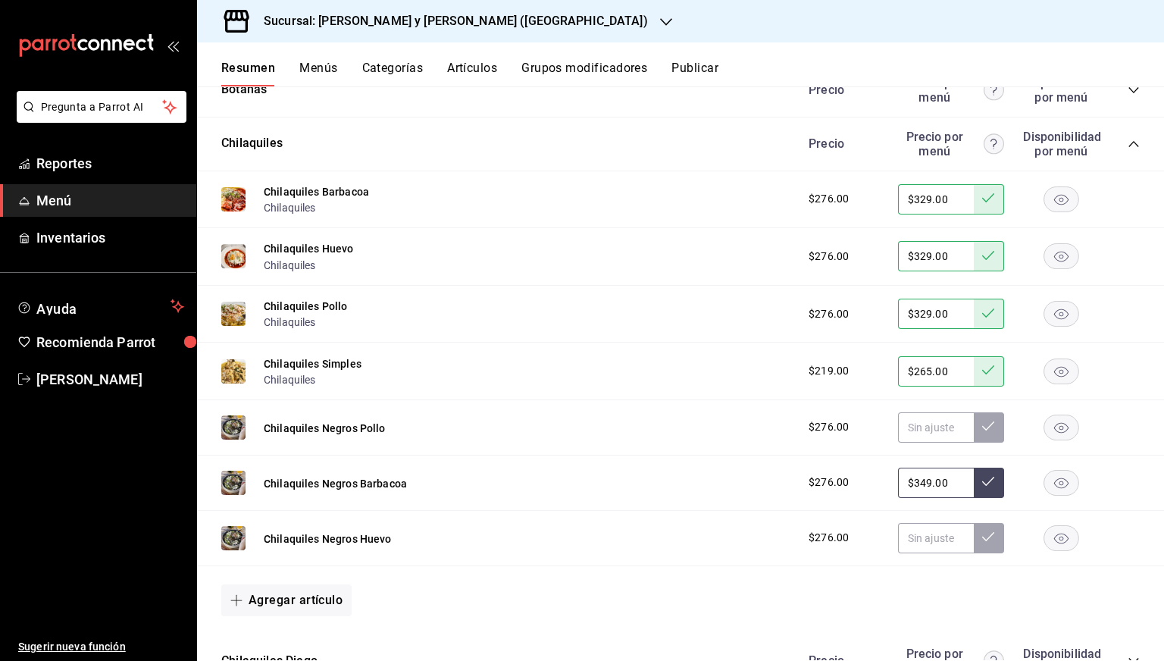
scroll to position [835, 0]
click at [1125, 149] on div "Precio Precio por menú Disponibilidad por menú" at bounding box center [966, 143] width 346 height 29
click at [1128, 146] on icon "collapse-category-row" at bounding box center [1134, 143] width 12 height 12
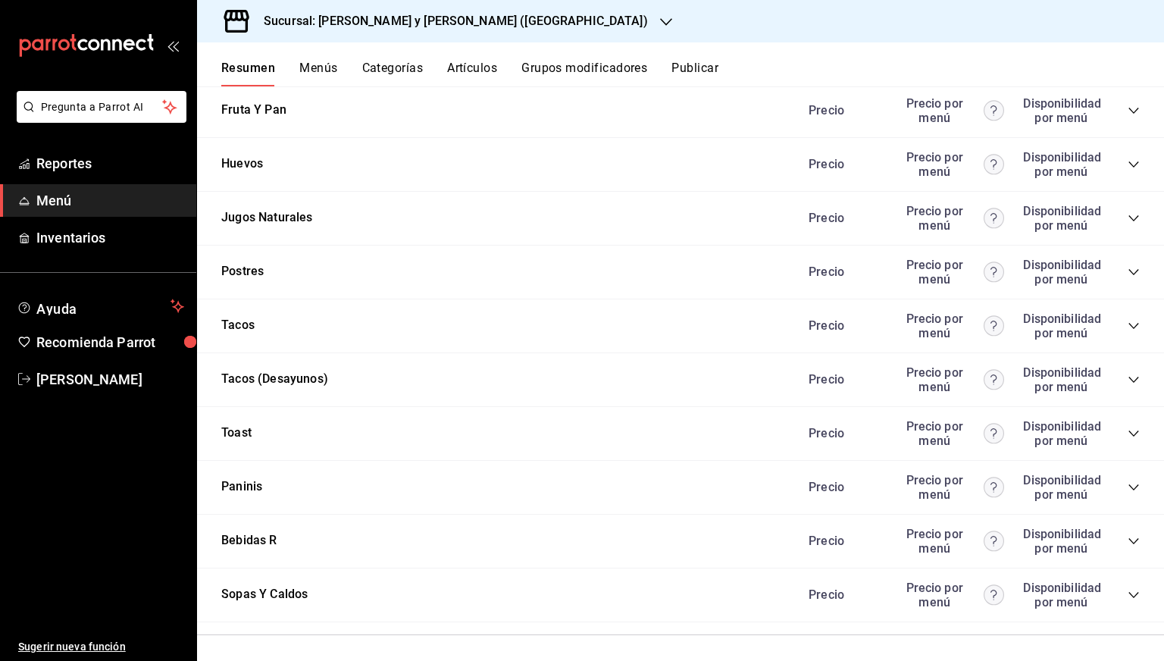
scroll to position [1050, 0]
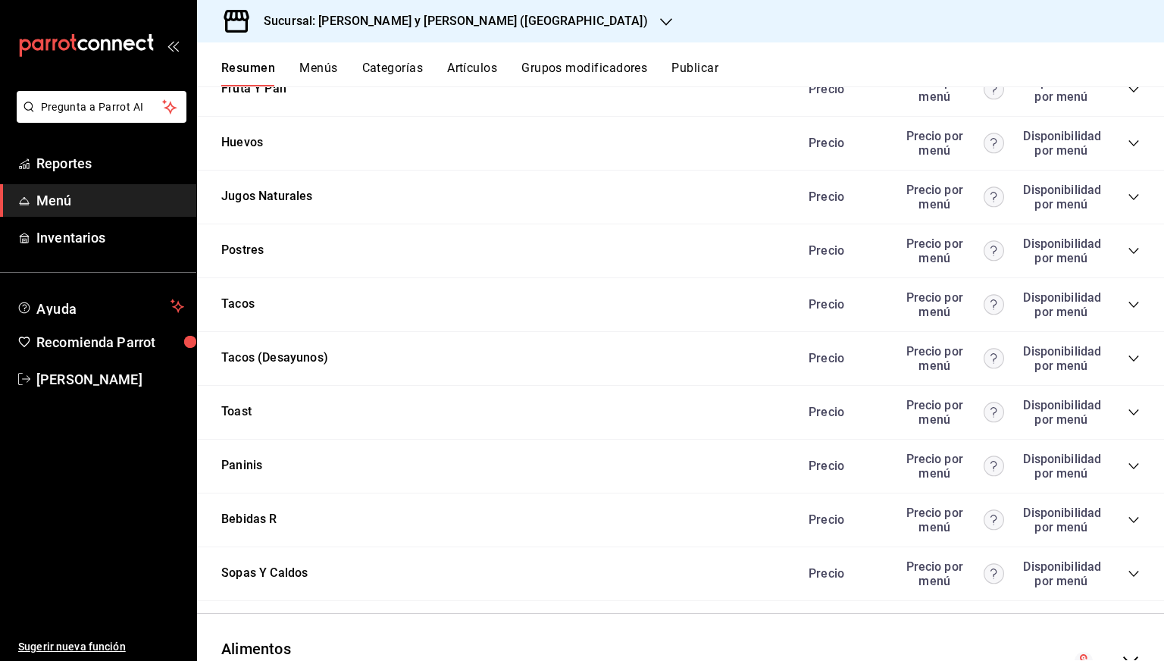
click at [1128, 309] on icon "collapse-category-row" at bounding box center [1134, 305] width 12 height 12
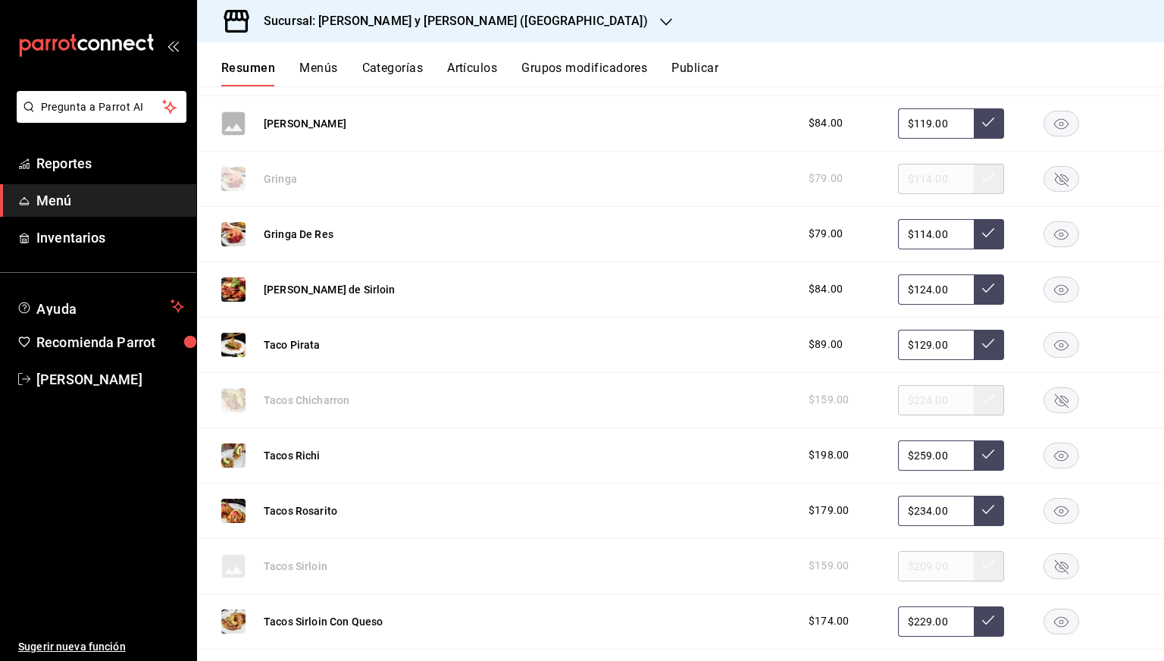
scroll to position [1771, 0]
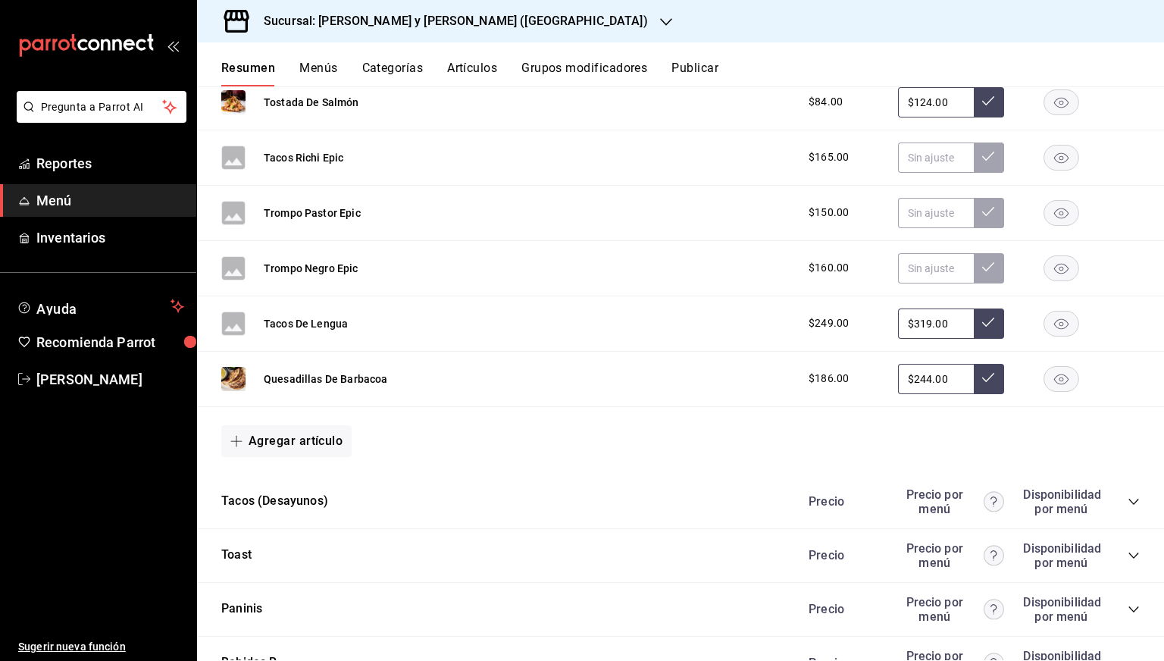
scroll to position [2376, 0]
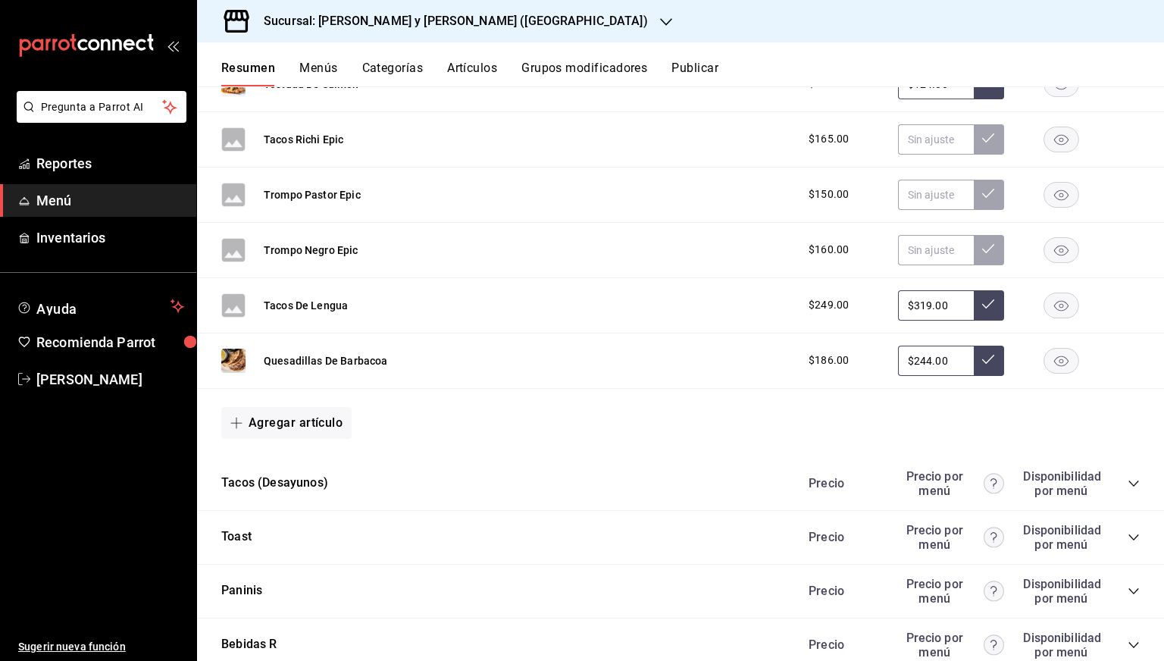
click at [909, 354] on input "$244.00" at bounding box center [936, 361] width 76 height 30
type input "$229.00"
click at [974, 365] on button at bounding box center [989, 361] width 30 height 30
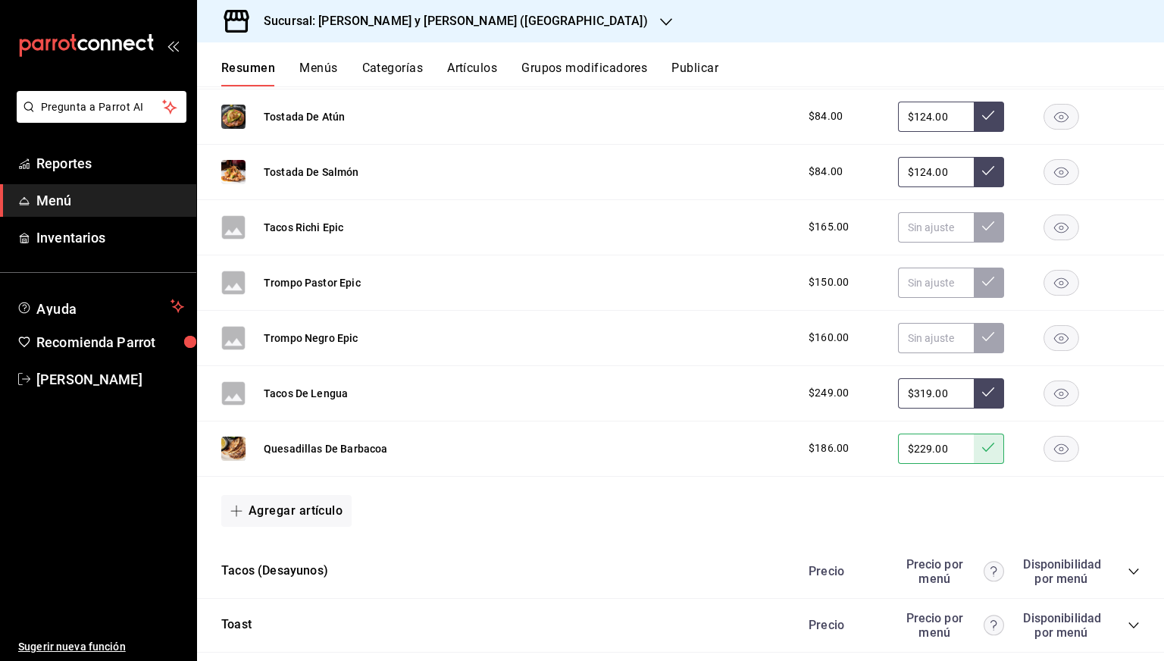
scroll to position [2289, 0]
click at [910, 384] on input "$319.00" at bounding box center [936, 393] width 76 height 30
type input "$299.00"
click at [990, 393] on button at bounding box center [989, 393] width 30 height 30
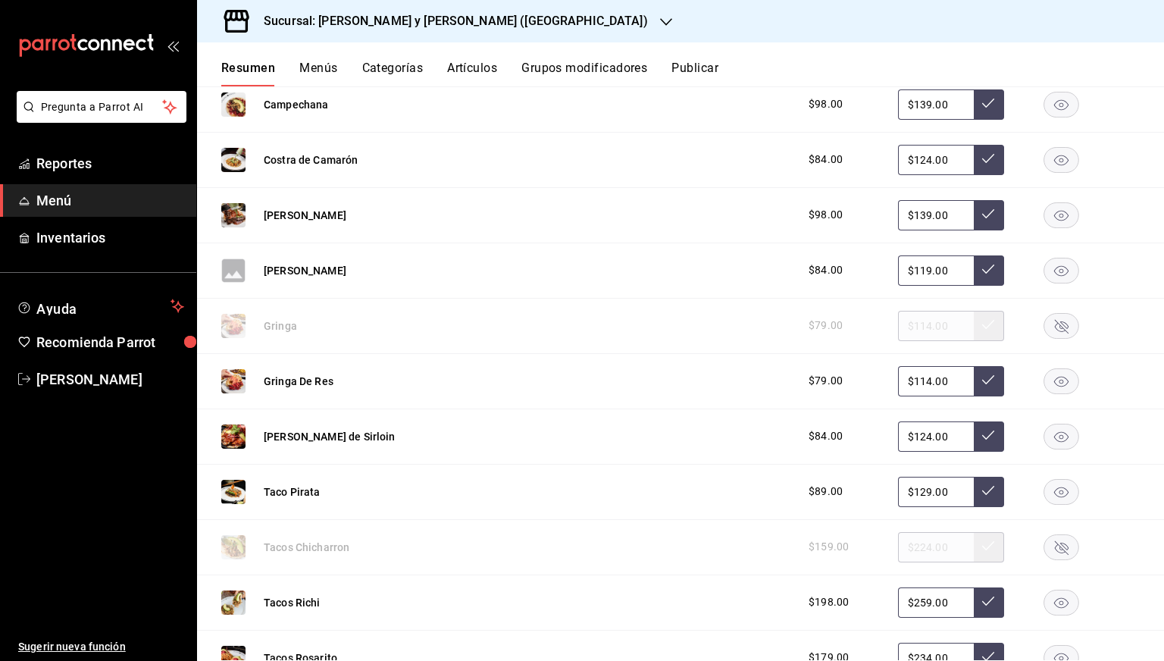
scroll to position [1416, 0]
click at [906, 221] on input "$139.00" at bounding box center [936, 215] width 76 height 30
type input "$129.00"
click at [974, 222] on button at bounding box center [989, 215] width 30 height 30
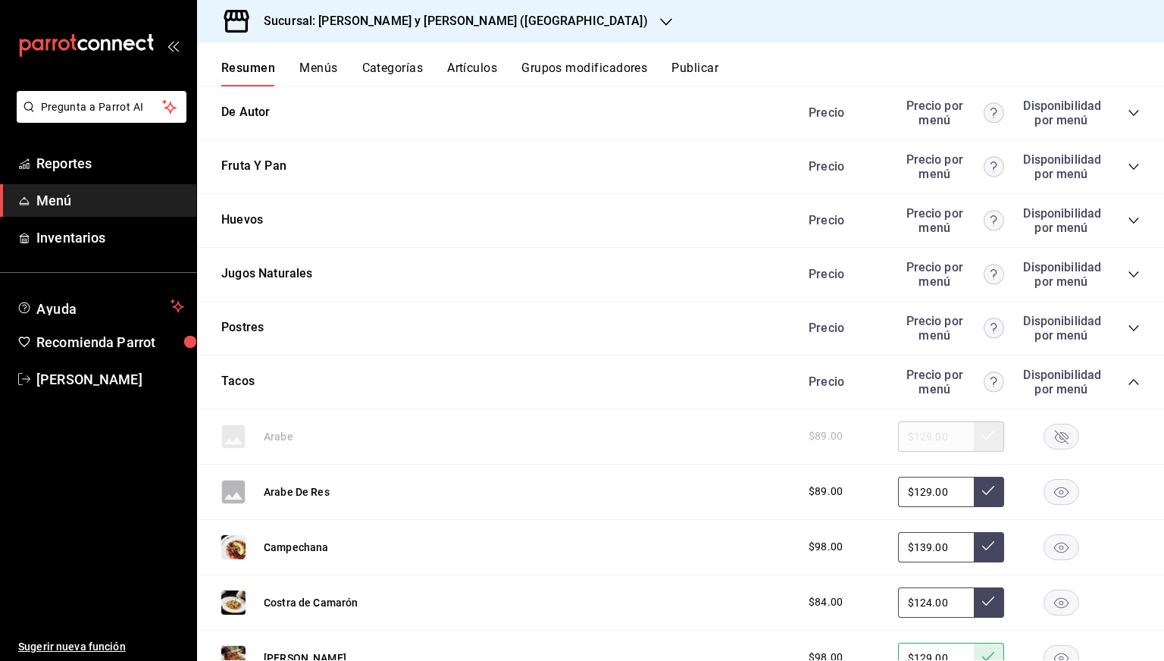
scroll to position [971, 0]
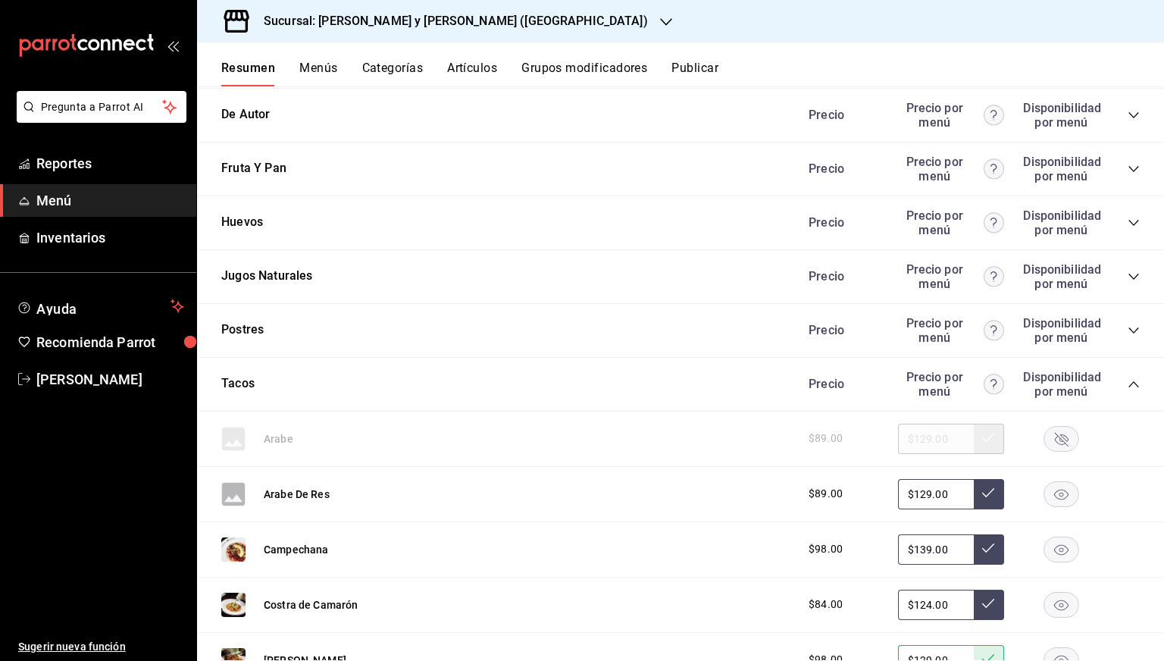
click at [1128, 379] on icon "collapse-category-row" at bounding box center [1134, 384] width 12 height 12
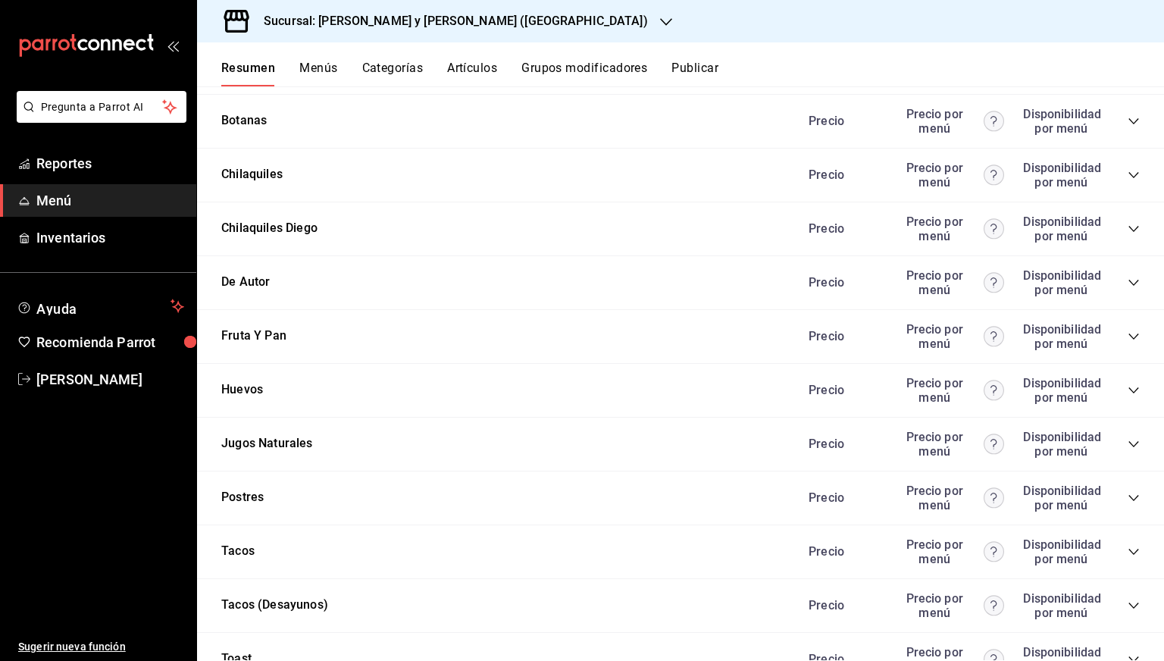
scroll to position [803, 0]
click at [1114, 277] on div "Precio Precio por menú Disponibilidad por menú" at bounding box center [966, 282] width 346 height 29
click at [1128, 280] on icon "collapse-category-row" at bounding box center [1134, 283] width 12 height 12
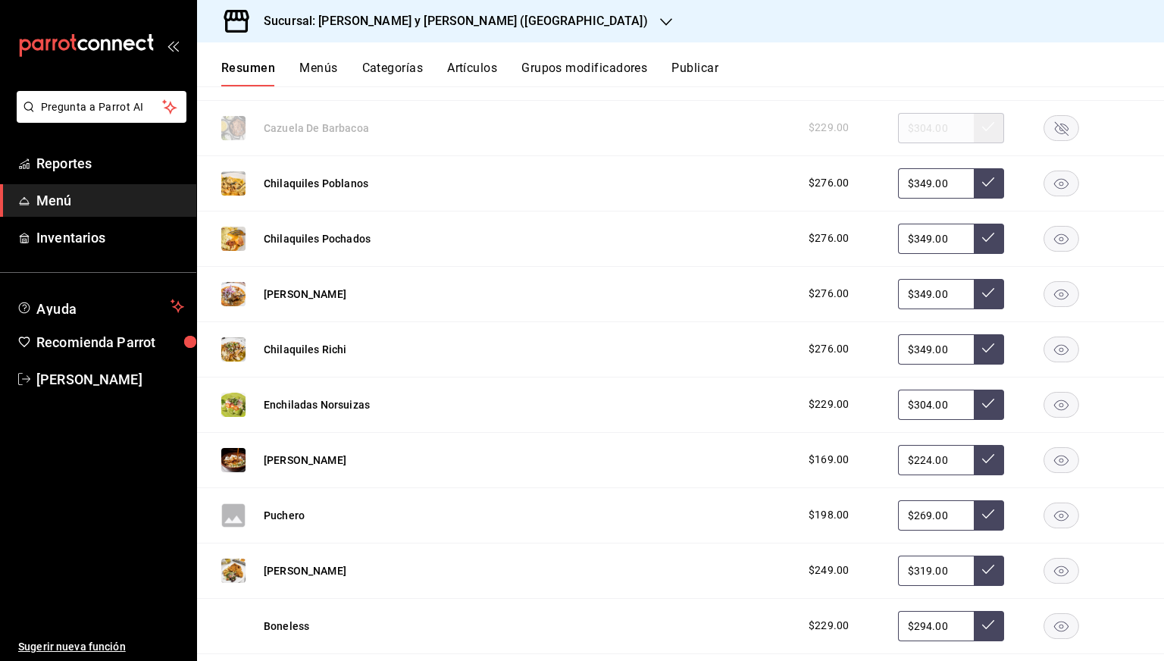
scroll to position [1018, 0]
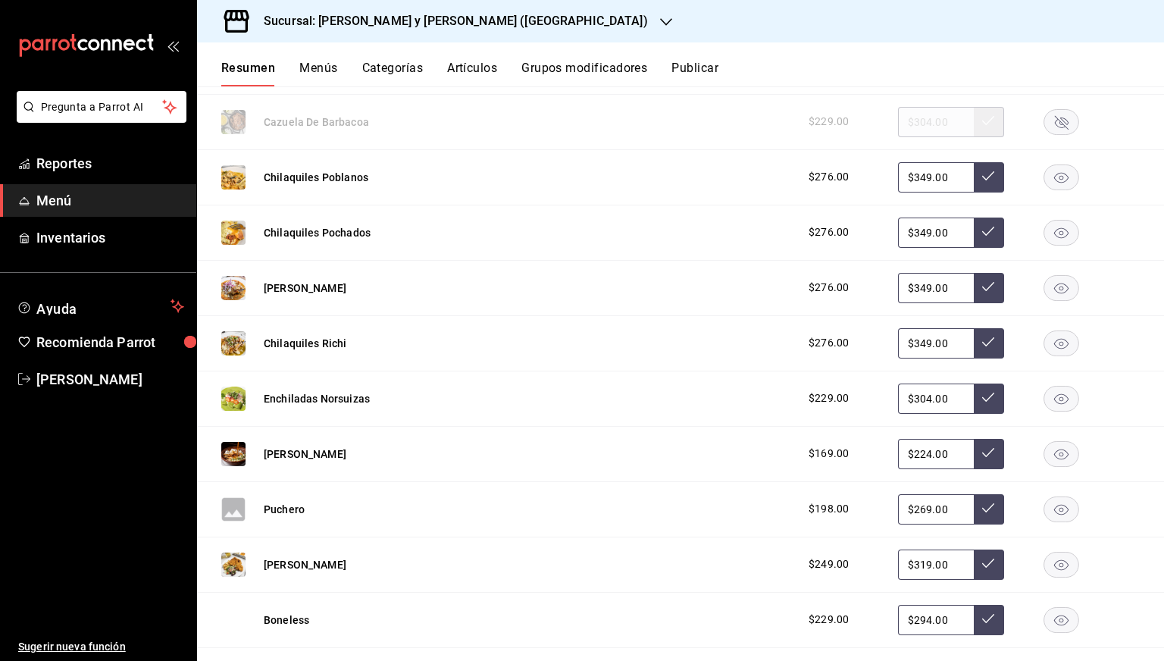
click at [903, 340] on input "$349.00" at bounding box center [936, 343] width 76 height 30
type input "$329.00"
click at [982, 341] on icon at bounding box center [988, 342] width 12 height 12
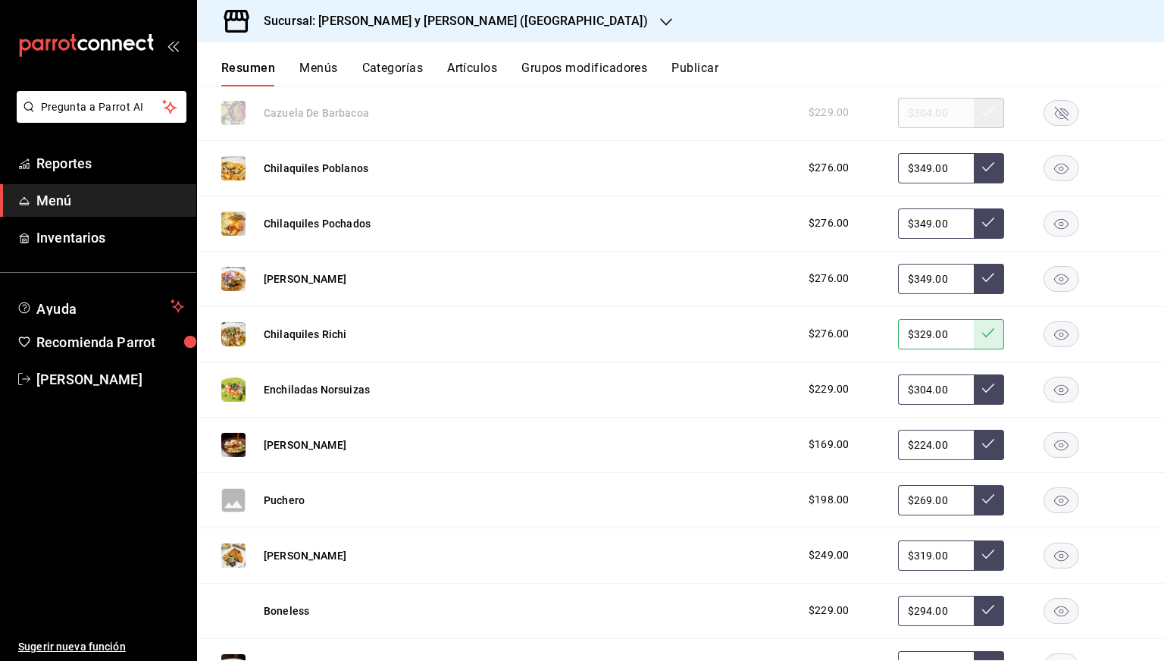
scroll to position [1040, 0]
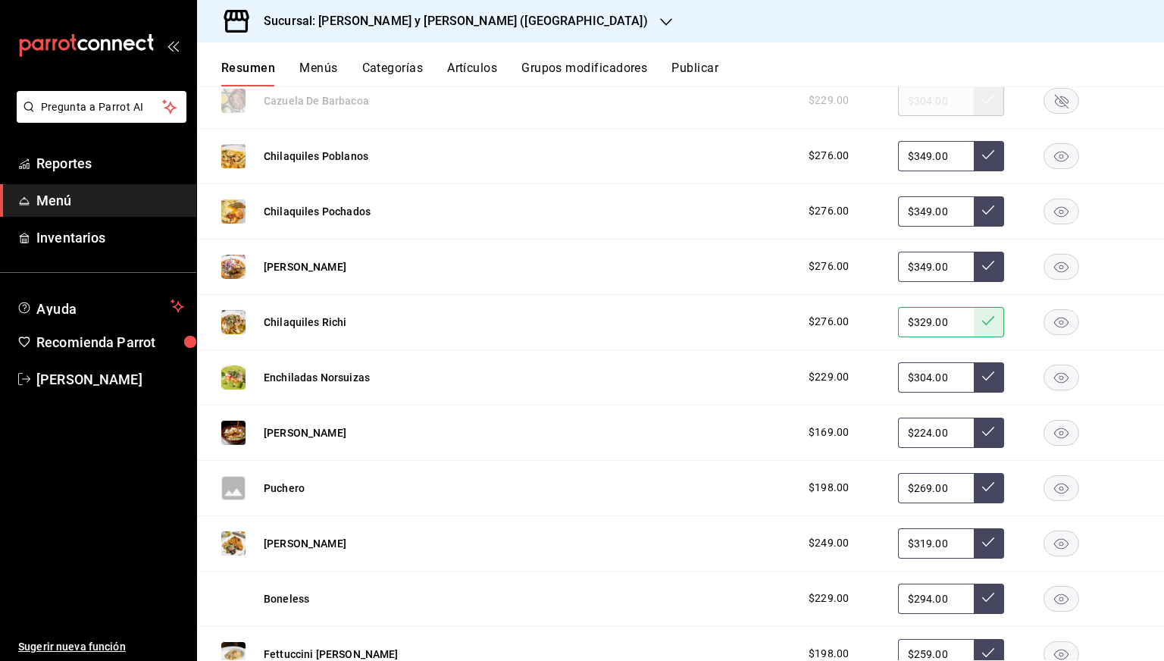
click at [914, 207] on input "$349.00" at bounding box center [936, 211] width 76 height 30
click at [957, 214] on input "$329.00" at bounding box center [936, 211] width 76 height 30
type input "$329.00"
click at [982, 208] on icon at bounding box center [988, 210] width 12 height 12
click at [915, 266] on input "$349.00" at bounding box center [936, 267] width 76 height 30
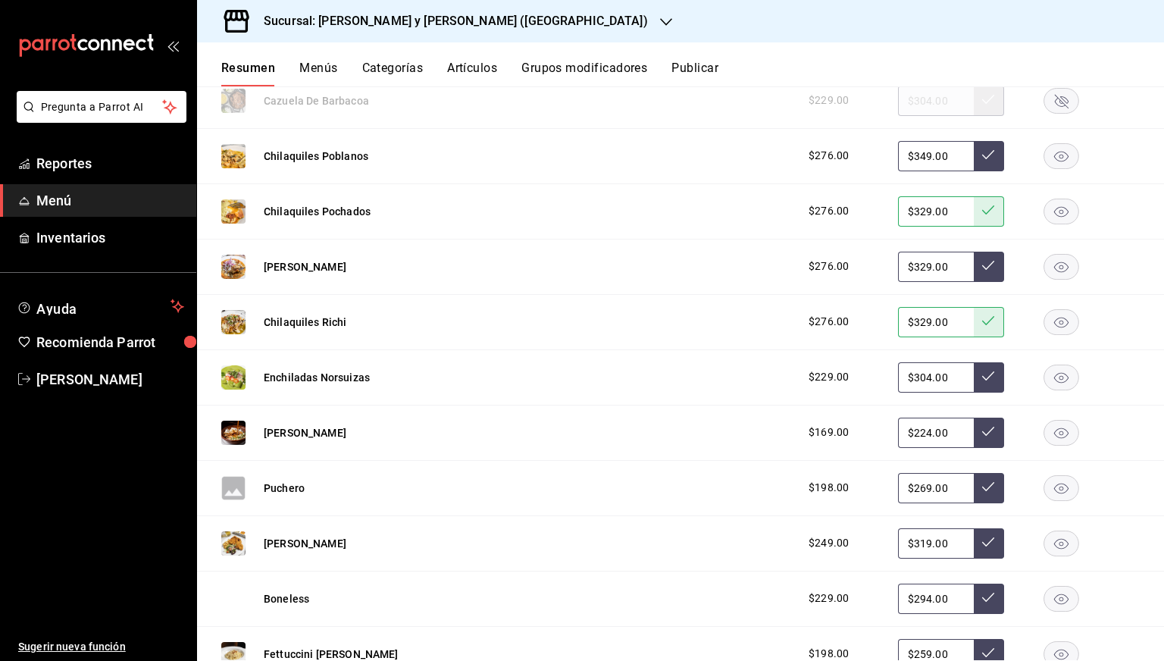
type input "$329.00"
click at [982, 264] on icon at bounding box center [988, 265] width 12 height 9
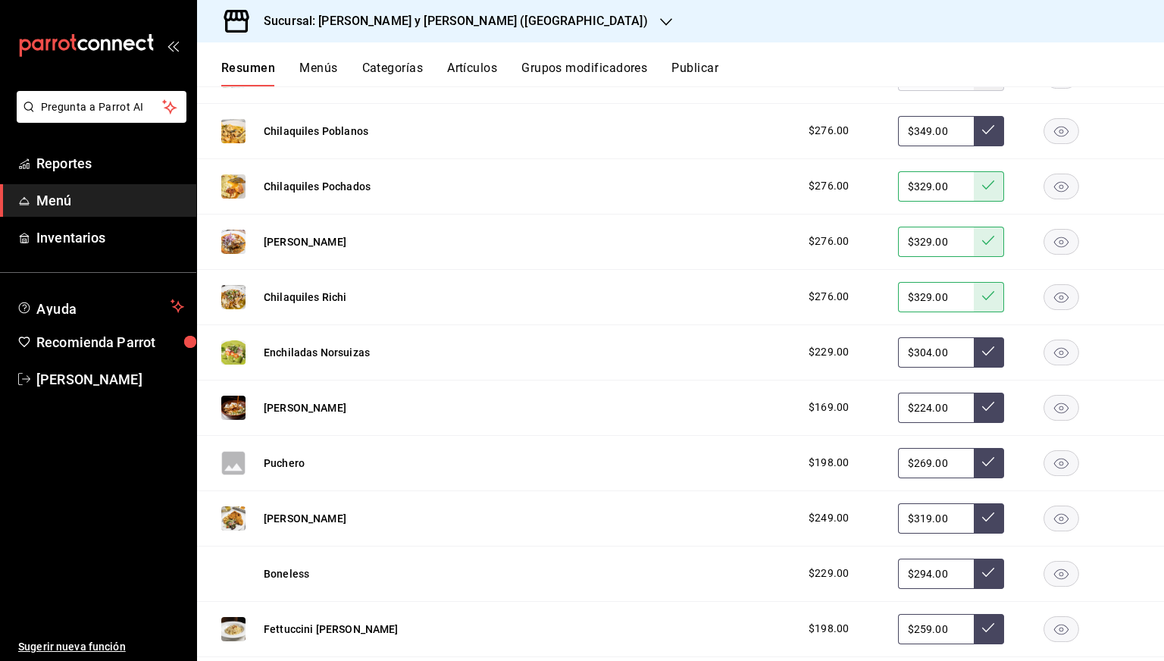
scroll to position [1064, 0]
click at [917, 131] on input "$349.00" at bounding box center [936, 132] width 76 height 30
type input "$329.00"
click at [974, 143] on button at bounding box center [989, 132] width 30 height 30
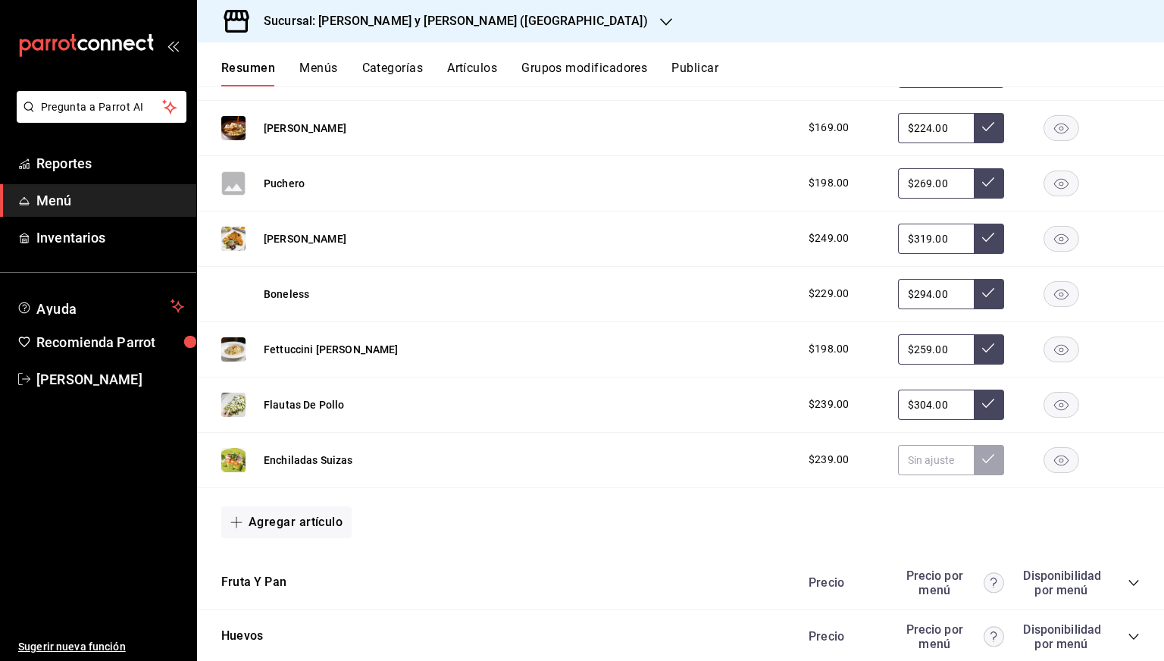
scroll to position [1355, 0]
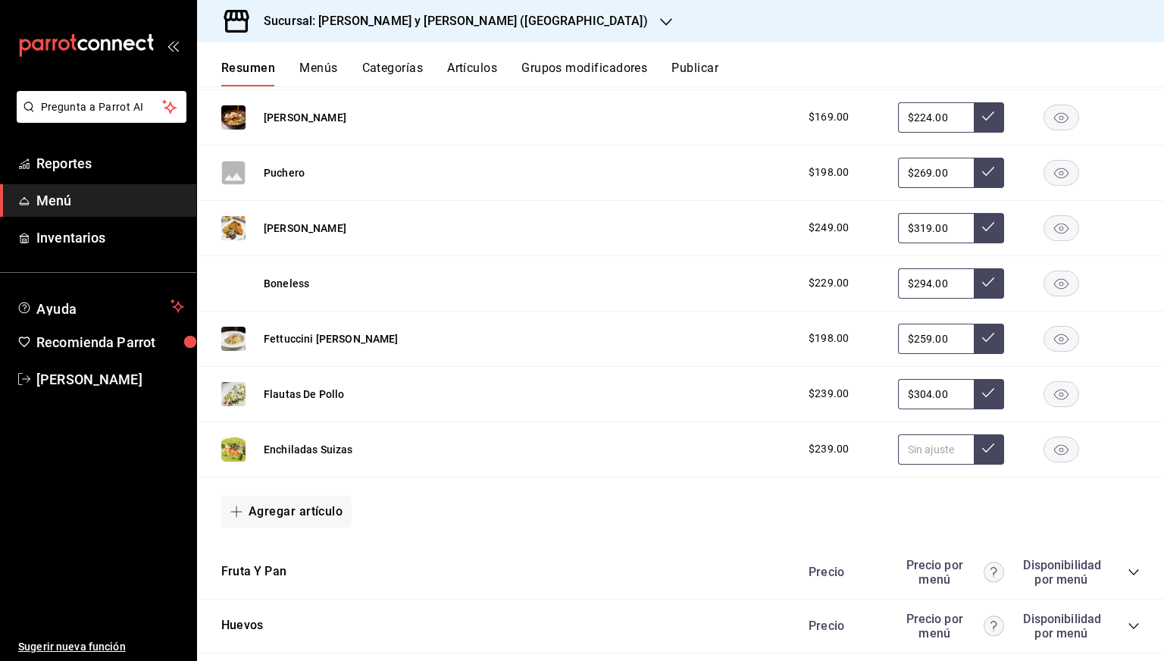
click at [912, 437] on input "text" at bounding box center [936, 449] width 76 height 30
type input "$289.00"
click at [981, 452] on button at bounding box center [989, 449] width 30 height 30
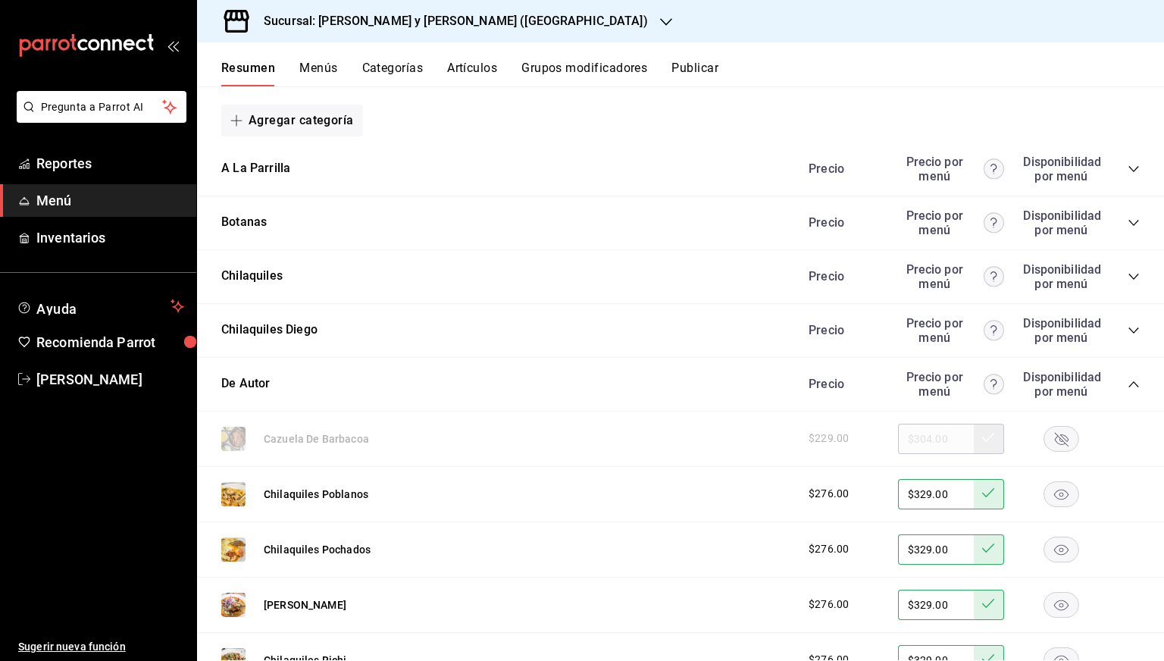
scroll to position [700, 0]
click at [1128, 386] on icon "collapse-category-row" at bounding box center [1134, 386] width 12 height 12
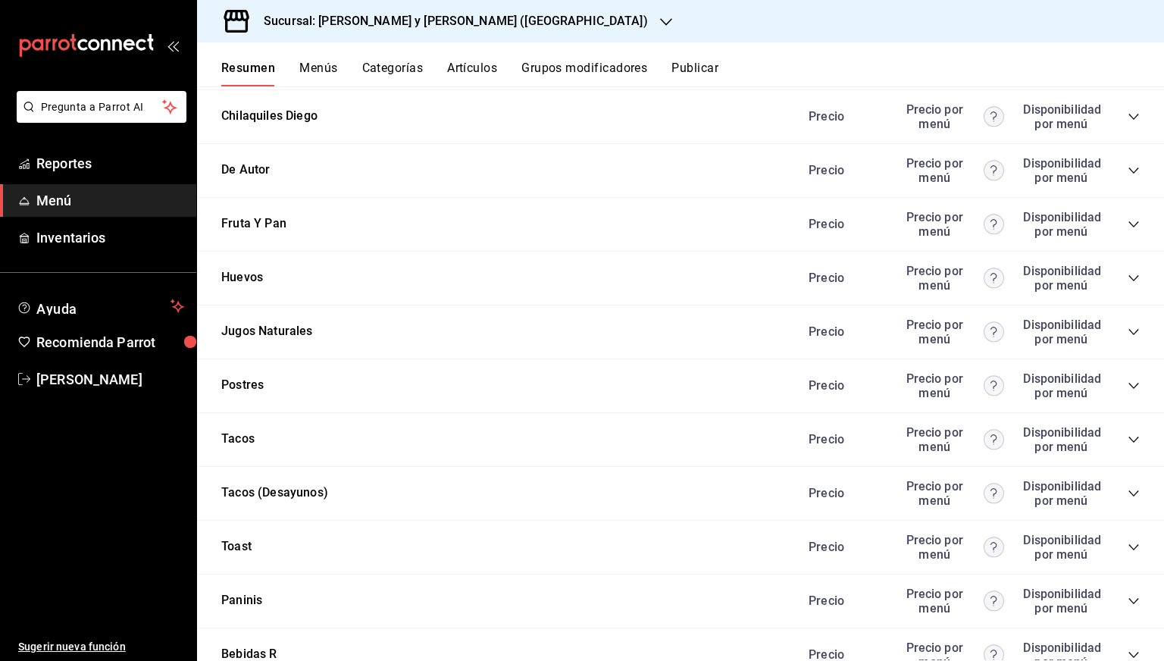
scroll to position [915, 0]
click at [1119, 324] on div "Precio Precio por menú Disponibilidad por menú" at bounding box center [966, 332] width 346 height 29
click at [1128, 333] on icon "collapse-category-row" at bounding box center [1134, 332] width 12 height 12
click at [1115, 332] on div "Precio Precio por menú Disponibilidad por menú" at bounding box center [966, 332] width 346 height 29
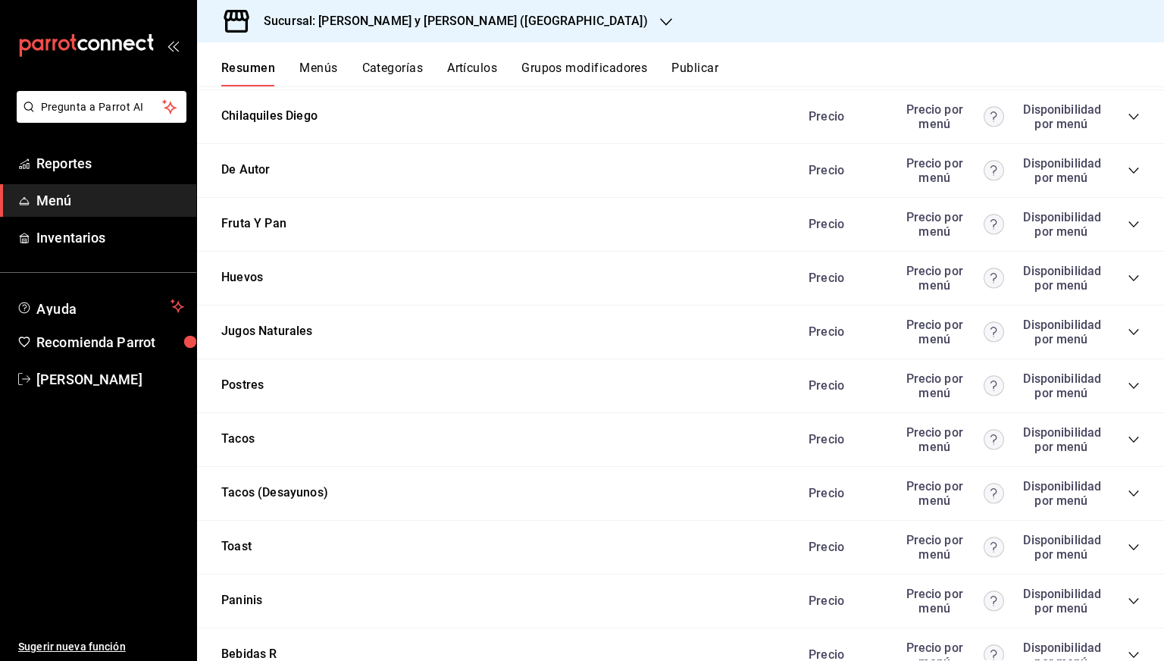
click at [1128, 332] on icon "collapse-category-row" at bounding box center [1133, 332] width 10 height 6
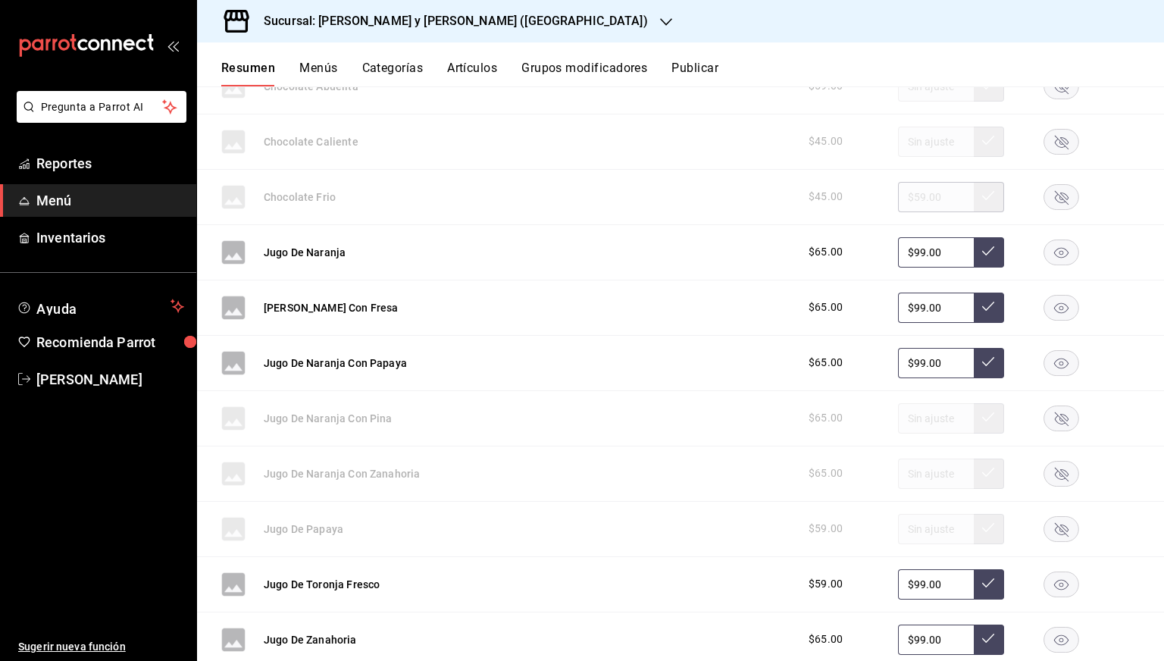
scroll to position [1356, 0]
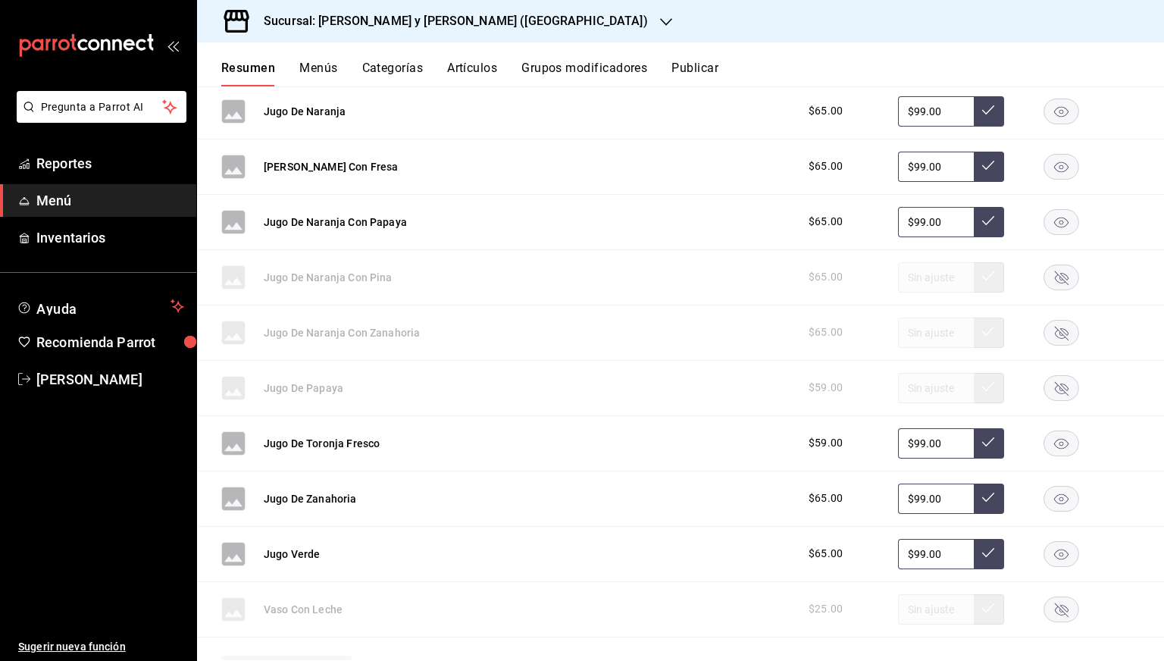
click at [914, 552] on input "$99.00" at bounding box center [936, 554] width 76 height 30
type input "$9.00"
click at [961, 556] on input "$89.00" at bounding box center [936, 554] width 76 height 30
type input "$89.00"
click at [974, 555] on button at bounding box center [989, 554] width 30 height 30
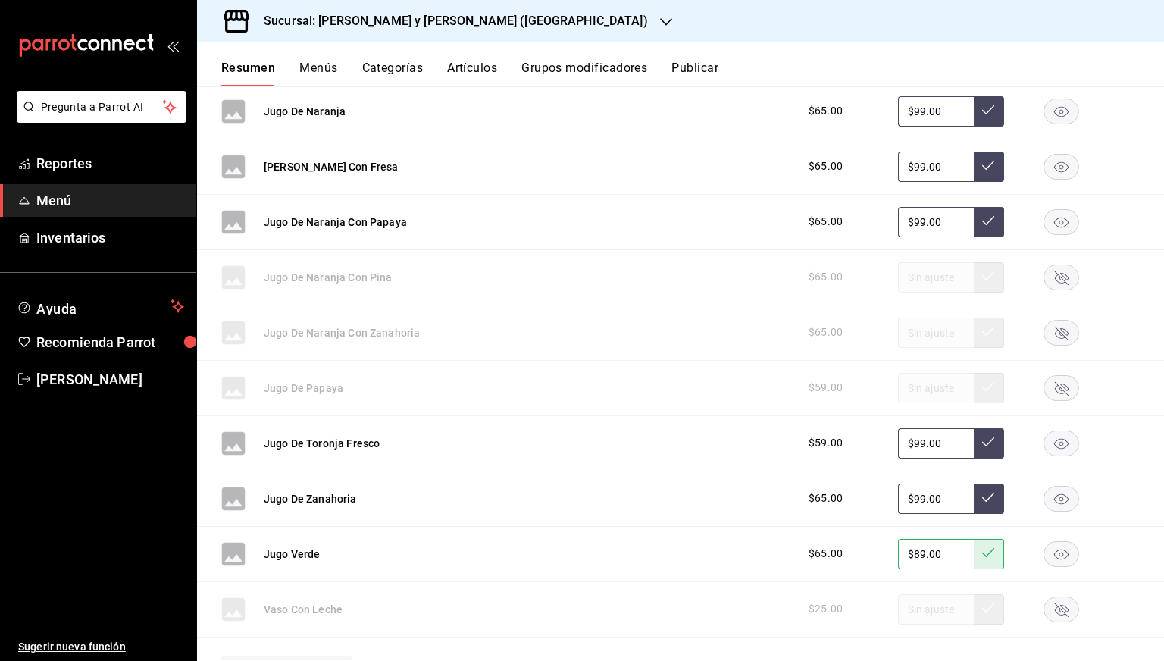
click at [906, 107] on input "$99.00" at bounding box center [936, 111] width 76 height 30
type input "$89.00"
click at [974, 110] on button at bounding box center [989, 111] width 30 height 30
click at [906, 502] on input "$99.00" at bounding box center [936, 498] width 76 height 30
type input "$89.00"
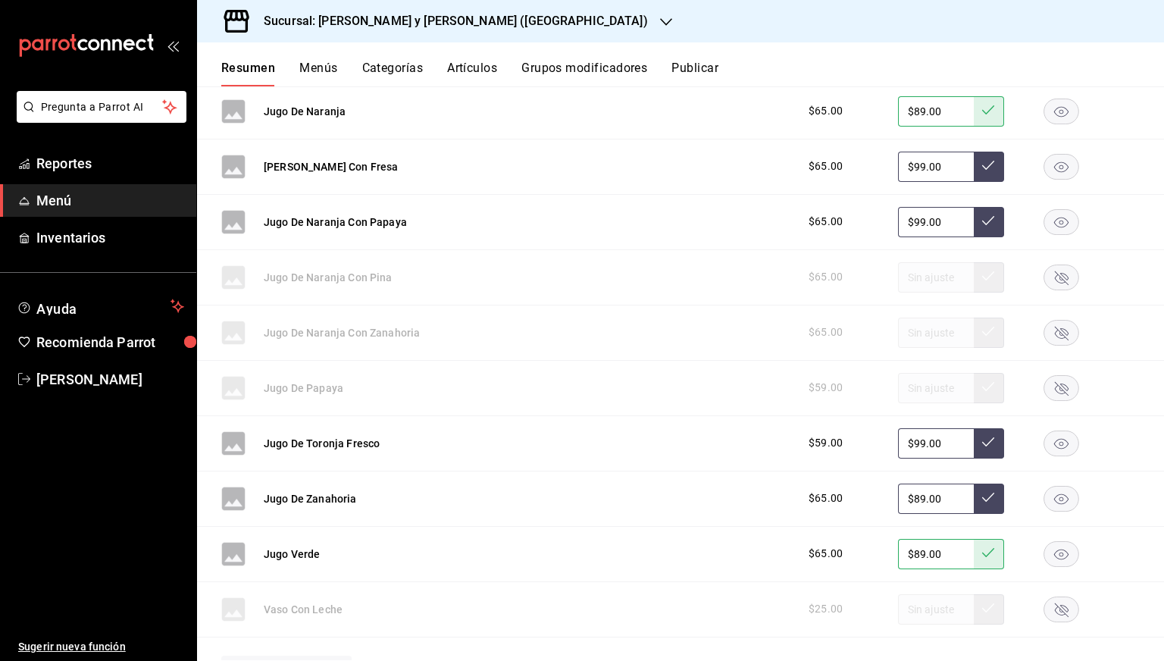
click at [974, 506] on button at bounding box center [989, 498] width 30 height 30
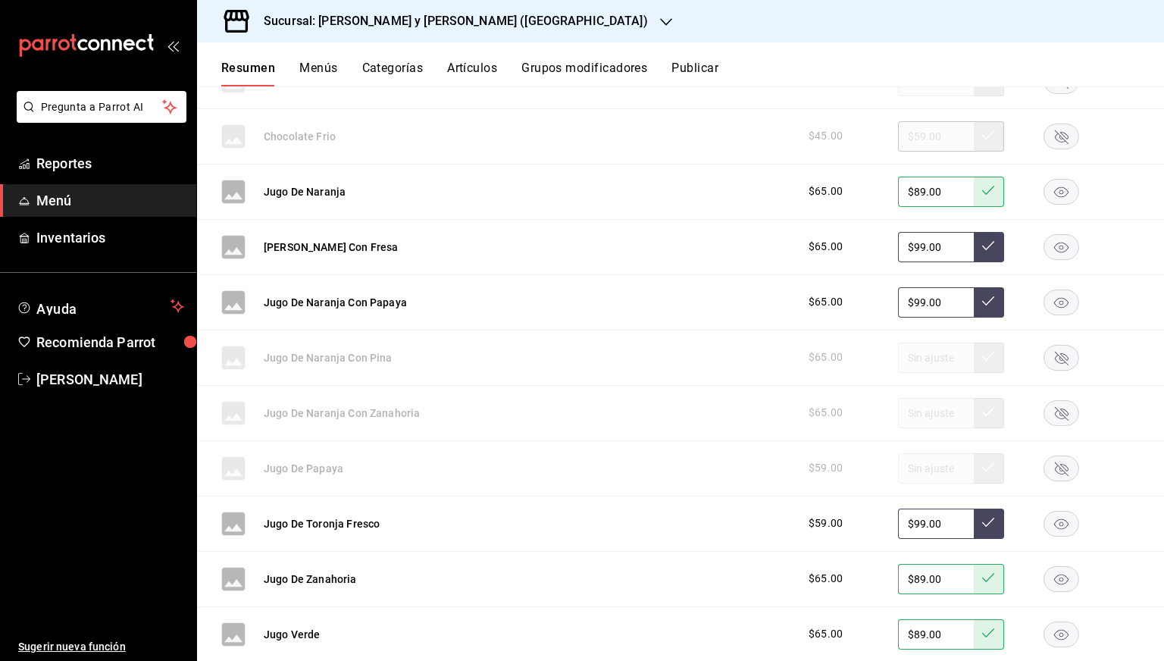
scroll to position [1277, 0]
click at [1056, 413] on rect "button" at bounding box center [1061, 411] width 35 height 25
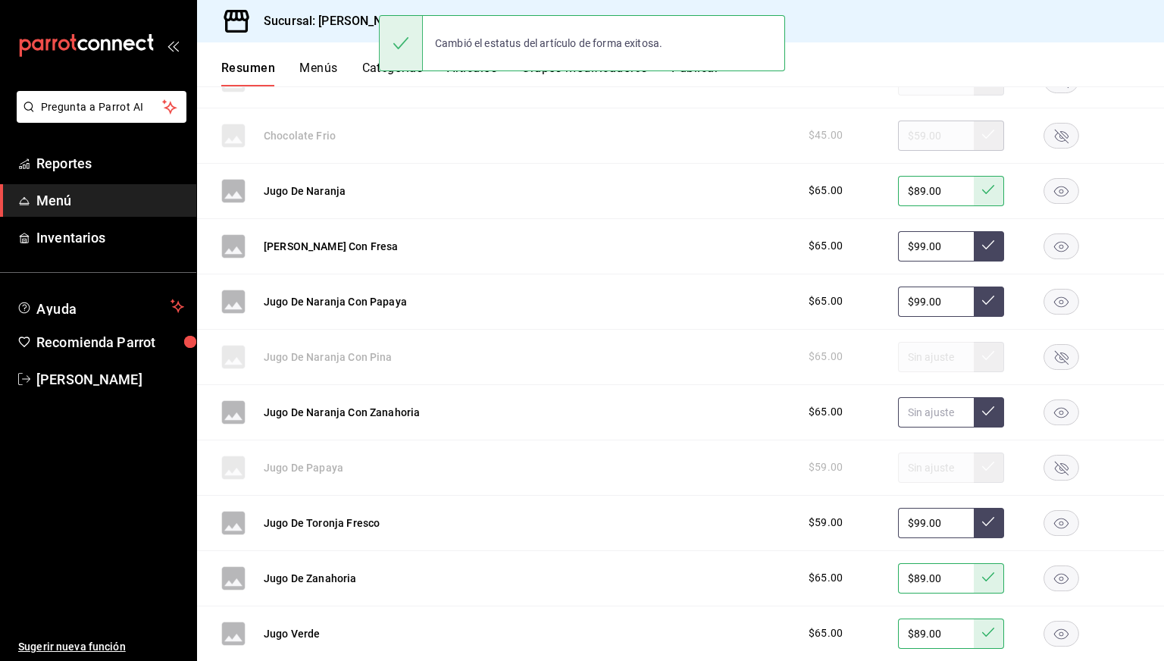
click at [927, 410] on input "text" at bounding box center [936, 412] width 76 height 30
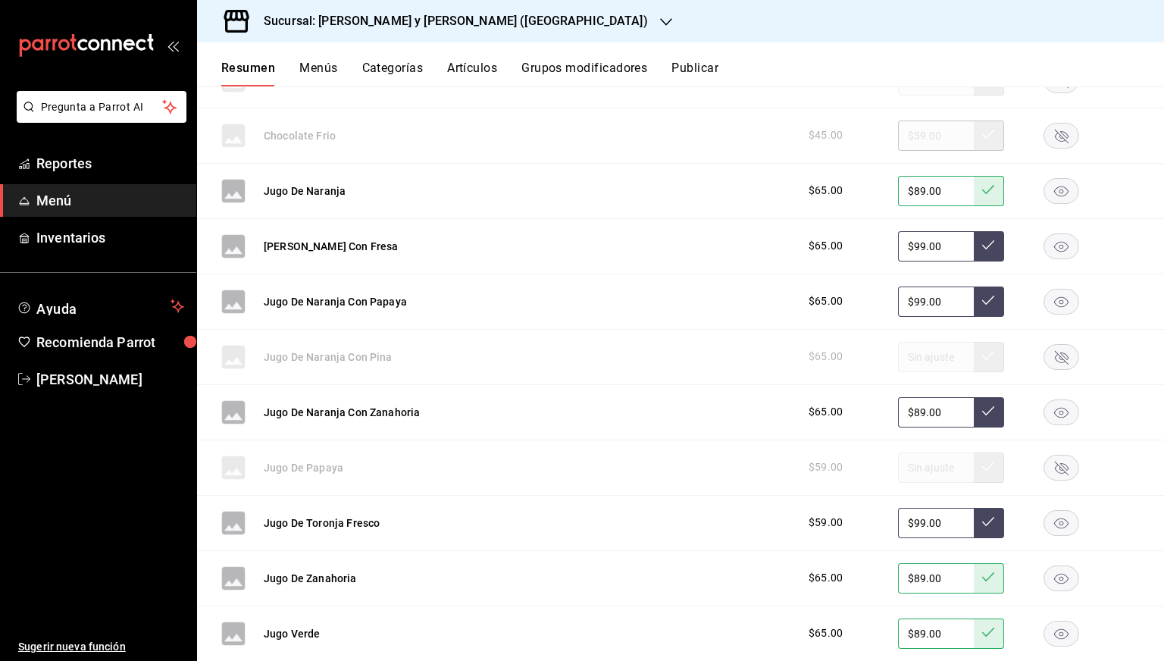
type input "$89.00"
click at [982, 413] on icon at bounding box center [988, 411] width 12 height 12
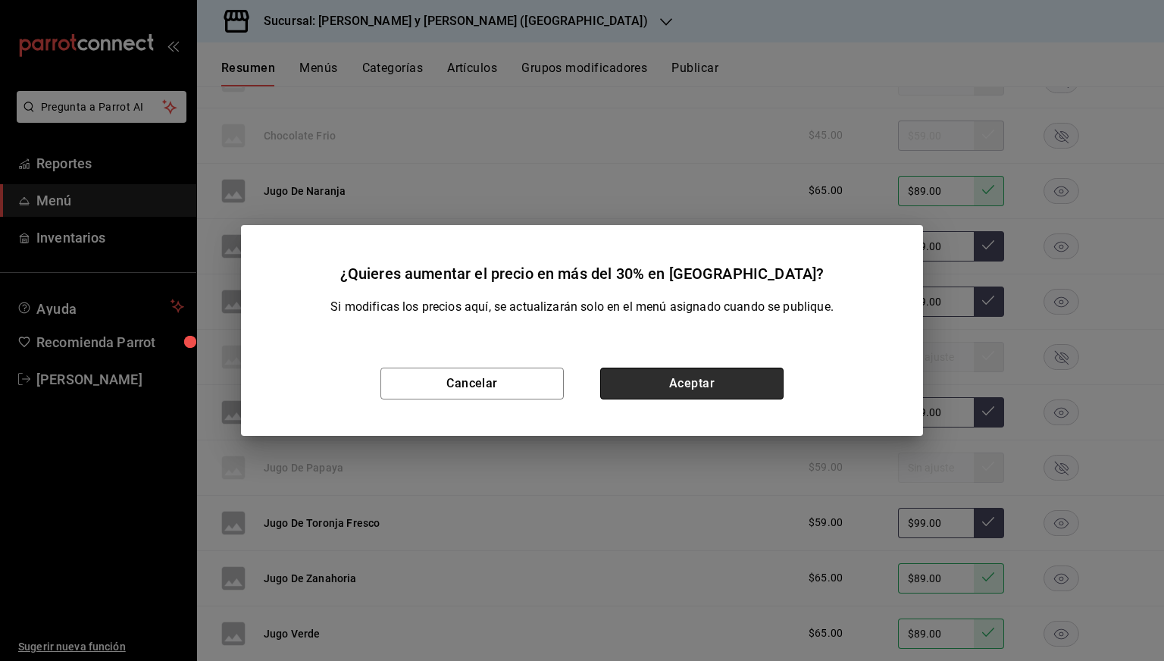
click at [746, 386] on button "Aceptar" at bounding box center [691, 384] width 183 height 32
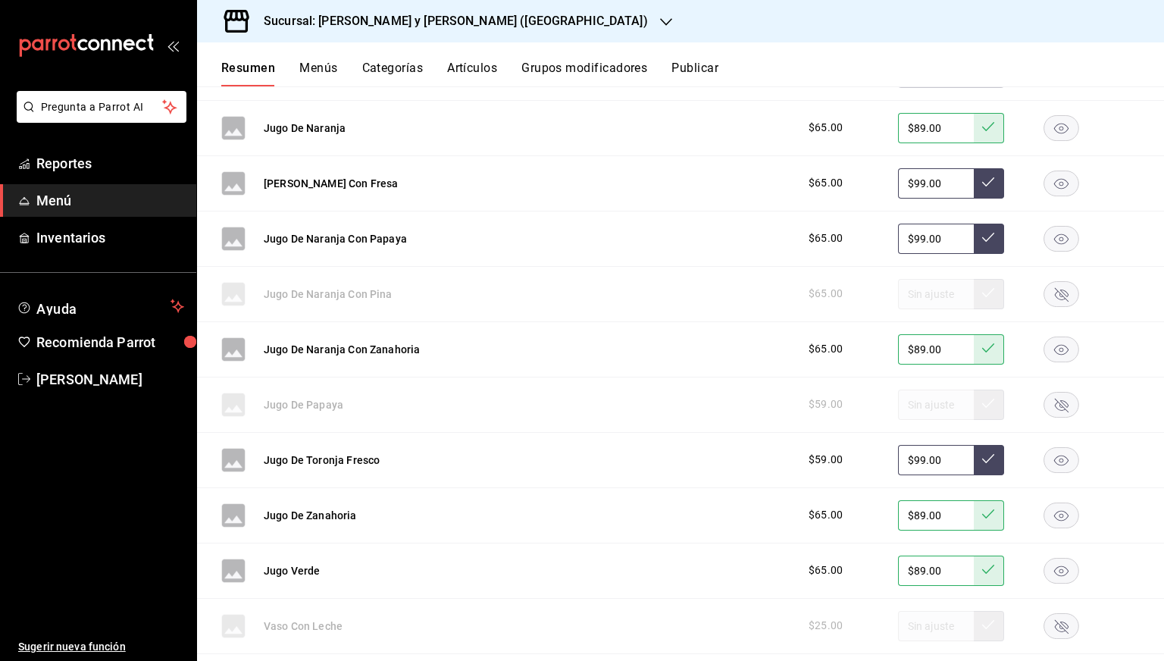
scroll to position [1353, 0]
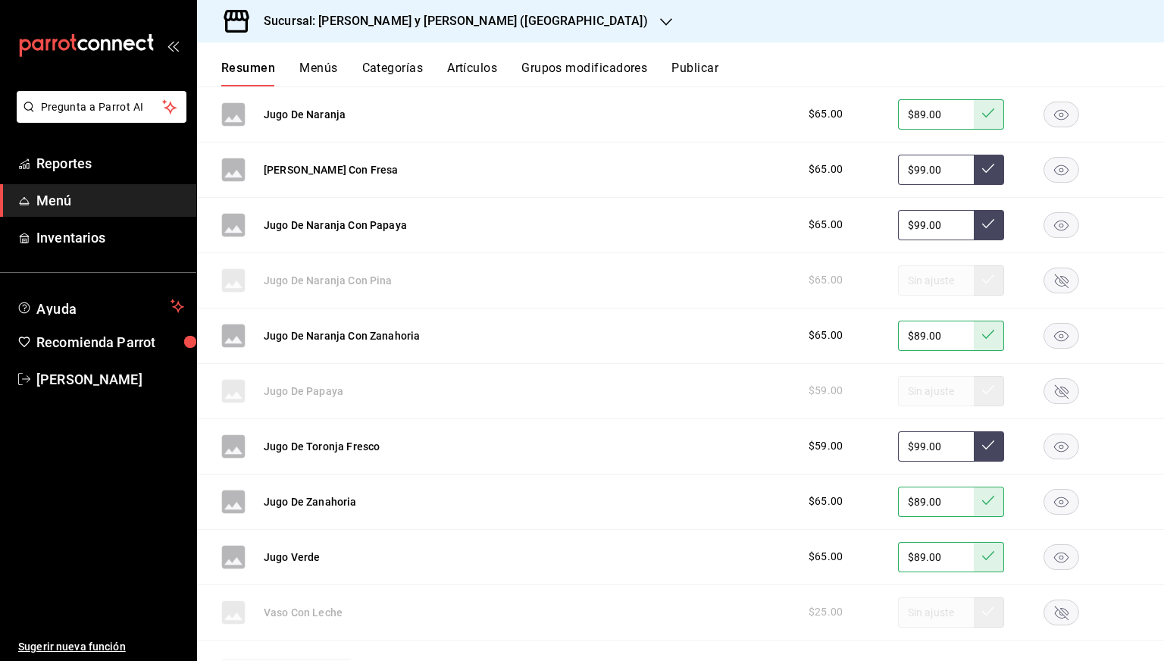
click at [910, 449] on input "$99.00" at bounding box center [936, 446] width 76 height 30
type input "$89.00"
click at [974, 450] on button at bounding box center [989, 446] width 30 height 30
click at [907, 177] on input "$99.00" at bounding box center [936, 170] width 76 height 30
type input "$89.00"
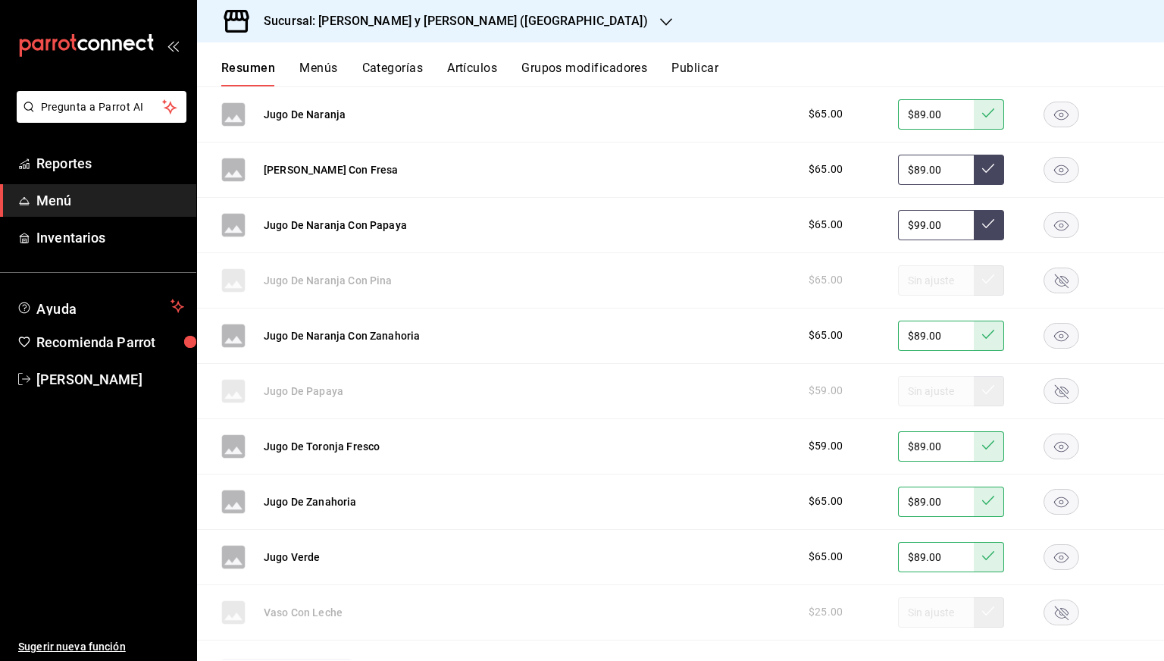
click at [982, 173] on icon at bounding box center [988, 168] width 12 height 12
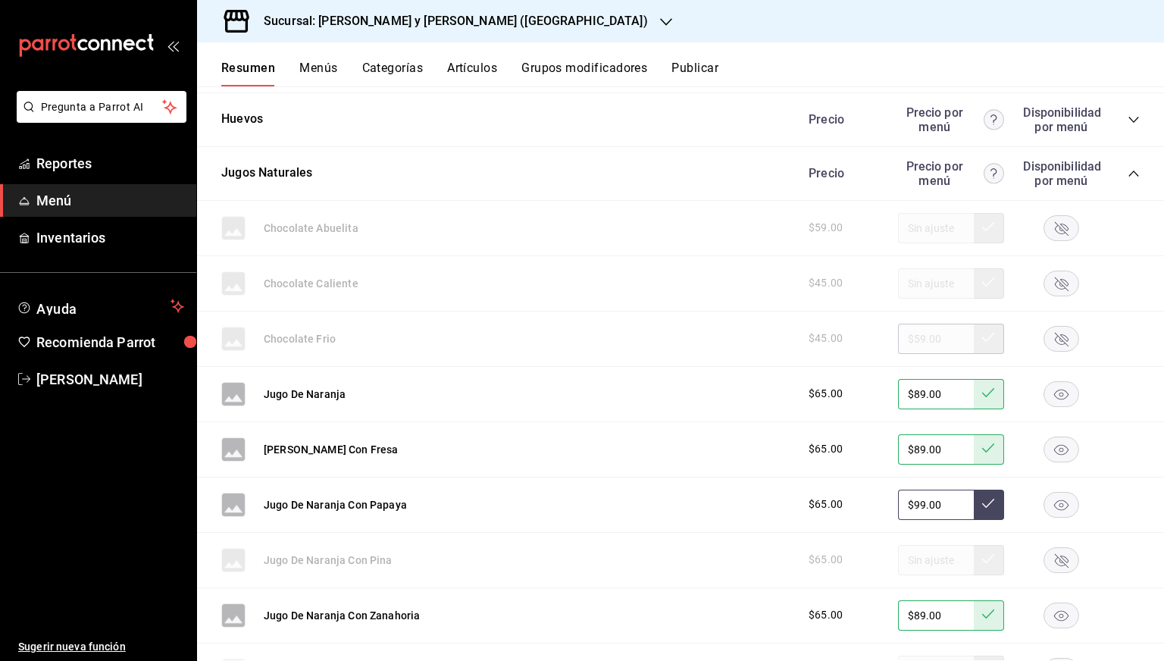
scroll to position [1073, 0]
click at [1128, 171] on icon "collapse-category-row" at bounding box center [1134, 174] width 12 height 12
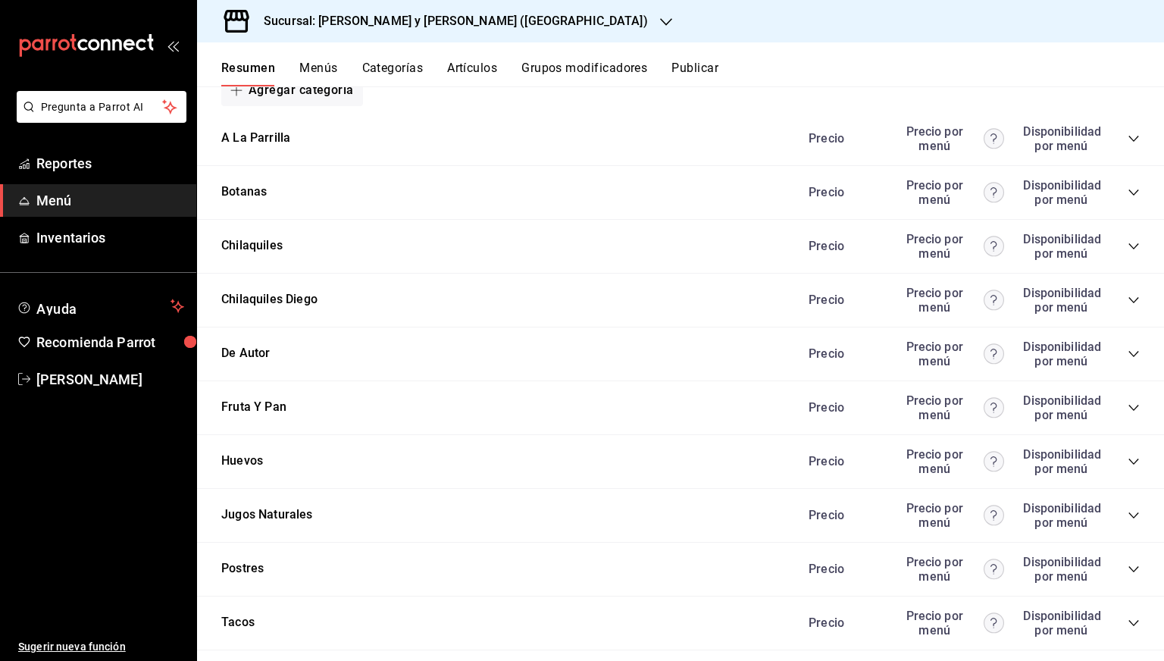
scroll to position [718, 0]
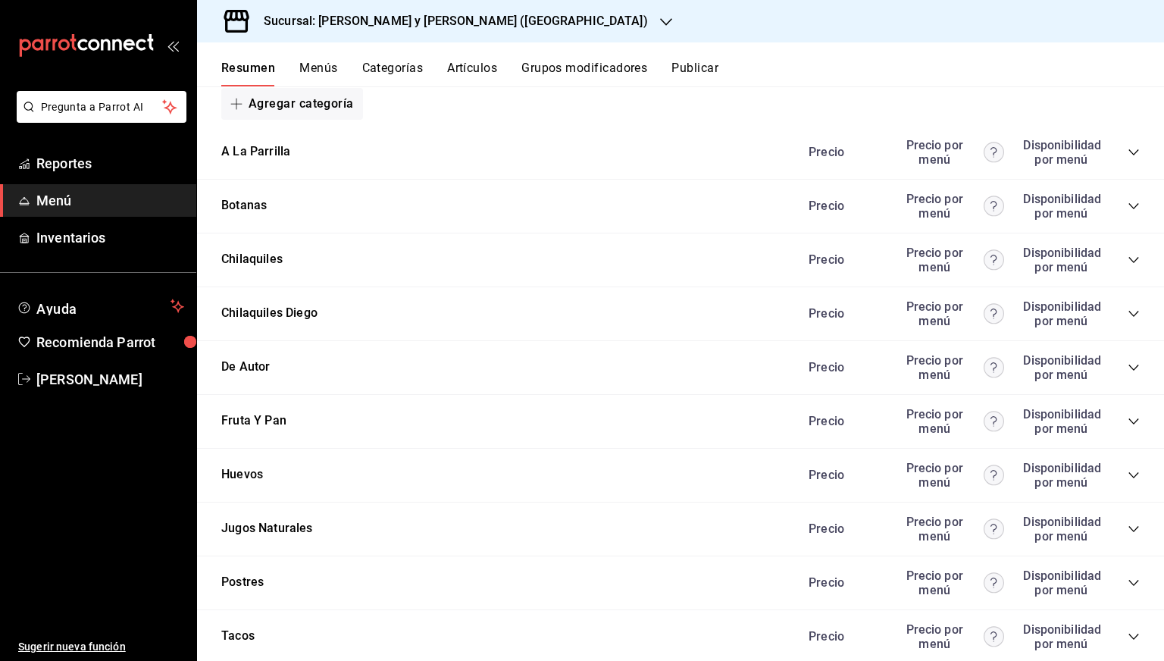
click at [1128, 208] on icon "collapse-category-row" at bounding box center [1134, 206] width 12 height 12
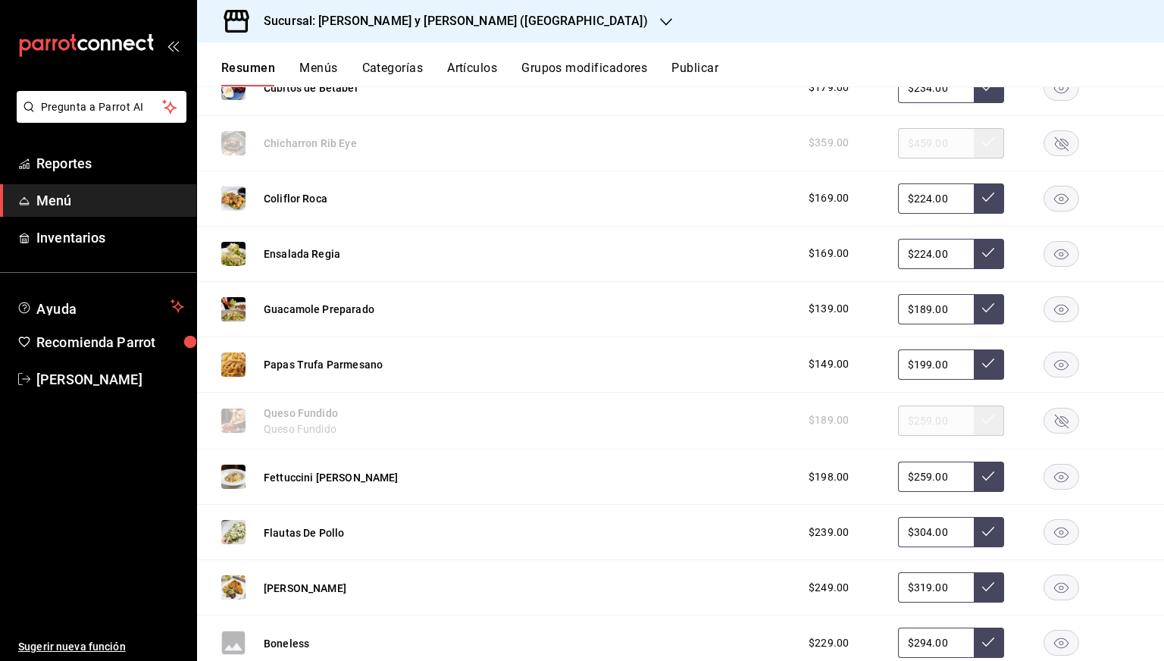
scroll to position [893, 0]
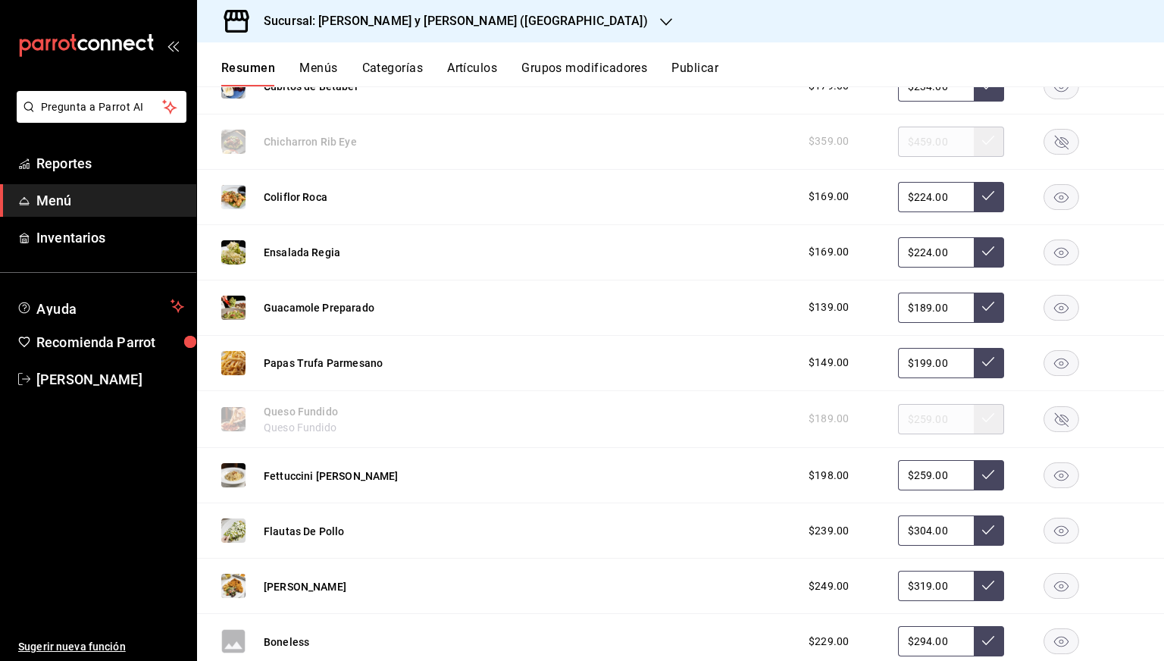
click at [924, 250] on input "$224.00" at bounding box center [936, 252] width 76 height 30
type input "$2.00"
type input "$199.00"
click at [990, 248] on button at bounding box center [989, 252] width 30 height 30
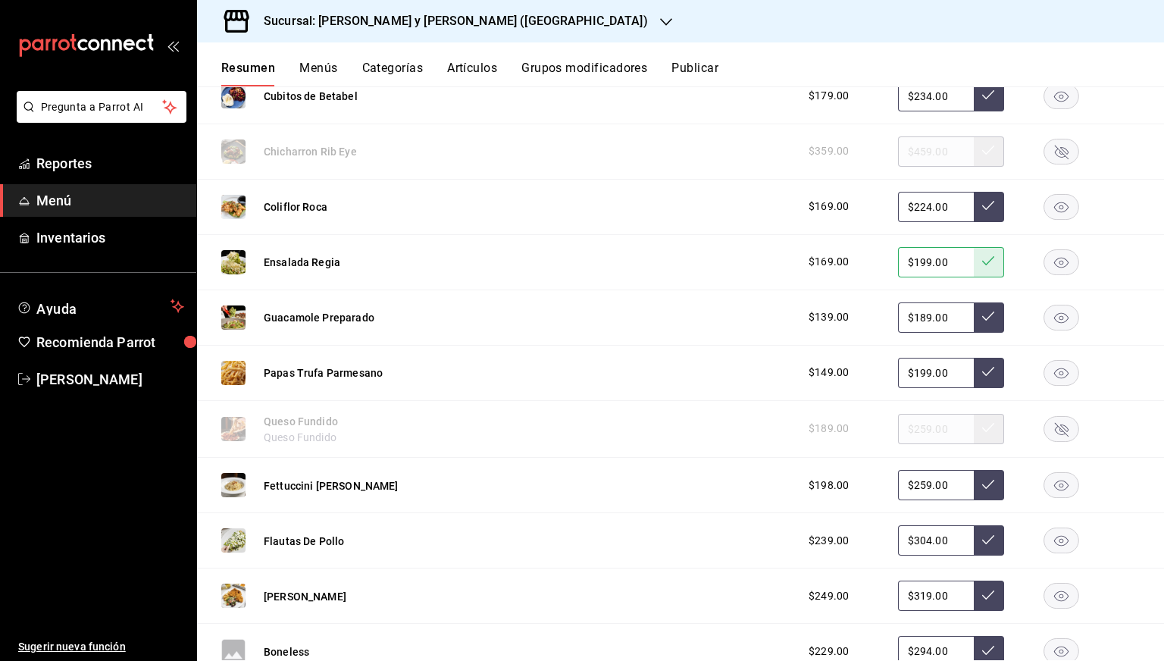
scroll to position [864, 0]
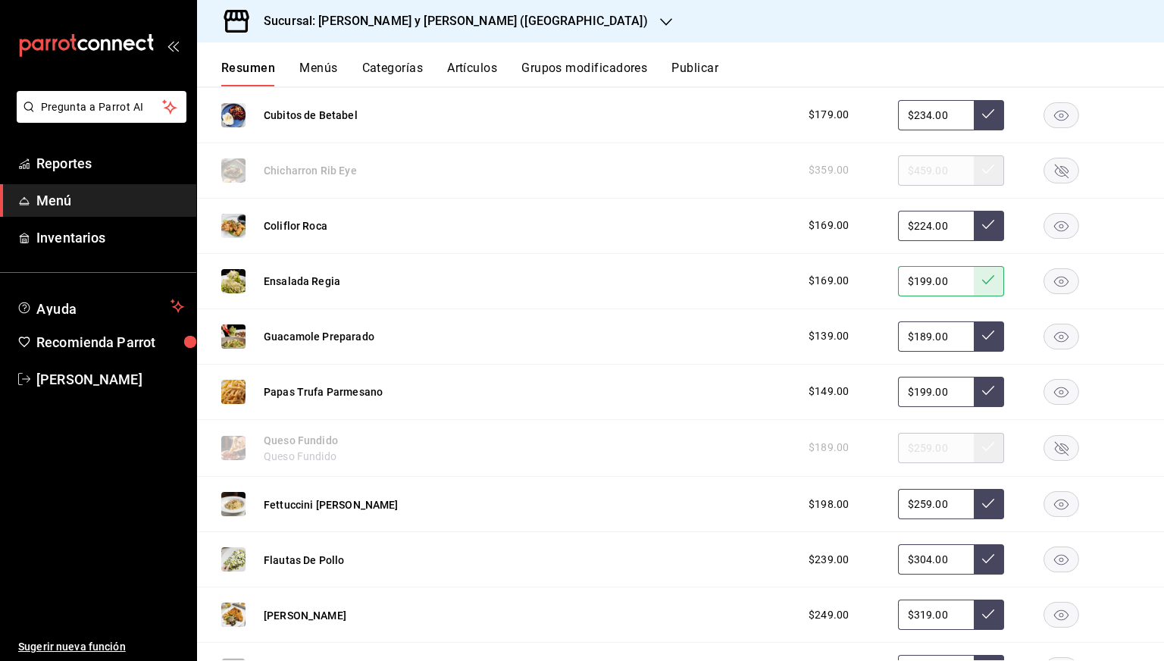
click at [922, 121] on input "$234.00" at bounding box center [936, 115] width 76 height 30
type input "$2.00"
click at [974, 116] on button at bounding box center [989, 115] width 30 height 30
click at [921, 116] on input "$199.00" at bounding box center [936, 115] width 76 height 30
type input "$1.00"
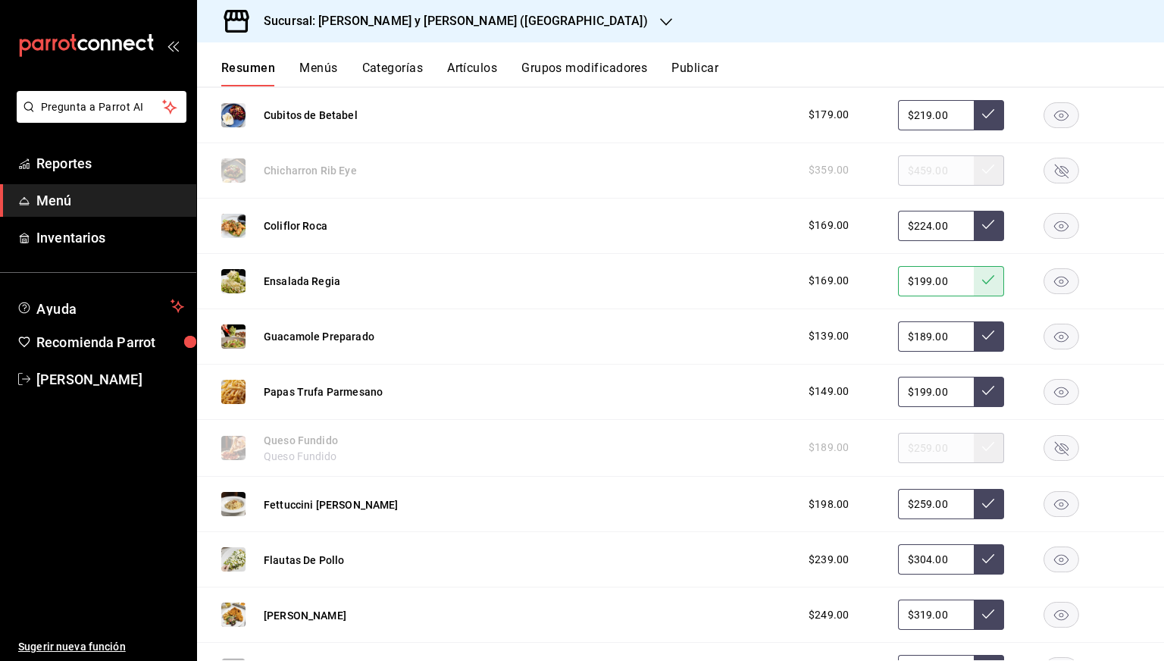
type input "$219.00"
click at [979, 106] on button at bounding box center [989, 115] width 30 height 30
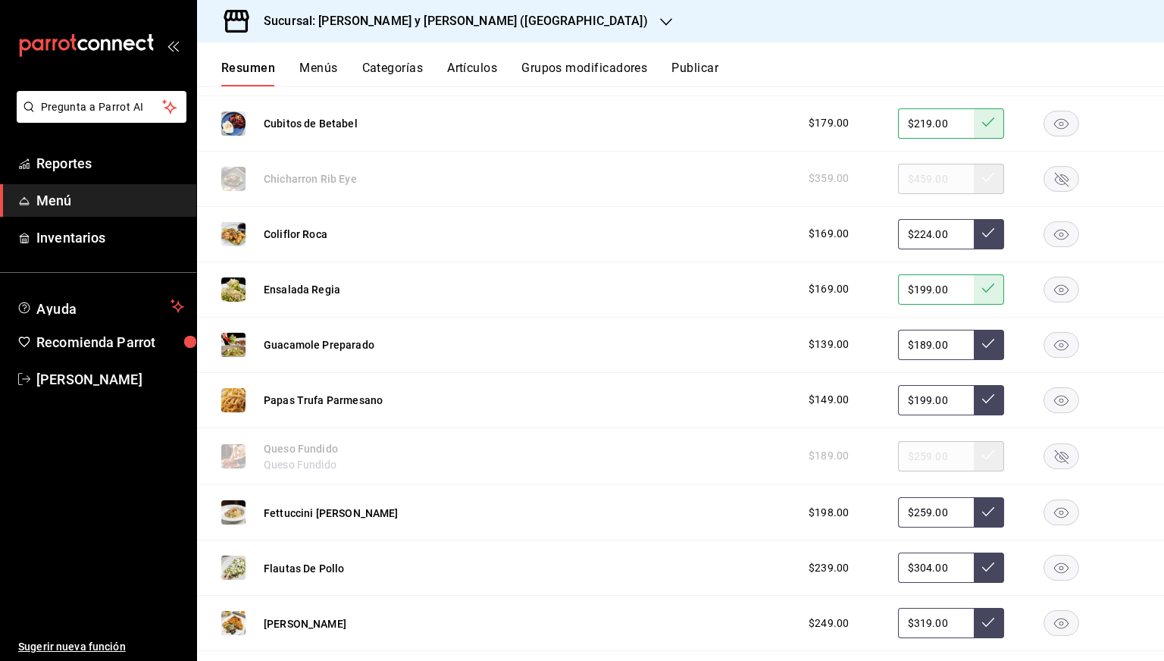
scroll to position [849, 0]
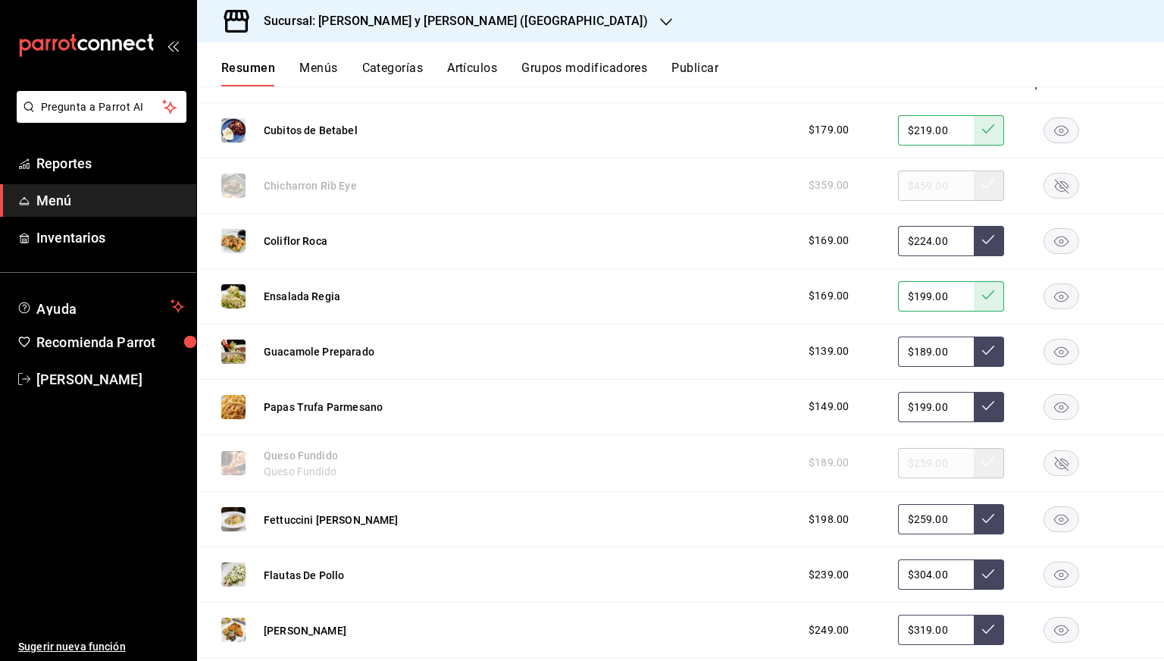
click at [914, 241] on input "$224.00" at bounding box center [936, 241] width 76 height 30
type input "$2.00"
type input "$199.00"
click at [982, 233] on icon at bounding box center [988, 239] width 12 height 12
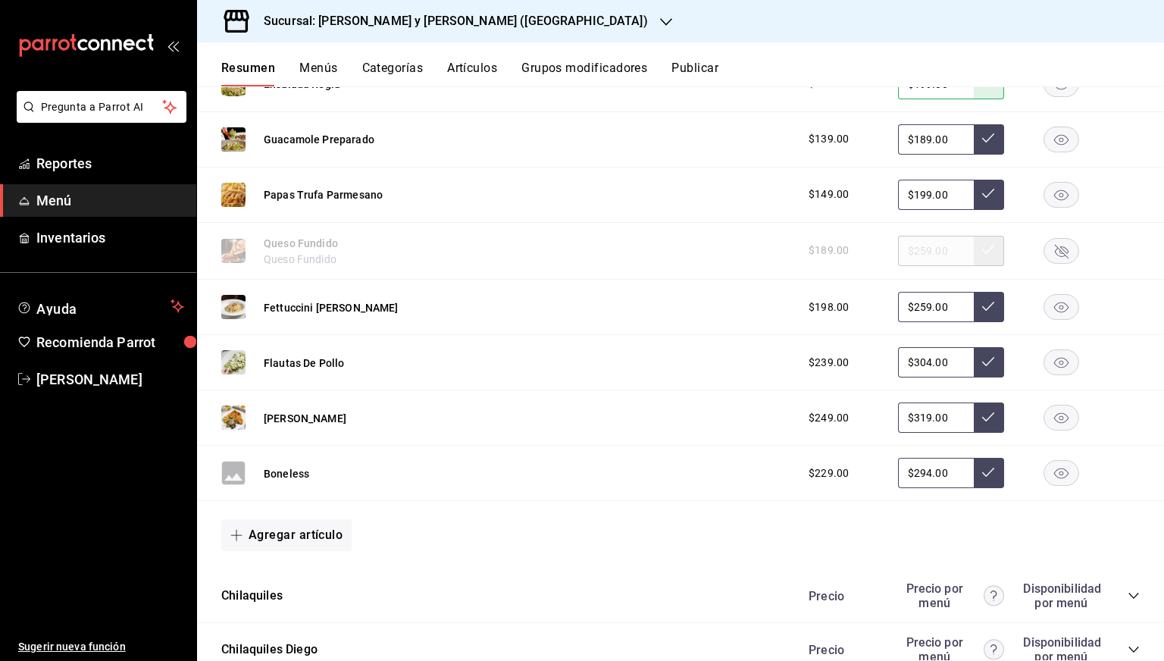
scroll to position [1061, 0]
click at [918, 193] on input "$199.00" at bounding box center [936, 195] width 76 height 30
type input "$188.00"
click at [974, 199] on button at bounding box center [989, 195] width 30 height 30
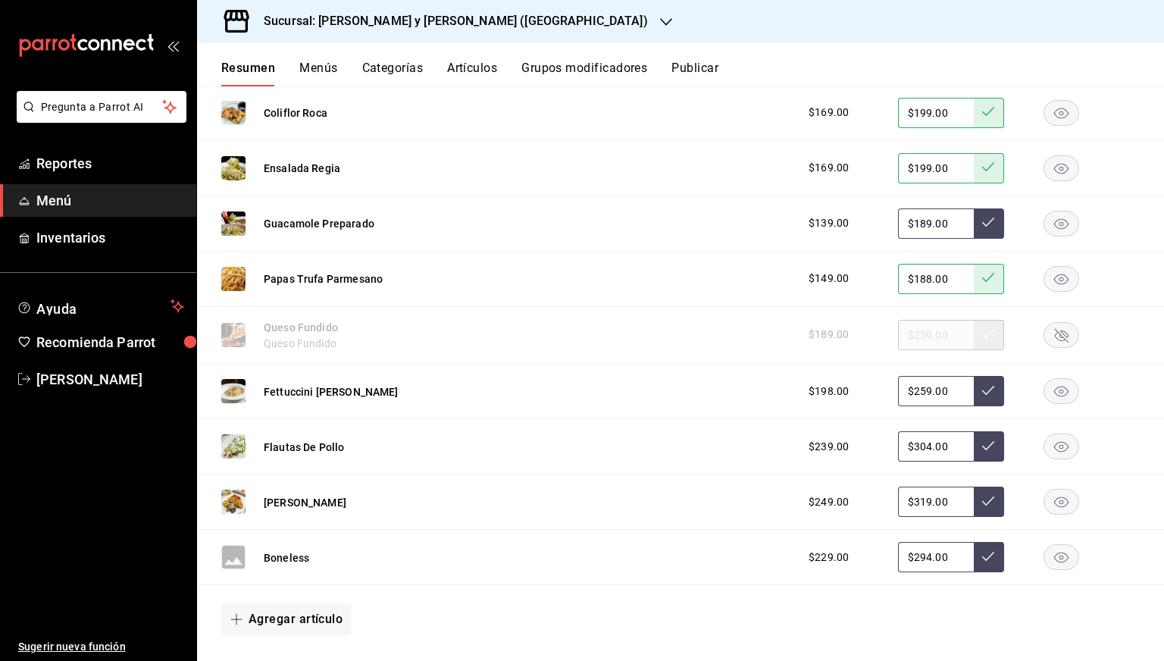
click at [916, 216] on input "$189.00" at bounding box center [936, 223] width 76 height 30
type input "$175.00"
click at [982, 220] on icon at bounding box center [988, 222] width 12 height 12
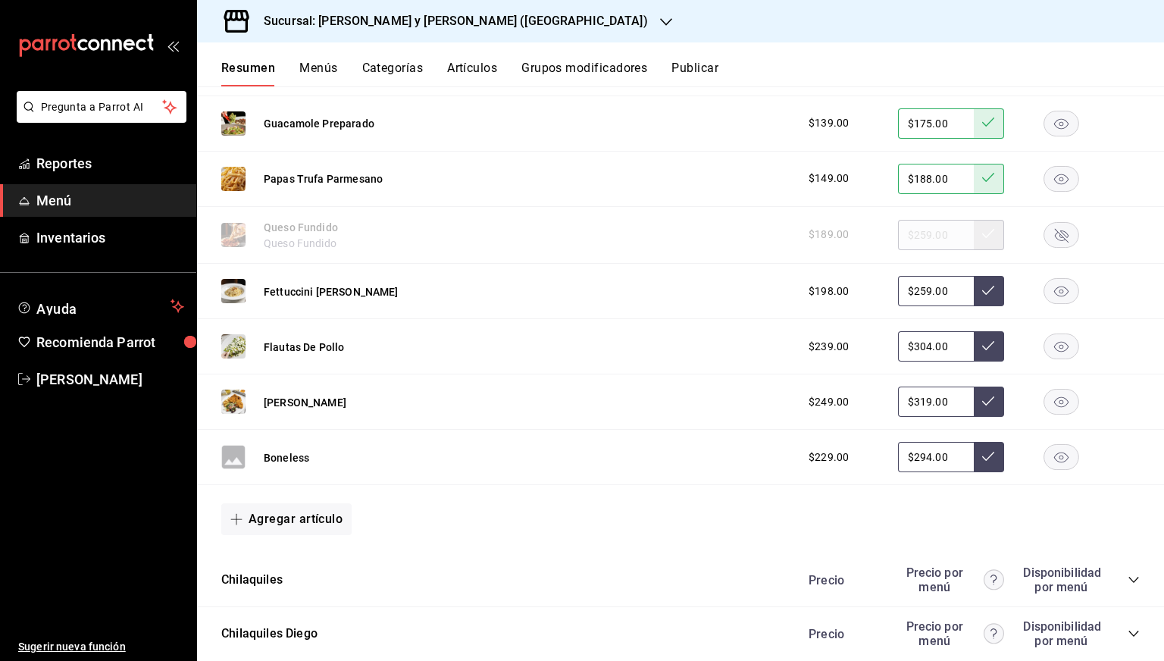
scroll to position [1014, 0]
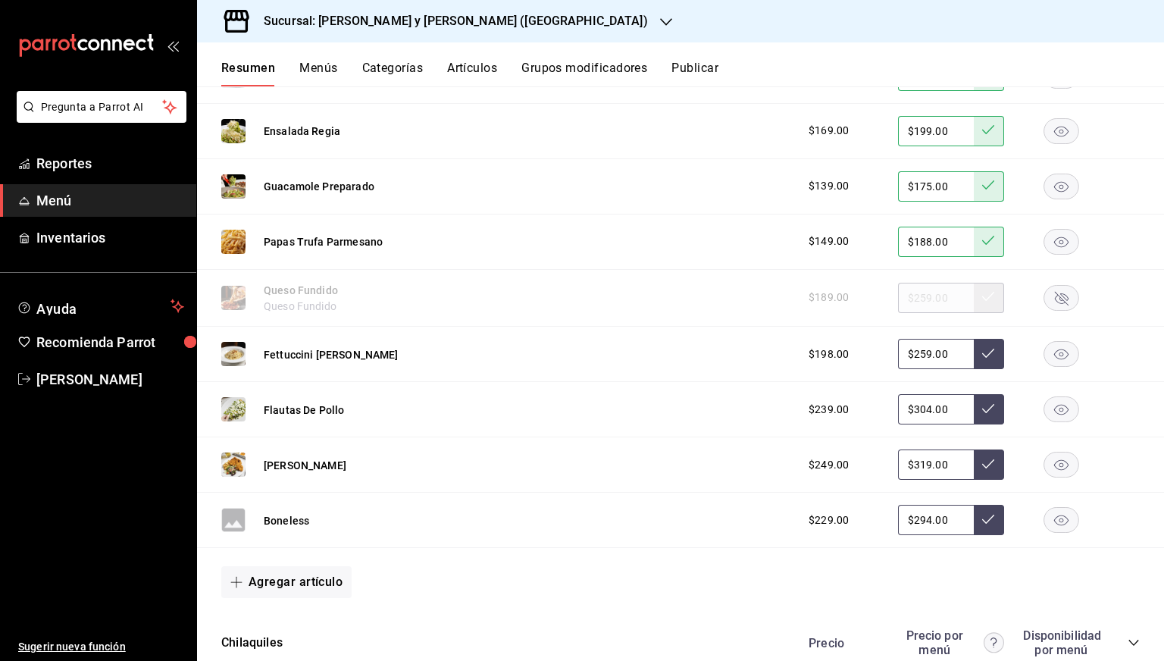
click at [915, 359] on input "$259.00" at bounding box center [936, 354] width 76 height 30
type input "$245.00"
click at [984, 351] on button at bounding box center [989, 354] width 30 height 30
type input "$245.00"
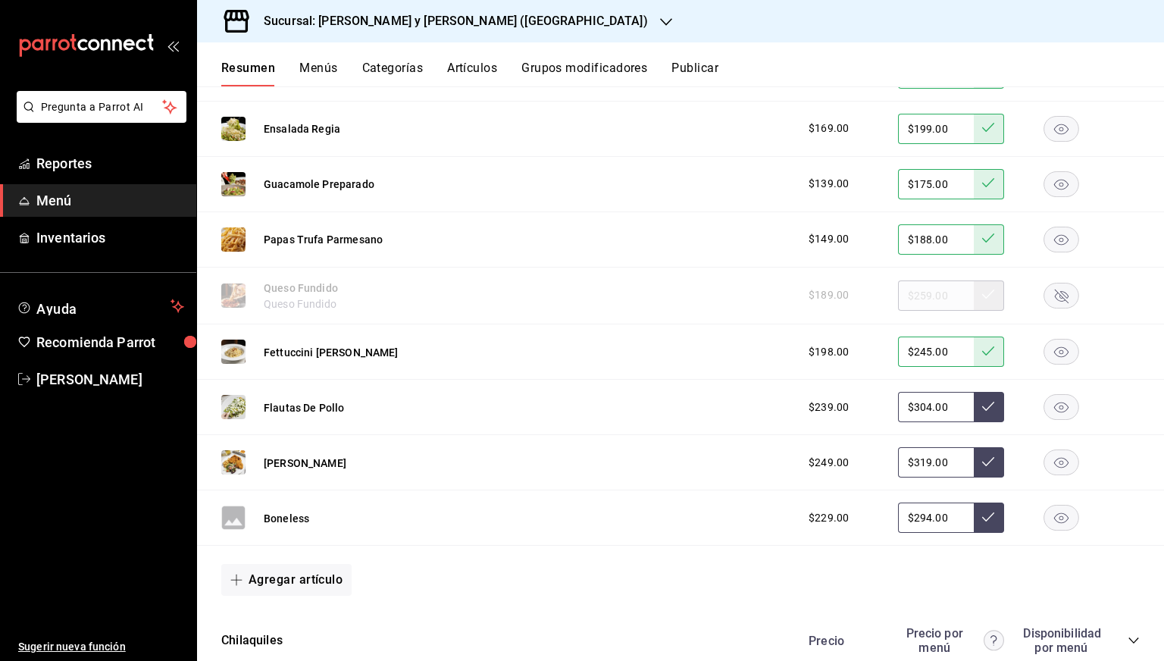
scroll to position [1040, 0]
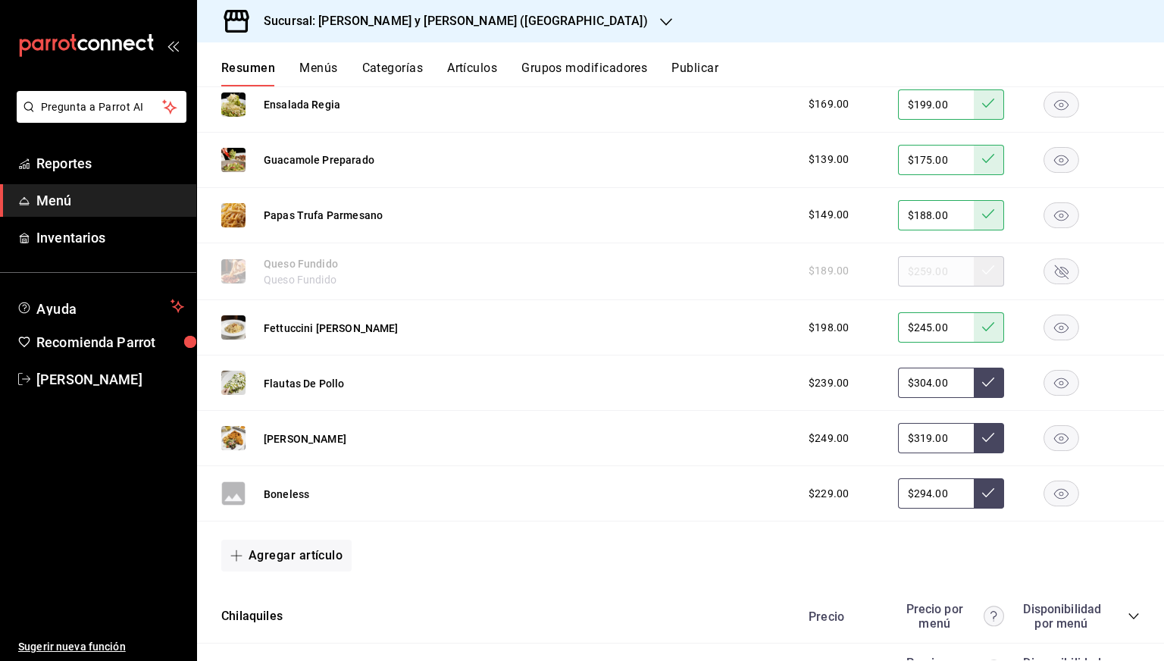
click at [914, 383] on input "$304.00" at bounding box center [936, 383] width 76 height 30
type input "$3.00"
type input "$289.00"
click at [974, 380] on button at bounding box center [989, 383] width 30 height 30
type input "$289.00"
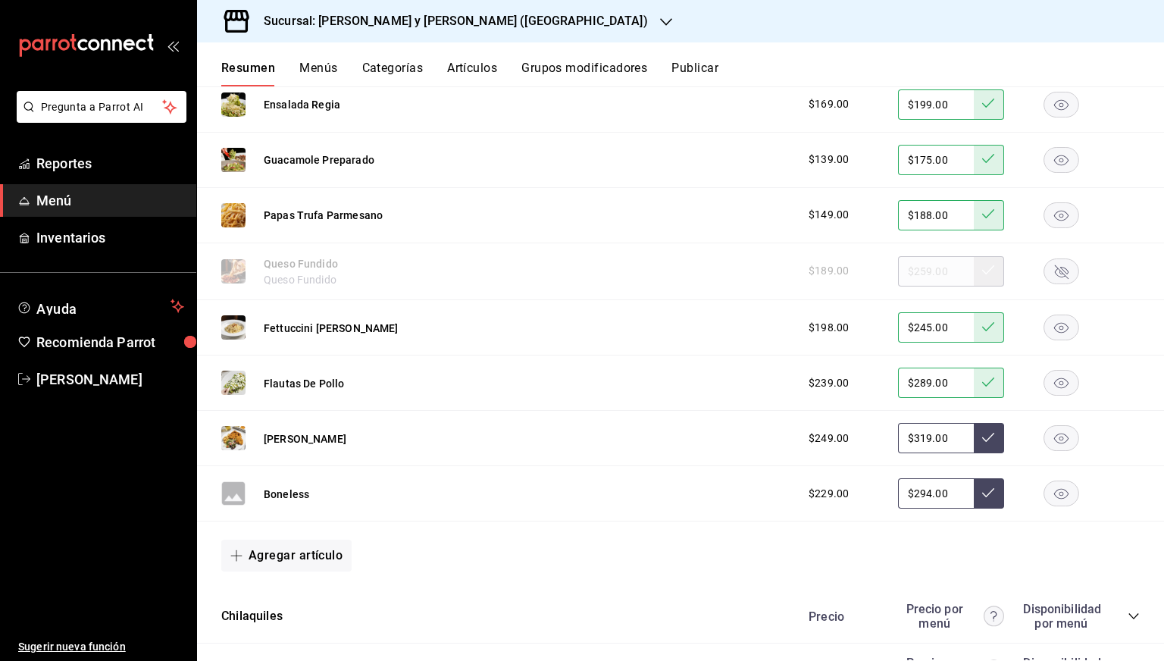
click at [911, 434] on input "$319.00" at bounding box center [936, 438] width 76 height 30
type input "$3.00"
type input "$299.00"
click at [982, 438] on icon at bounding box center [988, 437] width 12 height 12
type input "$299.00"
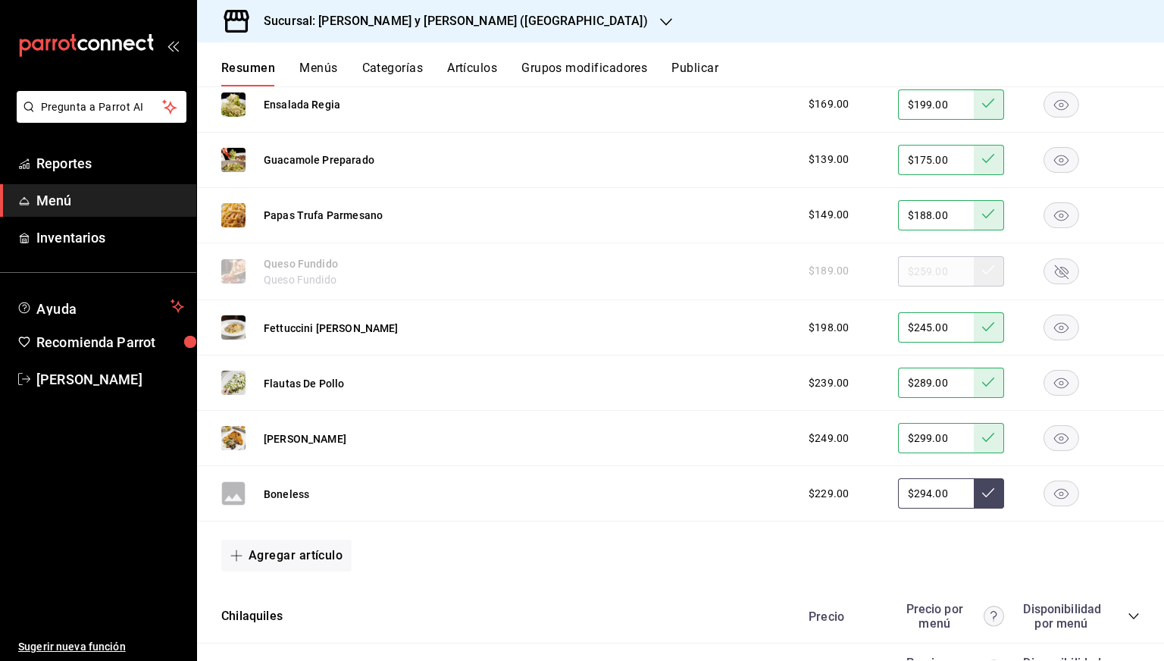
scroll to position [1059, 0]
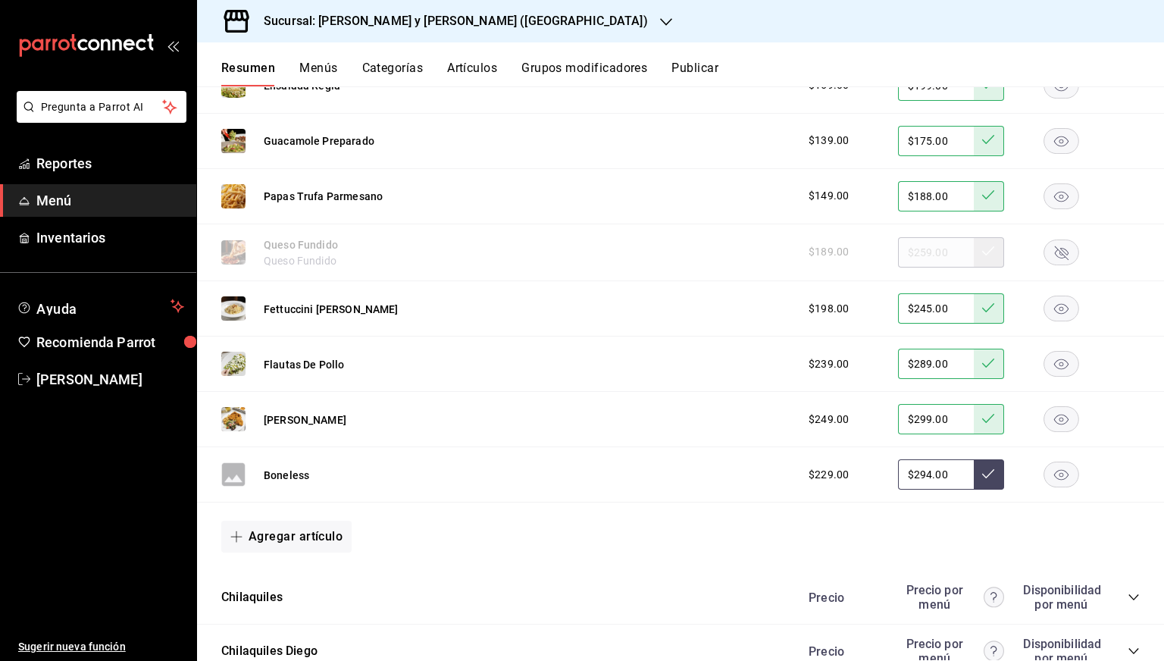
click at [909, 477] on input "$294.00" at bounding box center [936, 474] width 76 height 30
type input "$278.00"
click at [974, 477] on button at bounding box center [989, 474] width 30 height 30
type input "$278.00"
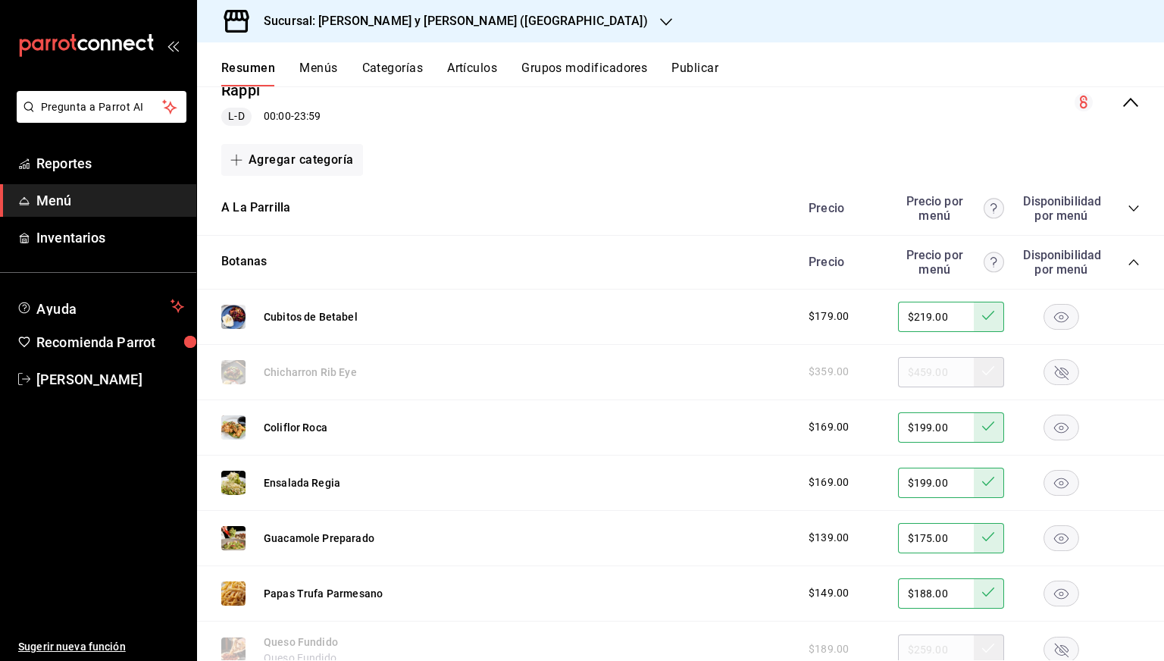
scroll to position [661, 0]
click at [1128, 267] on icon "collapse-category-row" at bounding box center [1134, 264] width 12 height 12
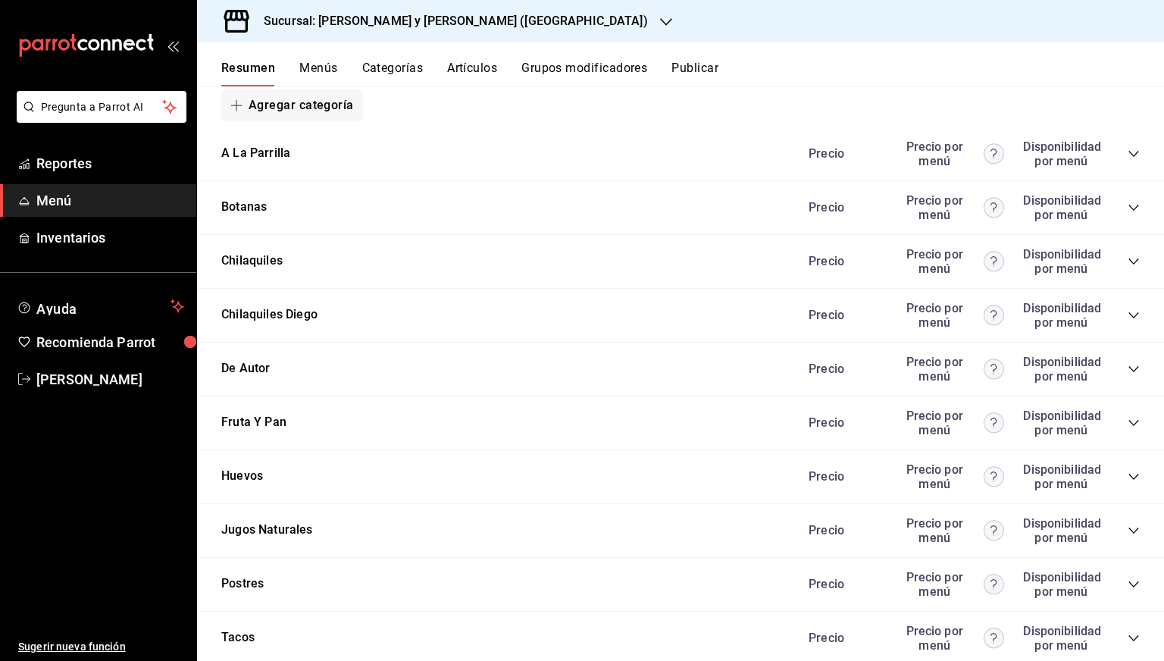
scroll to position [718, 0]
click at [1115, 258] on div "Precio Precio por menú Disponibilidad por menú" at bounding box center [966, 260] width 346 height 29
click at [1128, 258] on icon "collapse-category-row" at bounding box center [1134, 260] width 12 height 12
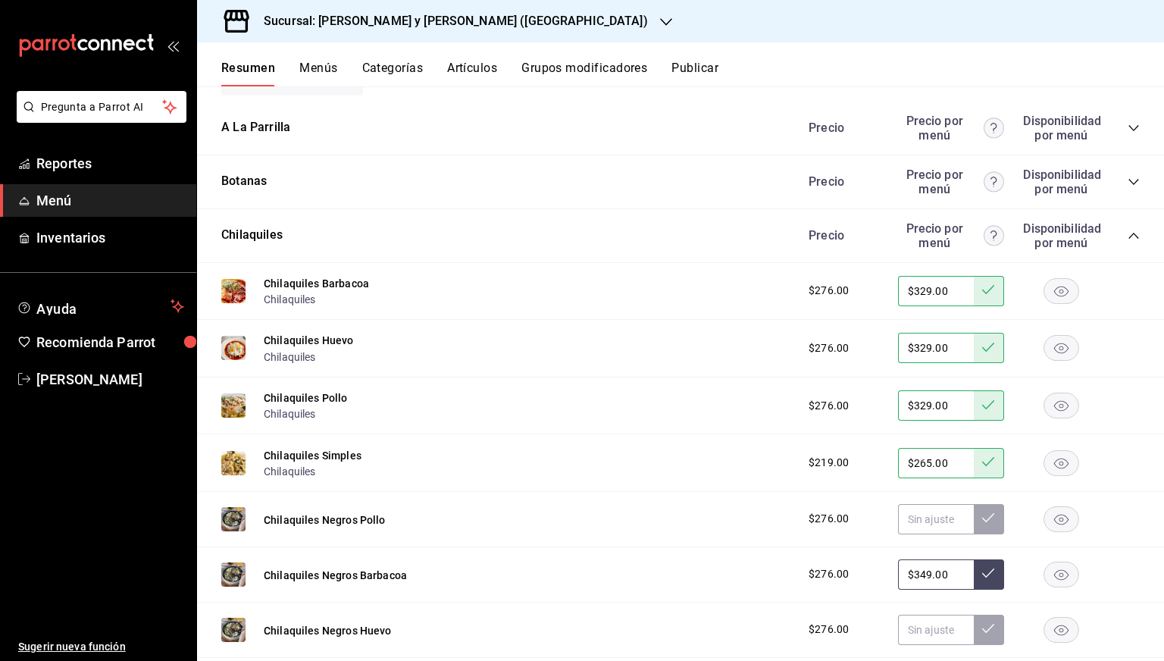
scroll to position [743, 0]
click at [1128, 236] on icon "collapse-category-row" at bounding box center [1134, 236] width 12 height 12
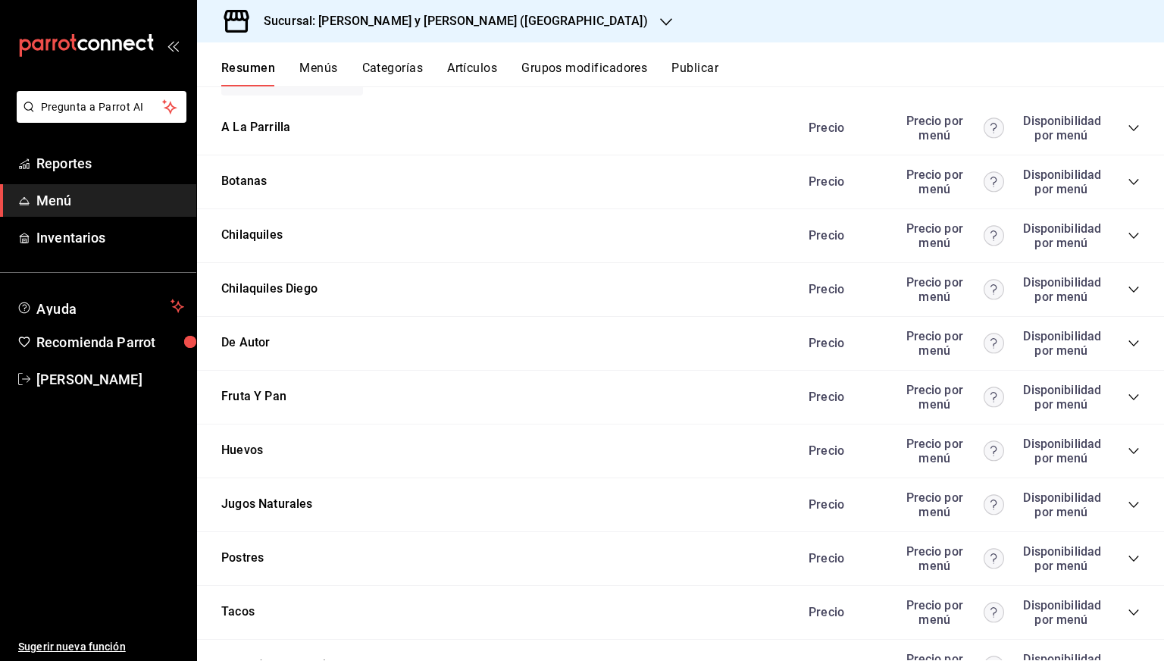
click at [1128, 286] on icon "collapse-category-row" at bounding box center [1134, 289] width 12 height 12
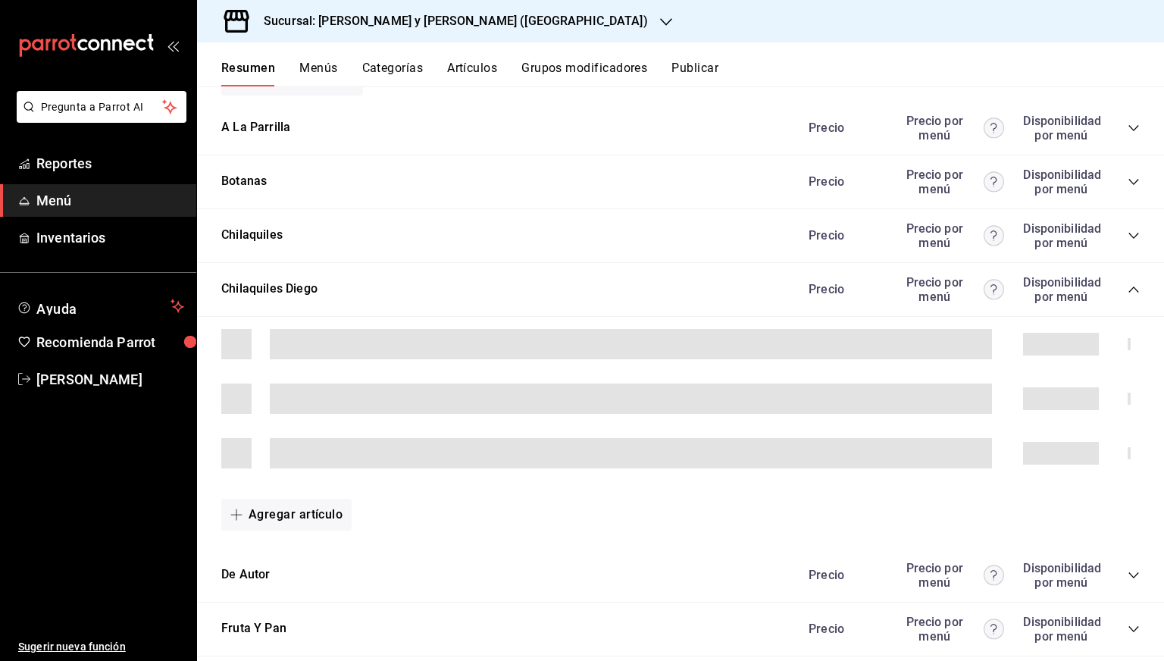
click at [1128, 286] on icon "collapse-category-row" at bounding box center [1134, 289] width 12 height 12
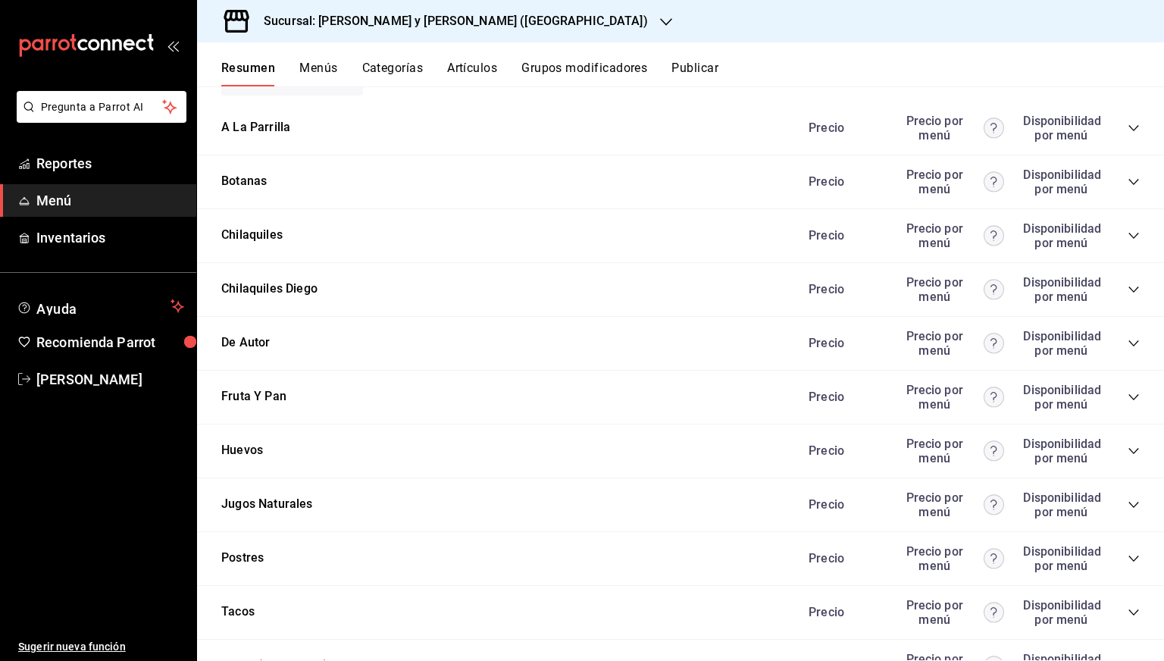
click at [1128, 343] on icon "collapse-category-row" at bounding box center [1133, 343] width 10 height 6
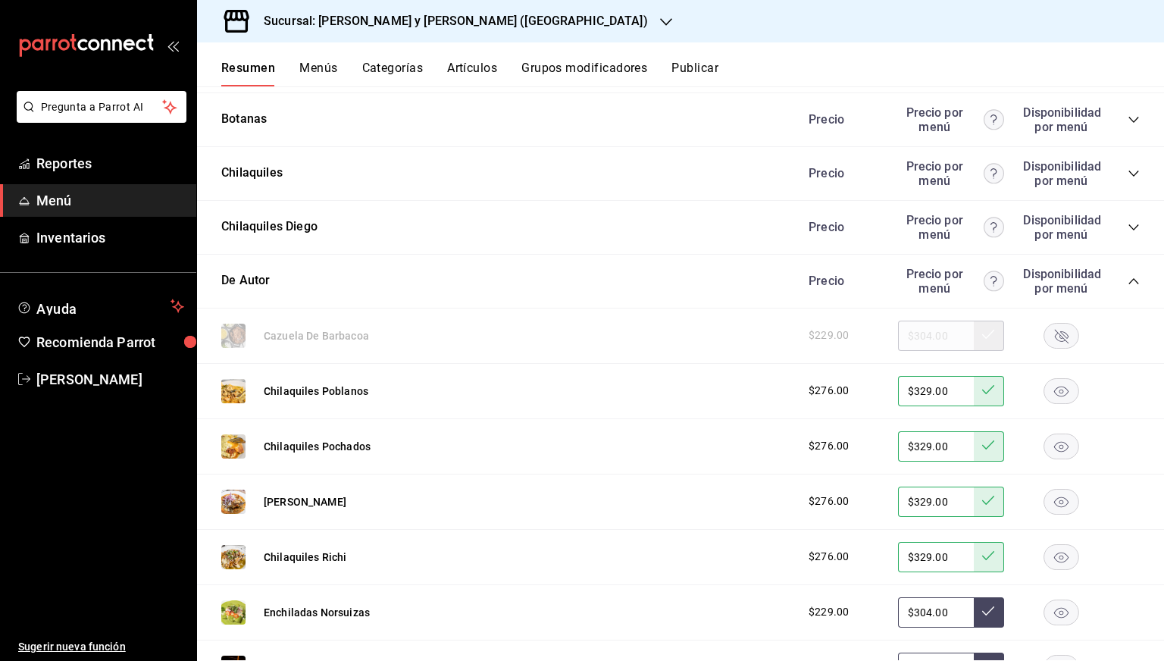
scroll to position [799, 0]
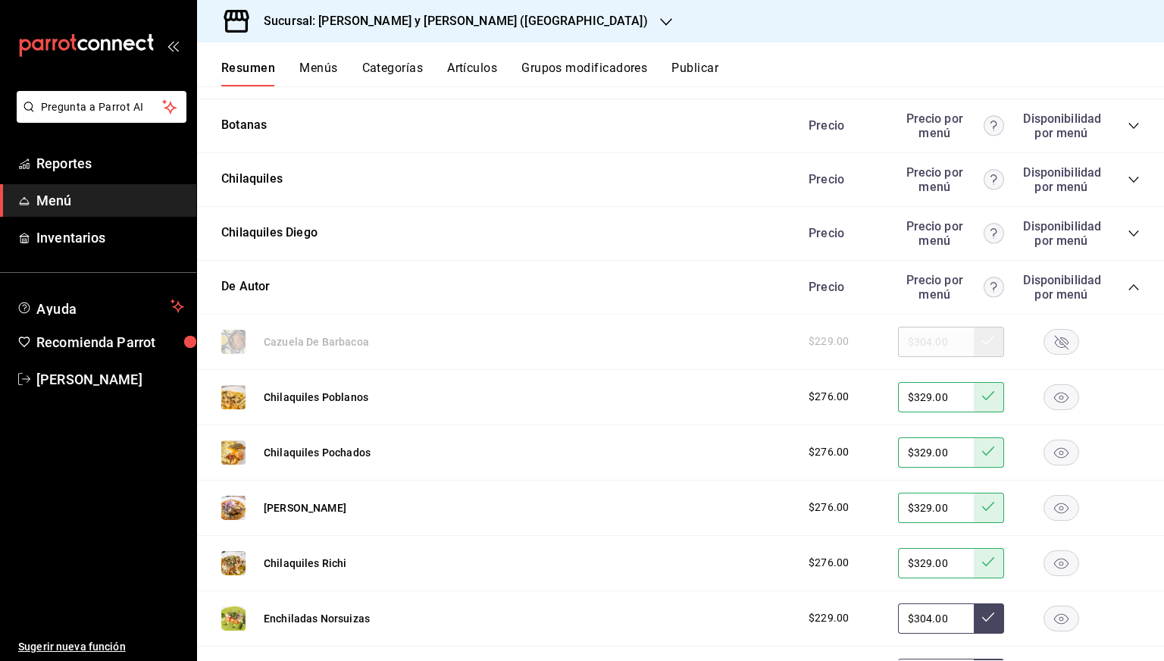
click at [1128, 287] on icon "collapse-category-row" at bounding box center [1133, 287] width 10 height 6
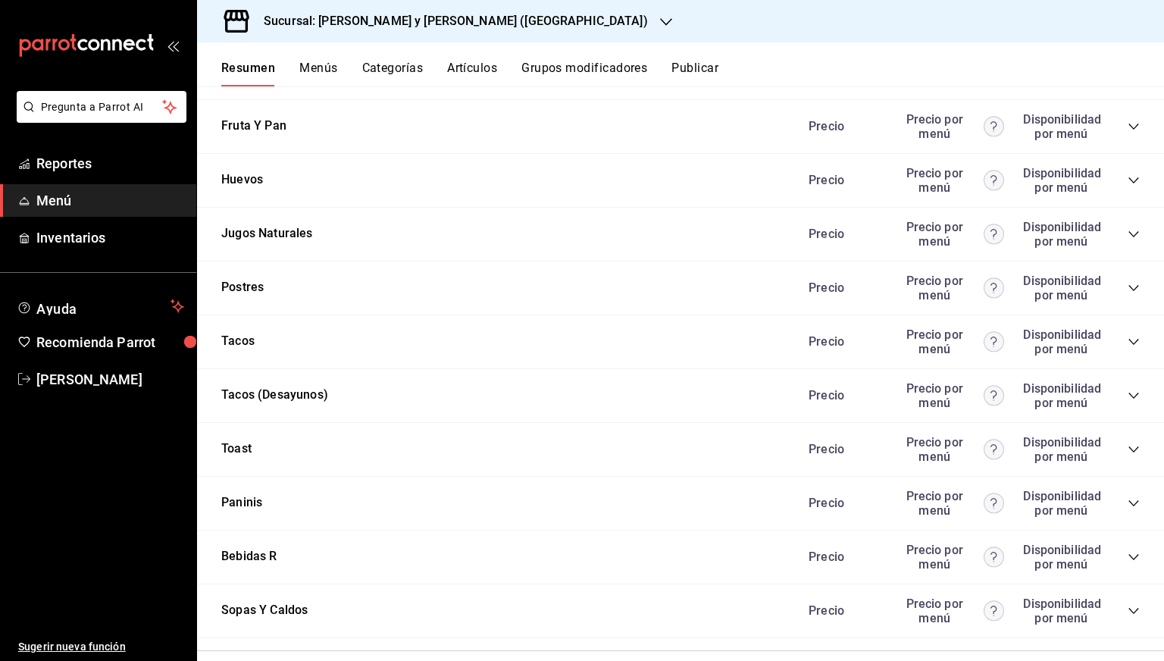
scroll to position [1014, 0]
click at [1128, 341] on icon "collapse-category-row" at bounding box center [1134, 341] width 12 height 12
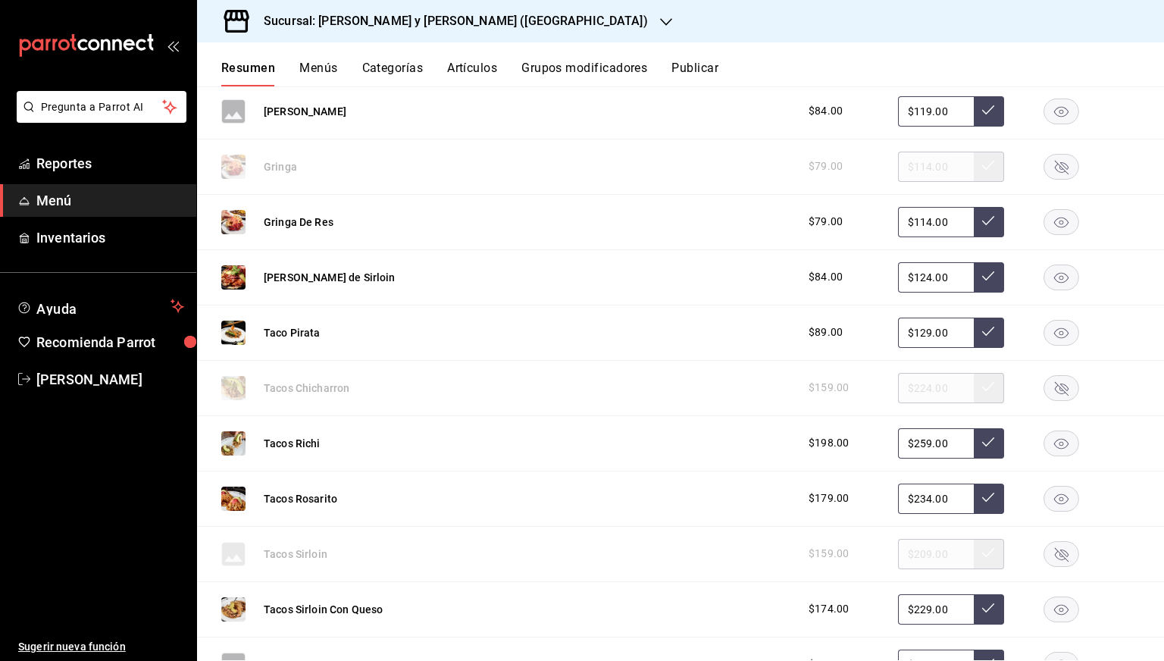
scroll to position [1660, 0]
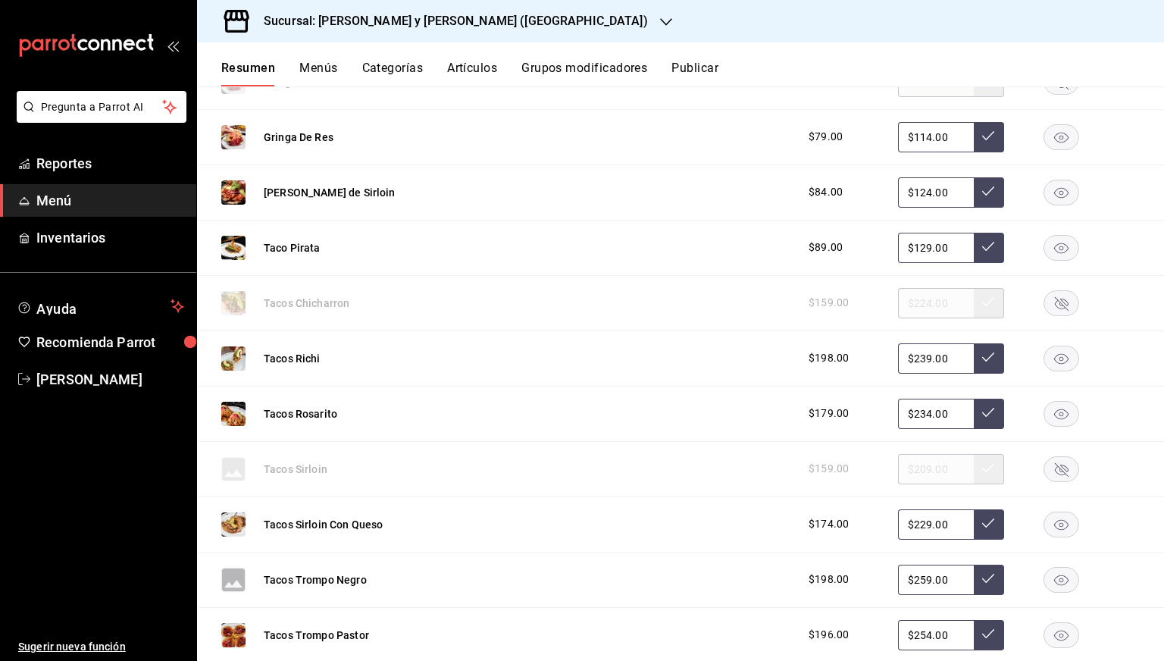
type input "$239.00"
click at [974, 358] on button at bounding box center [989, 358] width 30 height 30
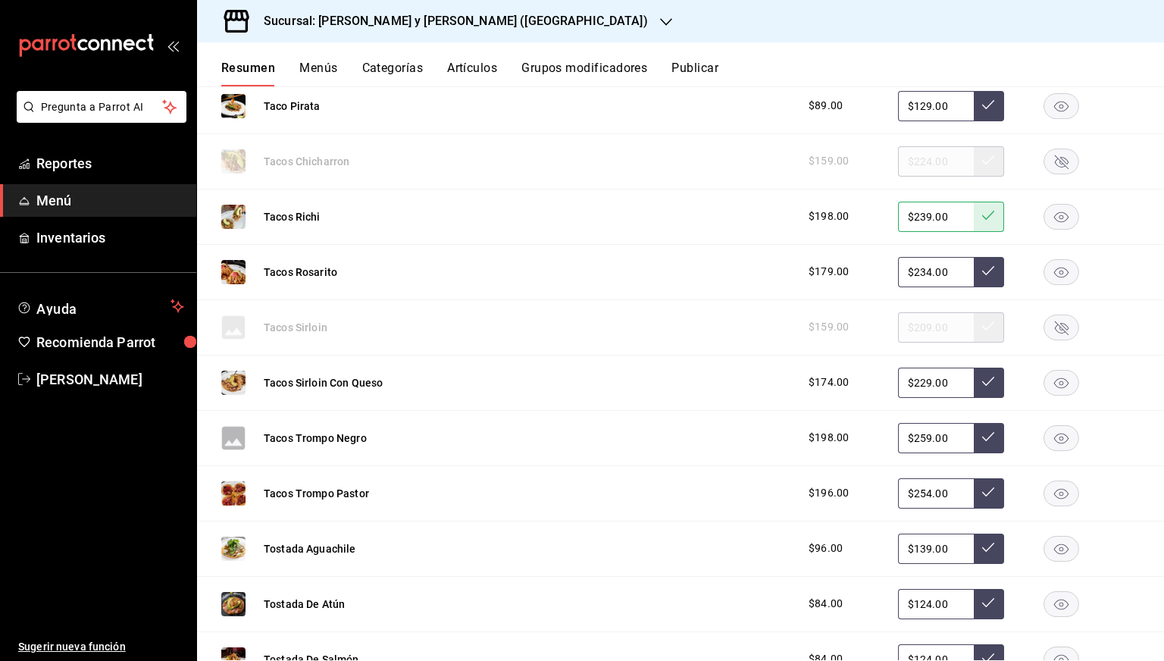
scroll to position [1808, 0]
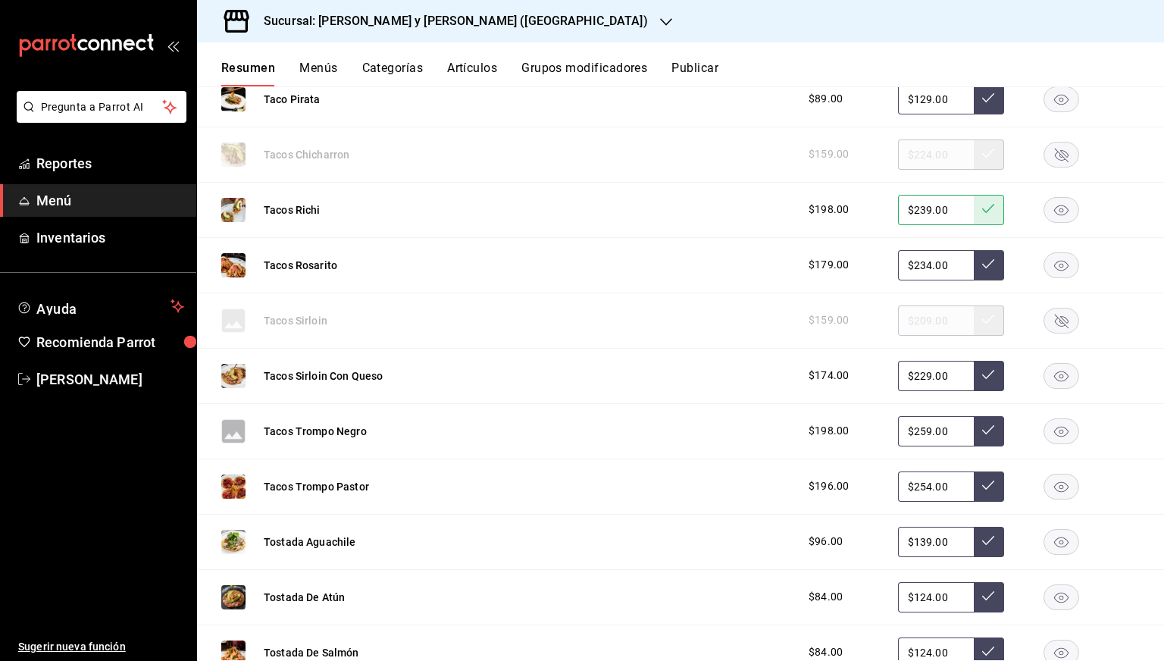
click at [924, 487] on input "$254.00" at bounding box center [936, 486] width 76 height 30
type input "$239.00"
click at [974, 475] on button at bounding box center [989, 486] width 30 height 30
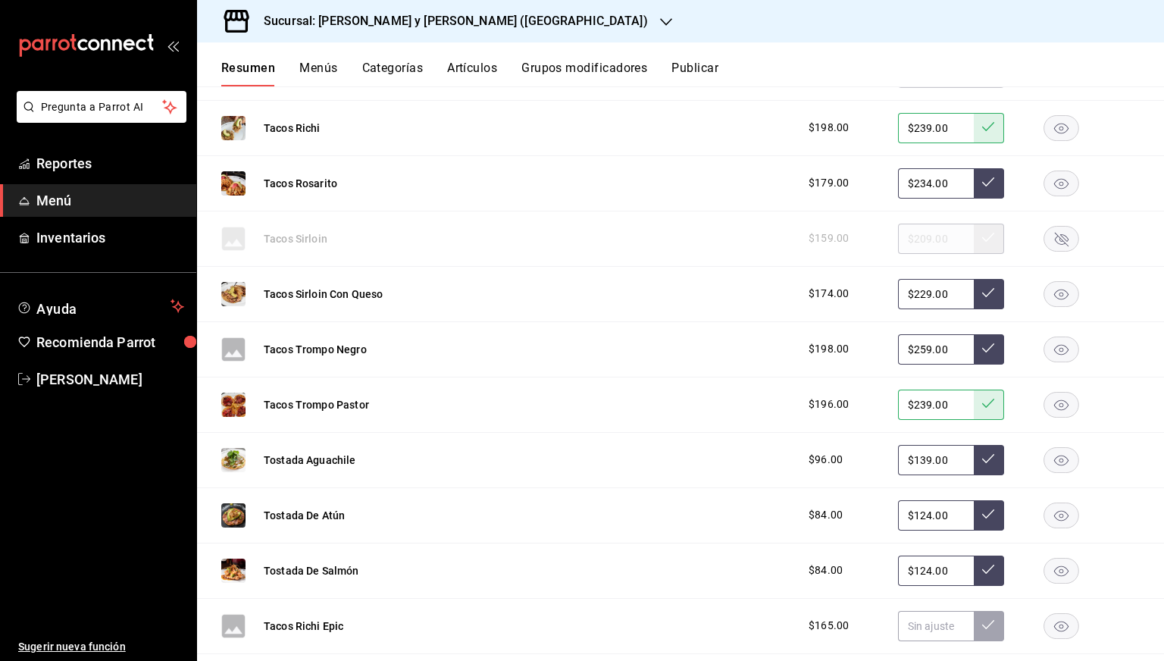
scroll to position [1910, 0]
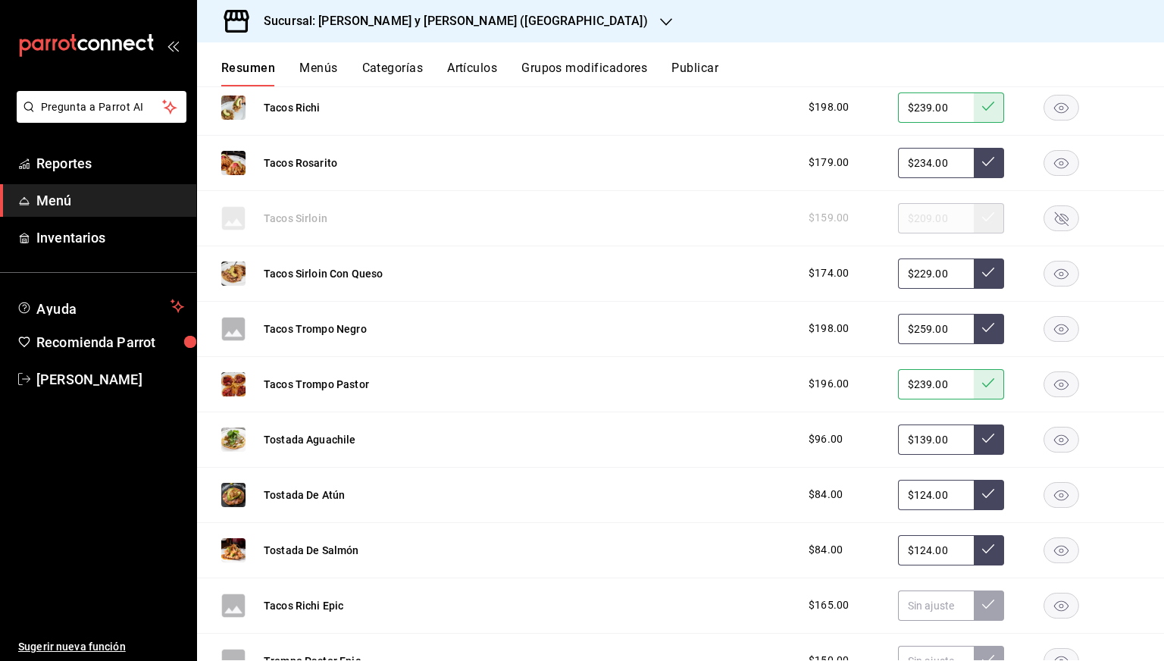
click at [912, 328] on input "$259.00" at bounding box center [936, 329] width 76 height 30
click at [957, 325] on input "$239.00" at bounding box center [936, 329] width 76 height 30
type input "$239.00"
click at [974, 327] on button at bounding box center [989, 329] width 30 height 30
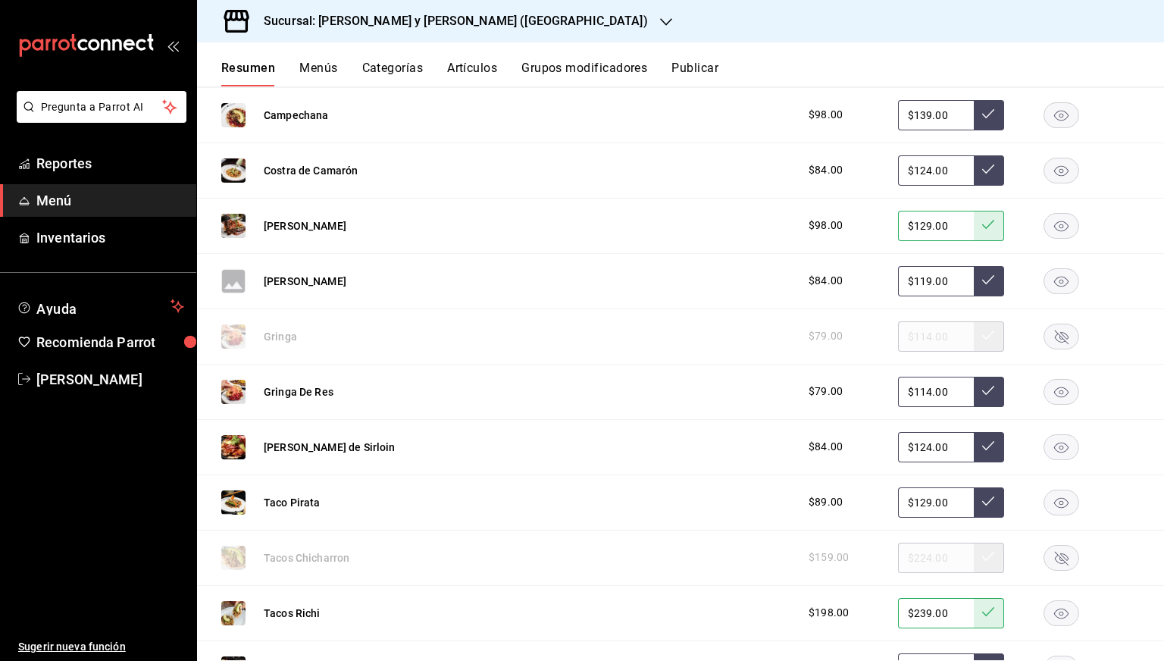
scroll to position [1377, 0]
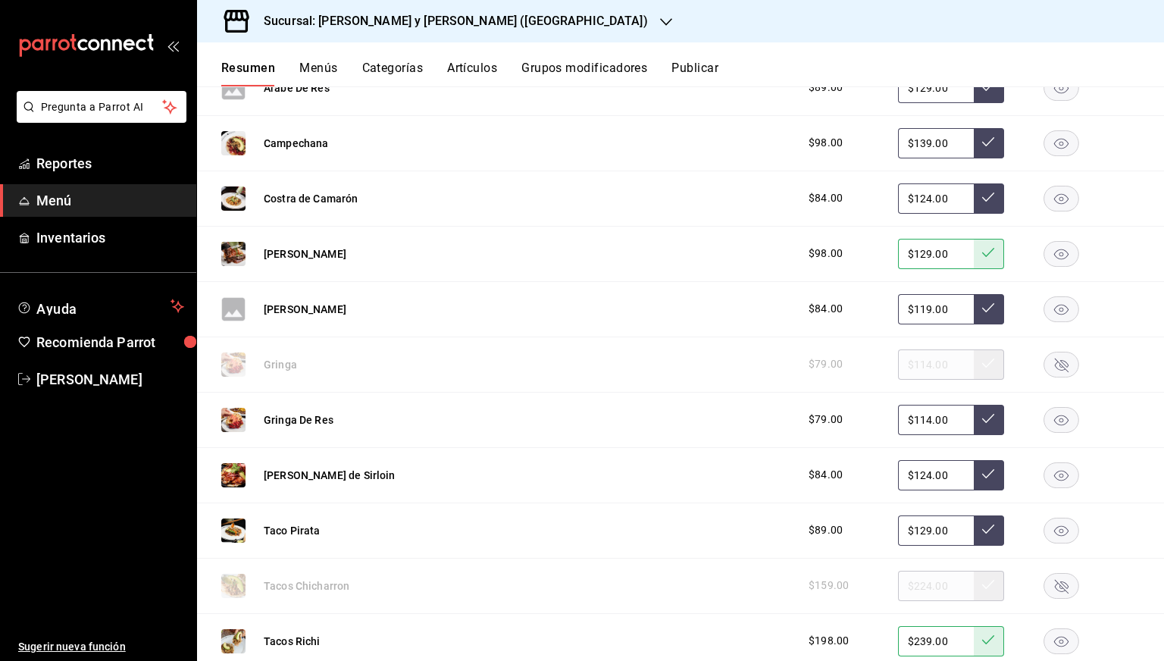
click at [912, 144] on input "$139.00" at bounding box center [936, 143] width 76 height 30
type input "$129.00"
click at [984, 149] on button at bounding box center [989, 143] width 30 height 30
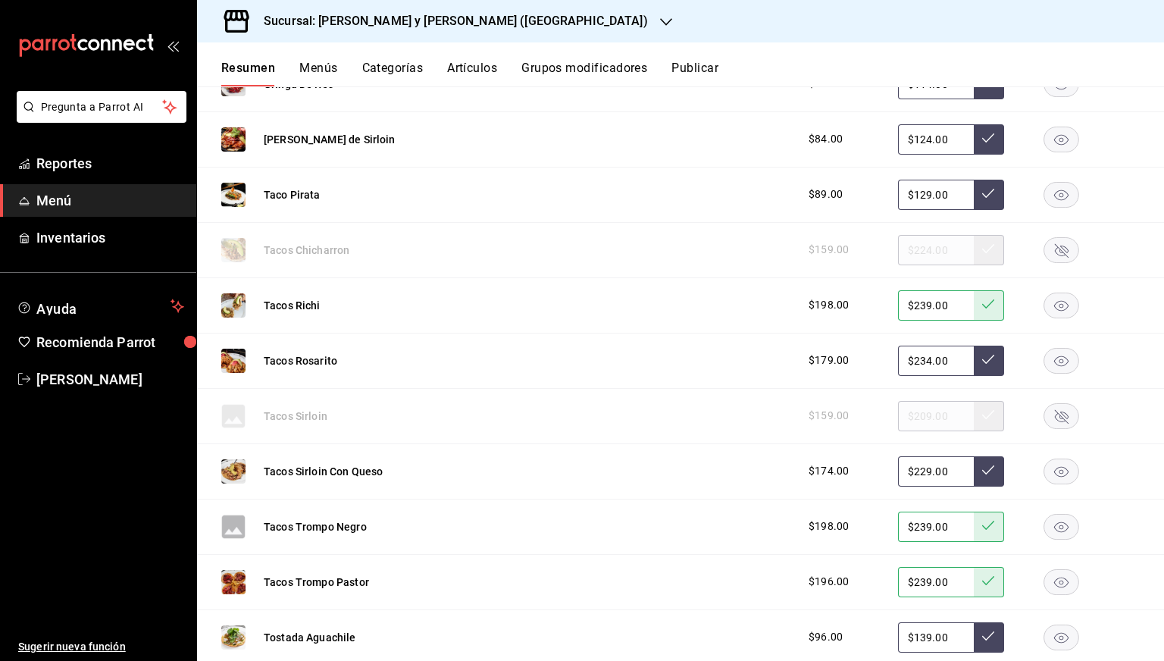
scroll to position [1713, 0]
click at [918, 194] on input "$129.00" at bounding box center [936, 195] width 76 height 30
type input "$119.00"
click at [982, 192] on icon at bounding box center [988, 193] width 12 height 12
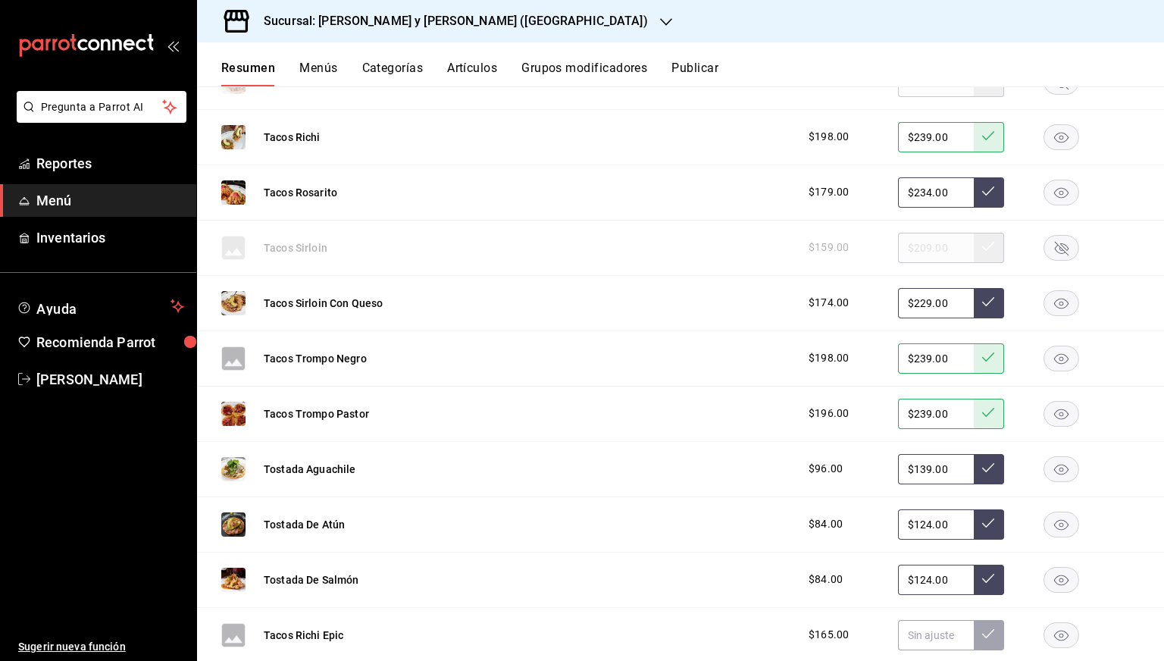
scroll to position [1884, 0]
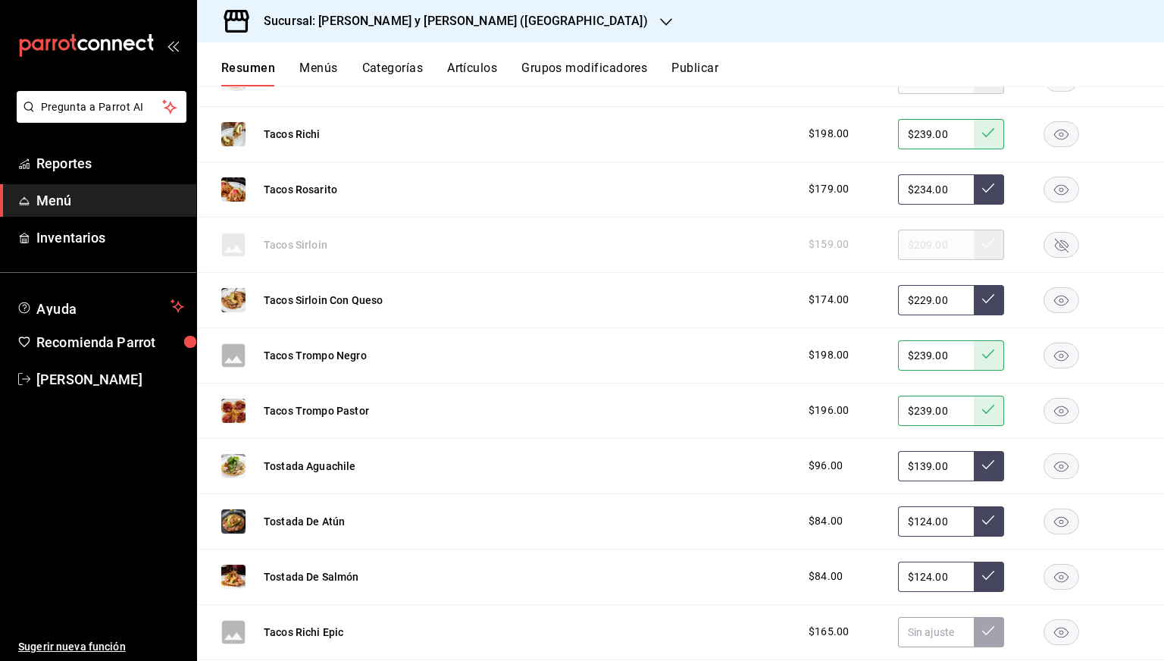
click at [906, 299] on input "$229.00" at bounding box center [936, 300] width 76 height 30
type input "$215.00"
click at [984, 300] on button at bounding box center [989, 300] width 30 height 30
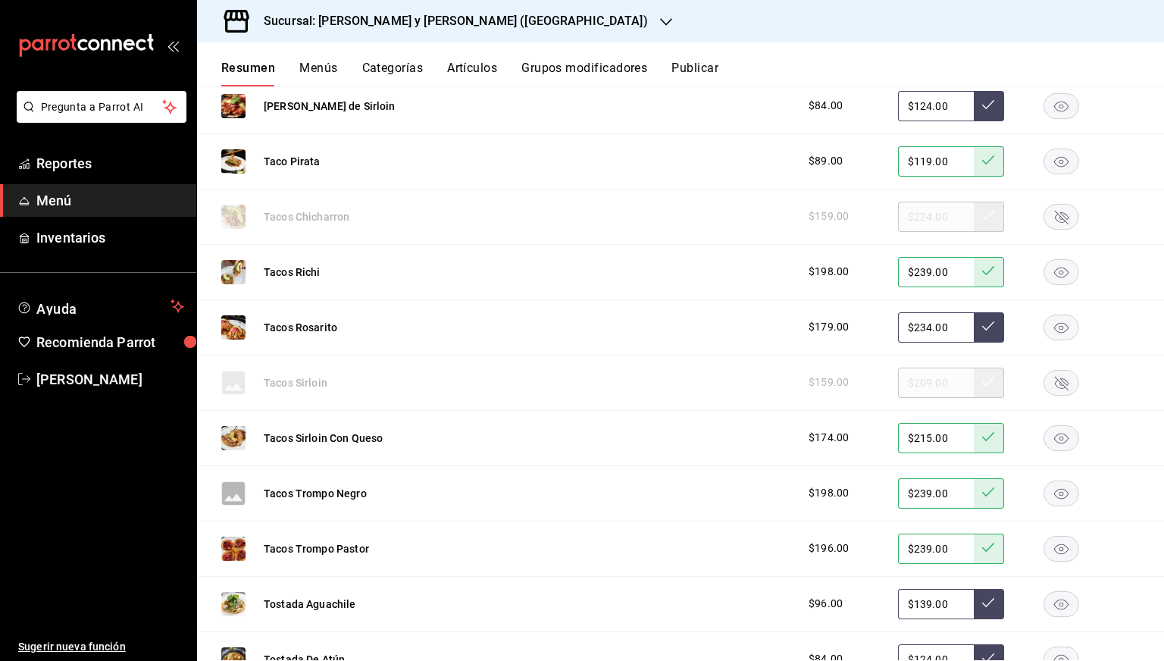
scroll to position [1667, 0]
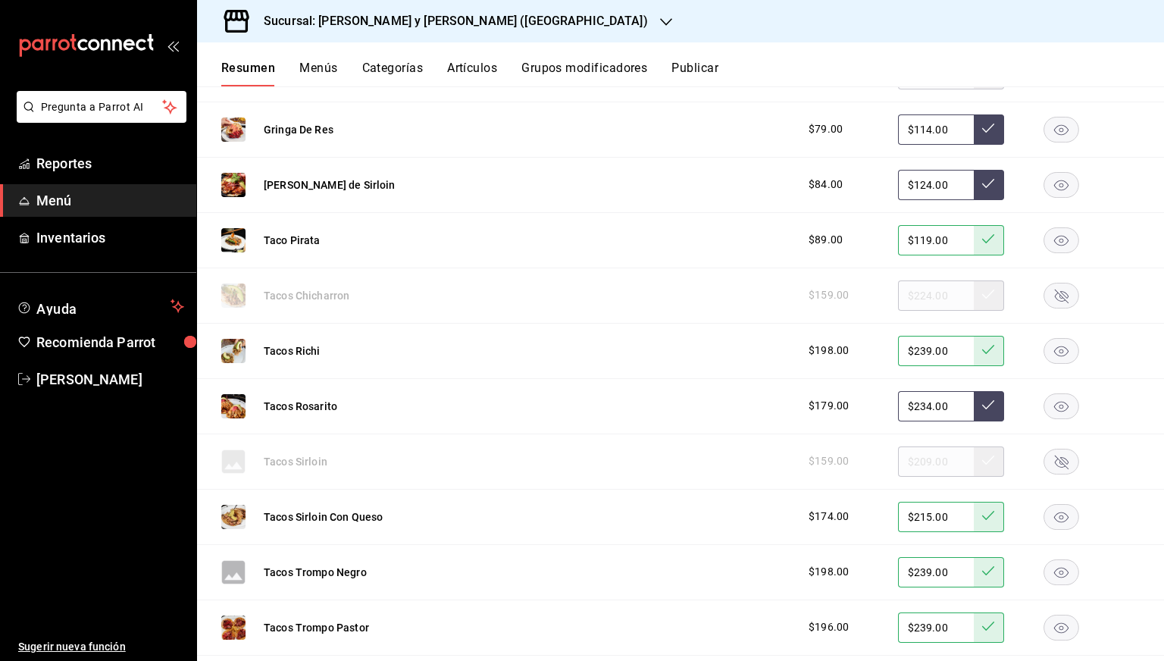
click at [919, 177] on input "$124.00" at bounding box center [936, 185] width 76 height 30
type input "$115.00"
click at [974, 185] on button at bounding box center [989, 185] width 30 height 30
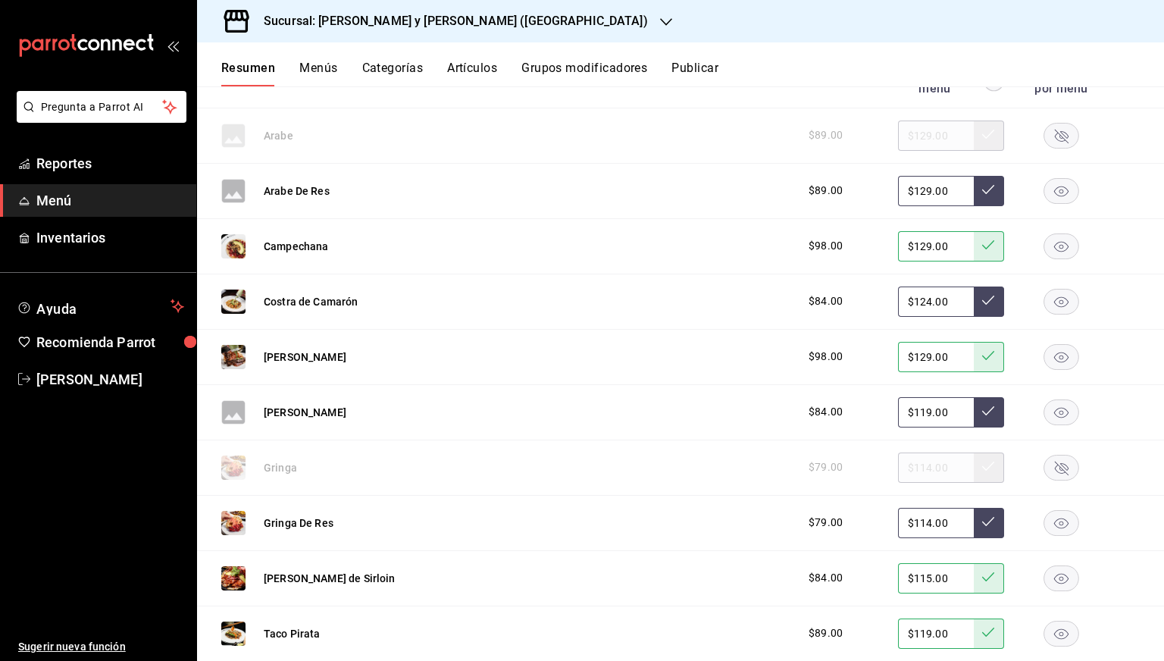
scroll to position [1273, 0]
click at [922, 302] on input "$124.00" at bounding box center [936, 302] width 76 height 30
type input "$115.00"
click at [976, 306] on button at bounding box center [989, 302] width 30 height 30
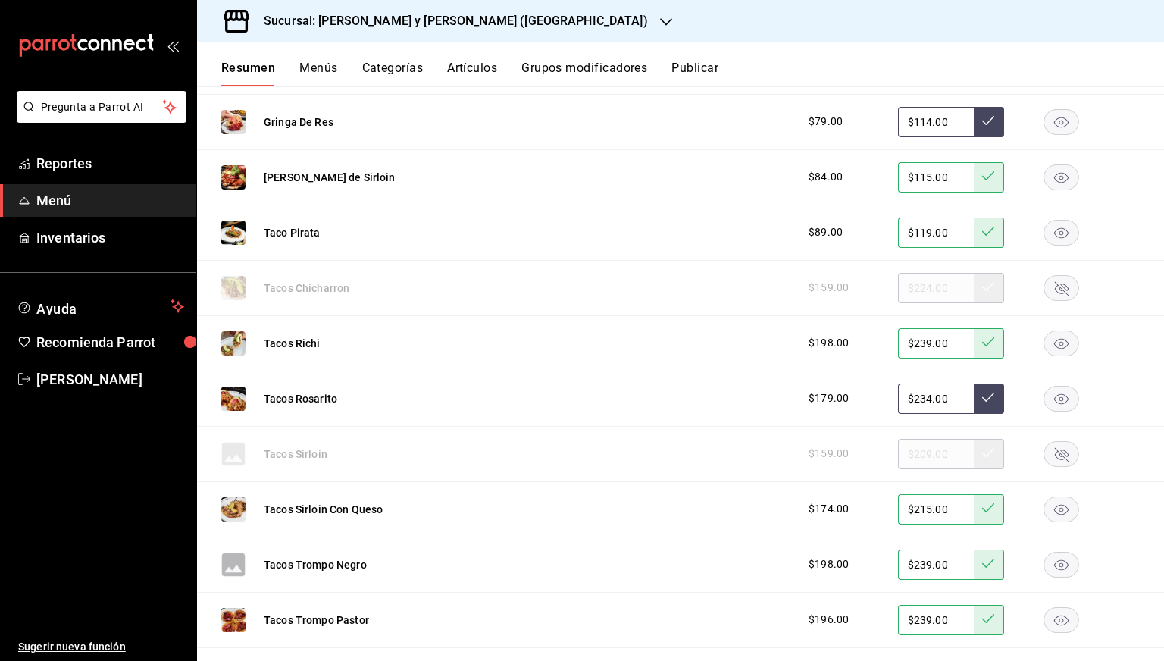
scroll to position [1674, 0]
click at [921, 398] on input "$234.00" at bounding box center [936, 399] width 76 height 30
type input "$219.00"
click at [982, 395] on icon at bounding box center [988, 397] width 12 height 9
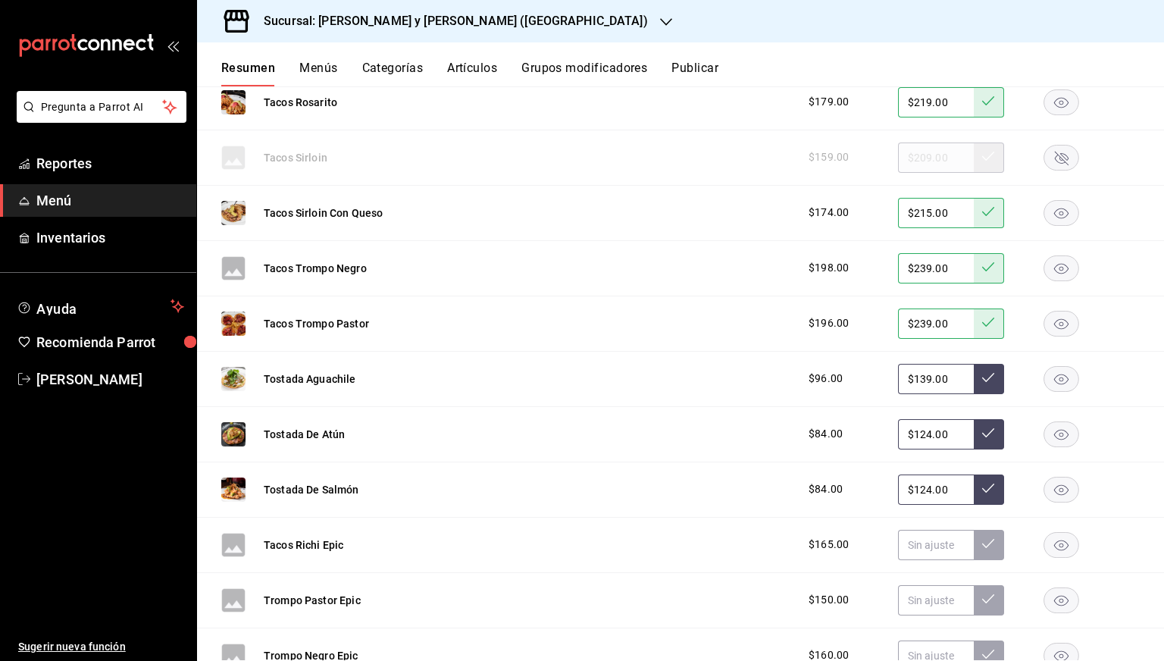
scroll to position [1975, 0]
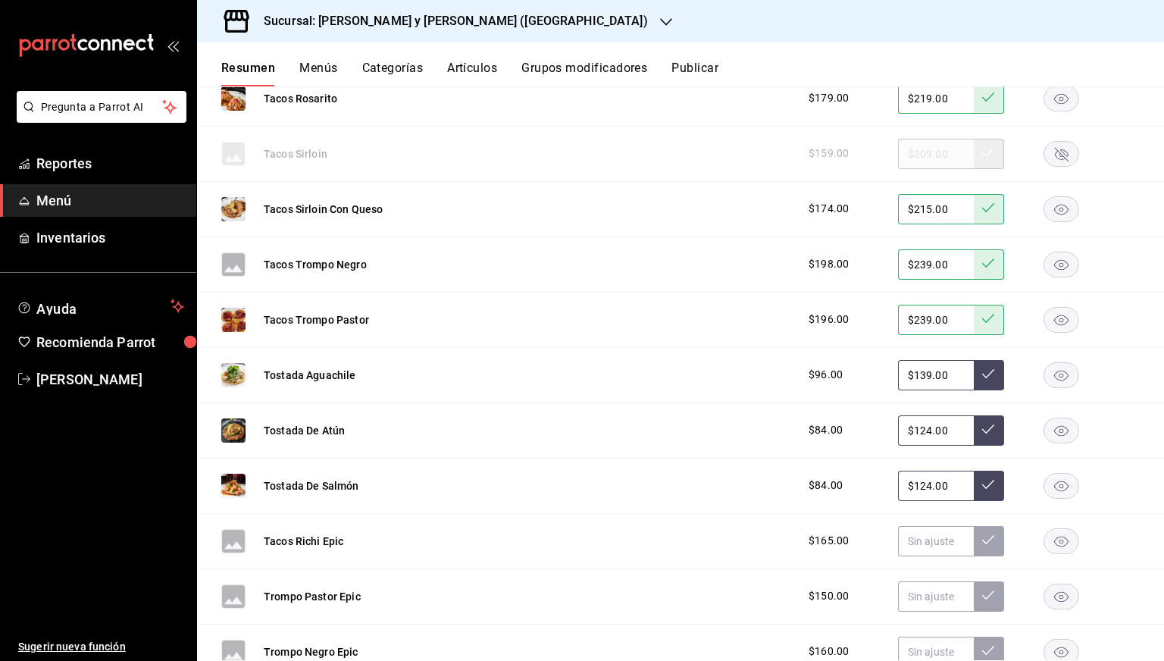
click at [921, 427] on input "$124.00" at bounding box center [936, 430] width 76 height 30
type input "$115.00"
click at [982, 428] on icon at bounding box center [988, 429] width 12 height 12
click at [918, 375] on input "$139.00" at bounding box center [936, 375] width 76 height 30
type input "$125.00"
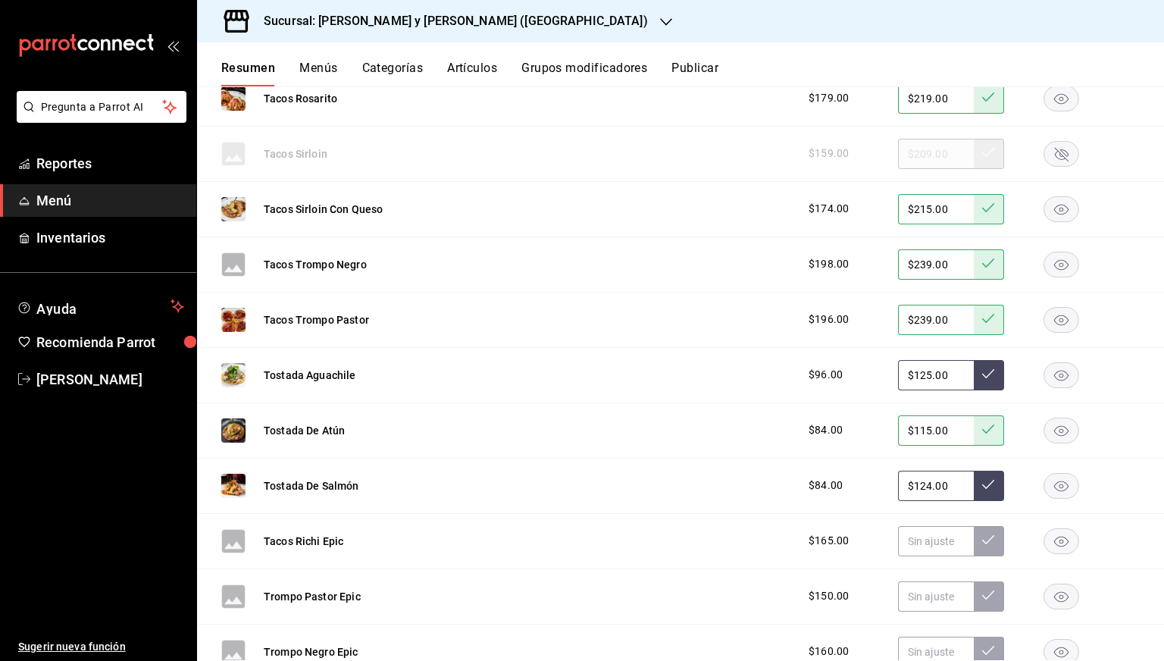
click at [982, 374] on icon at bounding box center [988, 373] width 12 height 9
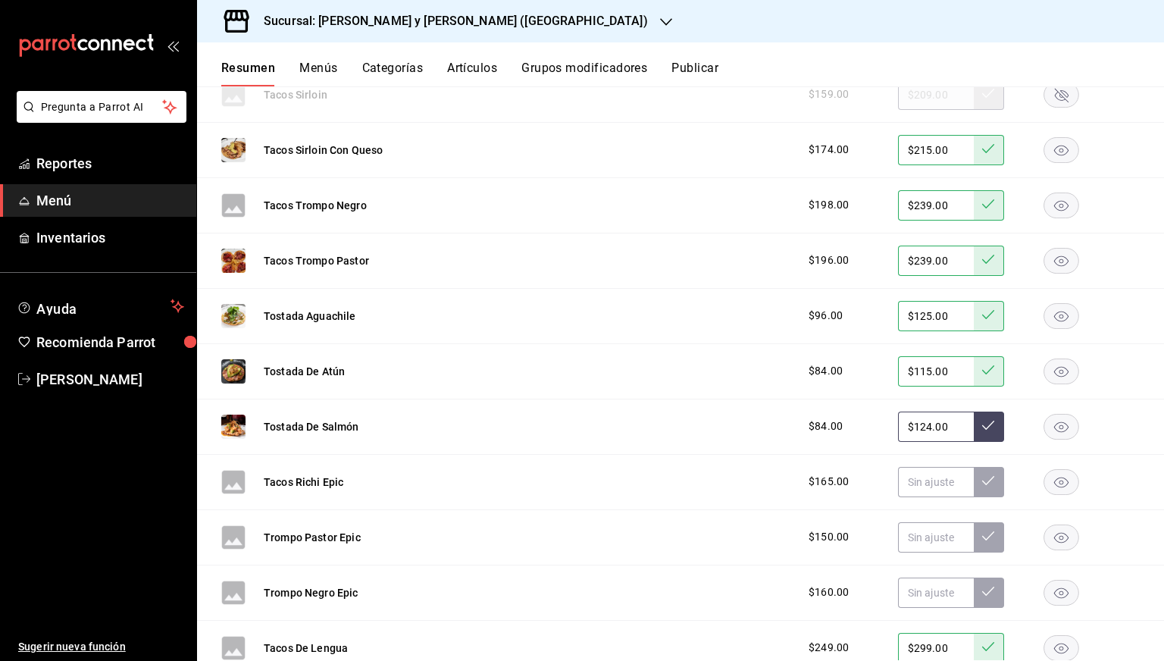
scroll to position [2035, 0]
click at [924, 427] on input "$124.00" at bounding box center [936, 426] width 76 height 30
type input "$115.00"
click at [974, 425] on button at bounding box center [989, 426] width 30 height 30
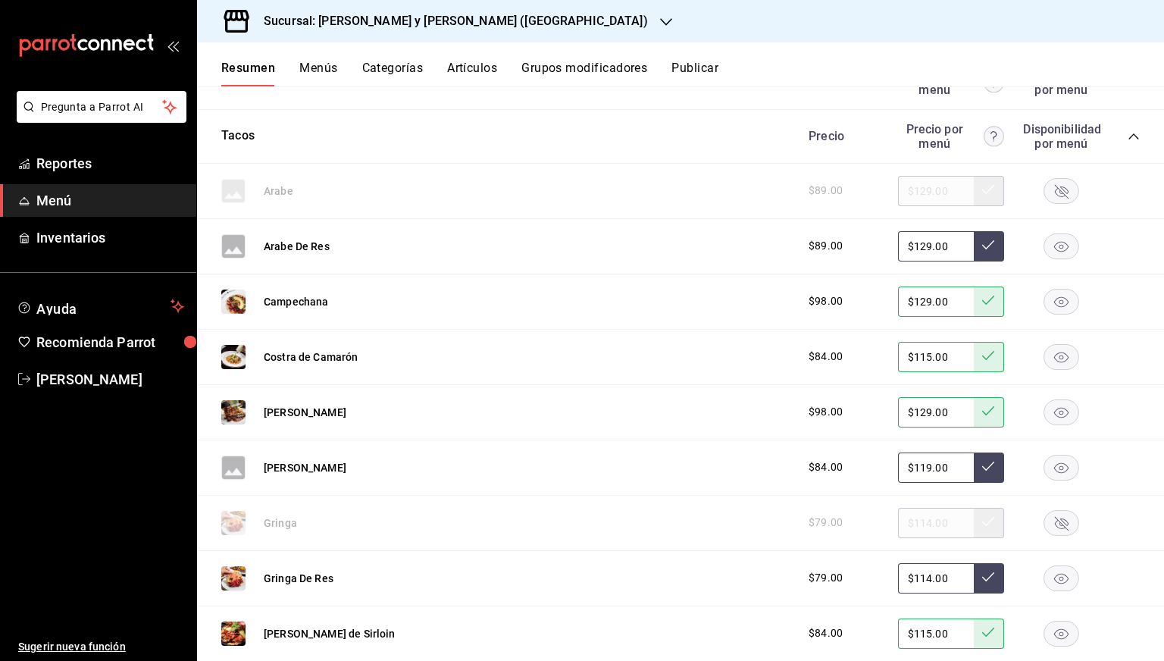
scroll to position [1217, 0]
click at [1128, 134] on icon "collapse-category-row" at bounding box center [1134, 138] width 12 height 12
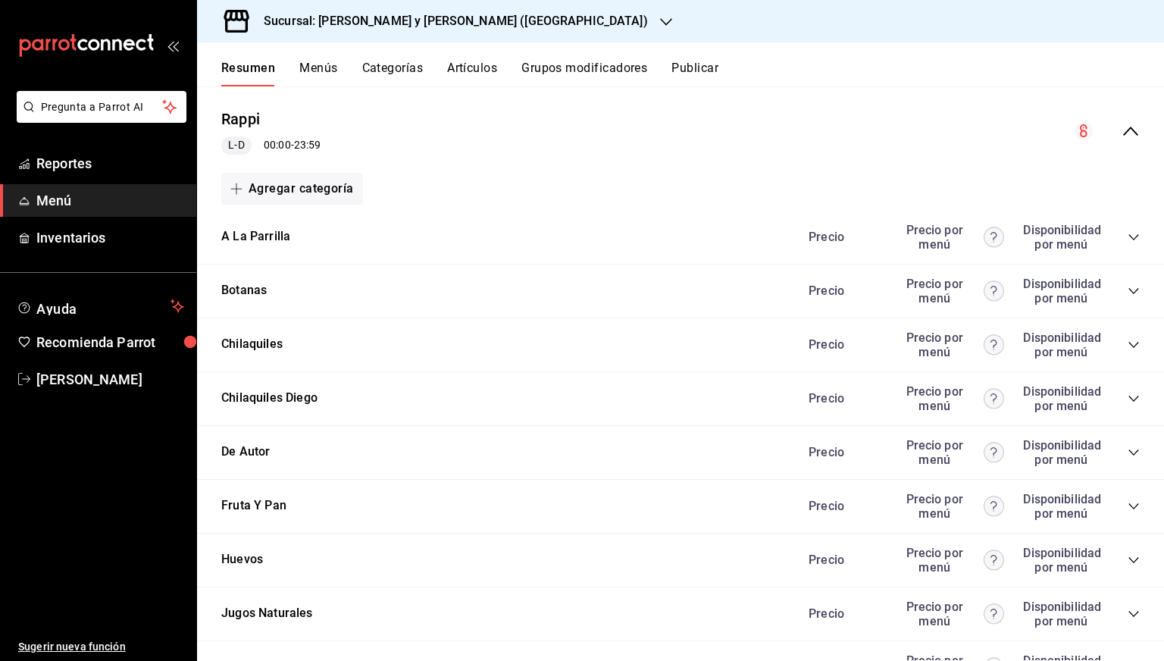
scroll to position [634, 0]
click at [1128, 234] on icon "collapse-category-row" at bounding box center [1134, 236] width 12 height 12
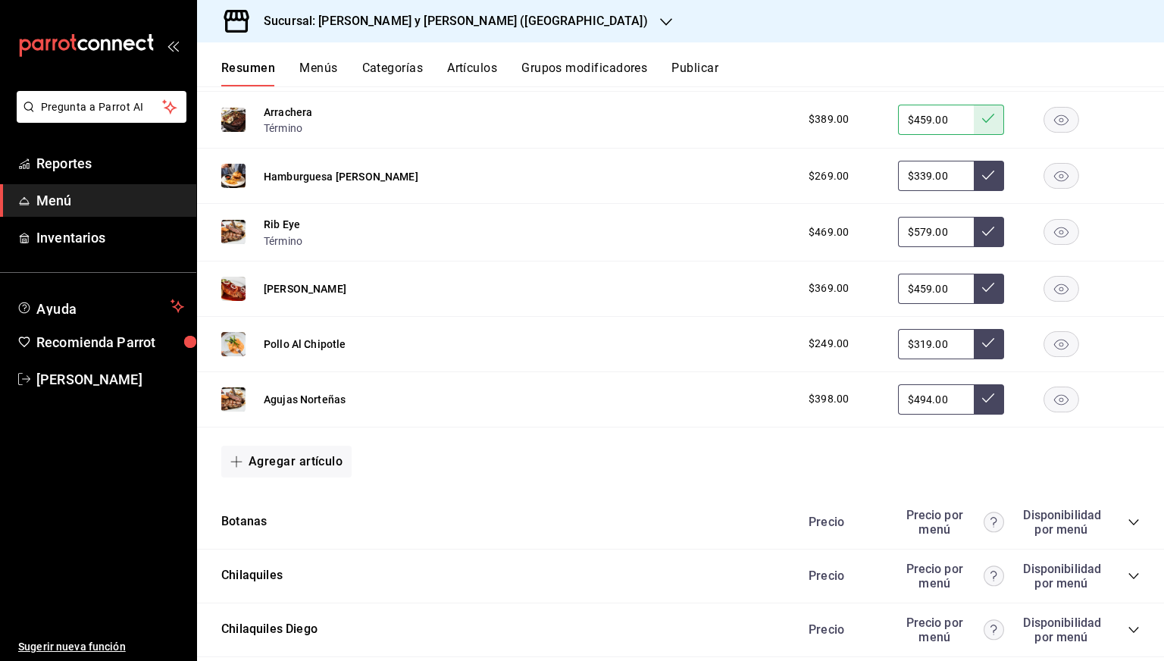
scroll to position [807, 0]
click at [915, 231] on input "$579.00" at bounding box center [936, 231] width 76 height 30
click at [918, 233] on input "$54.00" at bounding box center [936, 231] width 76 height 30
click at [956, 227] on input "$549.00" at bounding box center [936, 231] width 76 height 30
type input "$549.00"
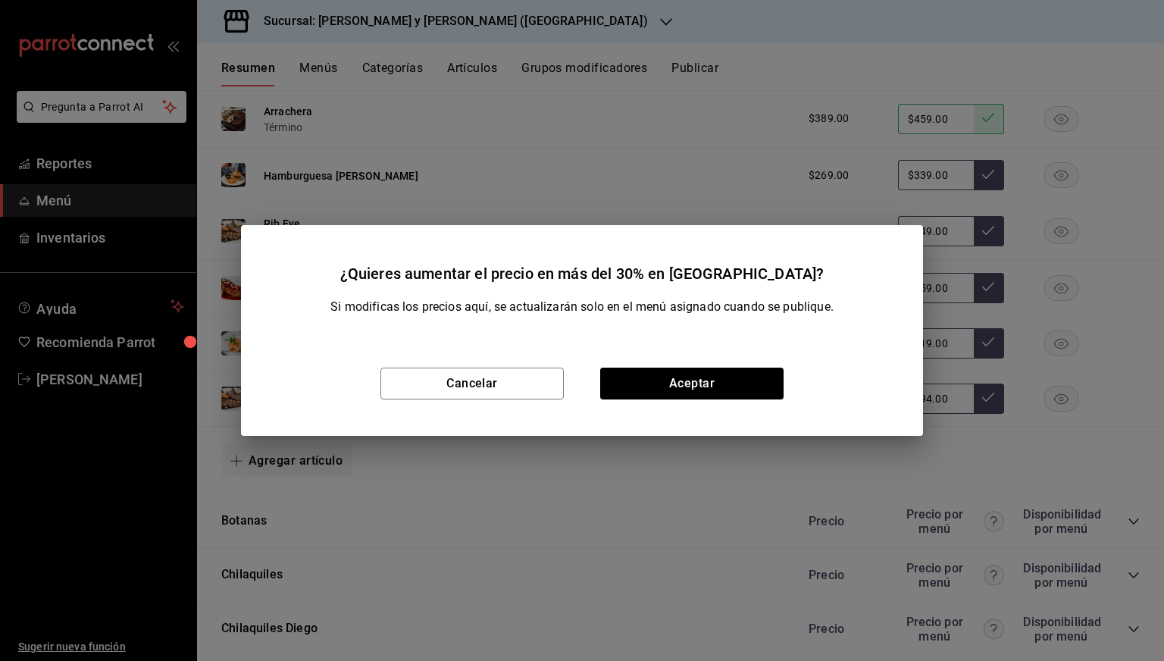
click at [740, 405] on div "Cancelar Aceptar" at bounding box center [582, 383] width 682 height 105
click at [724, 386] on button "Aceptar" at bounding box center [691, 384] width 183 height 32
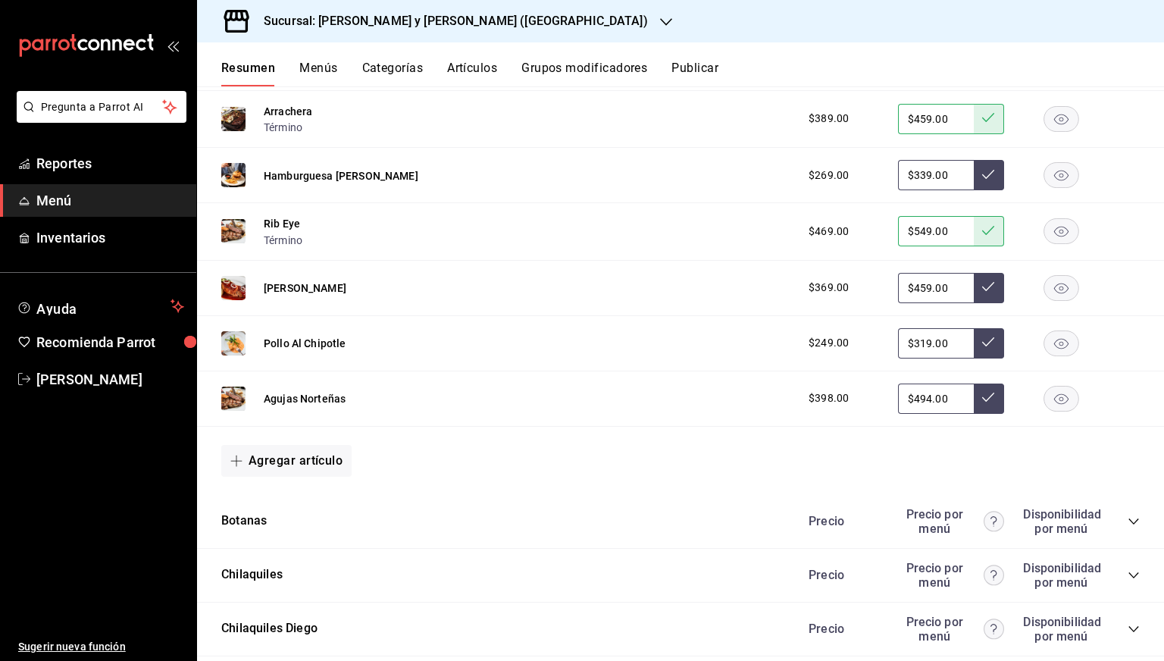
scroll to position [768, 0]
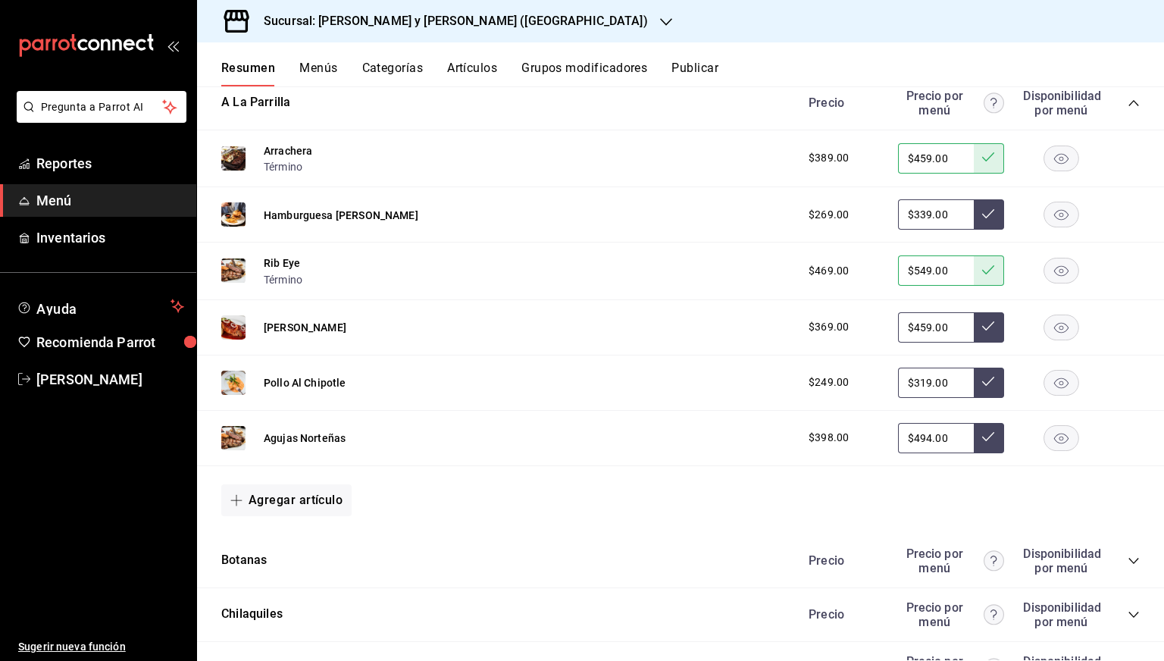
click at [918, 434] on input "$494.00" at bounding box center [936, 438] width 76 height 30
type input "$469.00"
click at [915, 324] on input "$459.00" at bounding box center [936, 327] width 76 height 30
type input "$438.00"
click at [915, 389] on input "$319.00" at bounding box center [936, 383] width 76 height 30
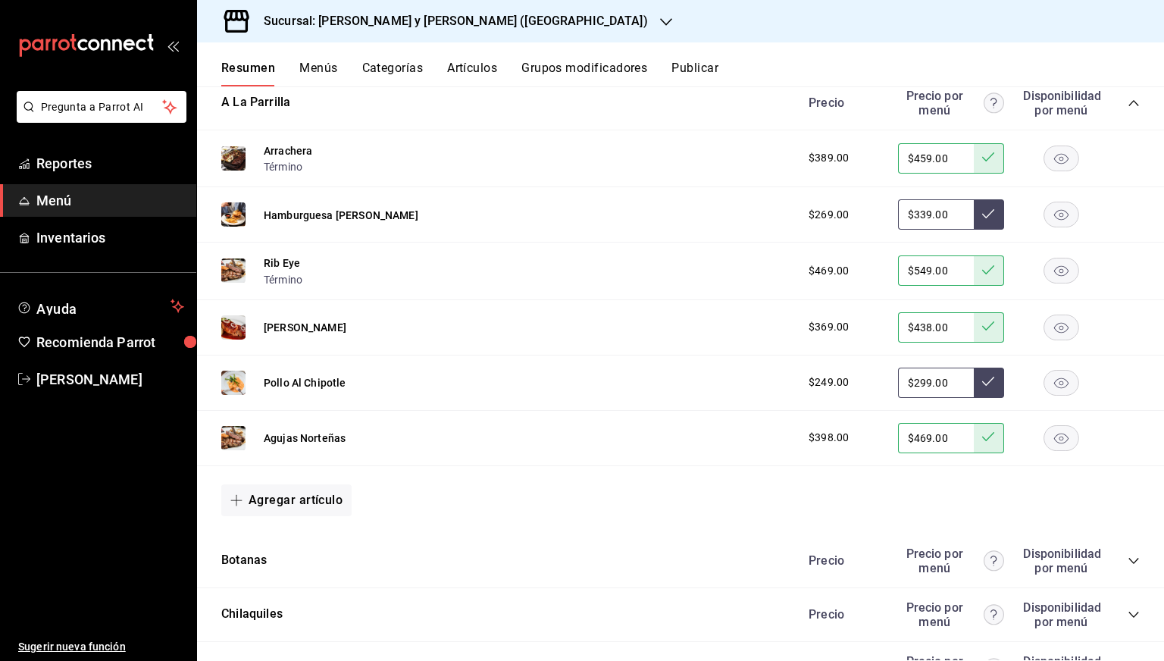
type input "$299.00"
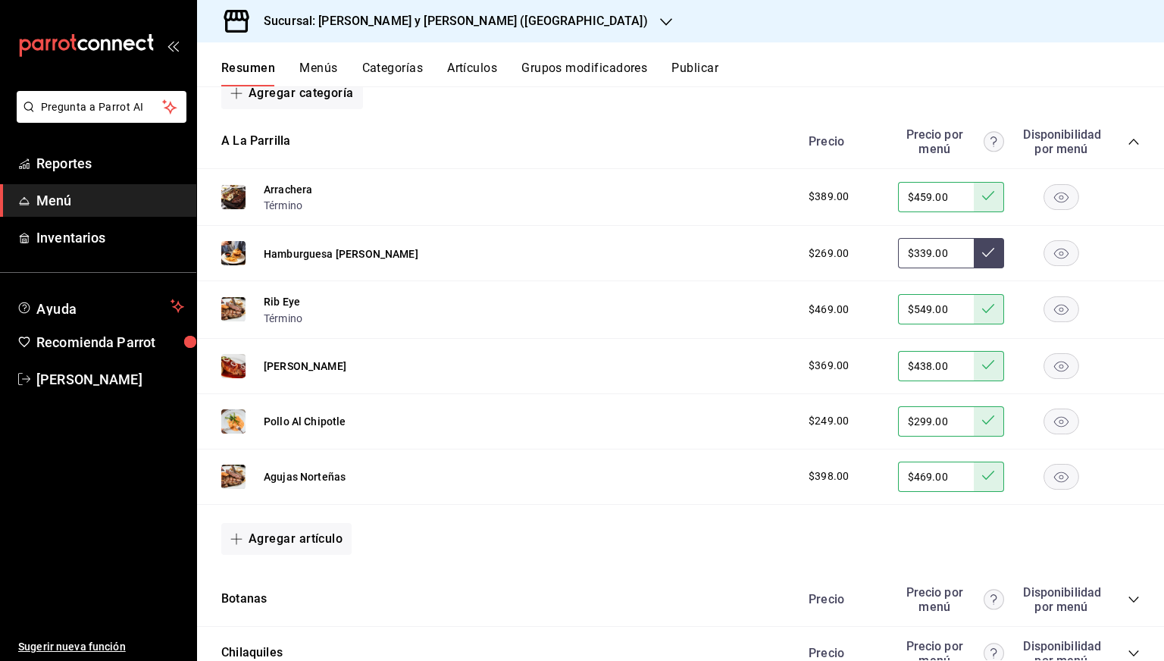
scroll to position [721, 0]
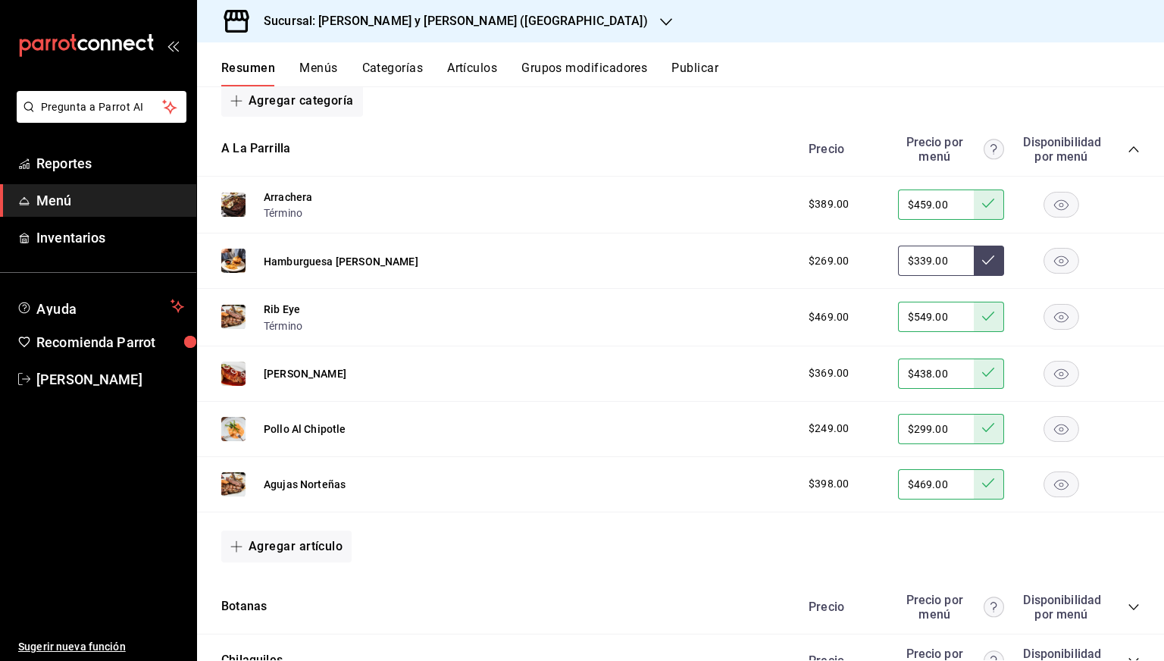
click at [898, 249] on input "$339.00" at bounding box center [936, 261] width 76 height 30
type input "$325.00"
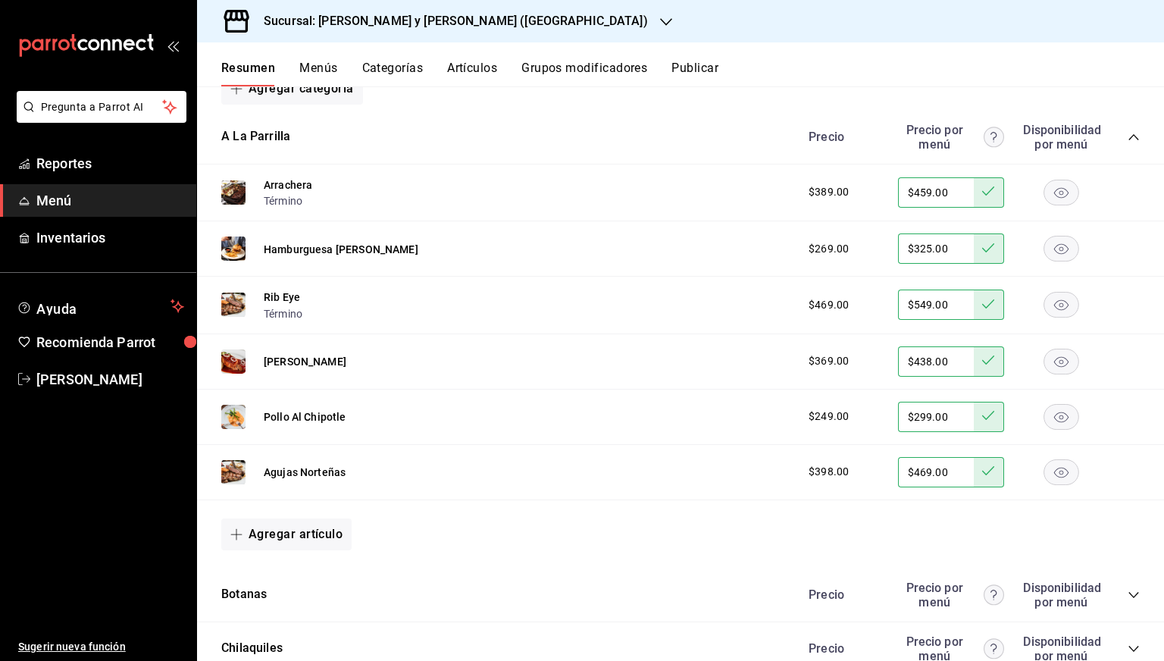
scroll to position [624, 0]
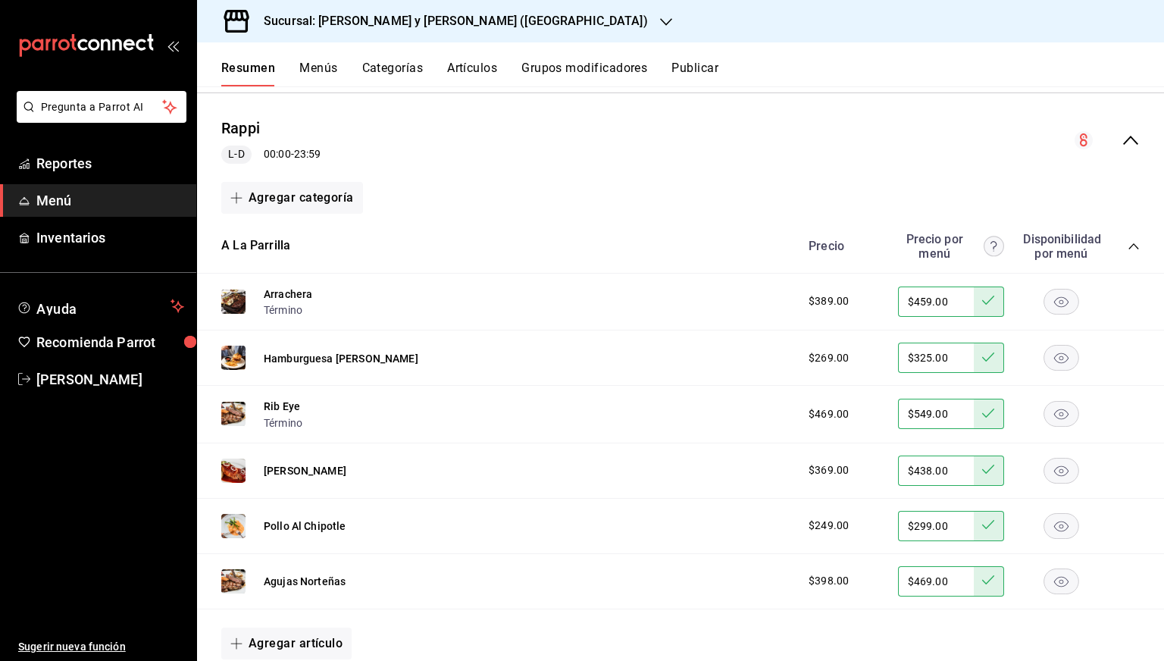
click at [1128, 243] on icon "collapse-category-row" at bounding box center [1133, 246] width 10 height 6
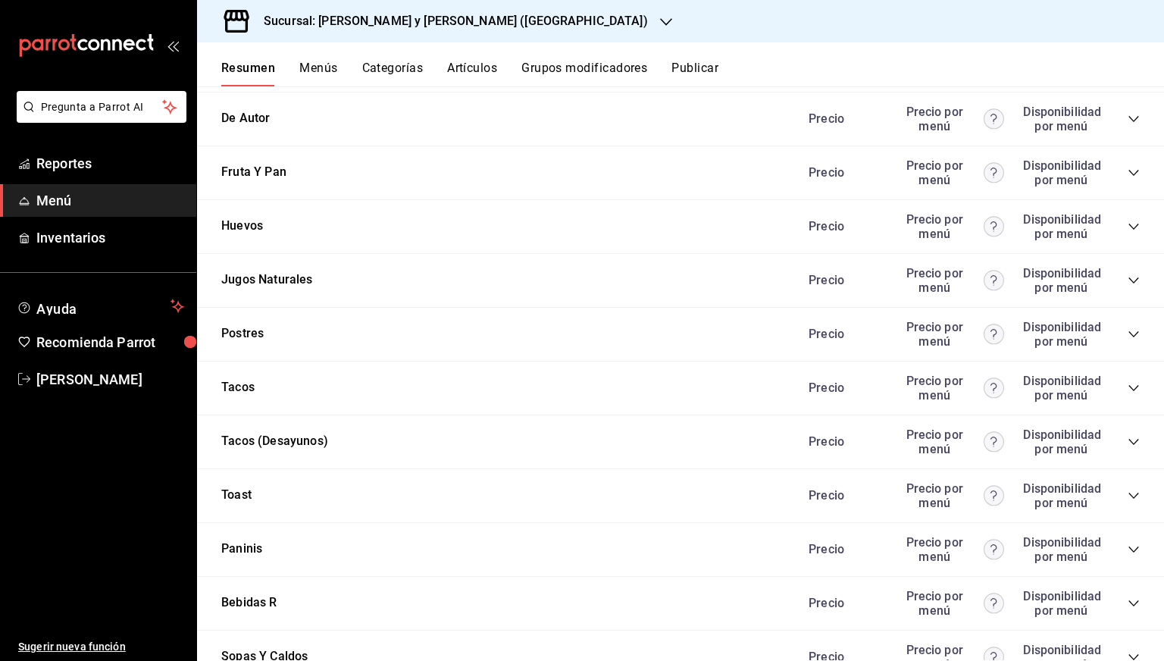
scroll to position [968, 0]
click at [1128, 329] on icon "collapse-category-row" at bounding box center [1134, 333] width 12 height 12
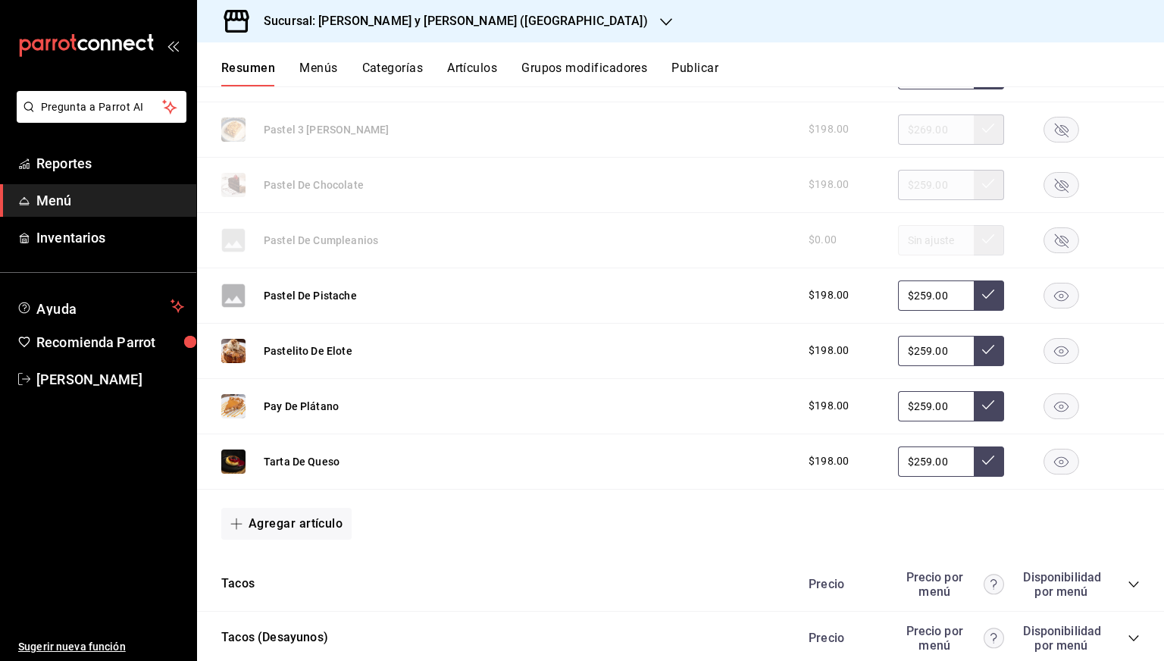
scroll to position [1341, 0]
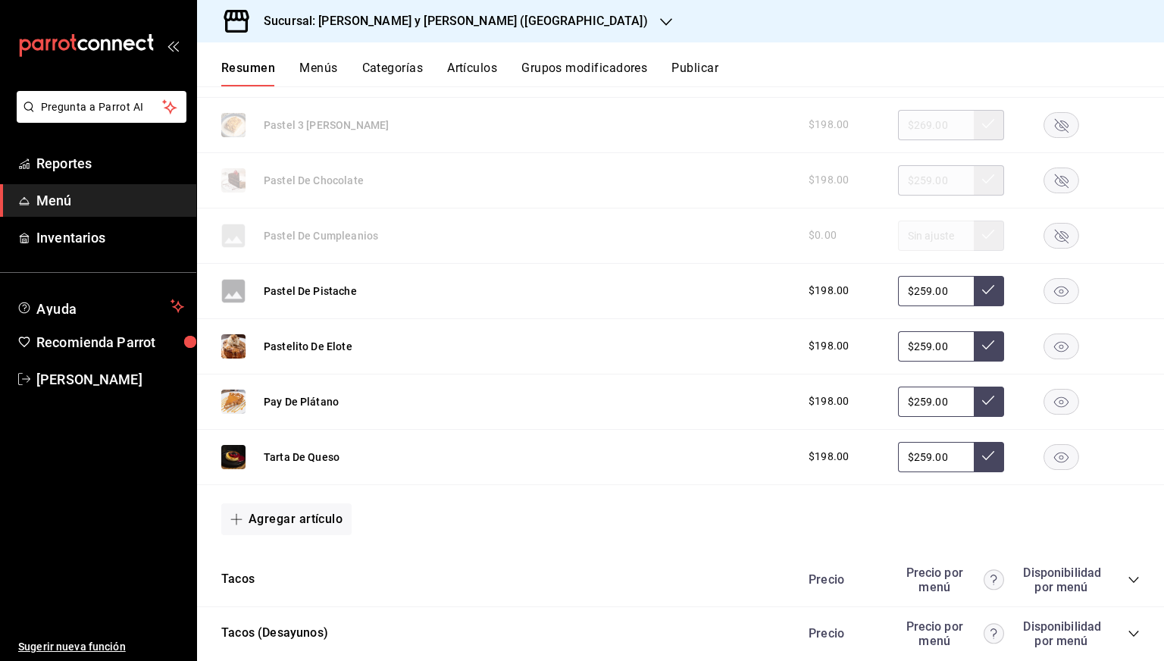
click at [906, 402] on input "$259.00" at bounding box center [936, 401] width 76 height 30
type input "$245.00"
click at [916, 458] on input "$259.00" at bounding box center [936, 457] width 76 height 30
type input "$245.00"
click at [918, 344] on input "$259.00" at bounding box center [936, 346] width 76 height 30
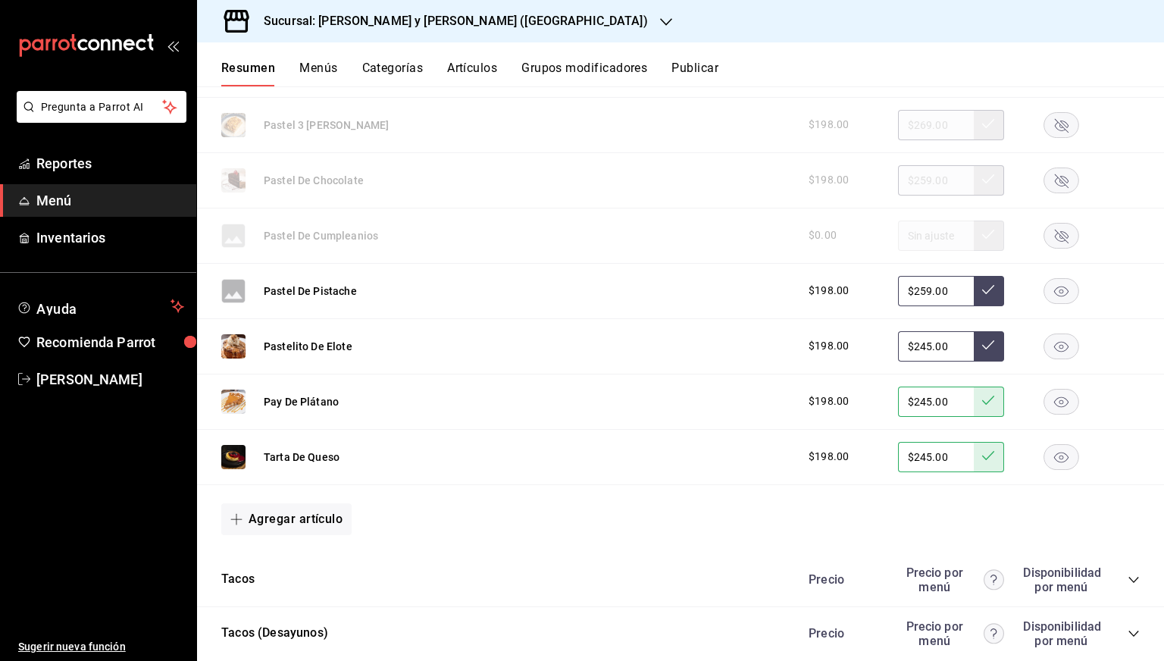
type input "$245.00"
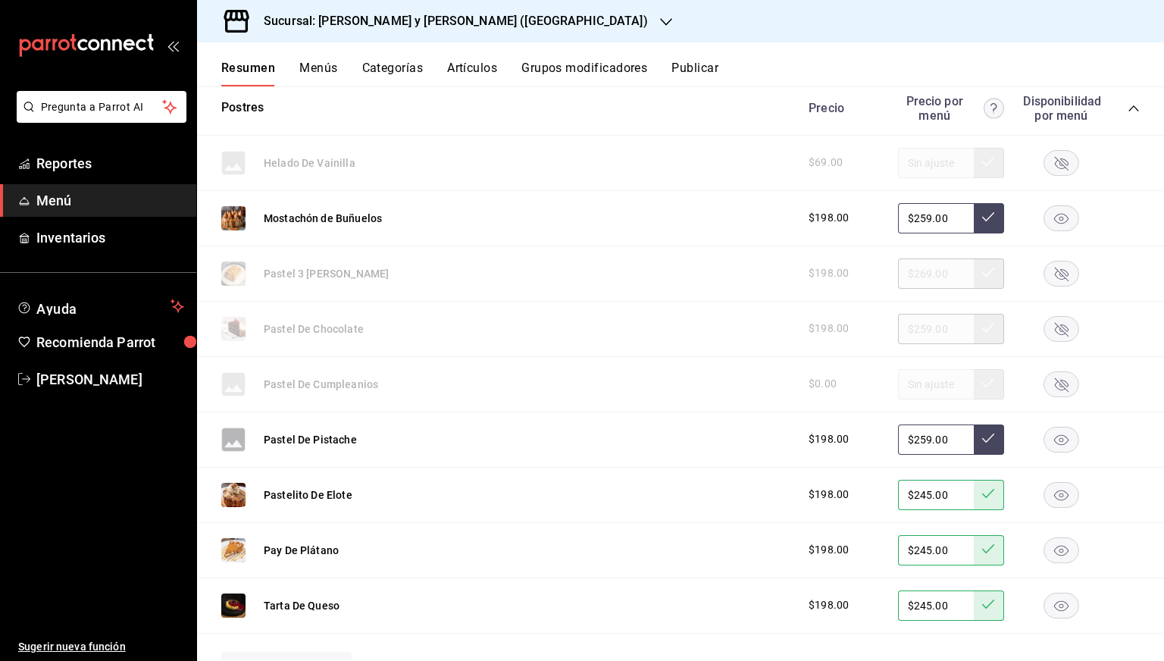
click at [879, 332] on div "$198.00 $259.00" at bounding box center [966, 329] width 346 height 30
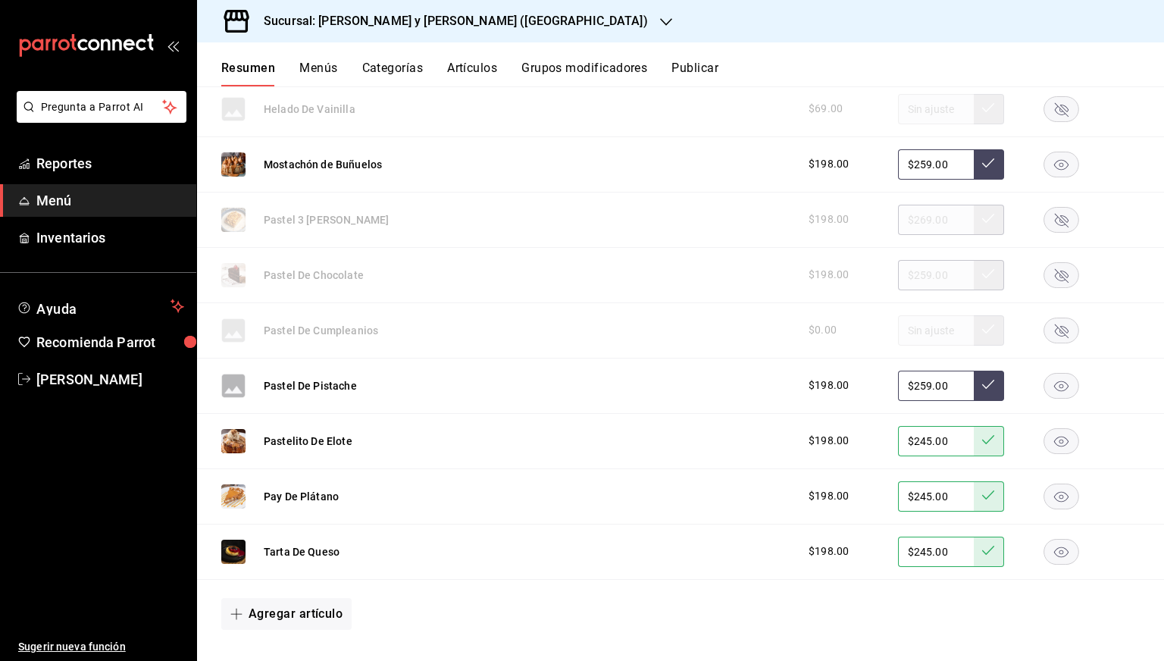
scroll to position [1247, 0]
click at [915, 174] on input "$259.00" at bounding box center [936, 164] width 76 height 30
type input "$245.00"
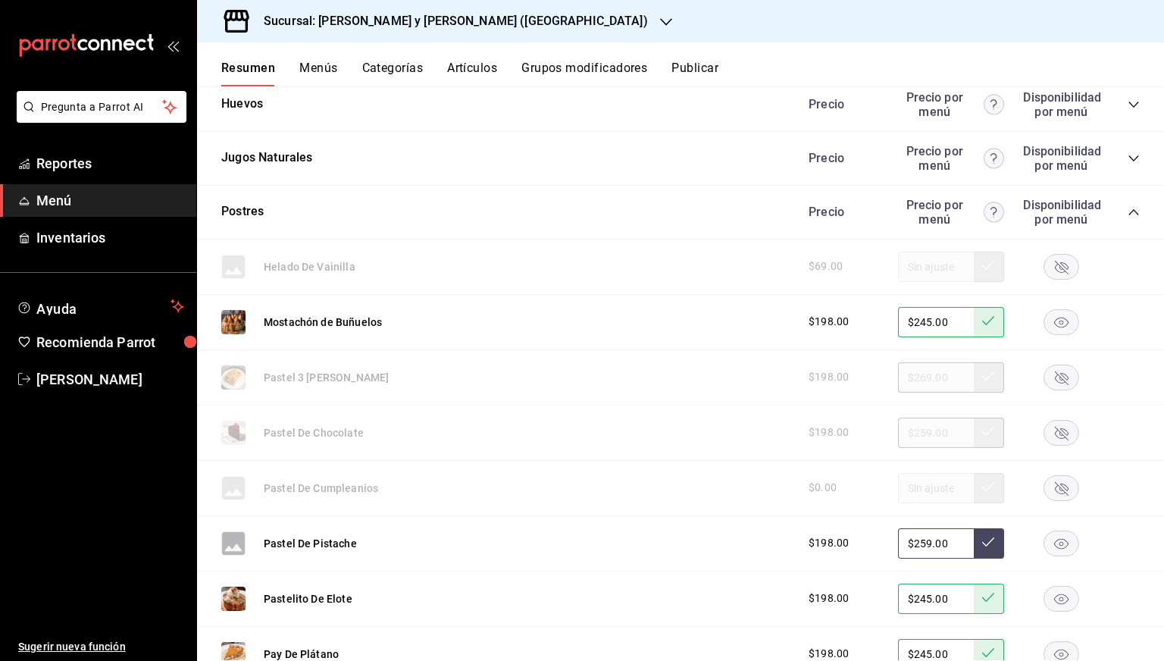
click at [1128, 211] on icon "collapse-category-row" at bounding box center [1134, 212] width 12 height 12
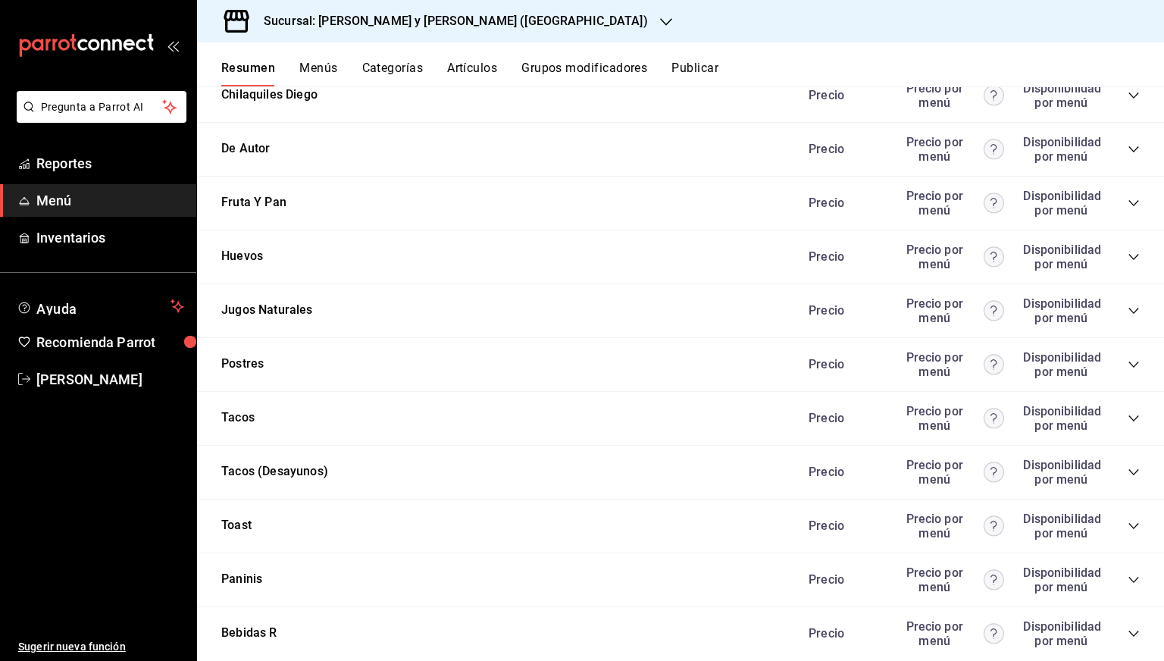
scroll to position [934, 0]
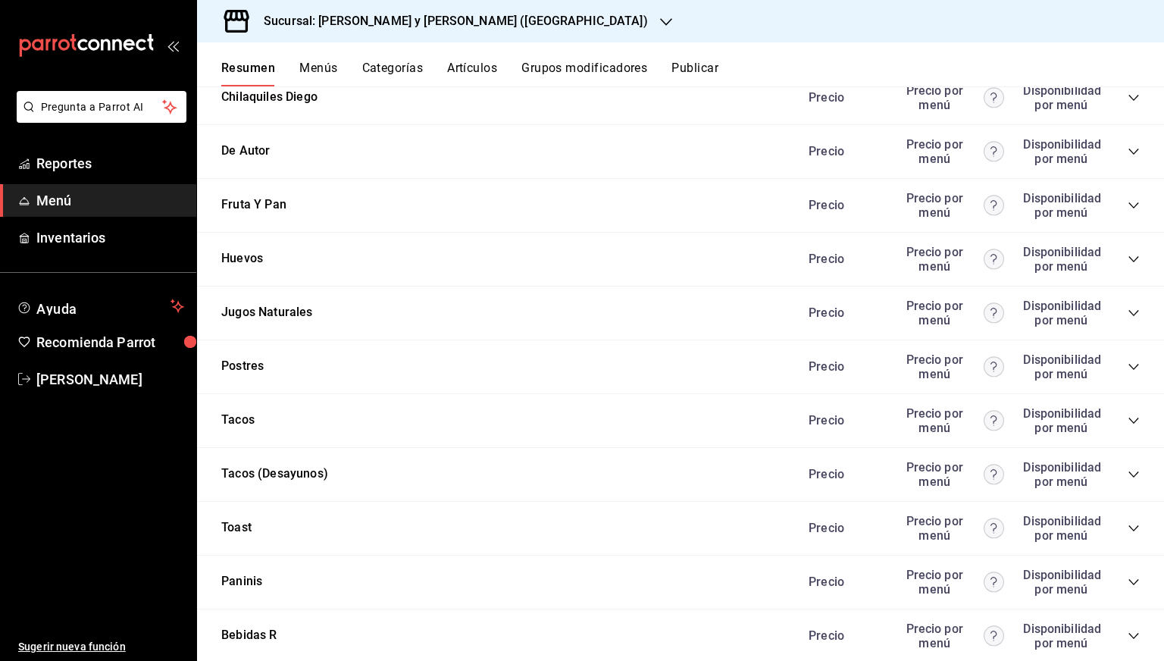
click at [1128, 202] on icon "collapse-category-row" at bounding box center [1134, 205] width 12 height 12
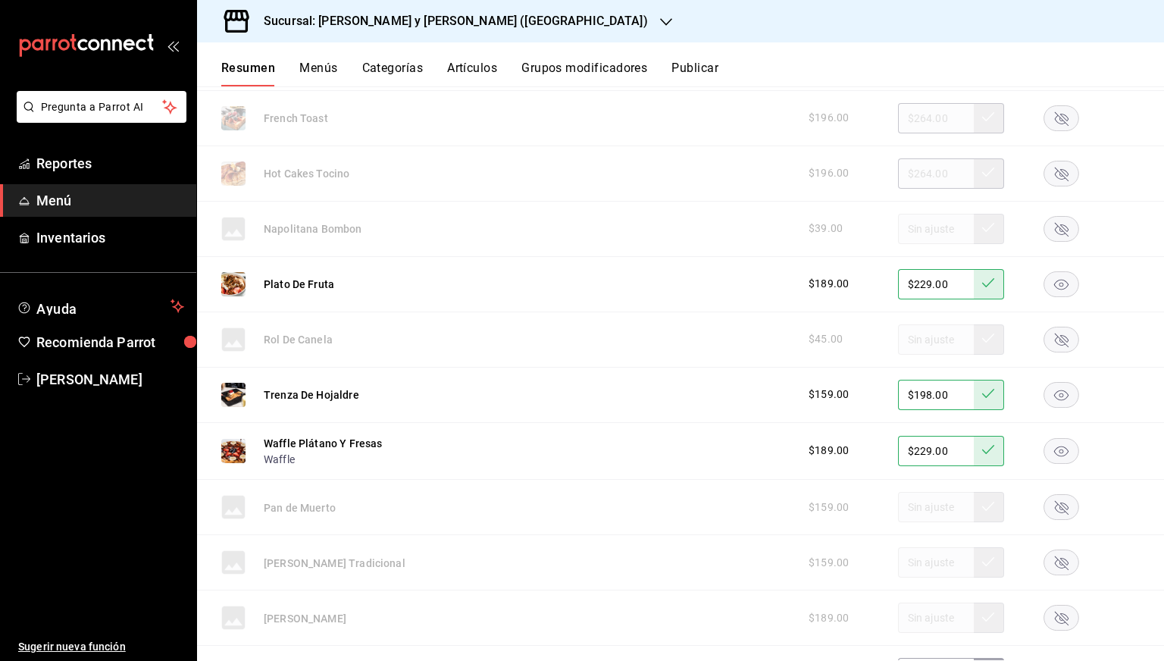
scroll to position [978, 0]
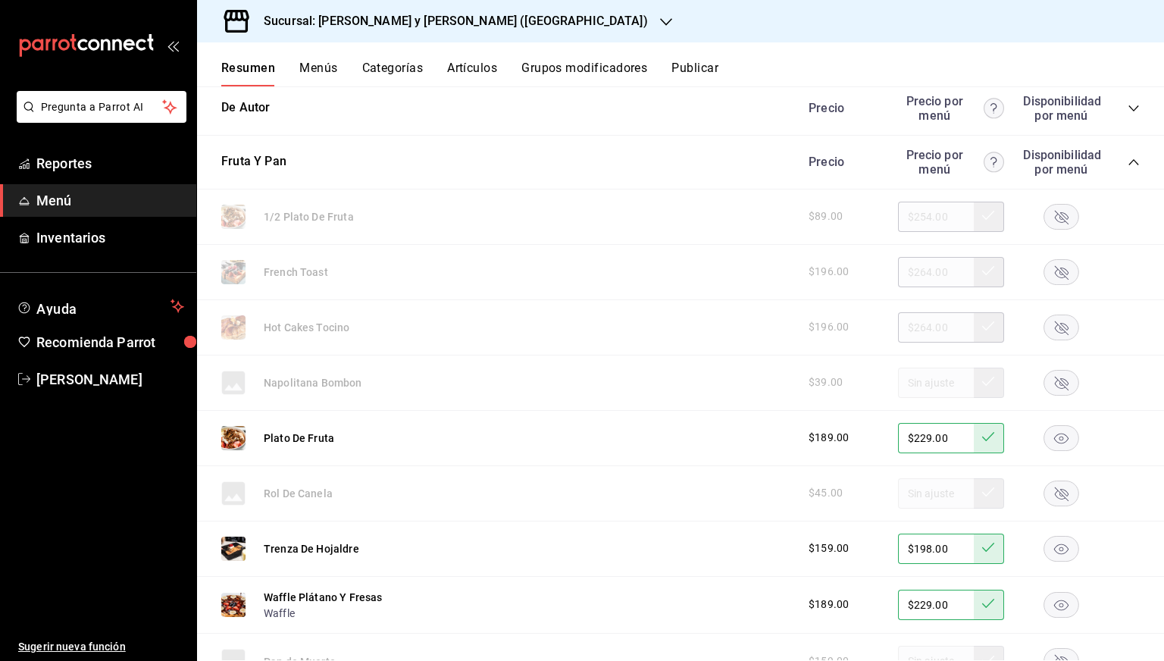
click at [1128, 160] on icon "collapse-category-row" at bounding box center [1133, 162] width 10 height 6
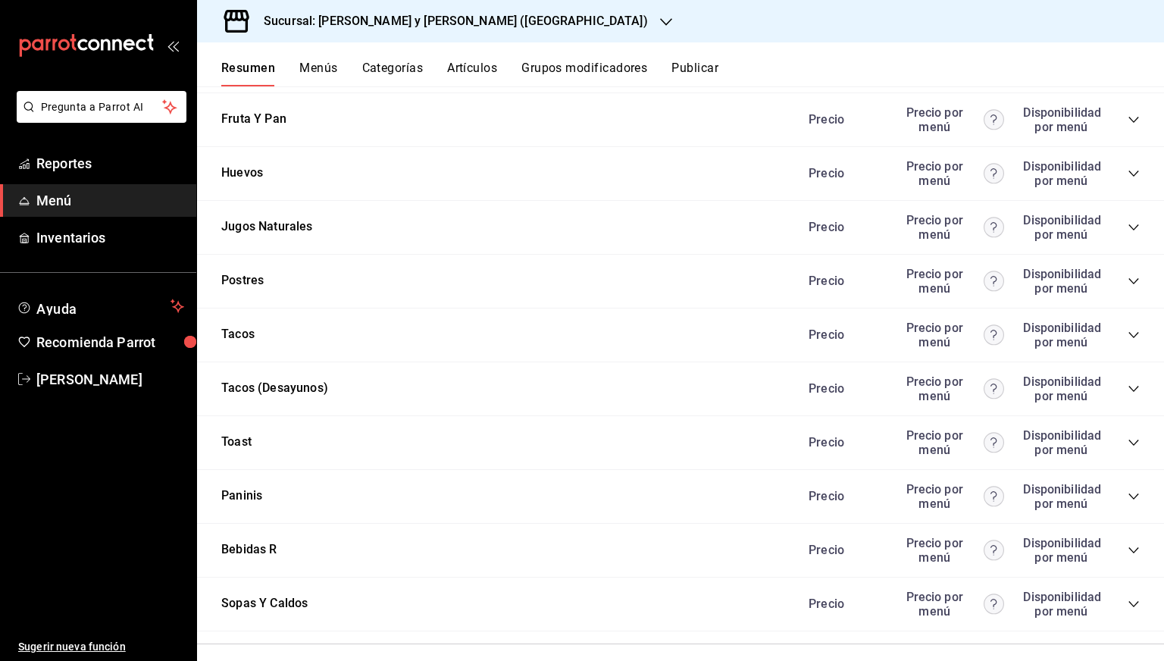
scroll to position [1074, 0]
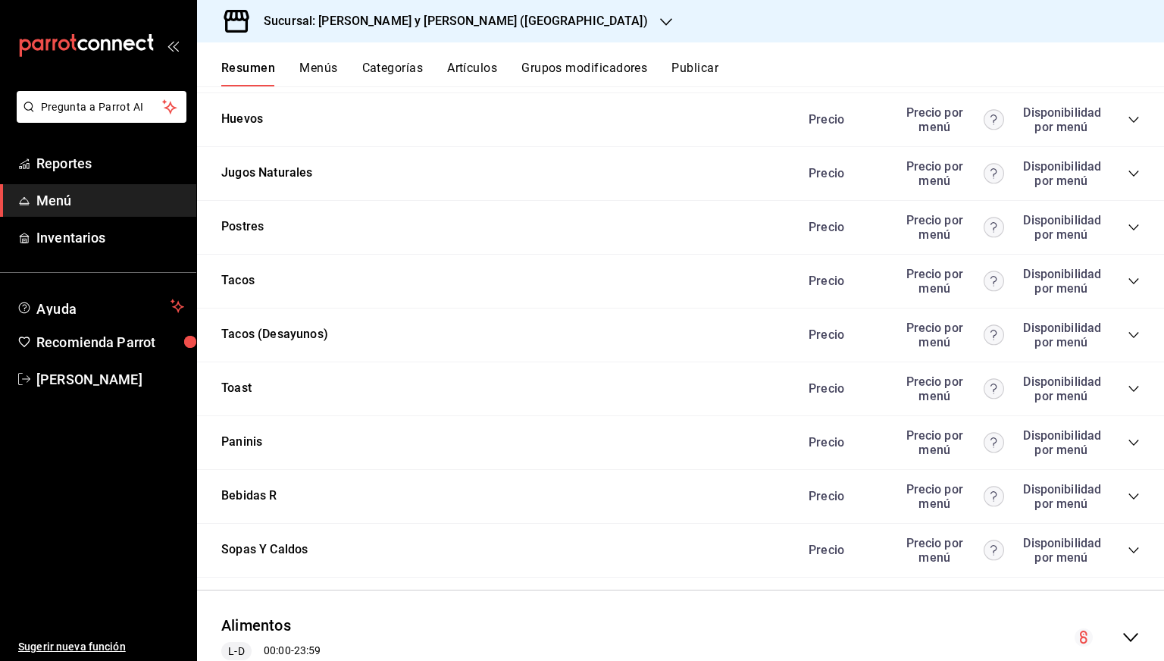
click at [1128, 498] on icon "collapse-category-row" at bounding box center [1134, 496] width 12 height 12
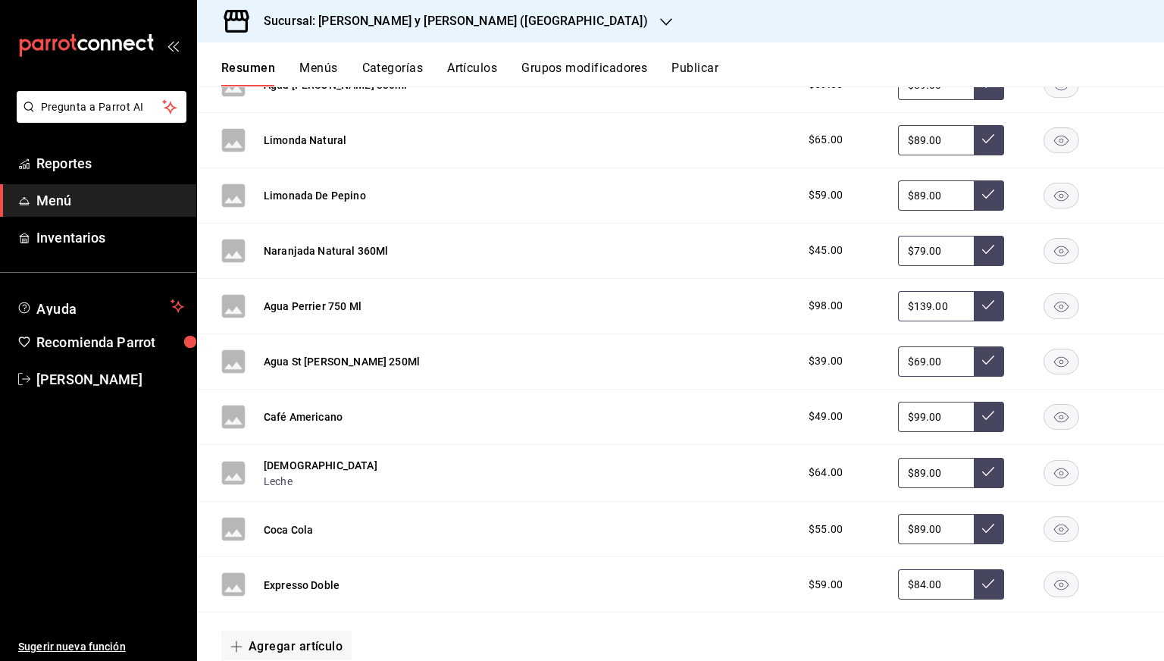
scroll to position [1541, 0]
click at [909, 412] on input "$99.00" at bounding box center [936, 415] width 76 height 30
type input "$79.00"
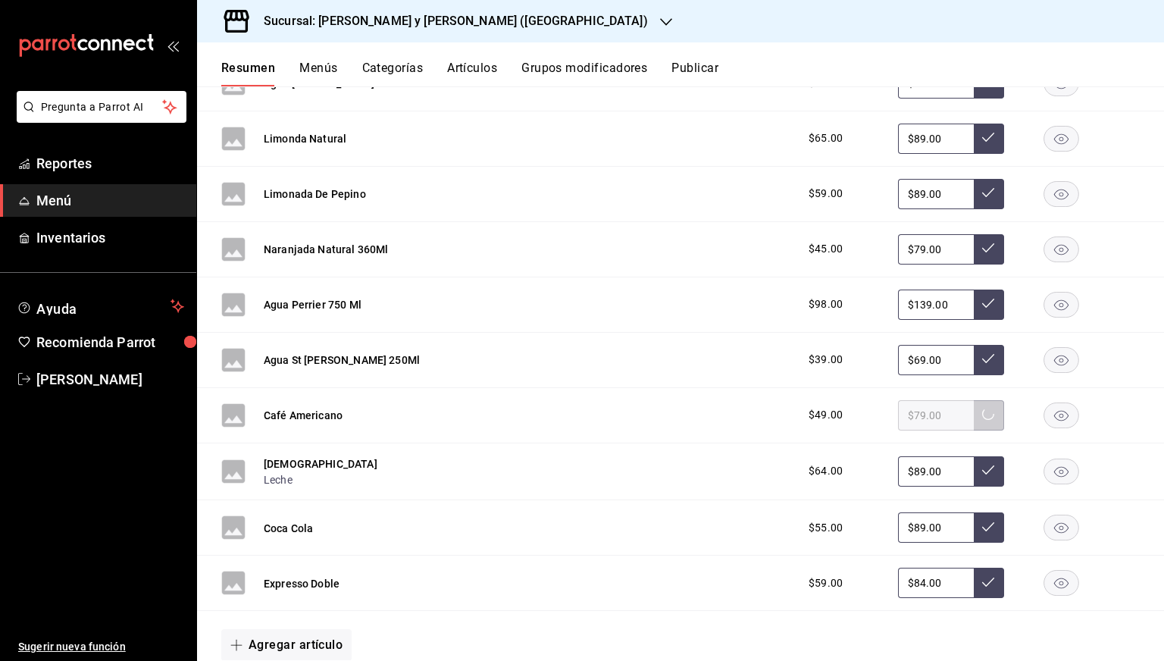
click at [906, 477] on input "$89.00" at bounding box center [936, 471] width 76 height 30
type input "$79.00"
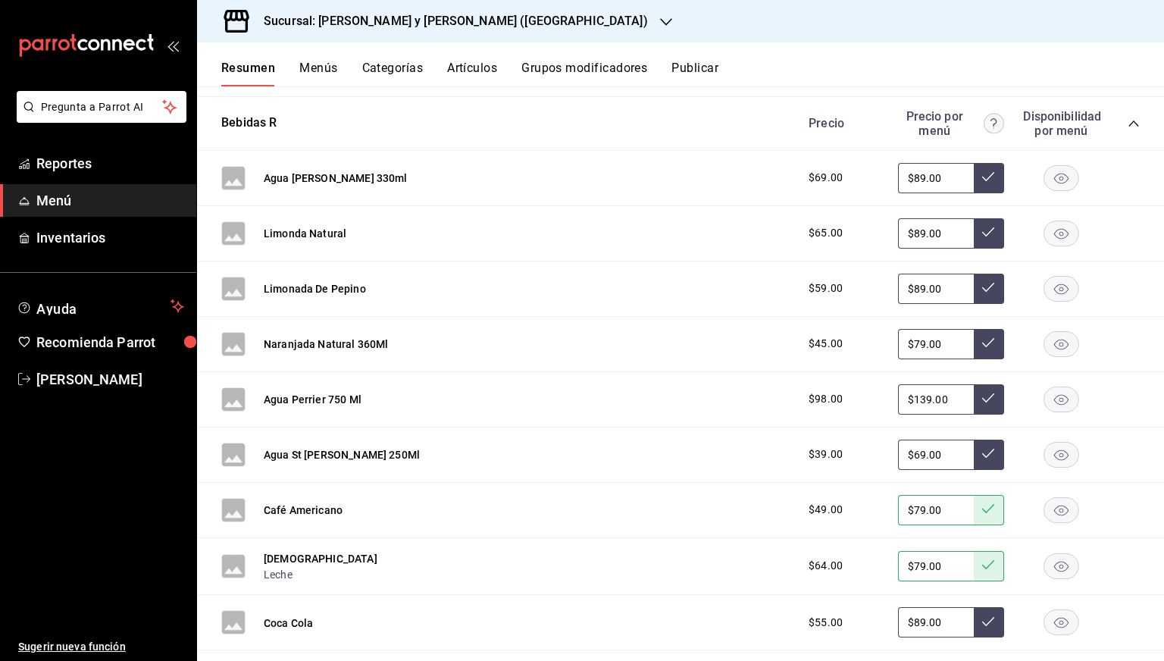
scroll to position [1573, 0]
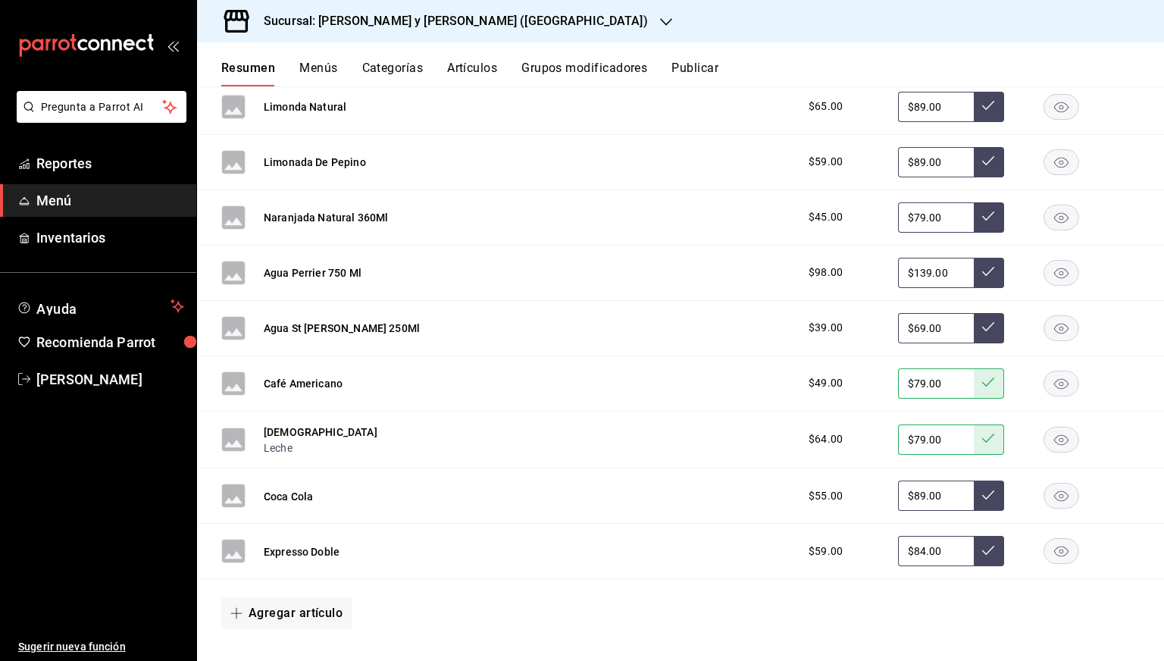
click at [906, 493] on input "$89.00" at bounding box center [936, 495] width 76 height 30
type input "$65.00"
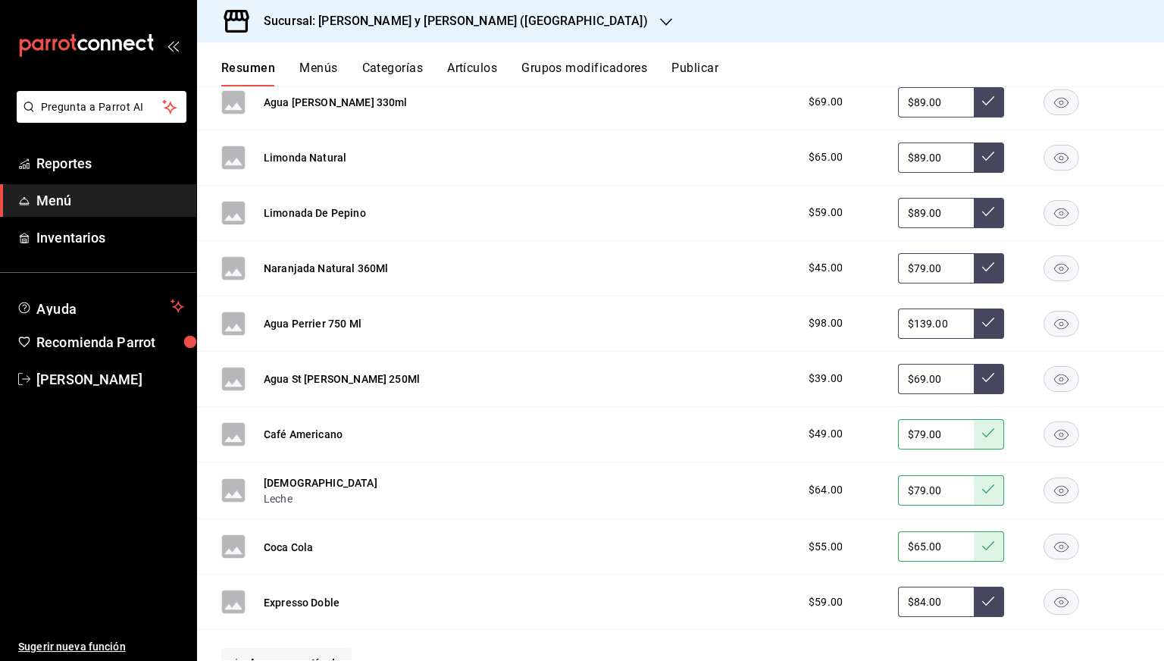
scroll to position [1508, 0]
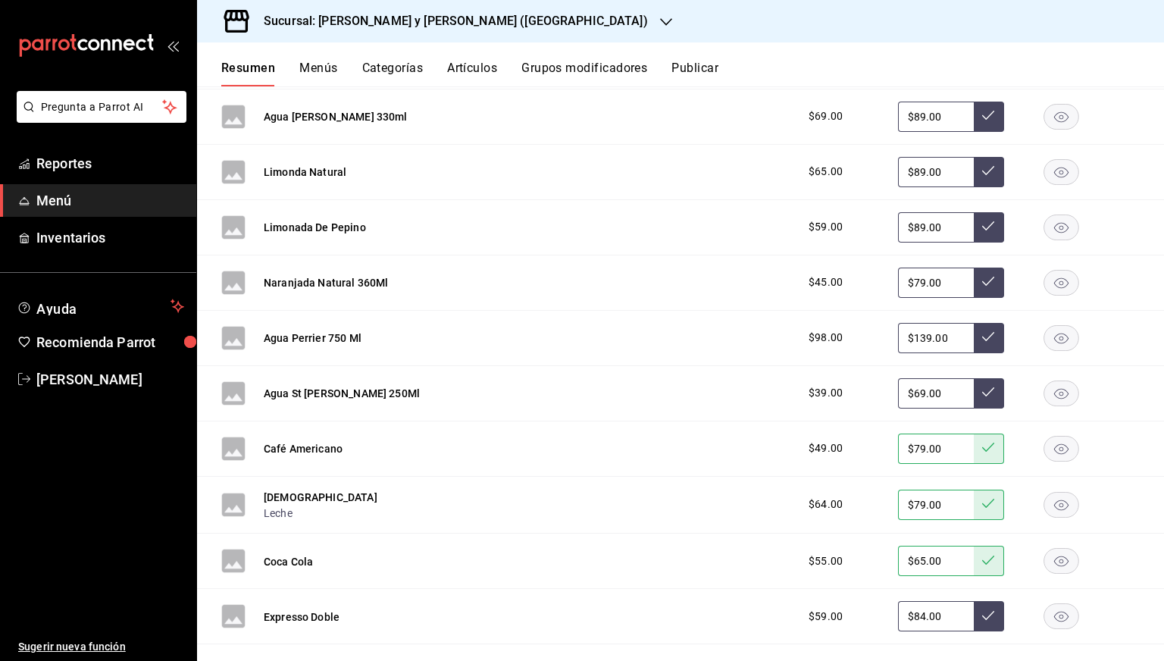
click at [914, 174] on input "$89.00" at bounding box center [936, 172] width 76 height 30
type input "$65.00"
click at [909, 234] on input "$89.00" at bounding box center [936, 227] width 76 height 30
click at [915, 228] on input "$65.00" at bounding box center [936, 227] width 76 height 30
type input "$69.00"
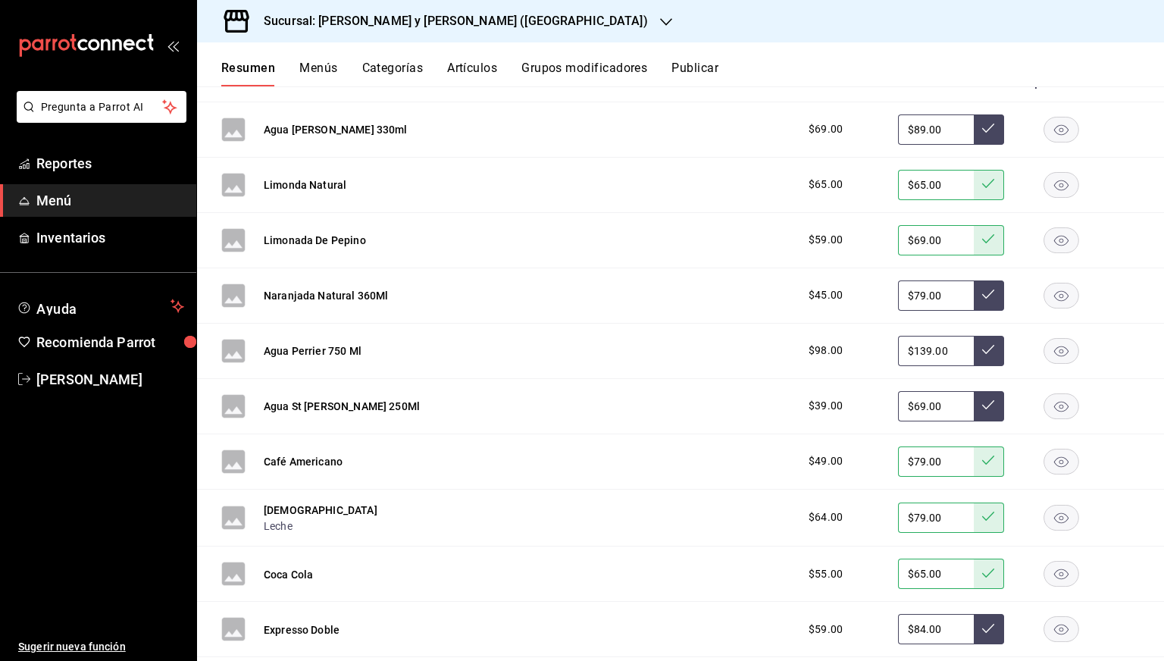
scroll to position [1493, 0]
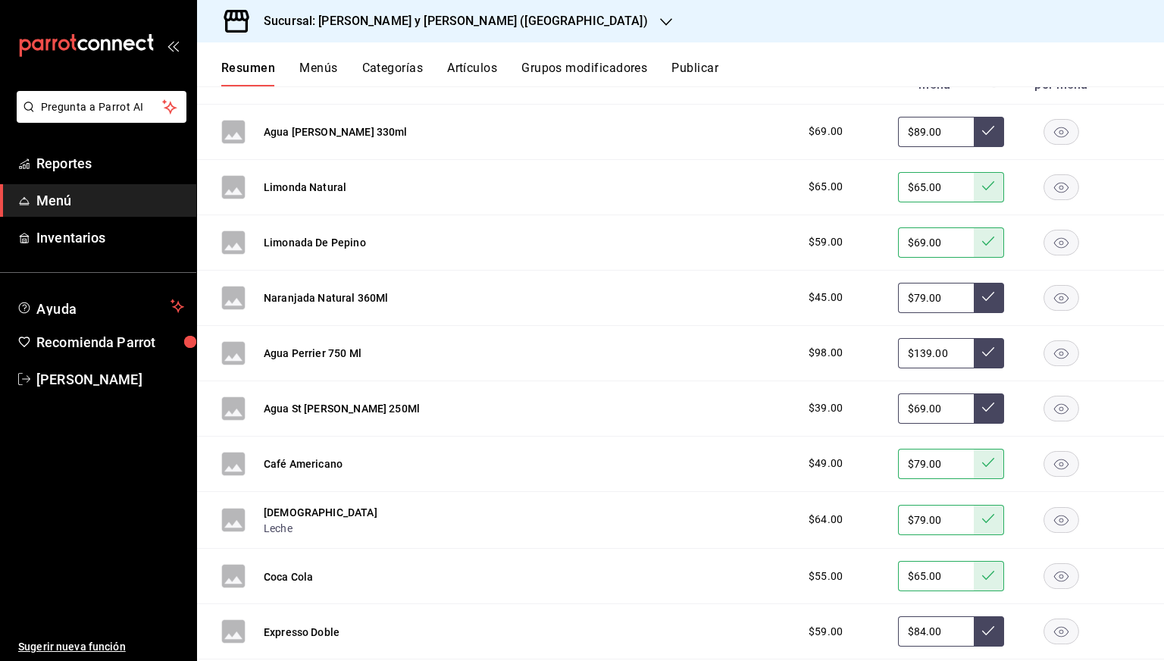
click at [912, 304] on input "$79.00" at bounding box center [936, 298] width 76 height 30
type input "$59.00"
type input "$115.00"
click at [910, 133] on input "$89.00" at bounding box center [936, 132] width 76 height 30
type input "$65.00"
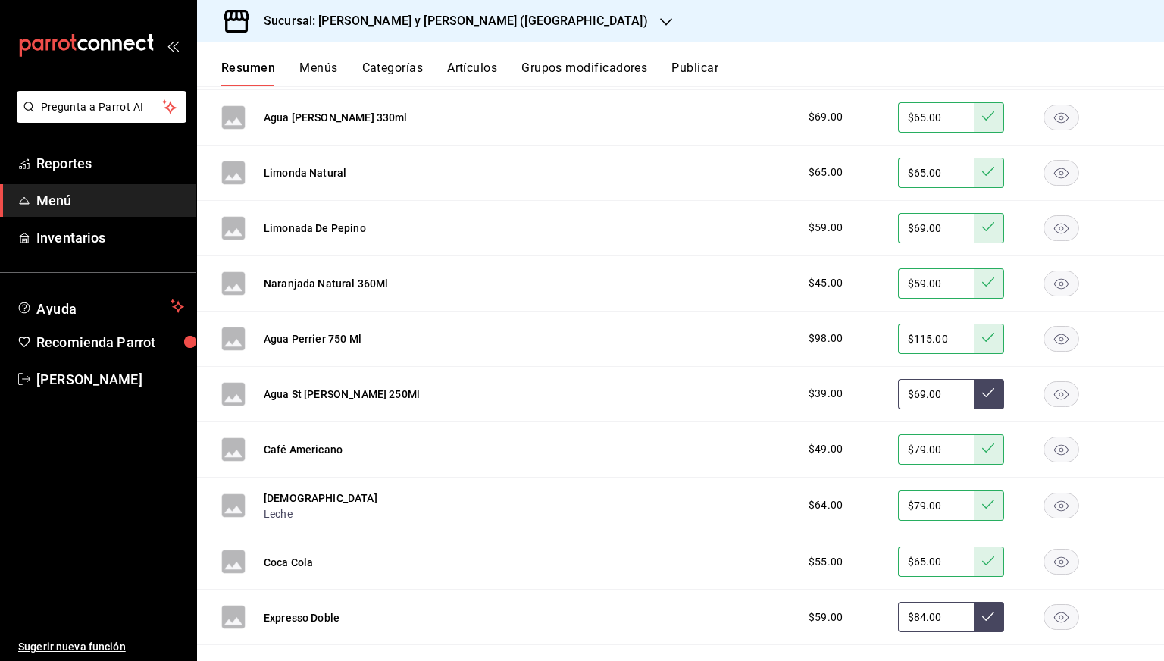
scroll to position [1508, 0]
click at [915, 399] on input "$69.00" at bounding box center [936, 393] width 76 height 30
type input "$5.00"
type input "$45.00"
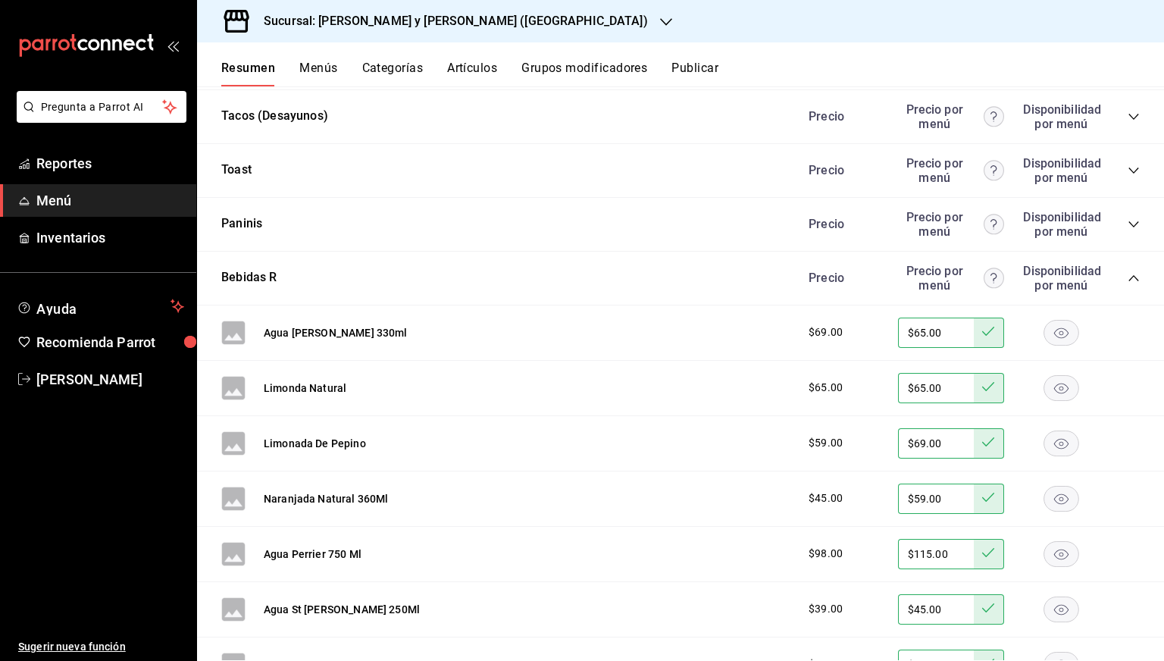
scroll to position [1291, 0]
click at [1128, 281] on icon "collapse-category-row" at bounding box center [1134, 279] width 12 height 12
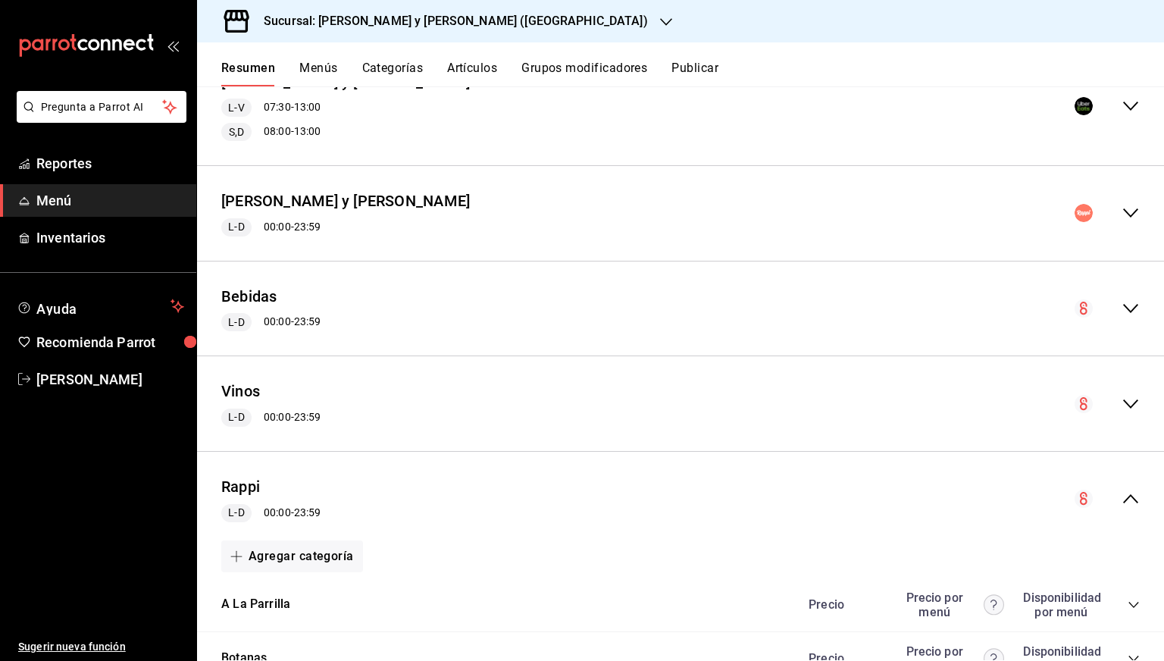
scroll to position [229, 0]
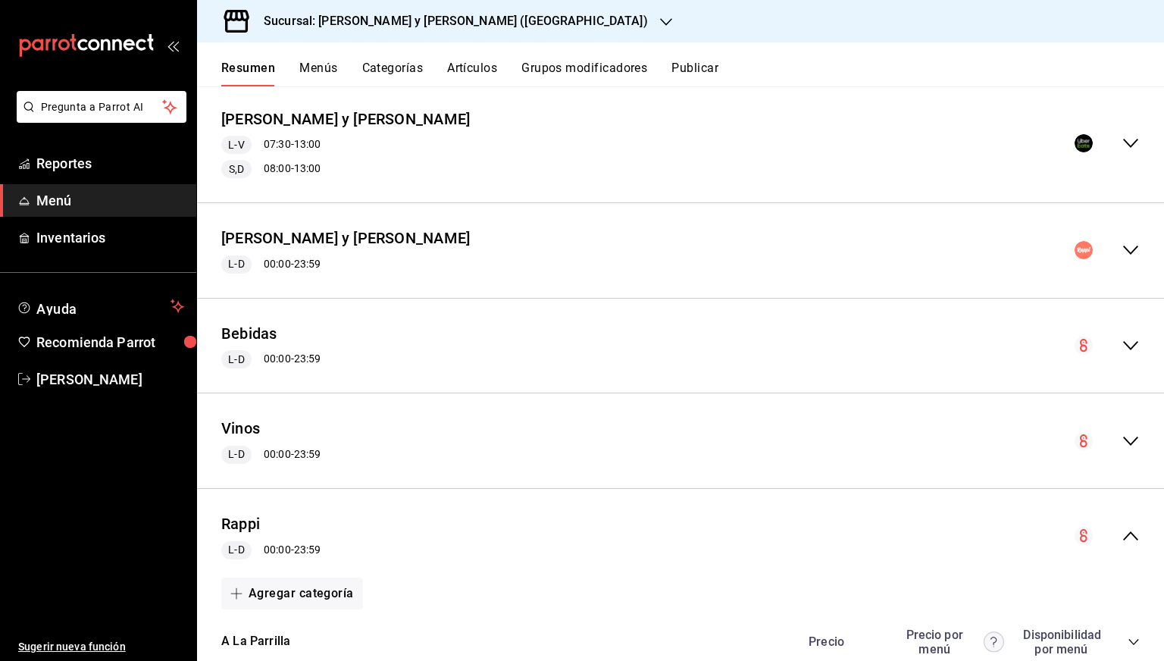
click at [697, 65] on button "Publicar" at bounding box center [694, 74] width 47 height 26
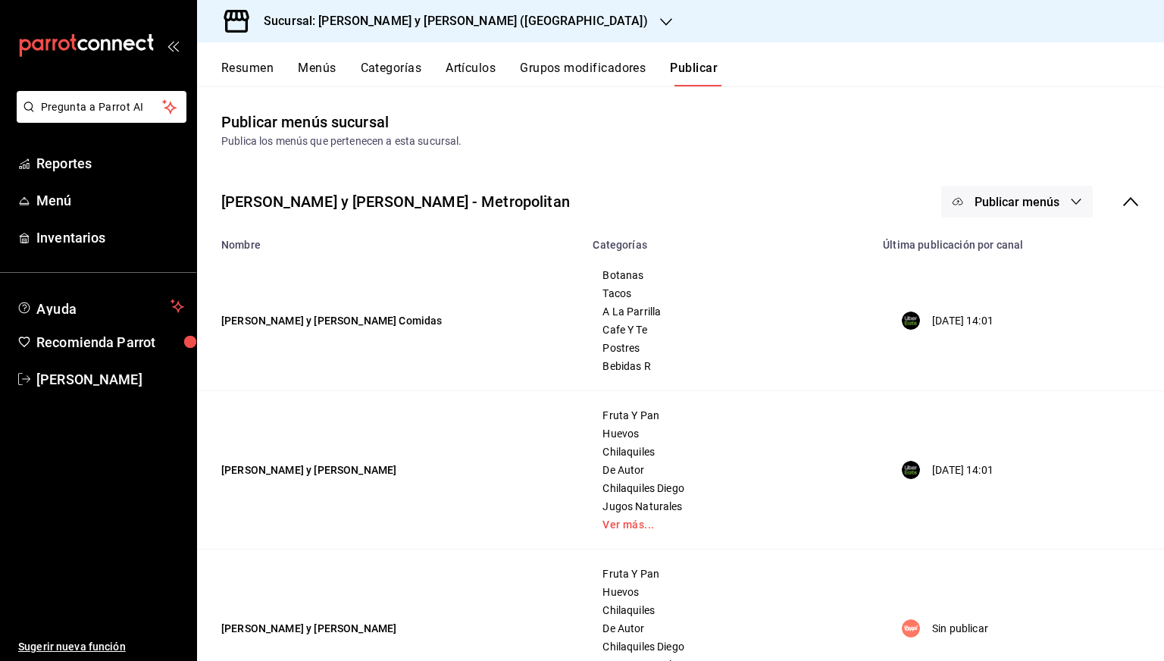
click at [1029, 192] on button "Publicar menús" at bounding box center [1017, 202] width 152 height 32
click at [988, 333] on div at bounding box center [970, 336] width 42 height 24
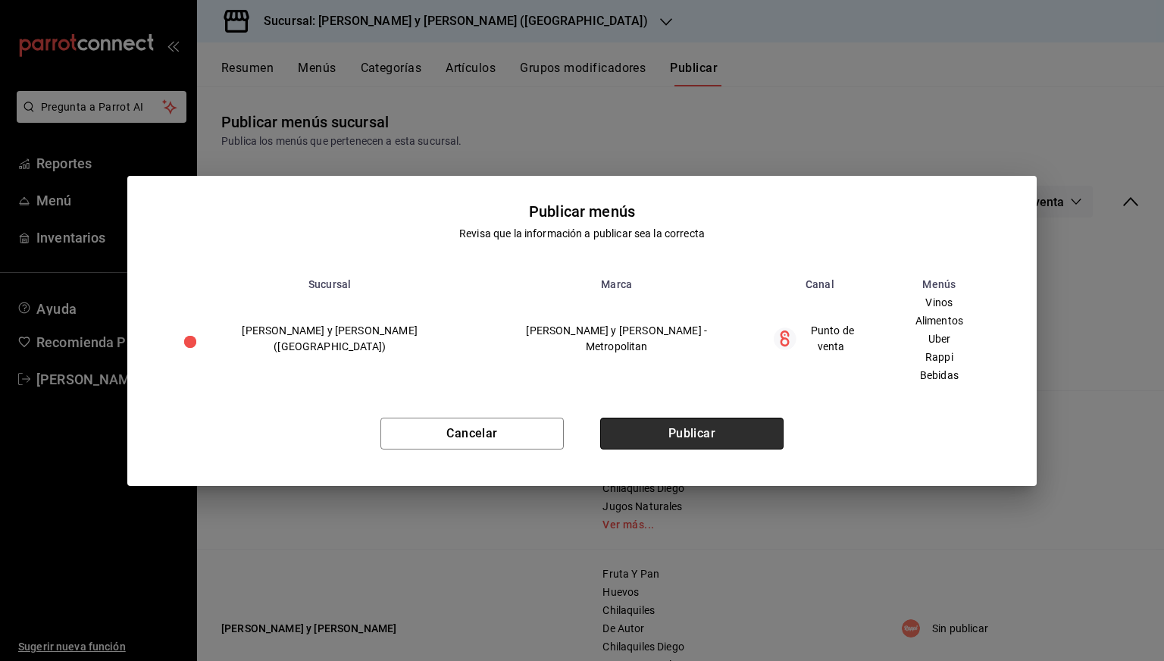
click at [662, 431] on button "Publicar" at bounding box center [691, 434] width 183 height 32
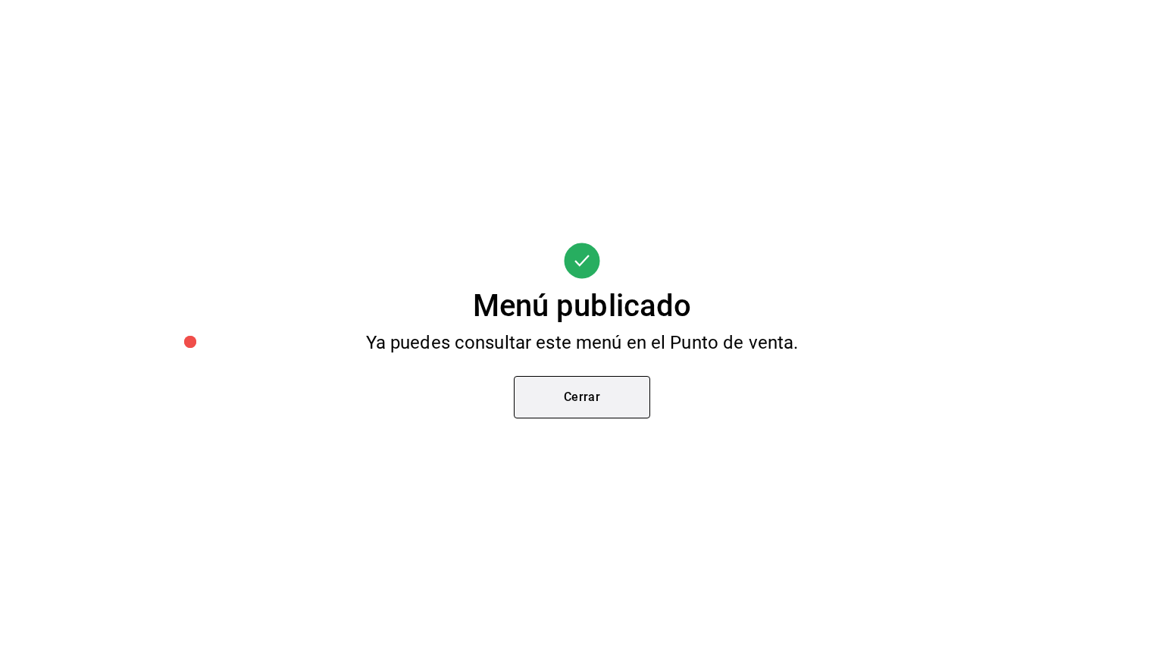
click at [637, 398] on button "Cerrar" at bounding box center [582, 397] width 136 height 42
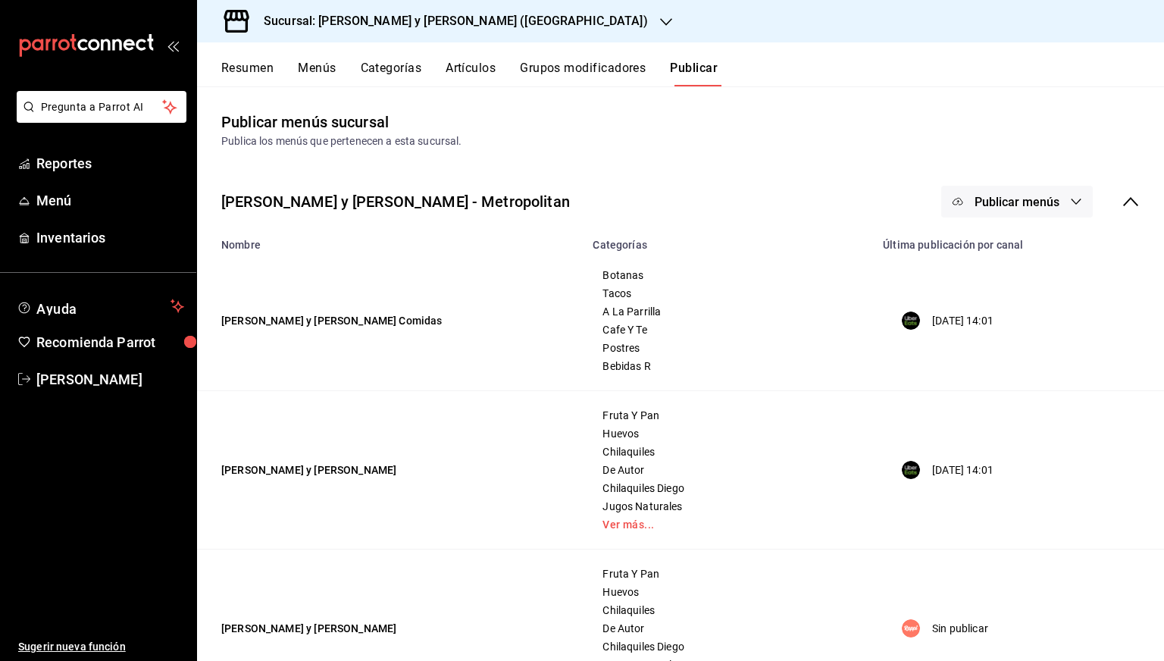
click at [358, 21] on h3 "Sucursal: Lazaro y Diego (Metropolitan)" at bounding box center [450, 21] width 396 height 18
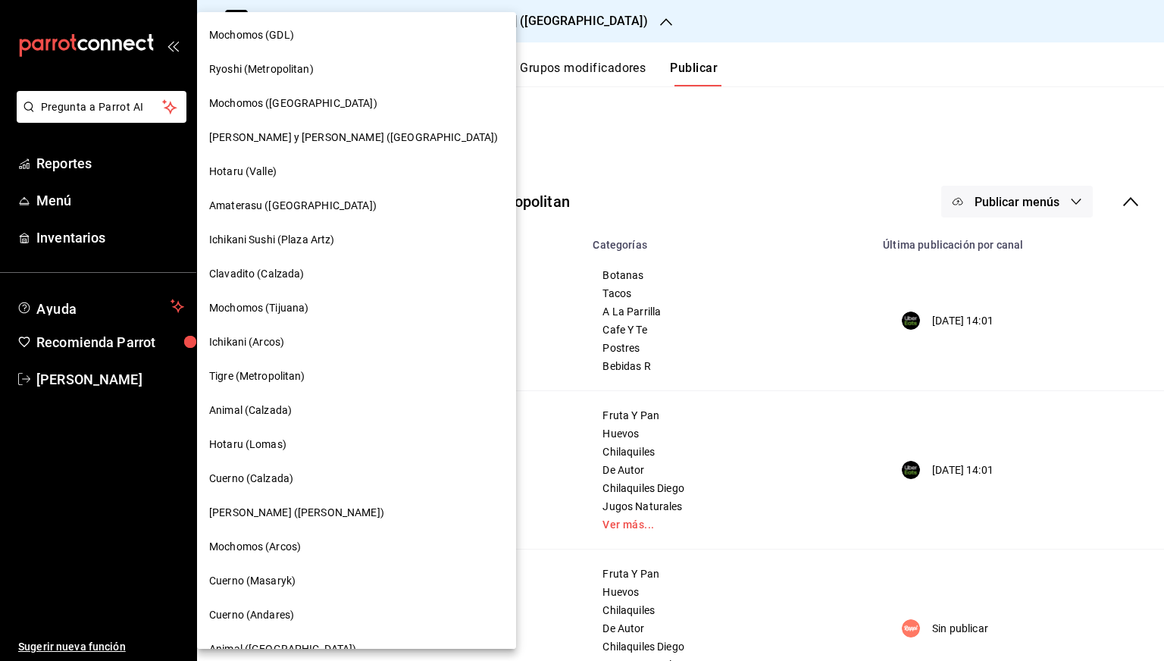
click at [267, 267] on span "Clavadito (Calzada)" at bounding box center [256, 274] width 95 height 16
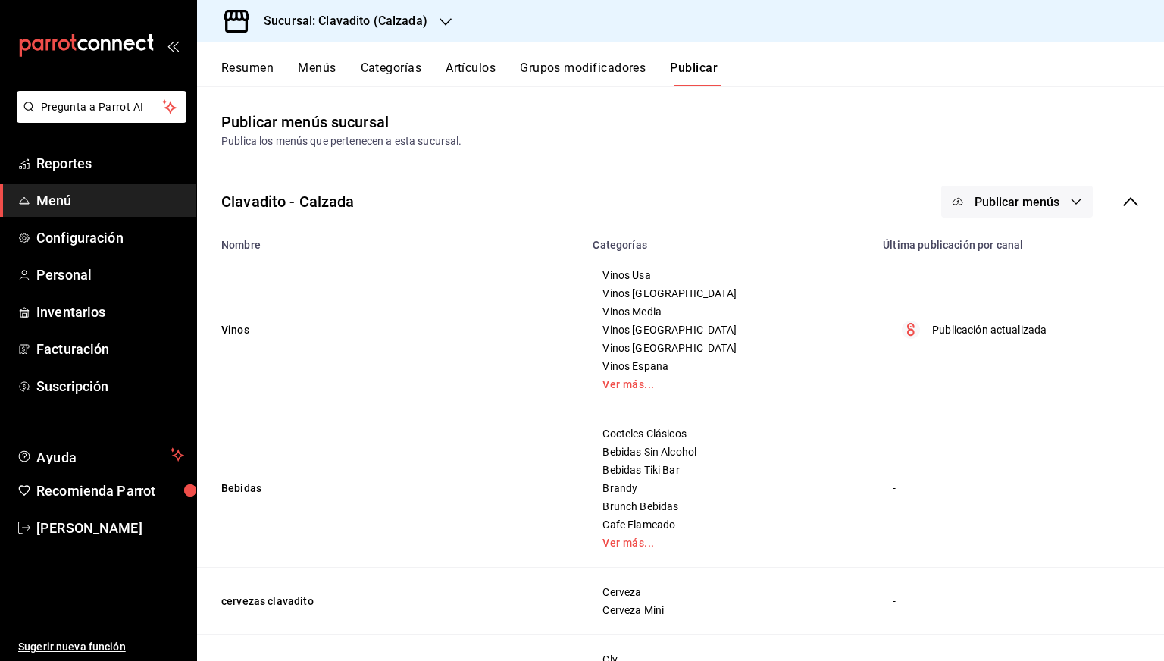
click at [464, 66] on button "Artículos" at bounding box center [471, 74] width 50 height 26
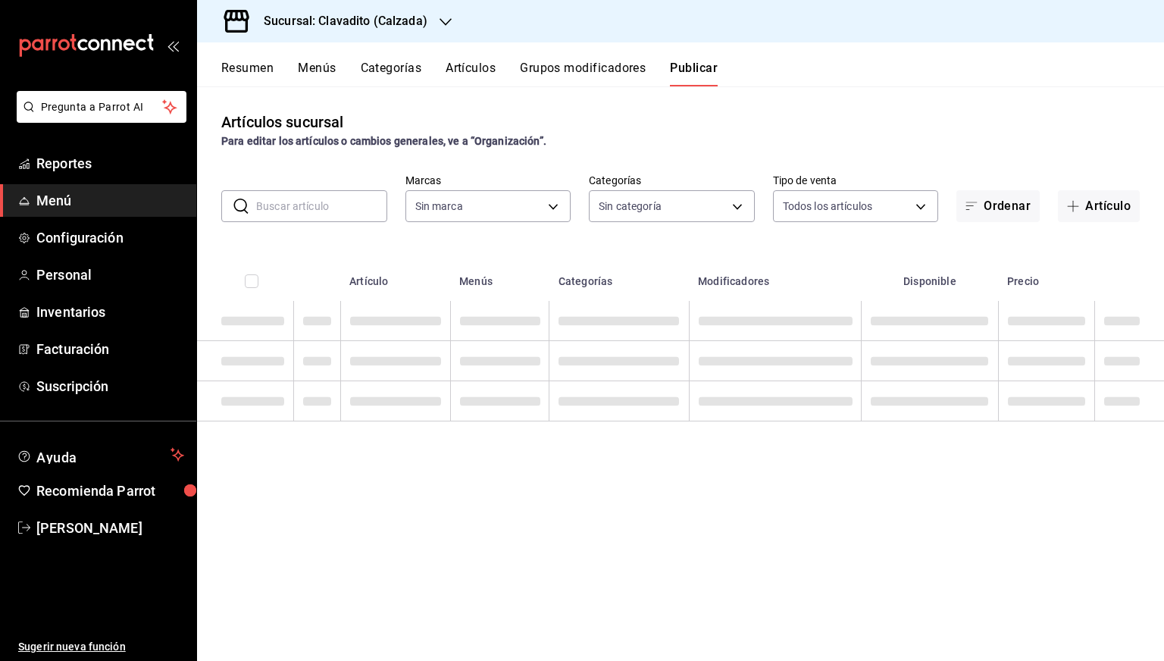
click at [328, 194] on input "text" at bounding box center [321, 206] width 131 height 30
type input "7c6329b2-7c80-4d0a-92e1-359a60270725"
paste input "15449"
type input "15449"
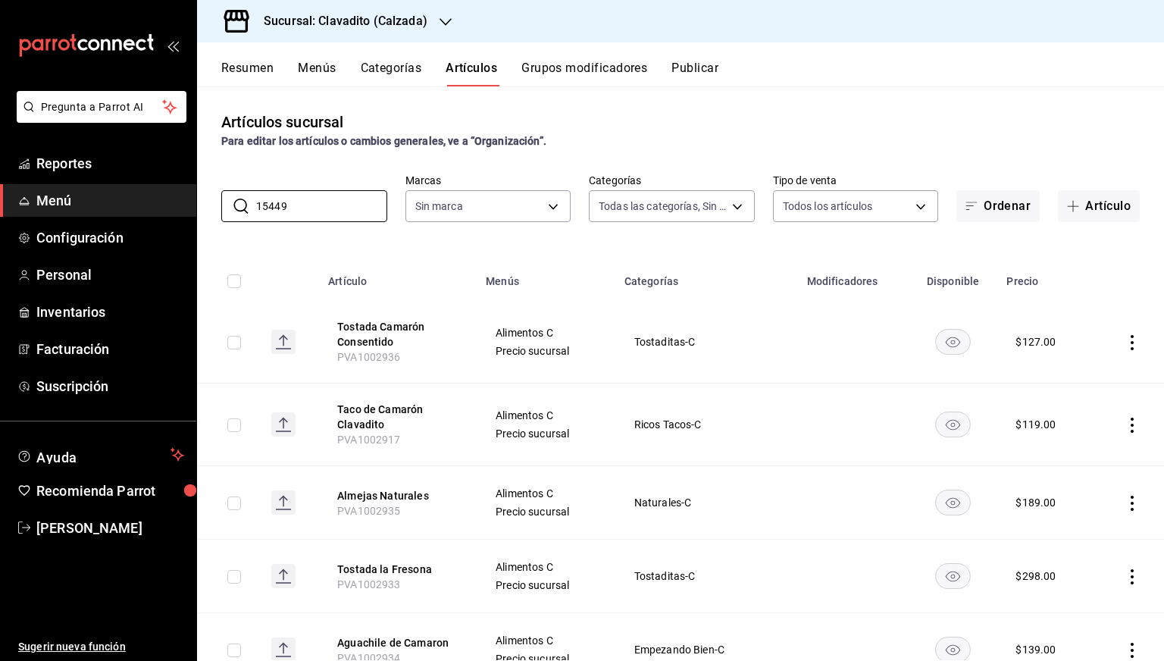
type input "baf57ed1-919f-4c82-8763-5f61bb5ecf6c,a733550a-1833-4f39-b337-4b288d8ef239,37b97…"
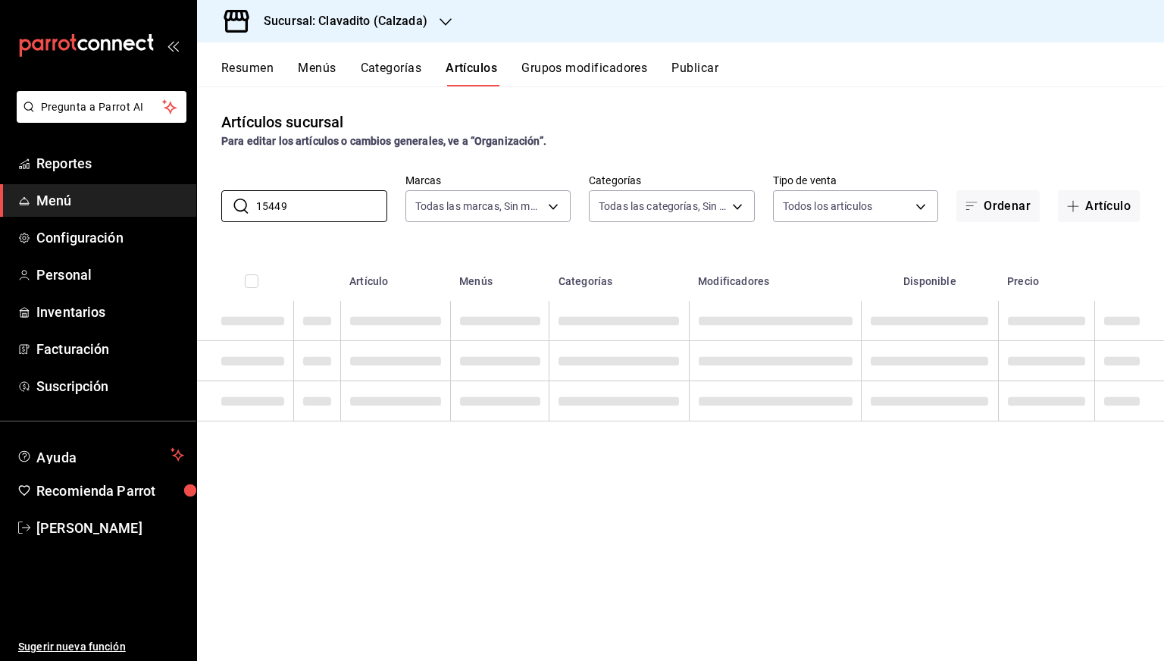
type input "7c6329b2-7c80-4d0a-92e1-359a60270725"
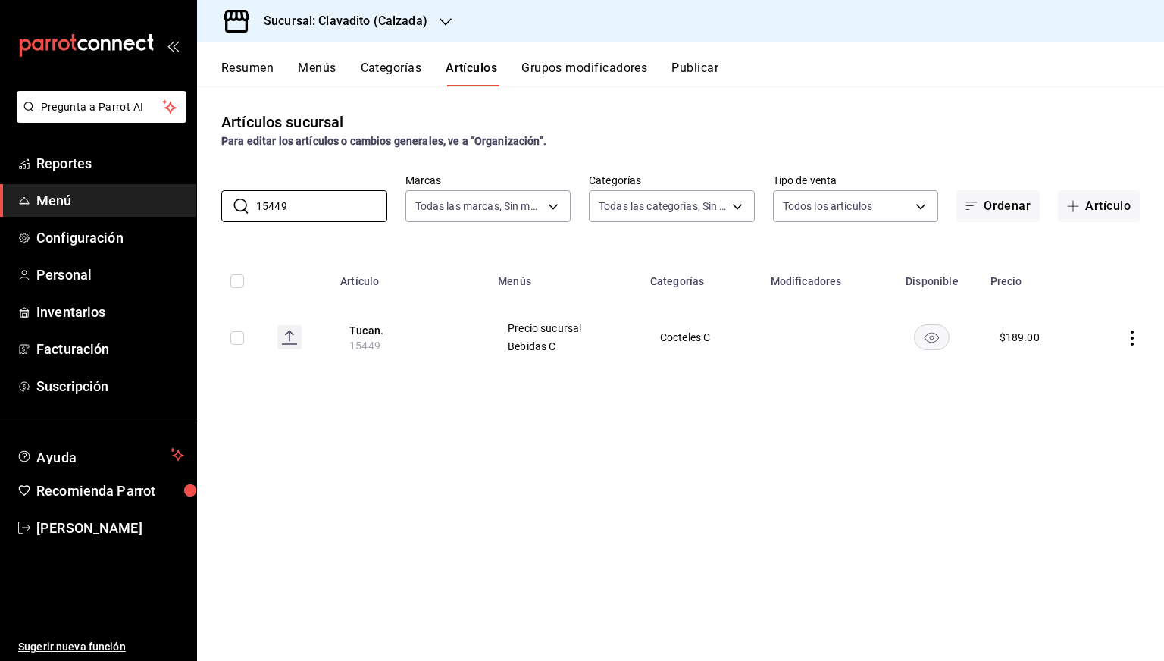
click at [919, 345] on rect "availability-product" at bounding box center [932, 336] width 35 height 25
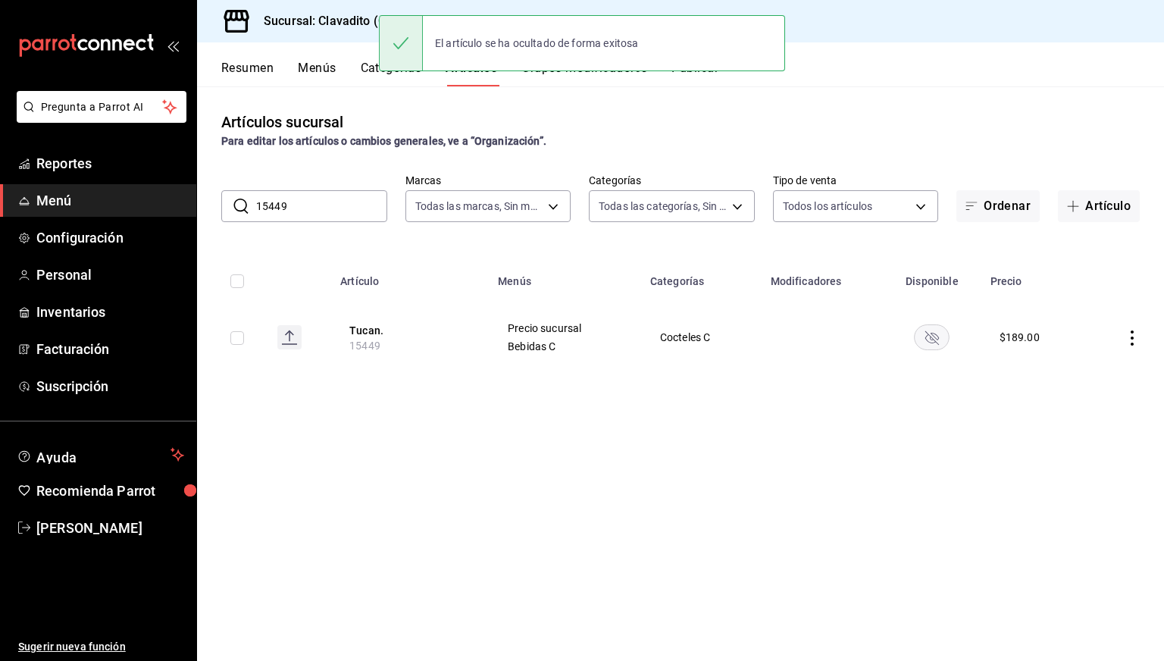
click at [286, 202] on input "15449" at bounding box center [321, 206] width 131 height 30
paste input "58"
click at [286, 202] on input "15458" at bounding box center [321, 206] width 131 height 30
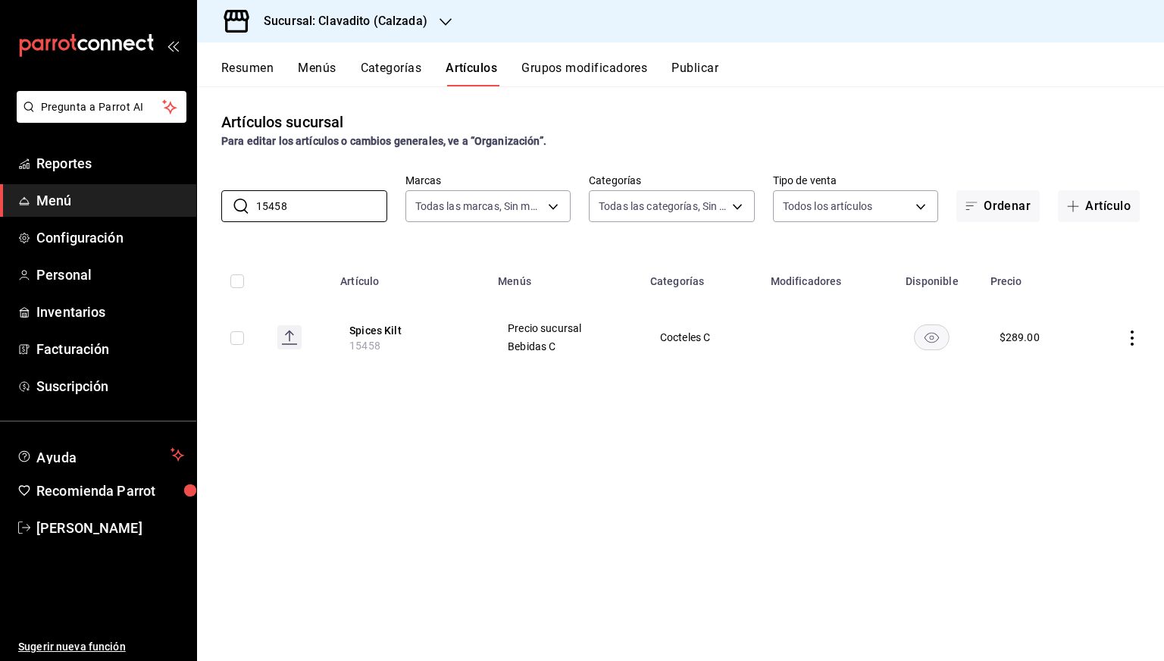
type input "15458"
click at [929, 340] on icon "availability-product" at bounding box center [931, 338] width 14 height 11
click at [382, 7] on div "Sucursal: Clavadito (Calzada)" at bounding box center [333, 21] width 249 height 42
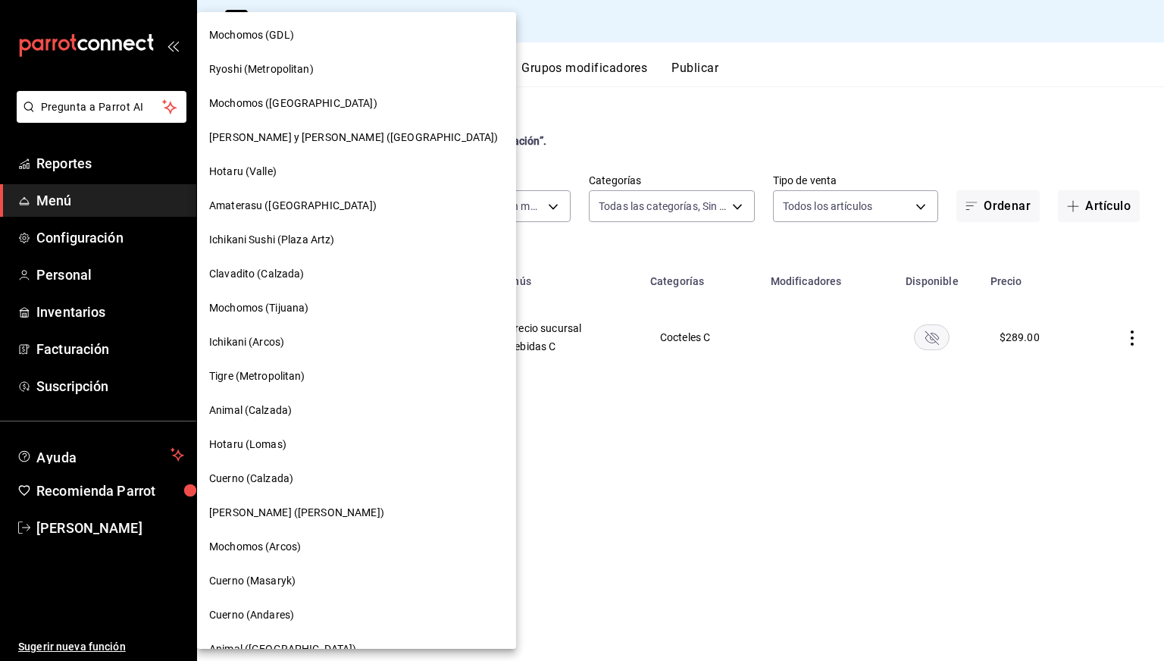
click at [257, 479] on span "Cuerno (Calzada)" at bounding box center [251, 479] width 84 height 16
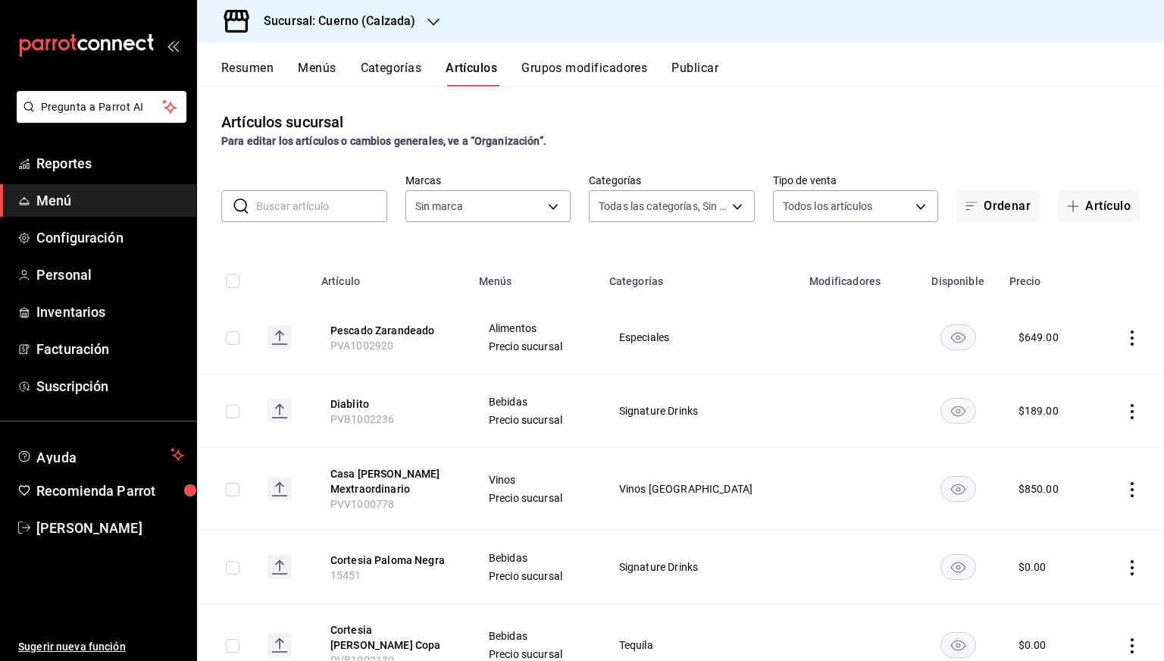
click at [284, 212] on input "text" at bounding box center [321, 206] width 131 height 30
paste input "14854"
type input "14854"
type input "fcad426d-22b8-4bc7-85b2-27ee6775f3f6,560d4c35-d9fc-4089-91ff-402d238ea400,30284…"
type input "b7ae777b-2dfc-42e0-9650-6cefdf37a424,c000f1c0-fb9f-4016-8e6a-f0d1e83e893d"
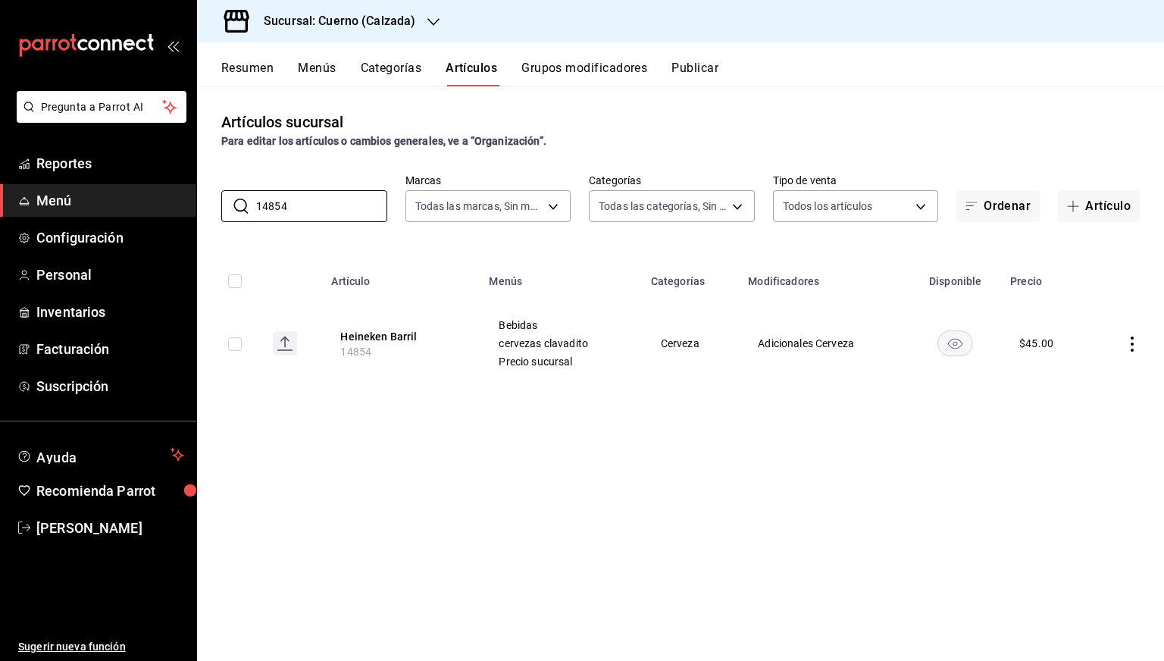
click at [950, 342] on rect "availability-product" at bounding box center [955, 342] width 35 height 25
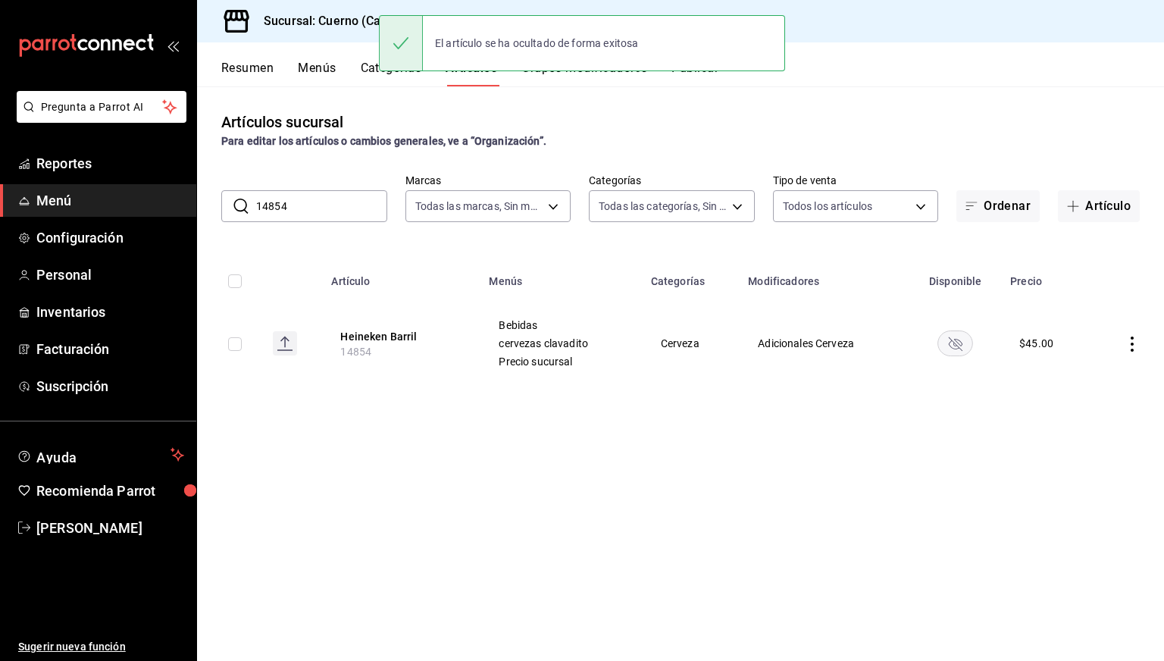
click at [373, 212] on input "14854" at bounding box center [321, 206] width 131 height 30
paste input "5465"
click at [373, 212] on input "15465" at bounding box center [321, 206] width 131 height 30
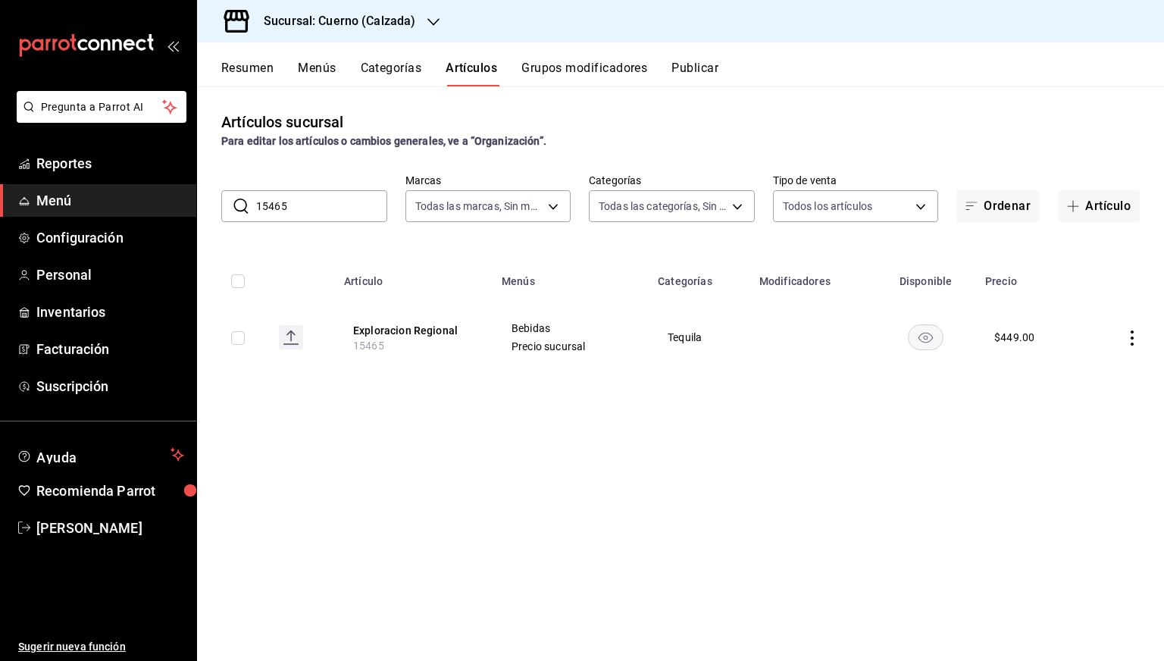
click at [925, 340] on rect "availability-product" at bounding box center [926, 336] width 35 height 25
click at [324, 193] on input "15465" at bounding box center [321, 206] width 131 height 30
paste input "213"
click at [324, 193] on input "15465" at bounding box center [321, 206] width 131 height 30
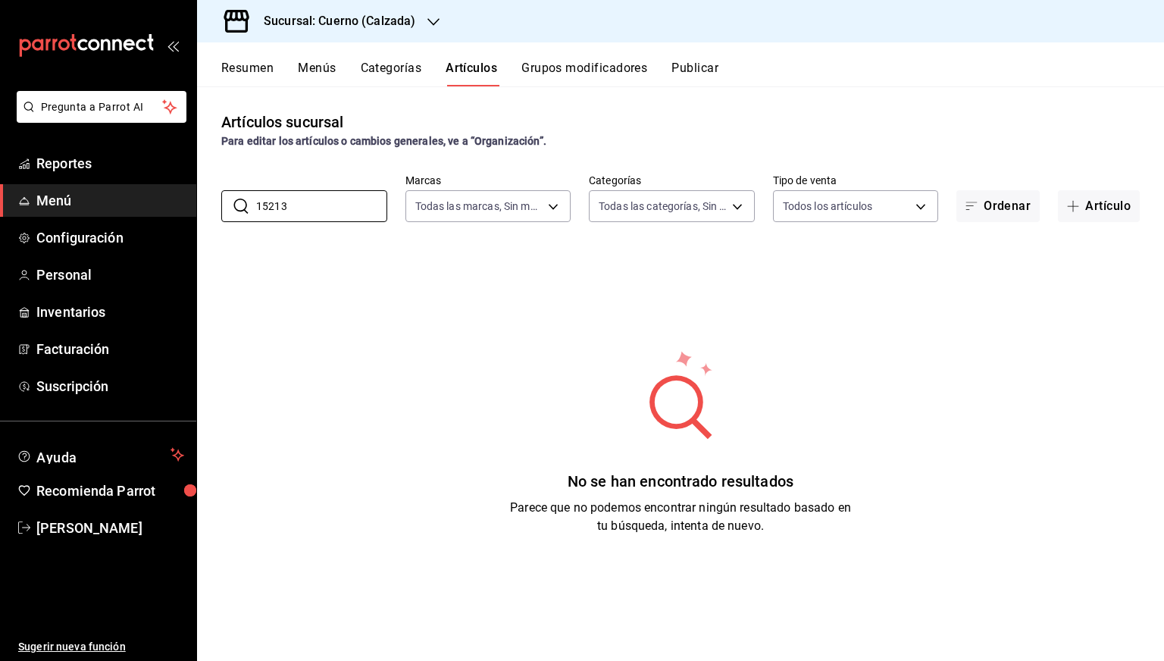
type input "15213"
click at [346, 28] on h3 "Sucursal: Cuerno (Calzada)" at bounding box center [334, 21] width 164 height 18
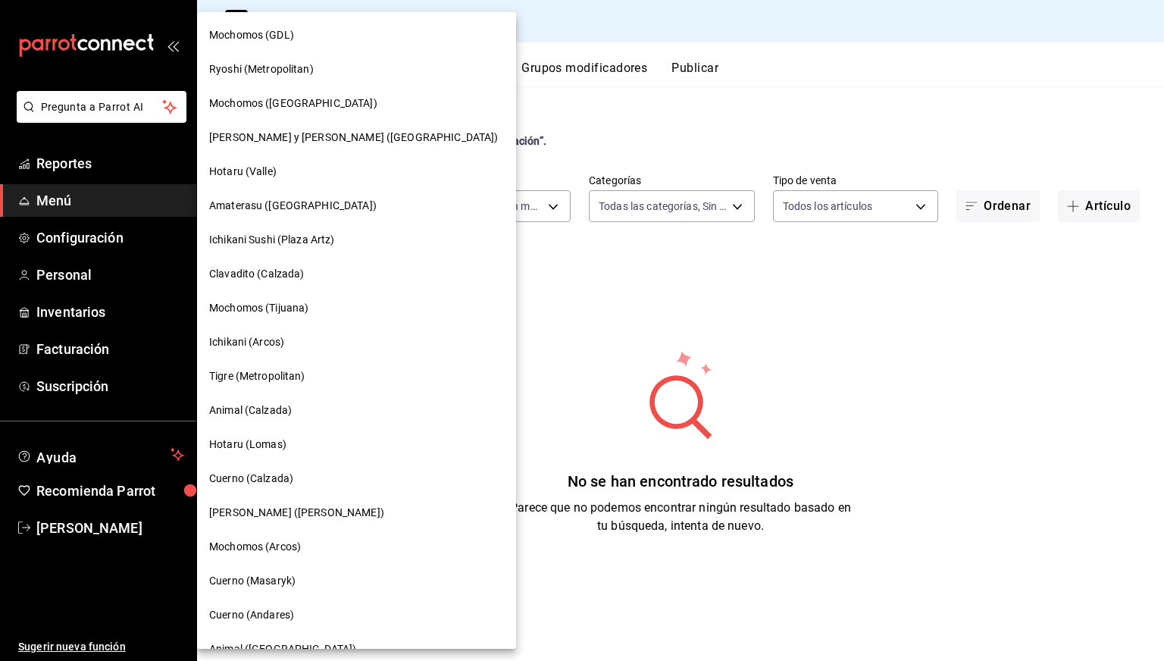
click at [1093, 481] on div at bounding box center [582, 330] width 1164 height 661
